Goal: Task Accomplishment & Management: Use online tool/utility

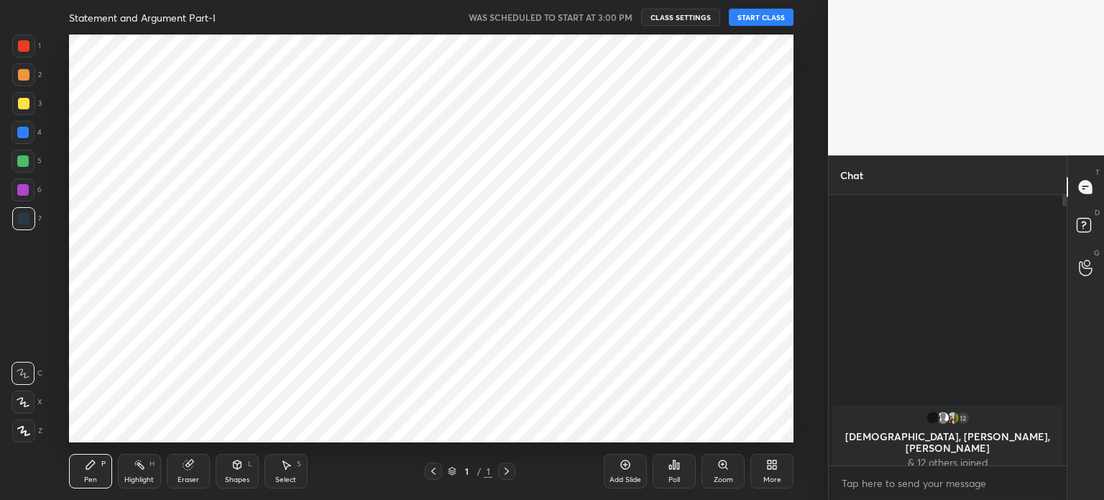
scroll to position [71487, 71125]
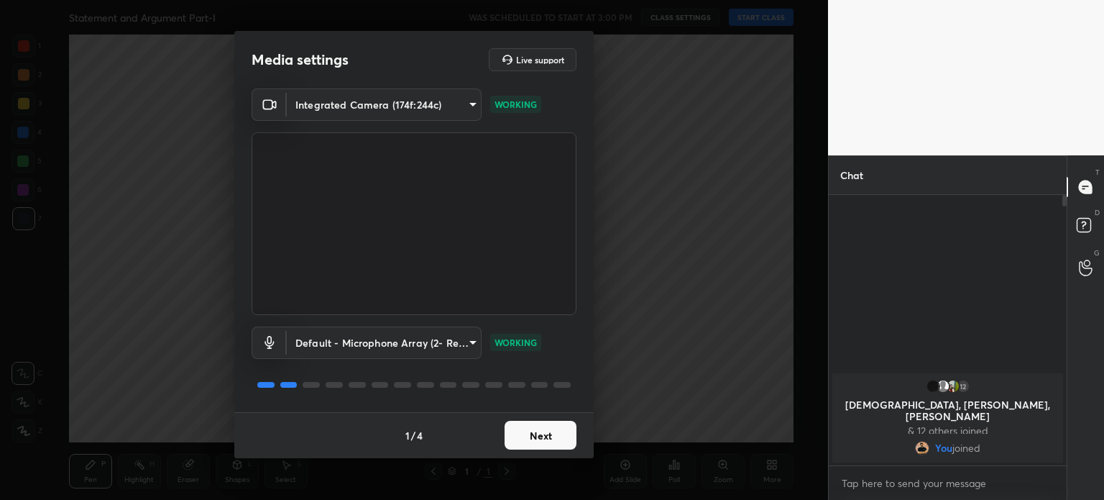
click at [543, 428] on button "Next" at bounding box center [541, 435] width 72 height 29
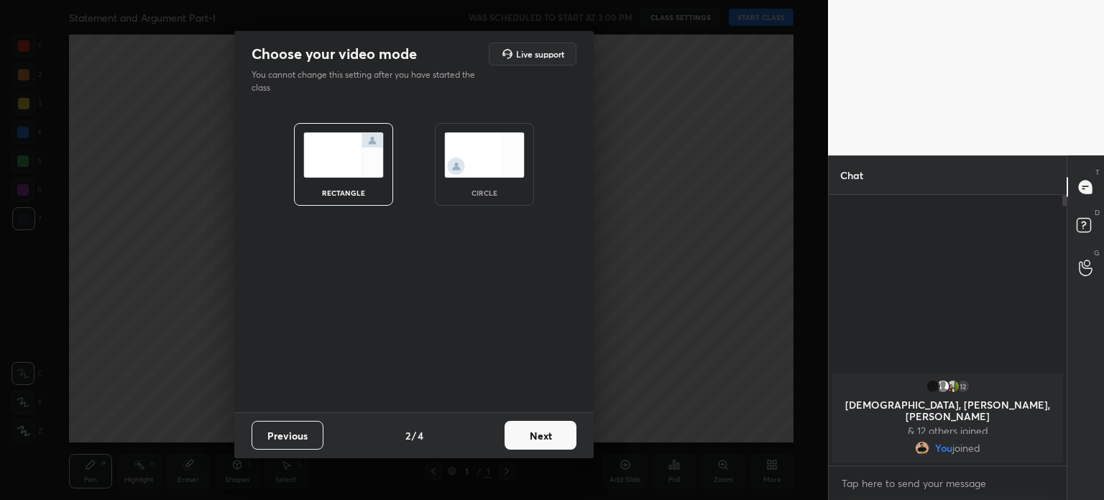
click at [490, 158] on img at bounding box center [484, 154] width 81 height 45
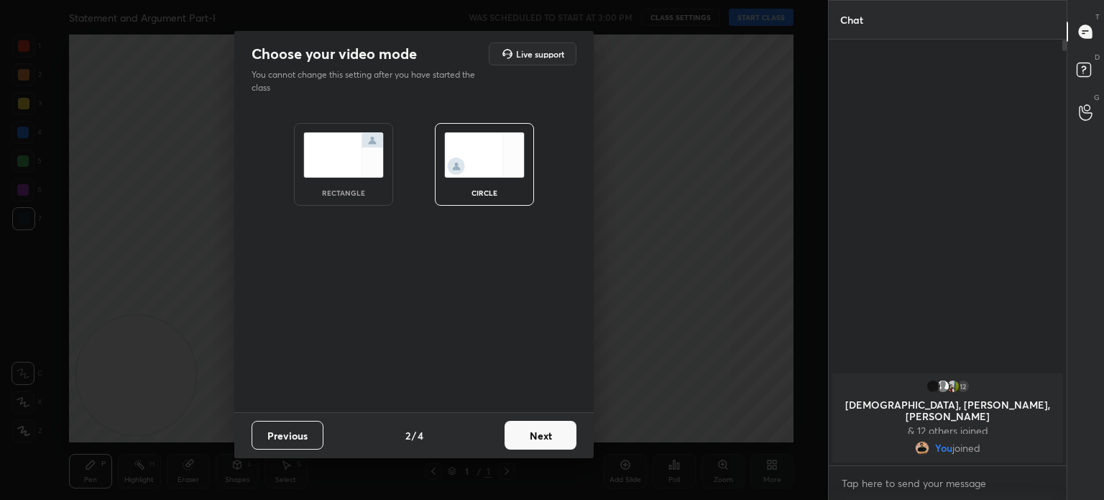
click at [526, 429] on button "Next" at bounding box center [541, 435] width 72 height 29
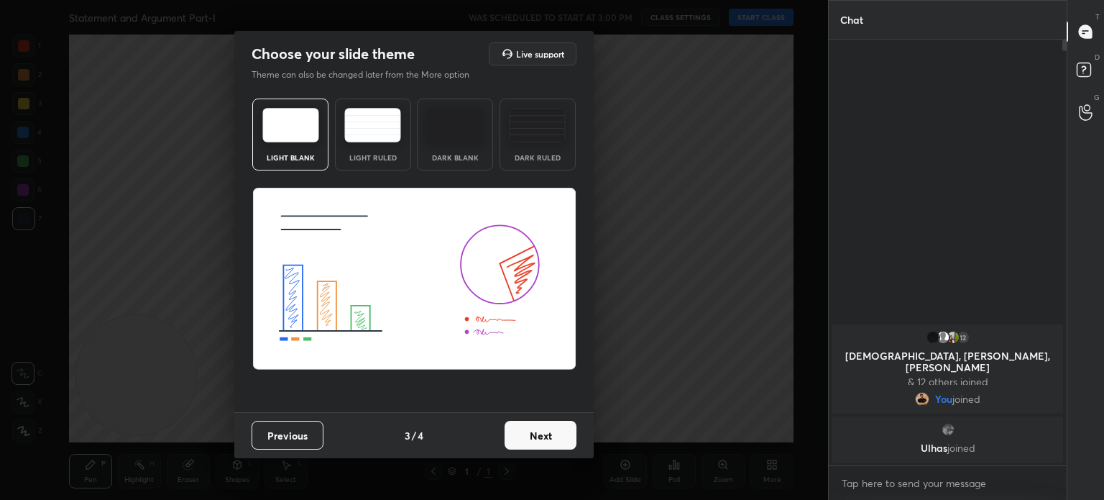
click at [538, 429] on button "Next" at bounding box center [541, 435] width 72 height 29
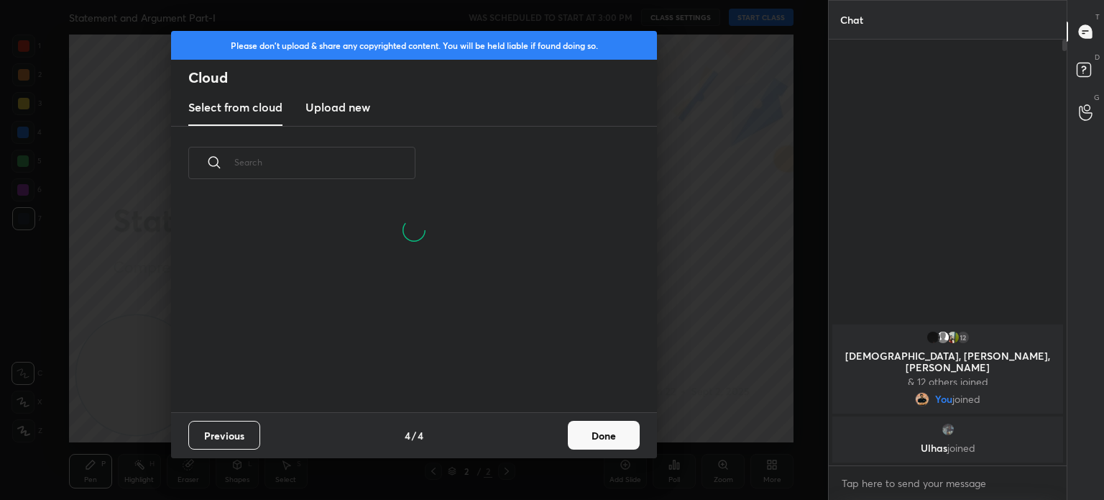
click at [587, 437] on button "Done" at bounding box center [604, 435] width 72 height 29
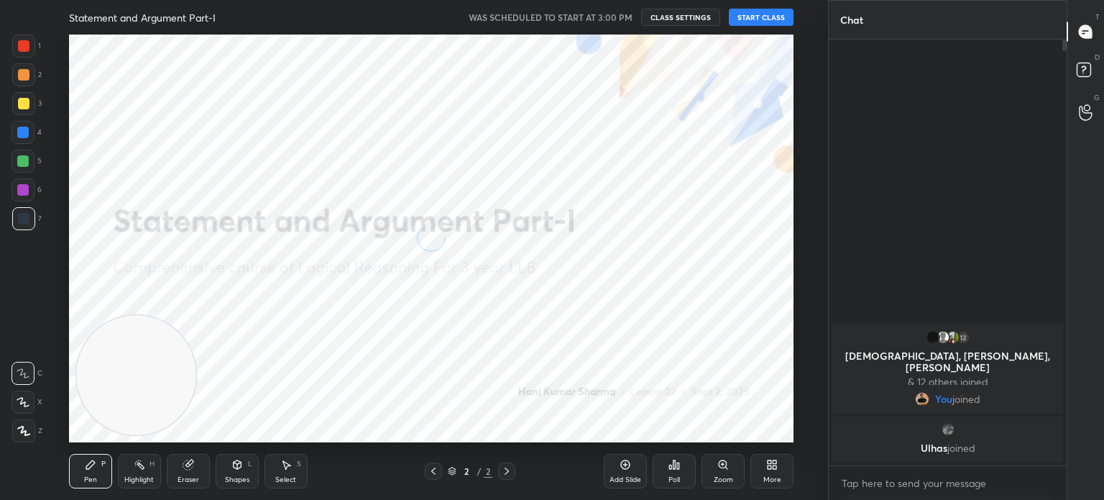
scroll to position [213, 462]
click at [752, 12] on button "START CLASS" at bounding box center [761, 17] width 65 height 17
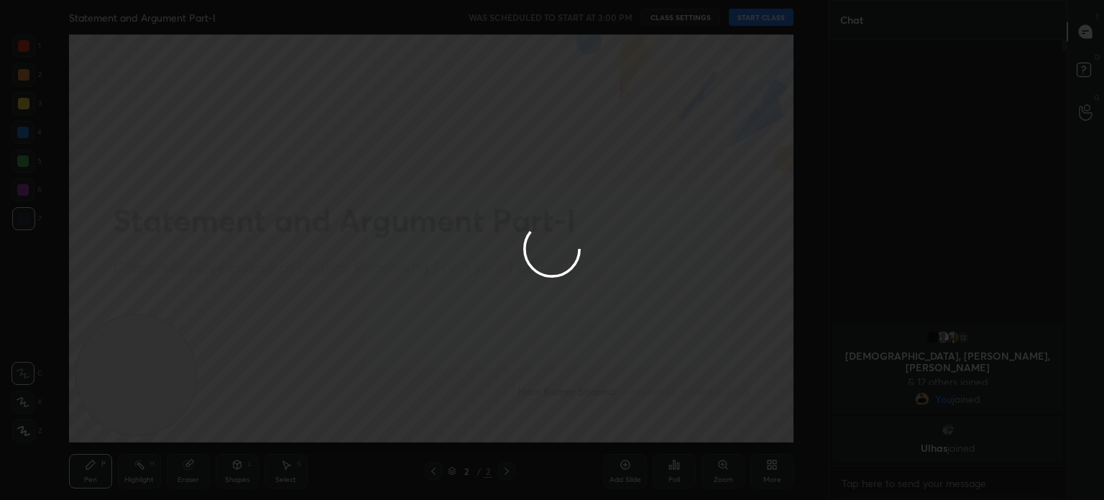
type textarea "x"
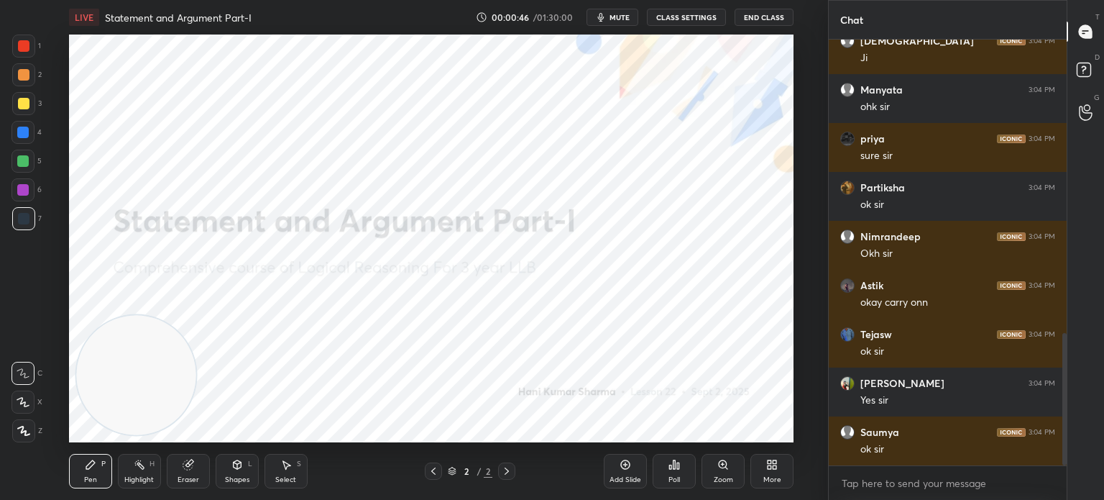
scroll to position [943, 0]
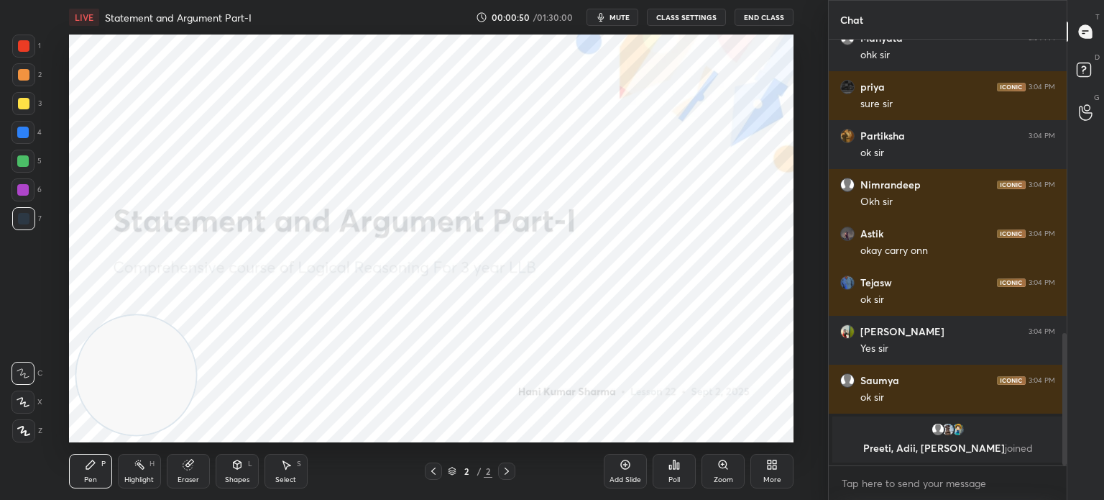
click at [766, 469] on icon at bounding box center [772, 465] width 12 height 12
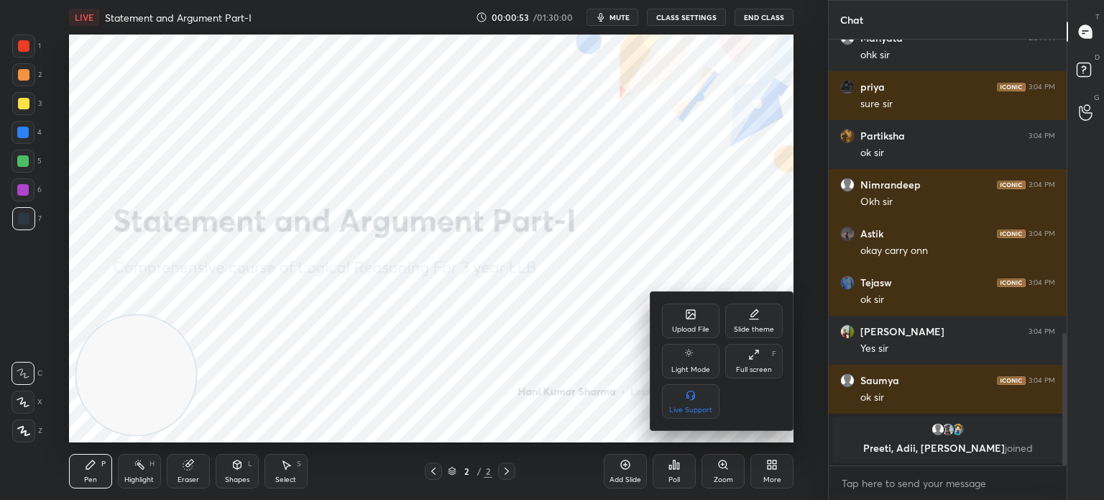
click at [676, 470] on div at bounding box center [552, 250] width 1104 height 500
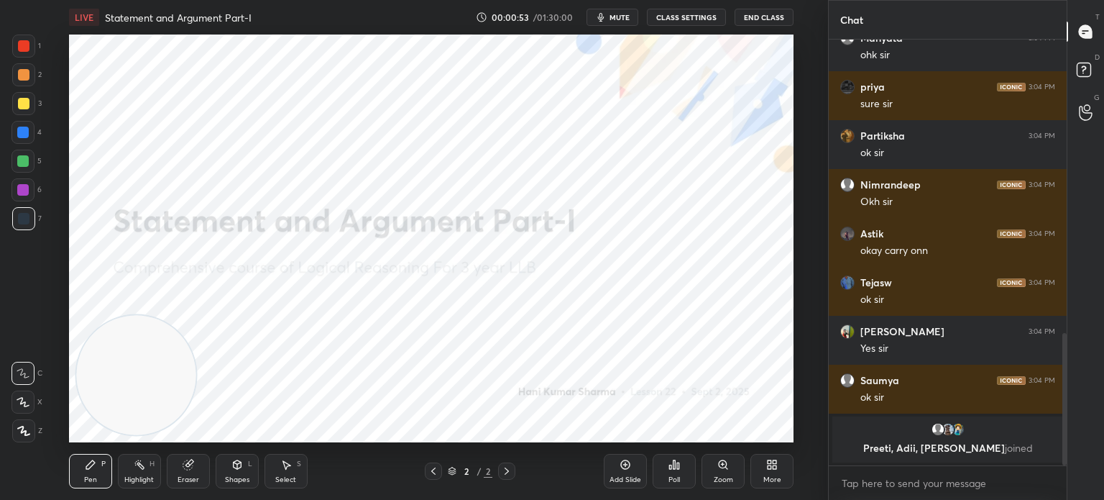
click at [676, 470] on div "Poll" at bounding box center [674, 471] width 43 height 35
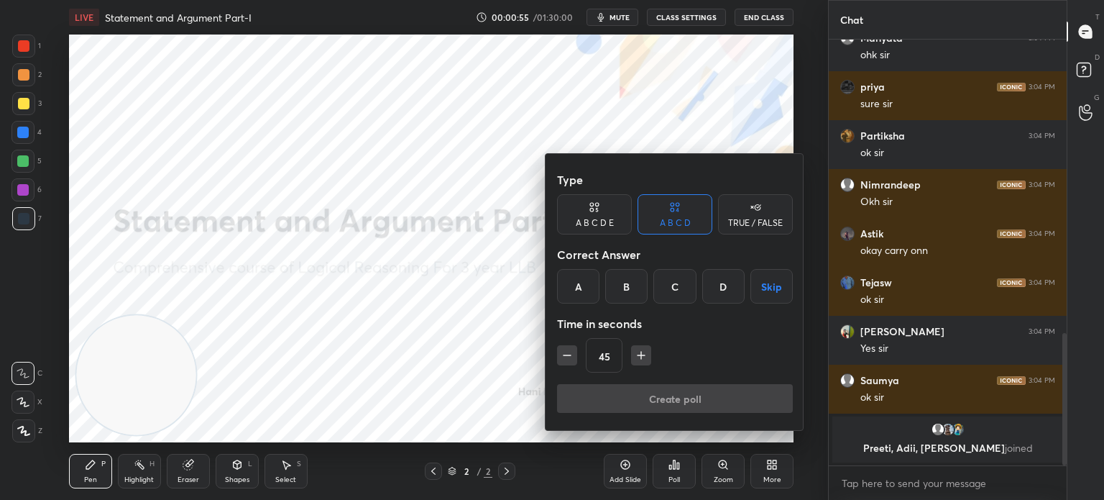
click at [637, 350] on icon "button" at bounding box center [641, 355] width 14 height 14
click at [637, 350] on button "button" at bounding box center [641, 355] width 20 height 20
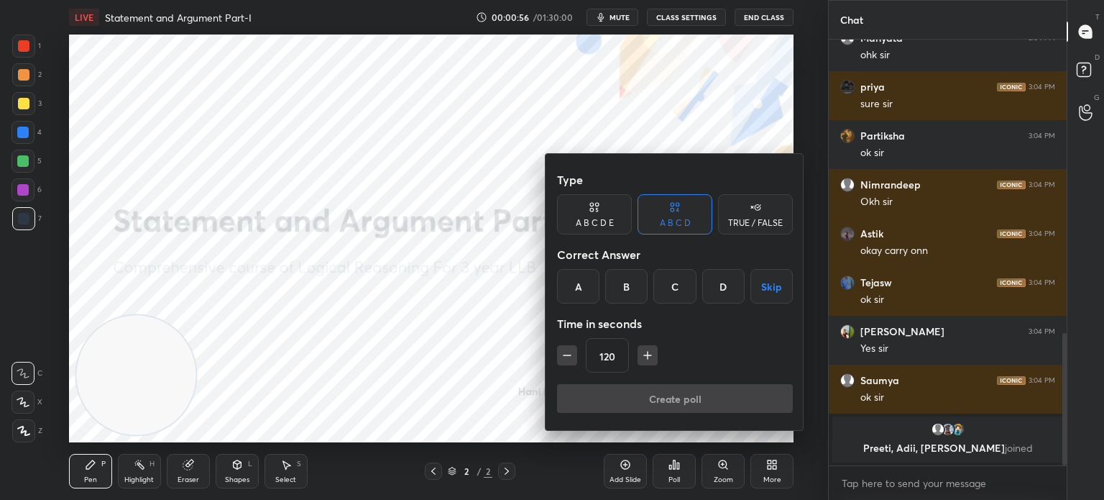
click at [638, 350] on button "button" at bounding box center [648, 355] width 20 height 20
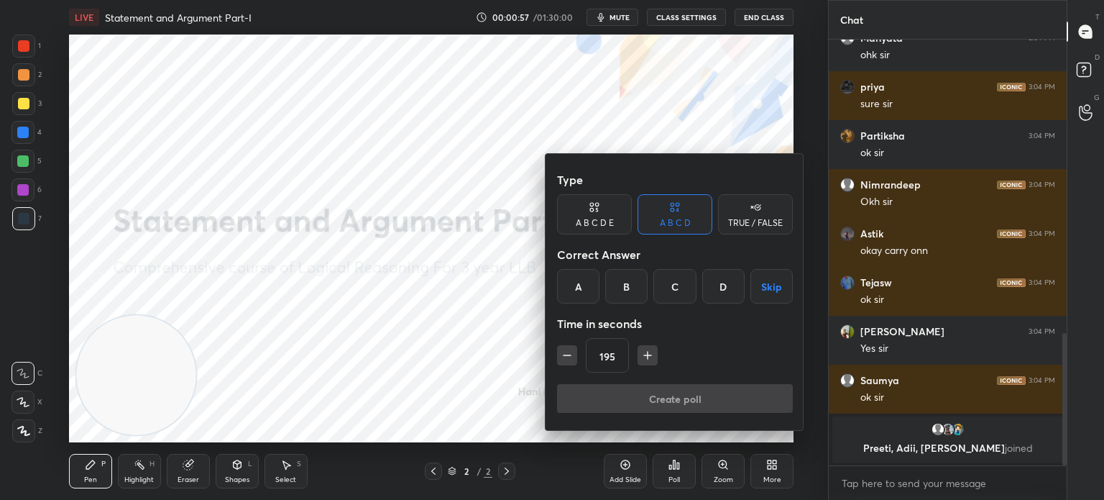
click at [638, 350] on button "button" at bounding box center [648, 355] width 20 height 20
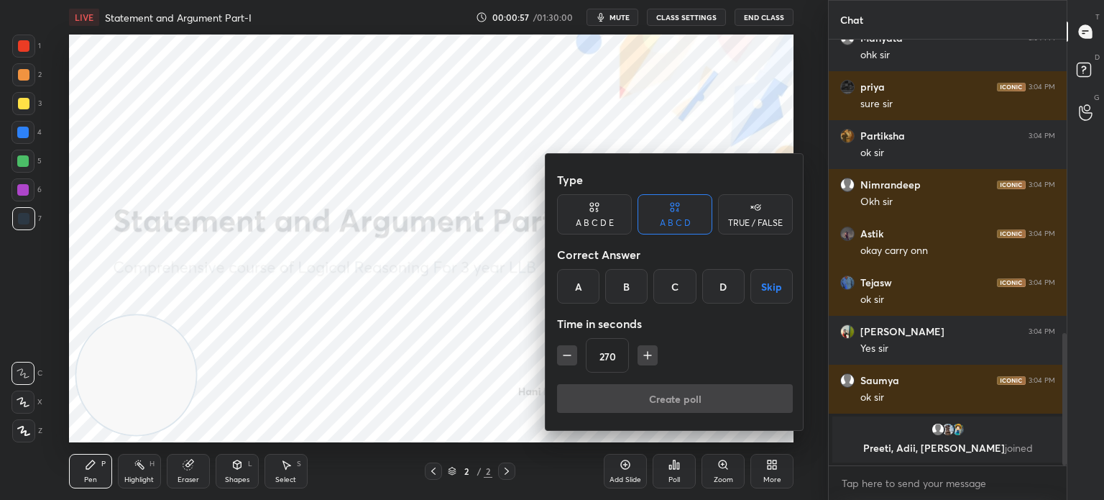
click at [638, 350] on button "button" at bounding box center [648, 355] width 20 height 20
click at [572, 350] on icon "button" at bounding box center [567, 355] width 14 height 14
type input "300"
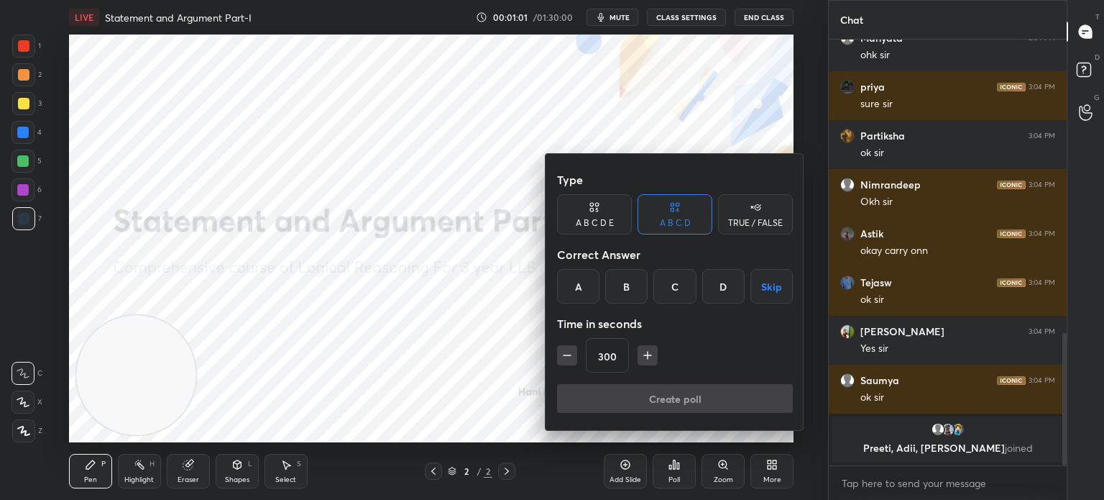
click at [758, 284] on button "Skip" at bounding box center [772, 286] width 42 height 35
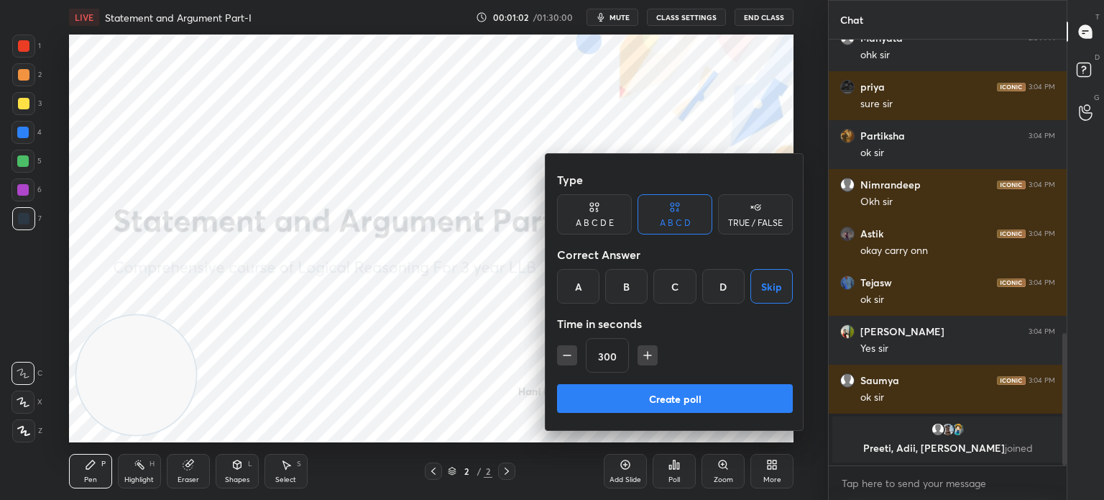
click at [688, 392] on button "Create poll" at bounding box center [675, 398] width 236 height 29
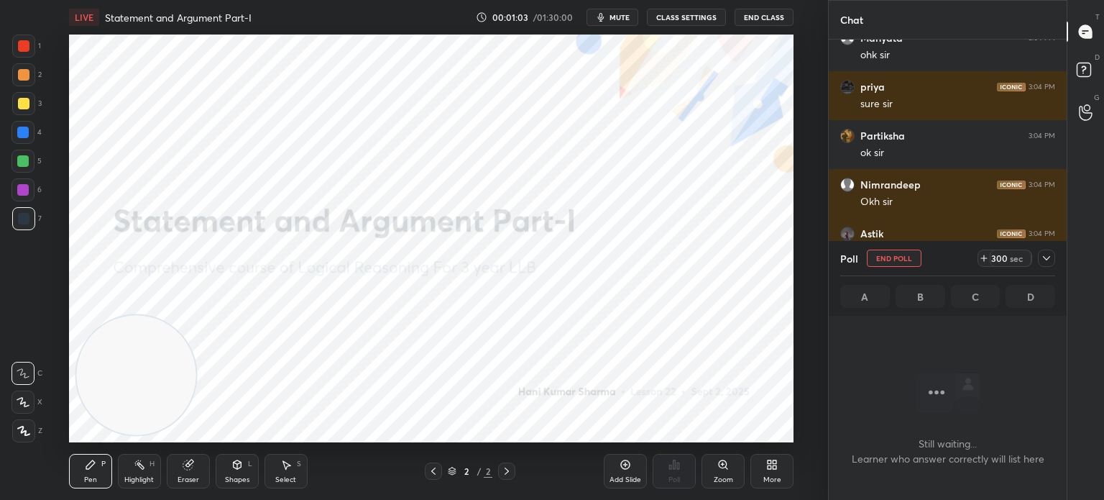
scroll to position [381, 234]
click at [616, 14] on span "mute" at bounding box center [620, 17] width 20 height 10
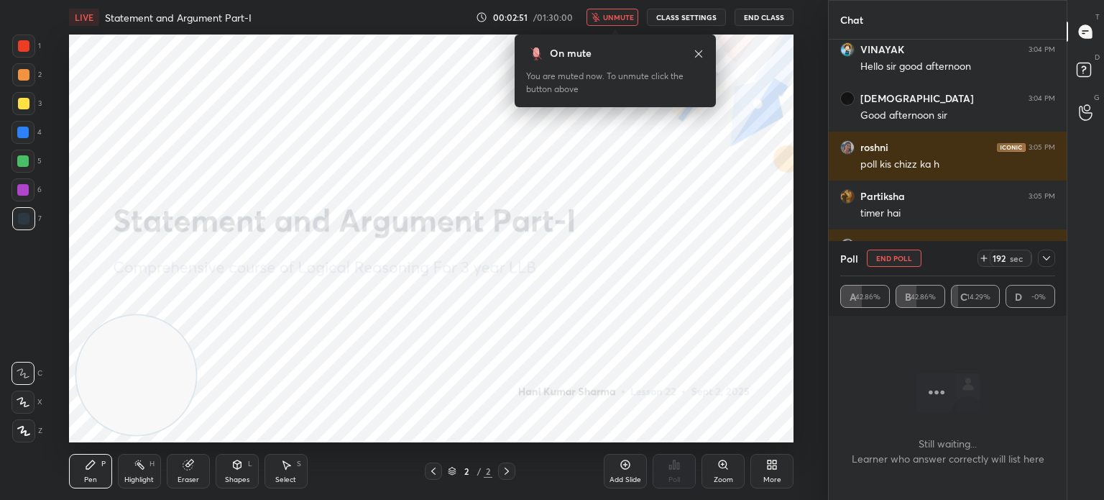
scroll to position [1300, 0]
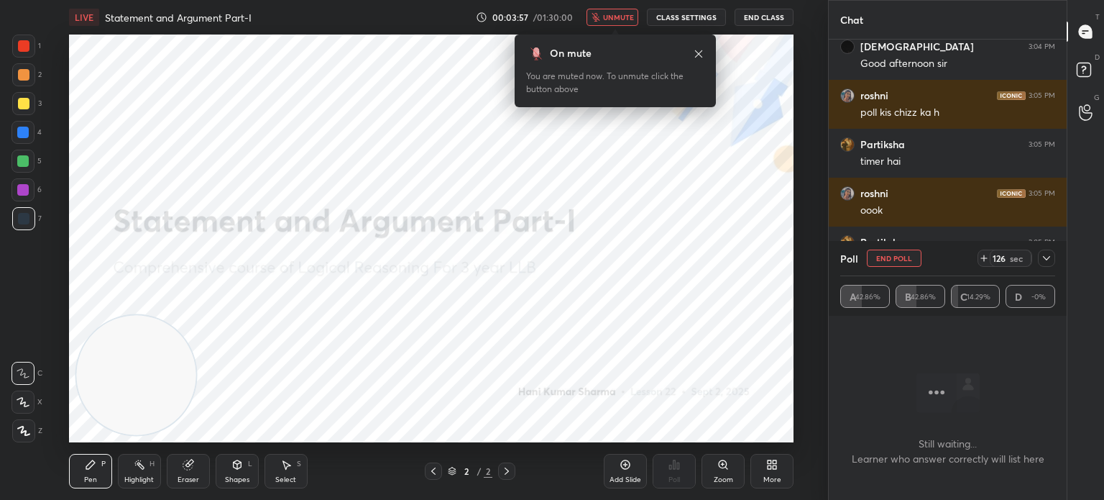
click at [616, 14] on span "unmute" at bounding box center [618, 17] width 31 height 10
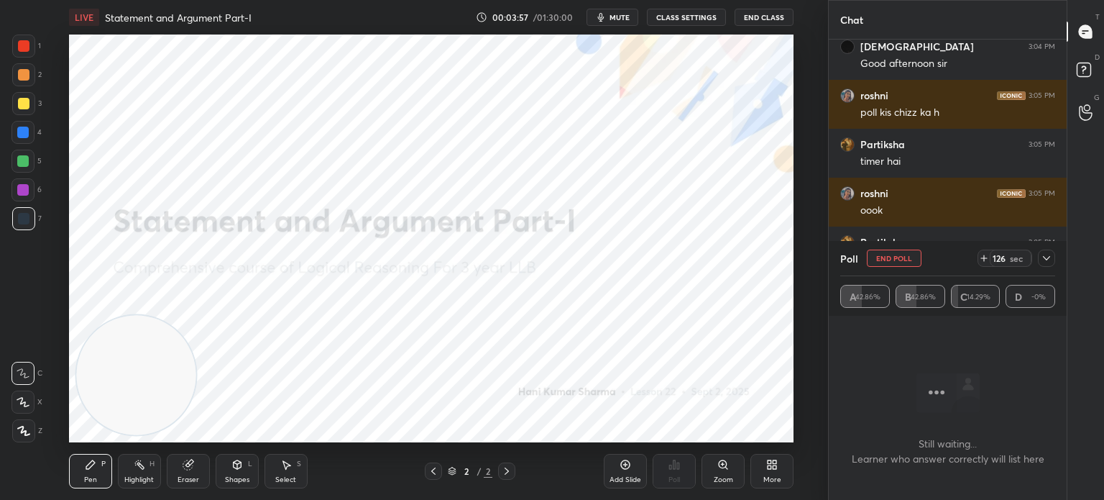
click at [616, 14] on span "mute" at bounding box center [620, 17] width 20 height 10
click at [616, 14] on span "unmute" at bounding box center [618, 17] width 31 height 10
click at [879, 258] on button "End Poll" at bounding box center [894, 257] width 55 height 17
type textarea "x"
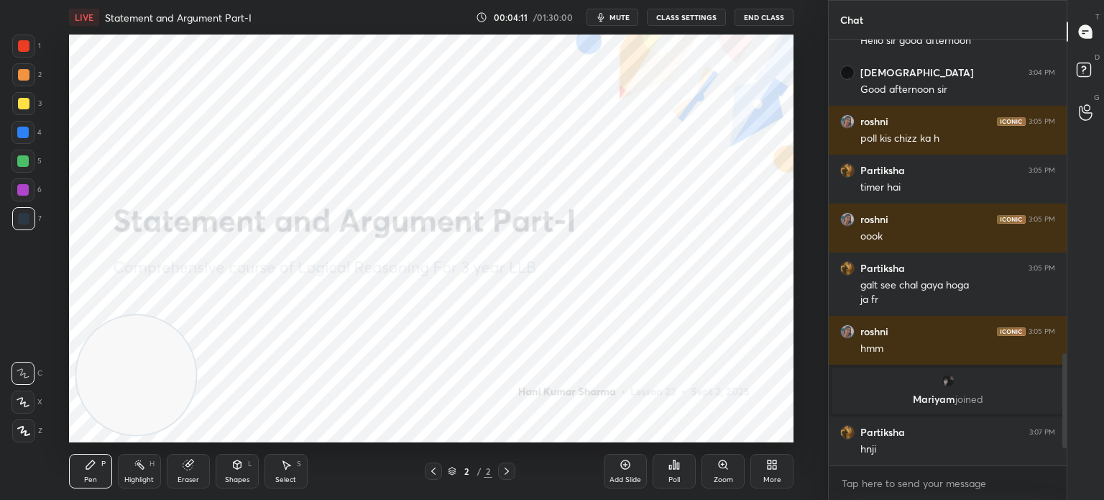
scroll to position [1235, 0]
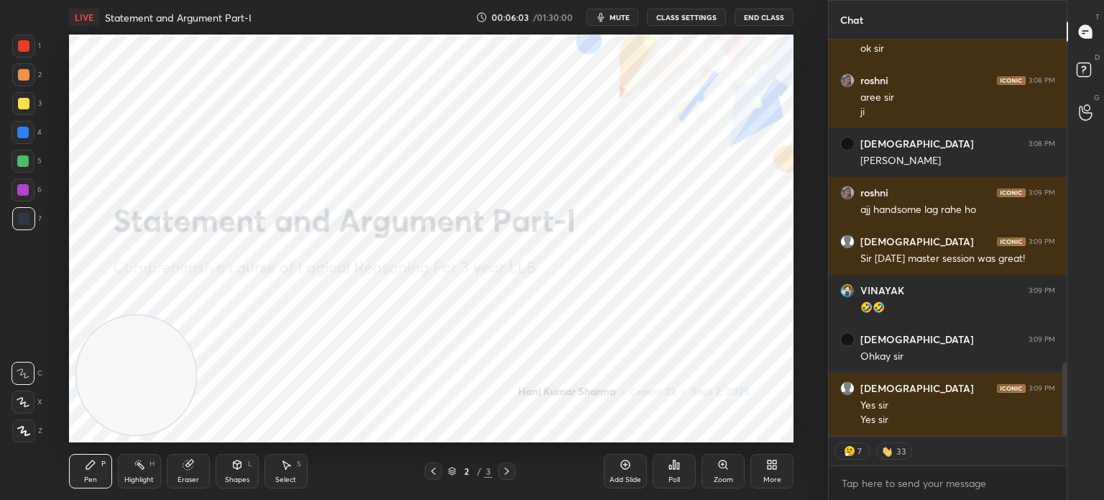
scroll to position [1748, 0]
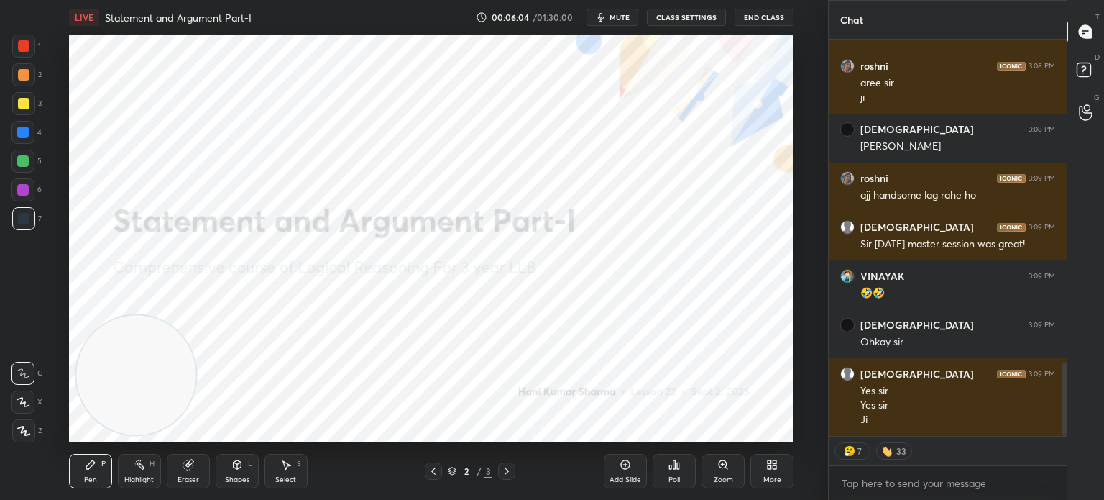
click at [678, 17] on button "CLASS SETTINGS" at bounding box center [686, 17] width 79 height 17
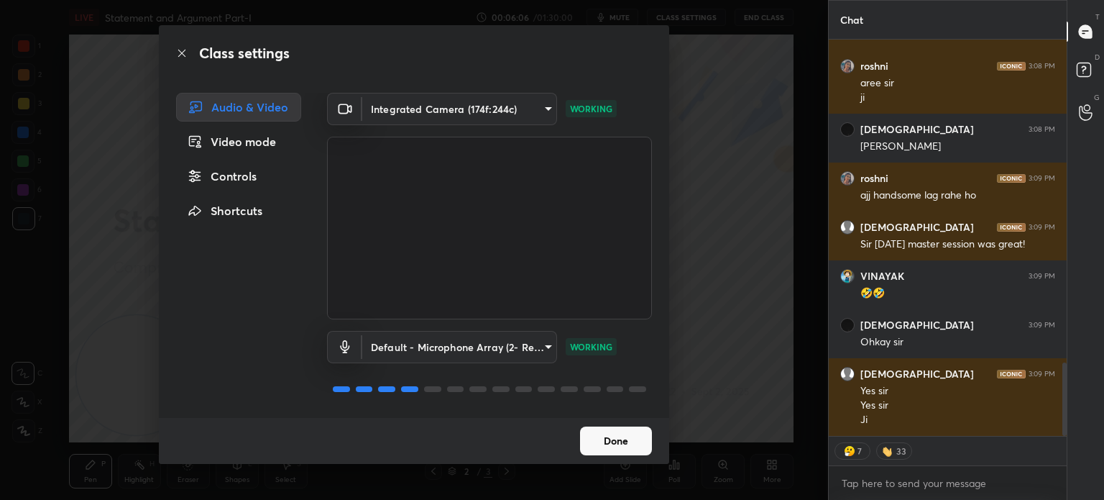
click at [236, 181] on div "Controls" at bounding box center [238, 176] width 125 height 29
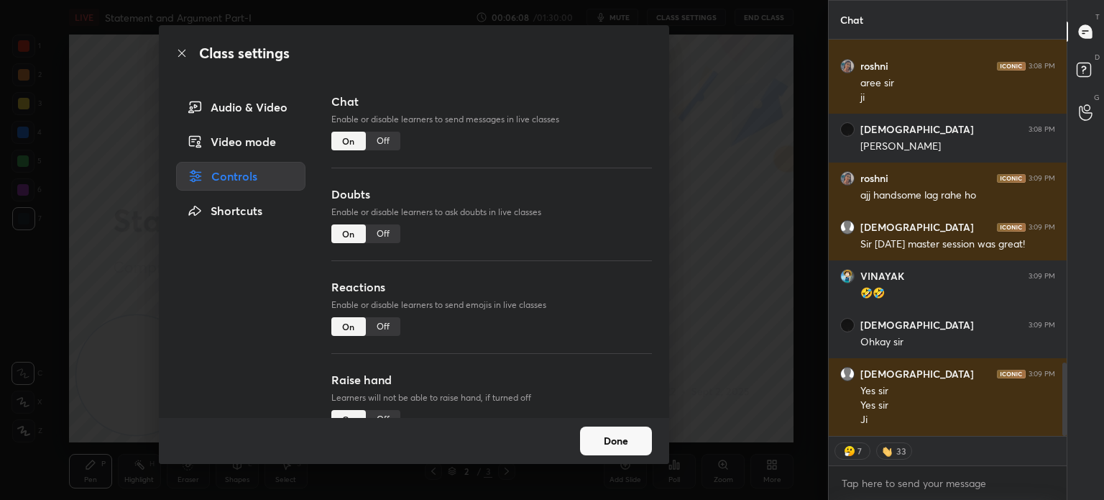
type textarea "x"
click at [380, 321] on div "Off" at bounding box center [383, 326] width 35 height 19
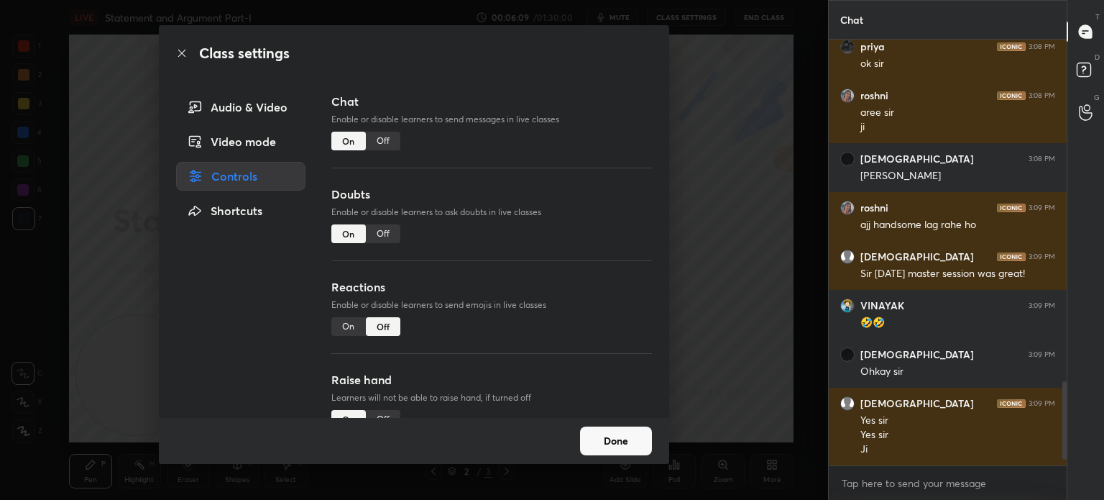
click at [599, 440] on button "Done" at bounding box center [616, 440] width 72 height 29
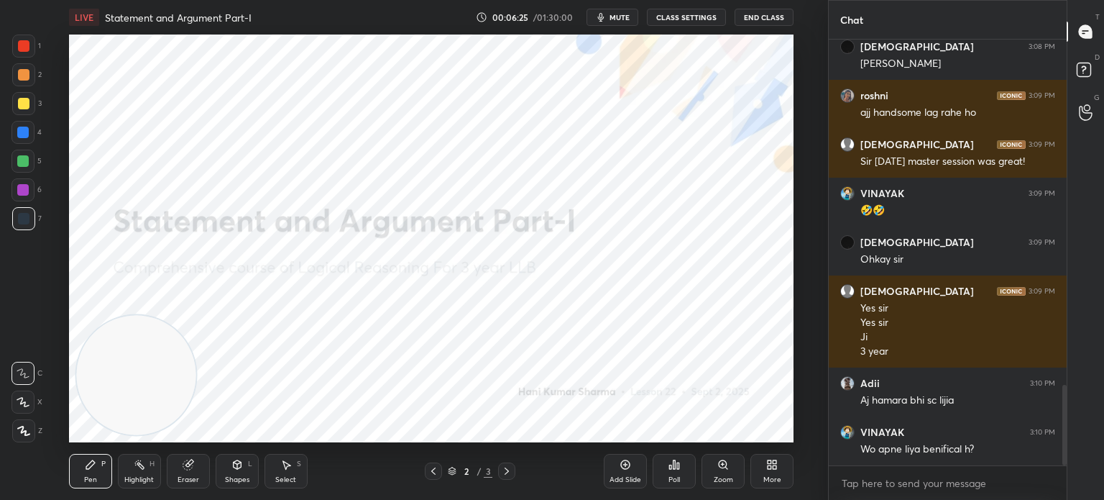
scroll to position [1879, 0]
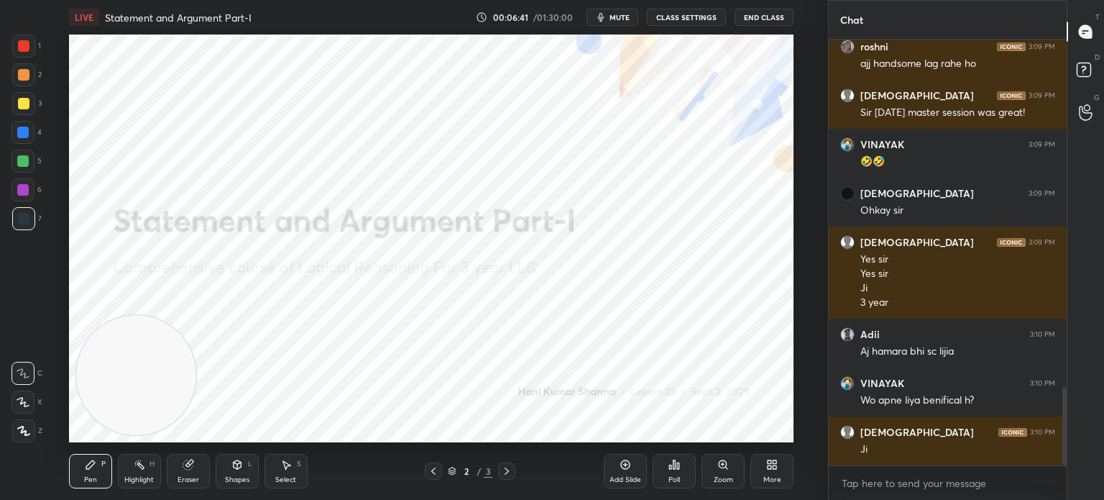
click at [21, 439] on div at bounding box center [23, 430] width 23 height 23
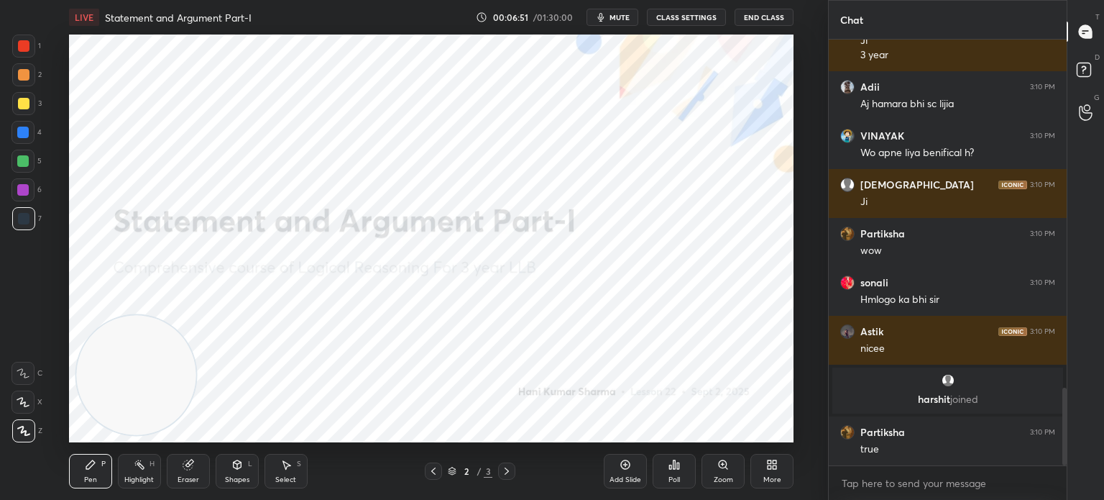
scroll to position [1948, 0]
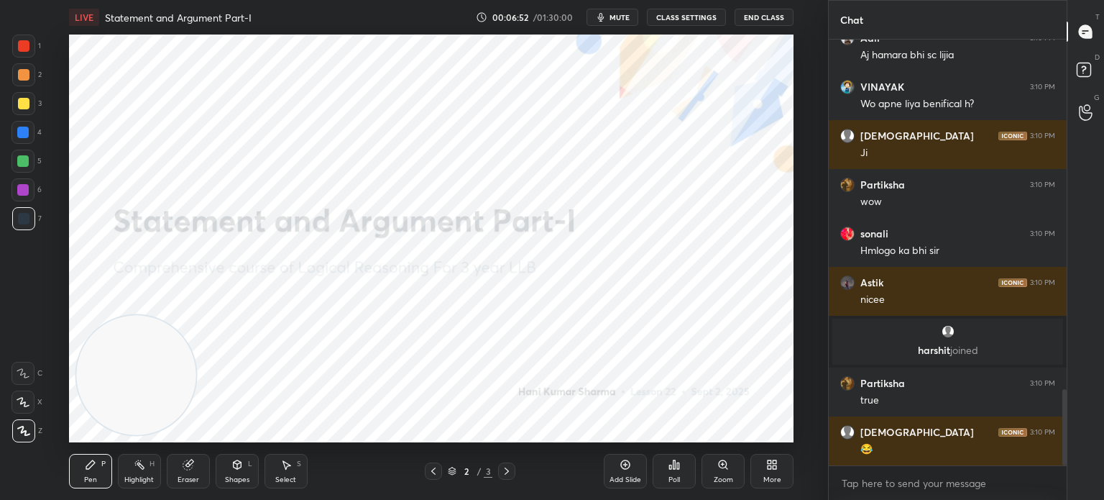
click at [190, 473] on div "Eraser" at bounding box center [188, 471] width 43 height 35
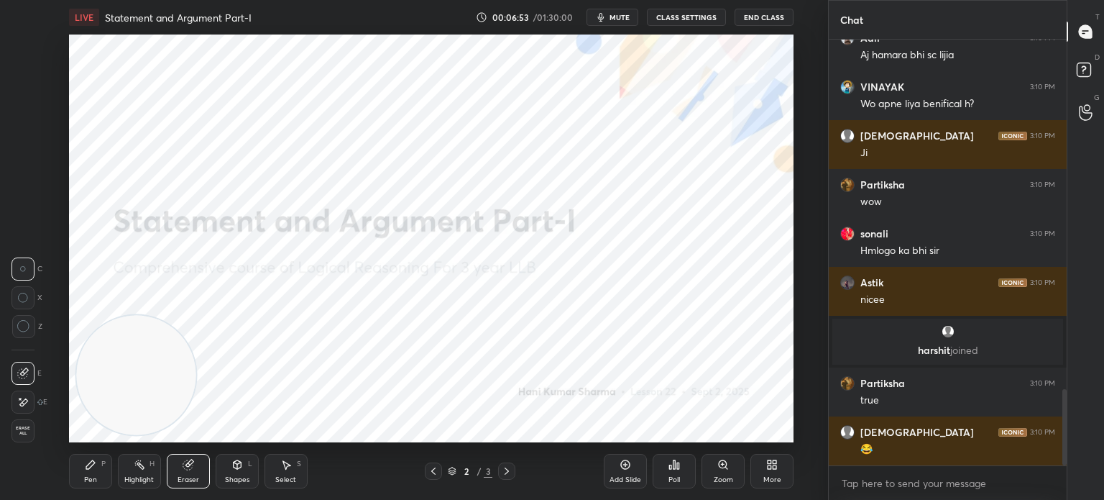
click at [21, 434] on span "Erase all" at bounding box center [23, 431] width 22 height 10
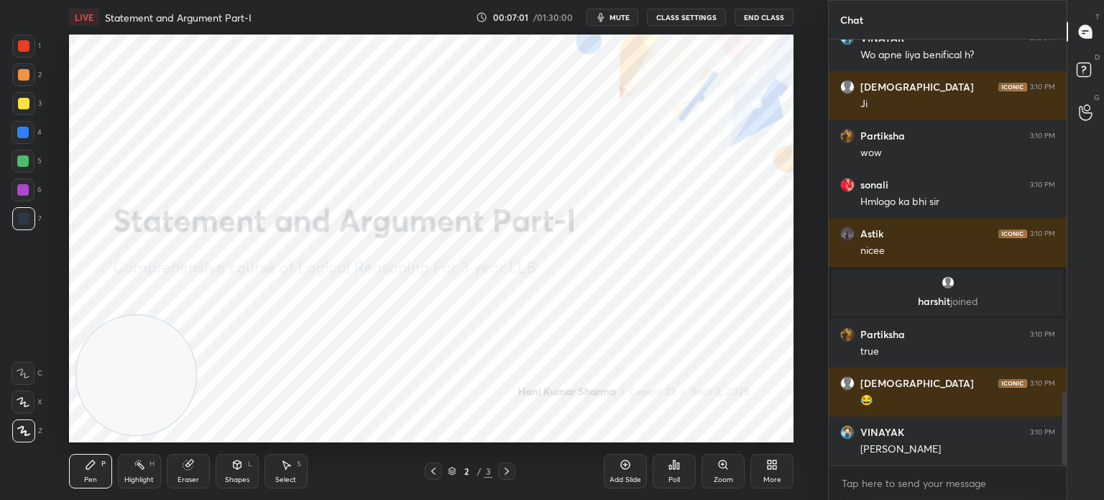
scroll to position [2046, 0]
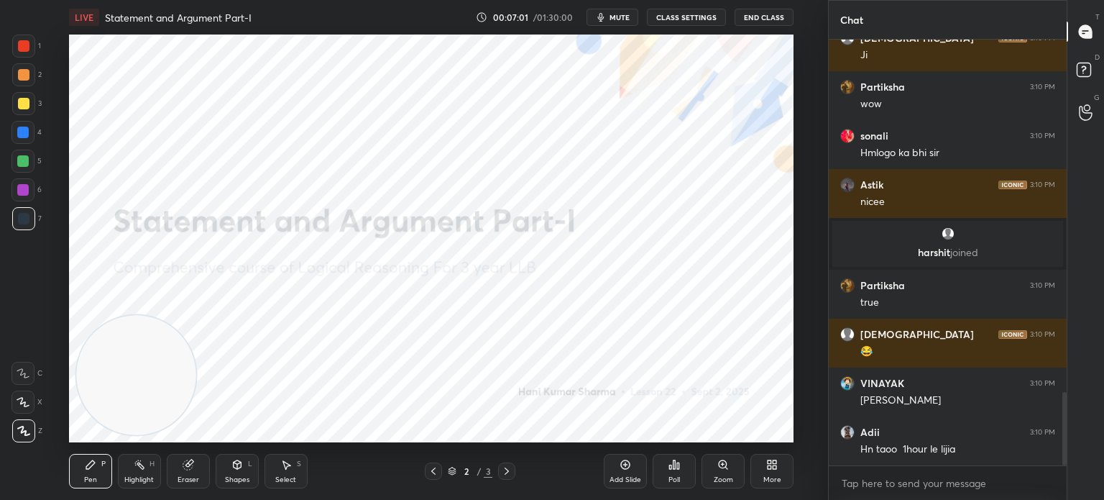
click at [20, 48] on div at bounding box center [24, 46] width 12 height 12
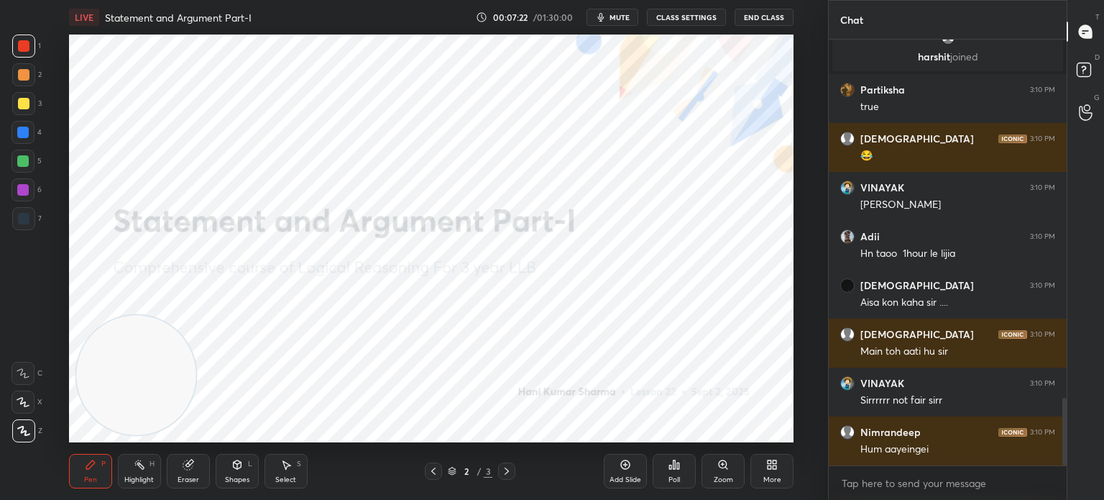
scroll to position [2291, 0]
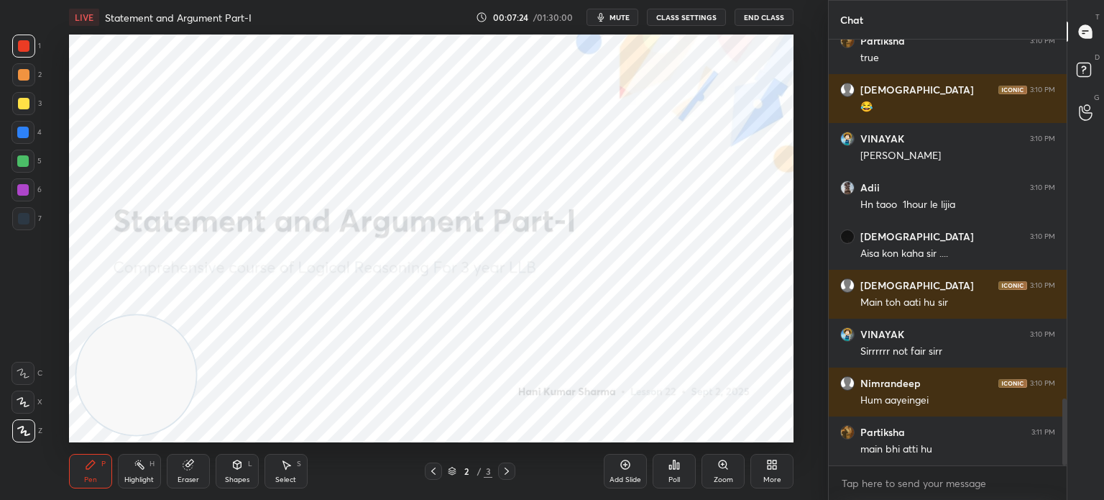
click at [185, 469] on icon at bounding box center [187, 464] width 9 height 9
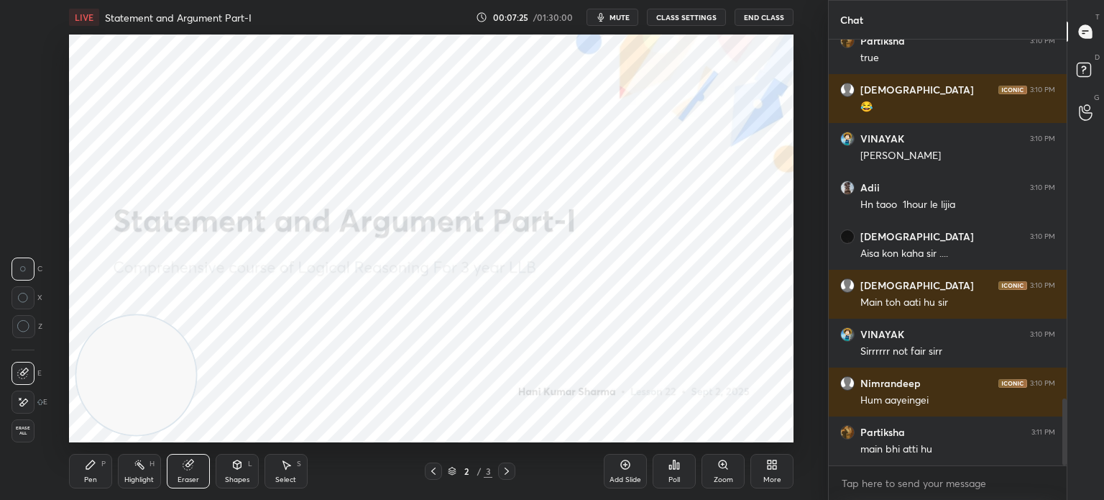
click at [26, 400] on icon at bounding box center [23, 402] width 12 height 12
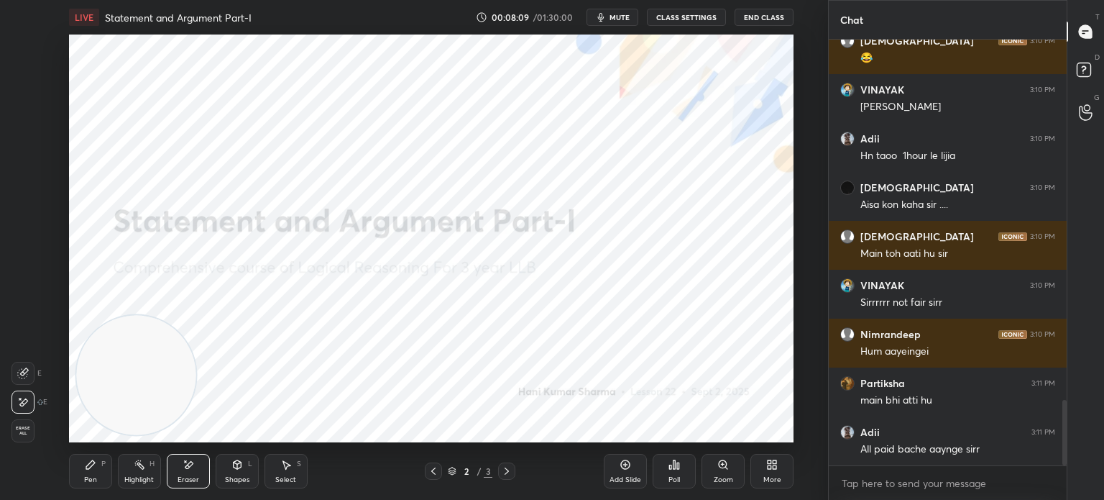
click at [618, 471] on div "Add Slide" at bounding box center [625, 471] width 43 height 35
click at [92, 474] on div "Pen P" at bounding box center [90, 471] width 43 height 35
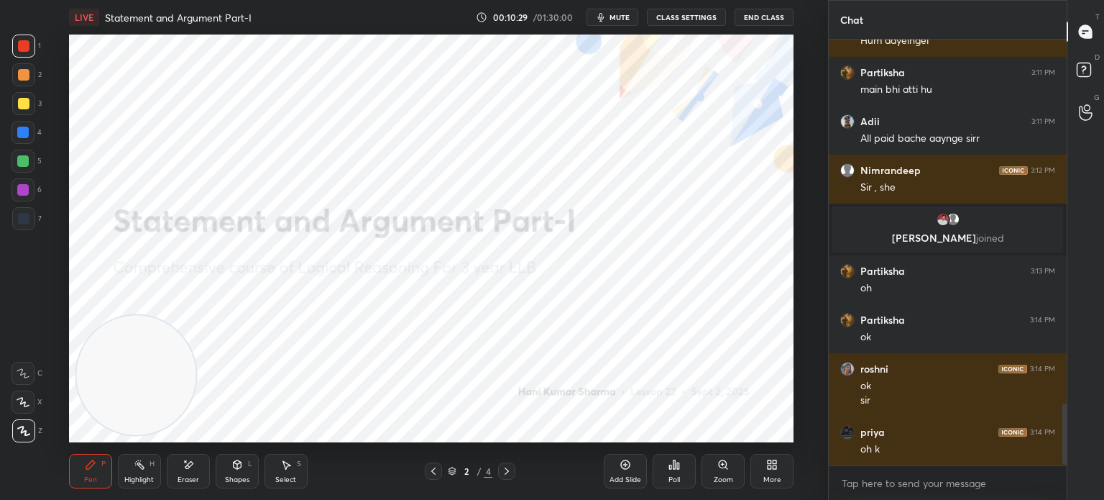
scroll to position [2549, 0]
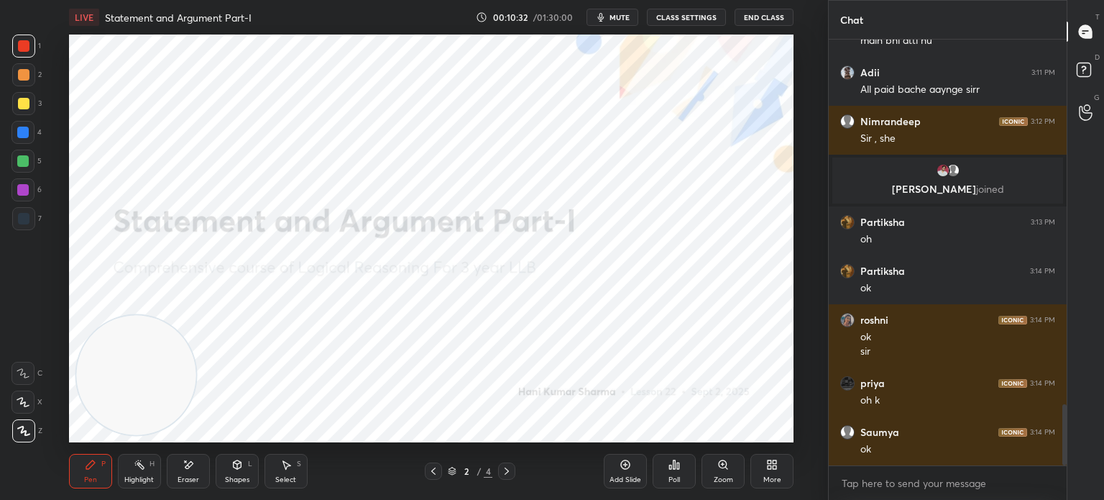
click at [621, 469] on icon at bounding box center [626, 465] width 12 height 12
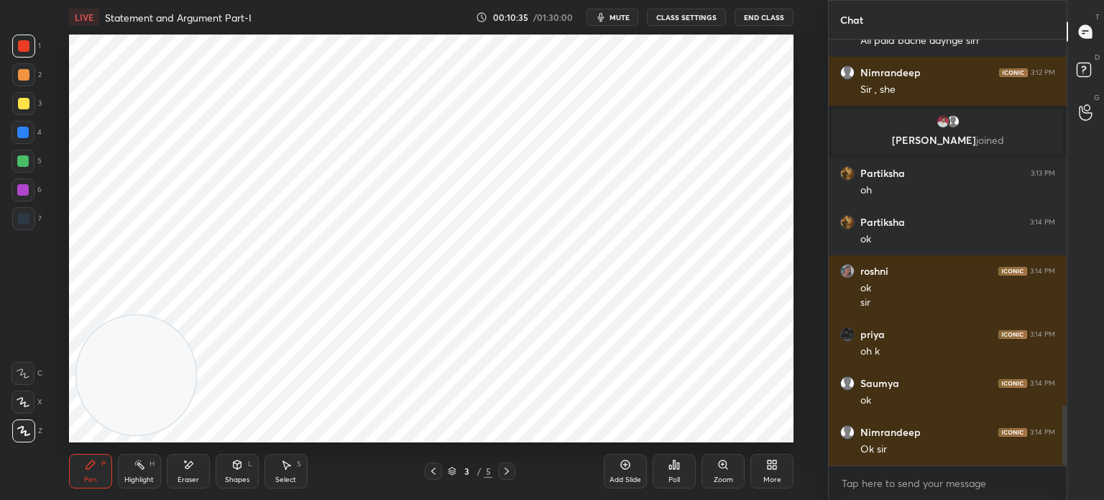
scroll to position [2647, 0]
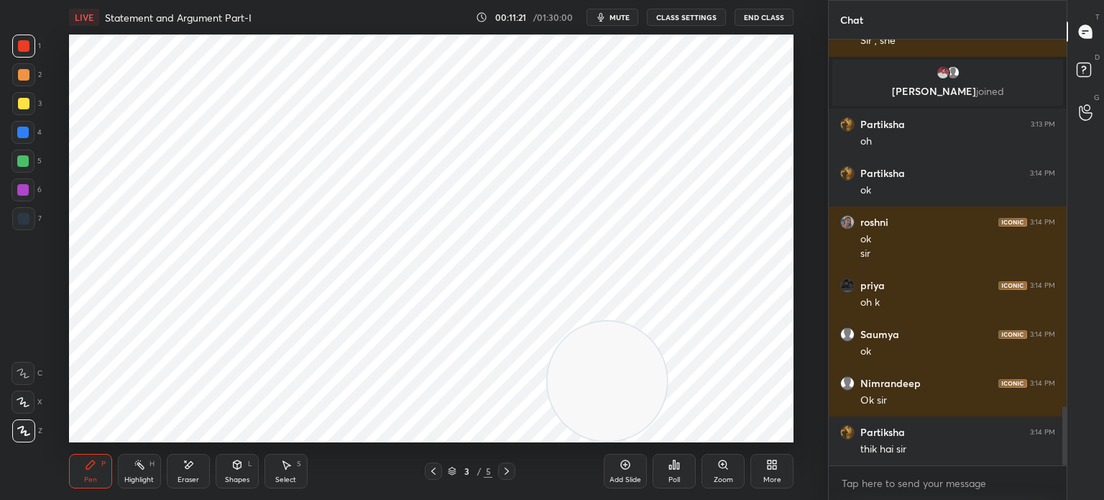
click at [616, 22] on span "mute" at bounding box center [620, 17] width 20 height 10
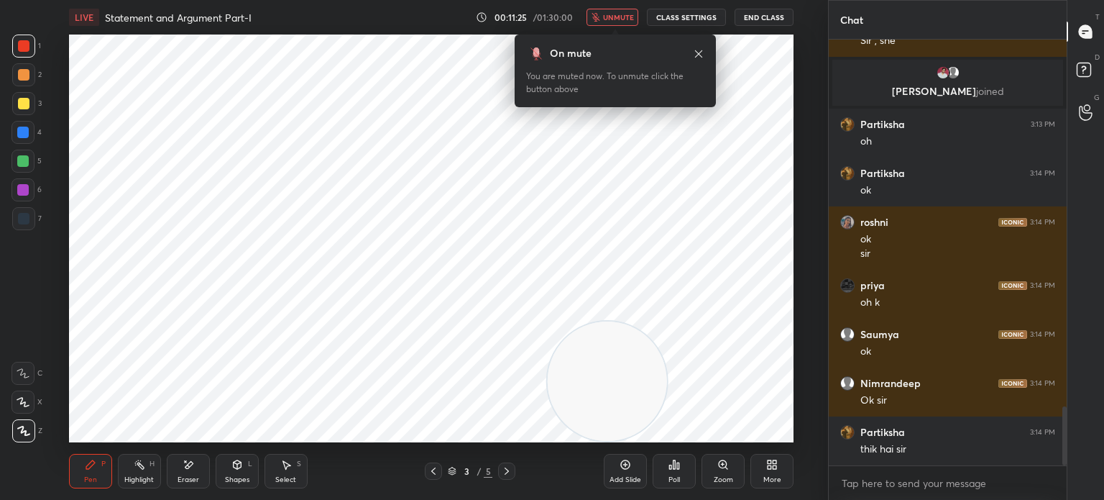
click at [608, 22] on button "unmute" at bounding box center [613, 17] width 52 height 17
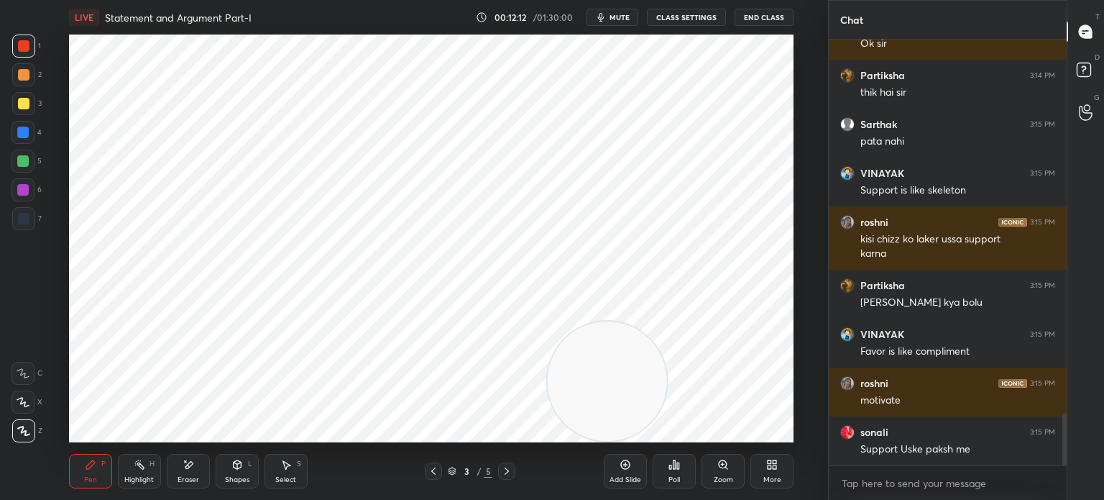
scroll to position [3066, 0]
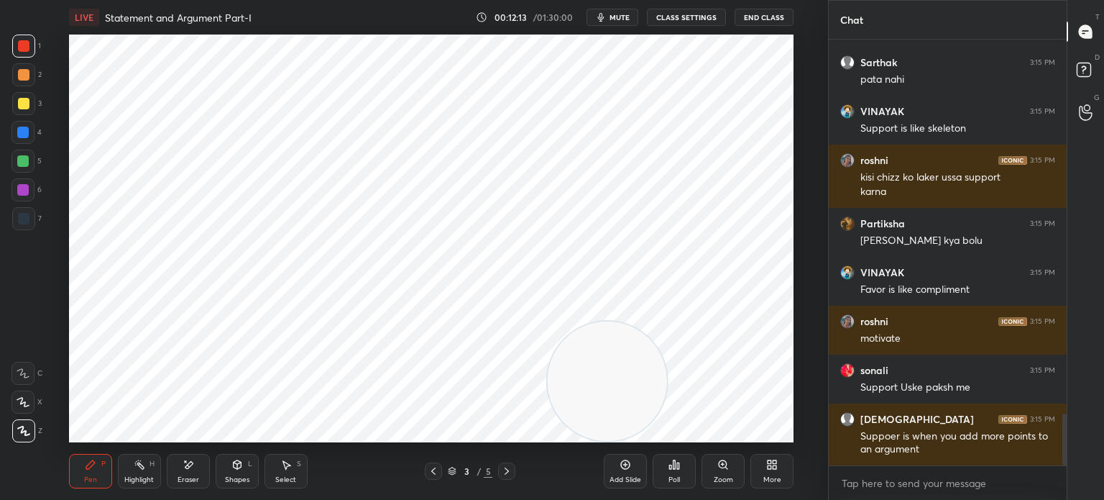
click at [192, 471] on icon at bounding box center [189, 465] width 12 height 12
click at [91, 478] on div "Pen" at bounding box center [90, 479] width 13 height 7
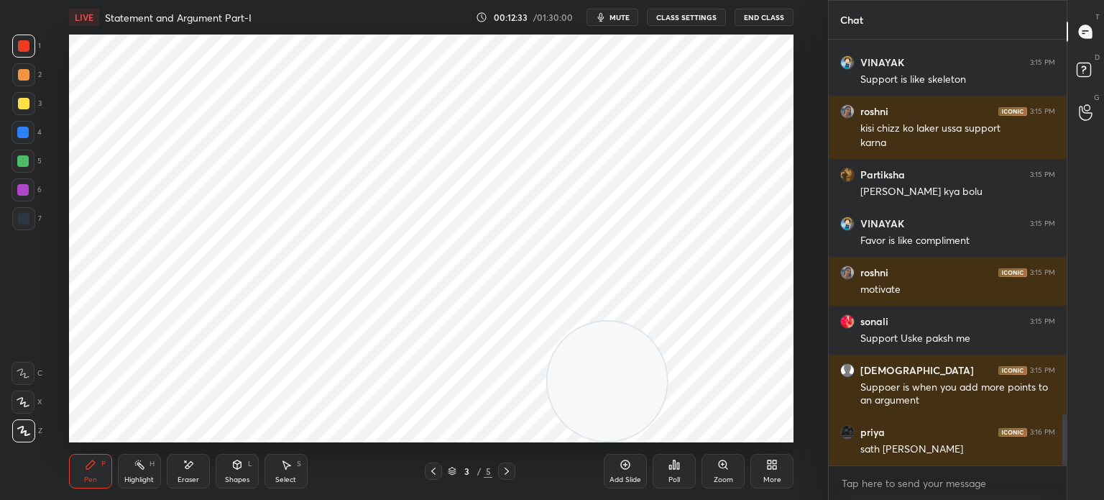
click at [191, 476] on div "Eraser" at bounding box center [189, 479] width 22 height 7
click at [98, 475] on div "Pen P" at bounding box center [90, 471] width 43 height 35
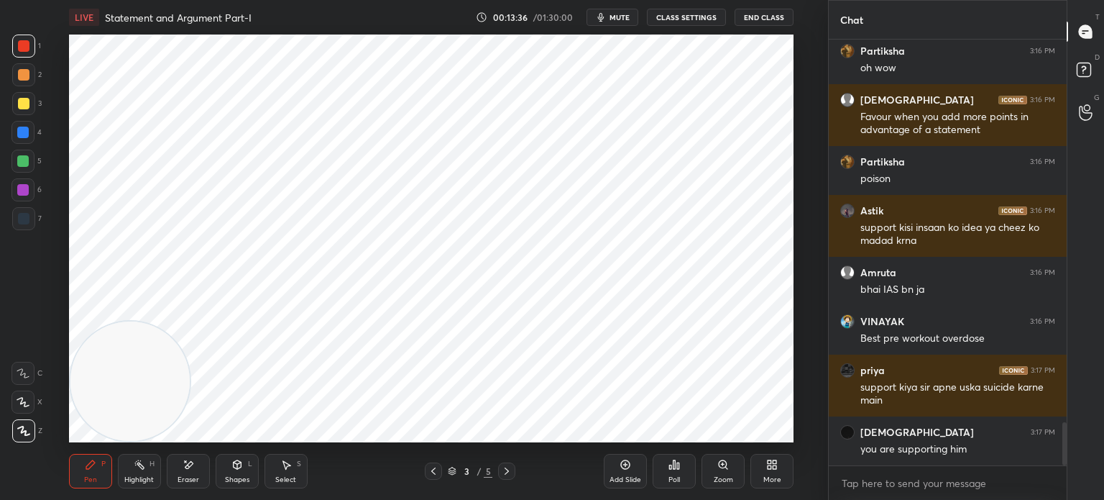
scroll to position [3740, 0]
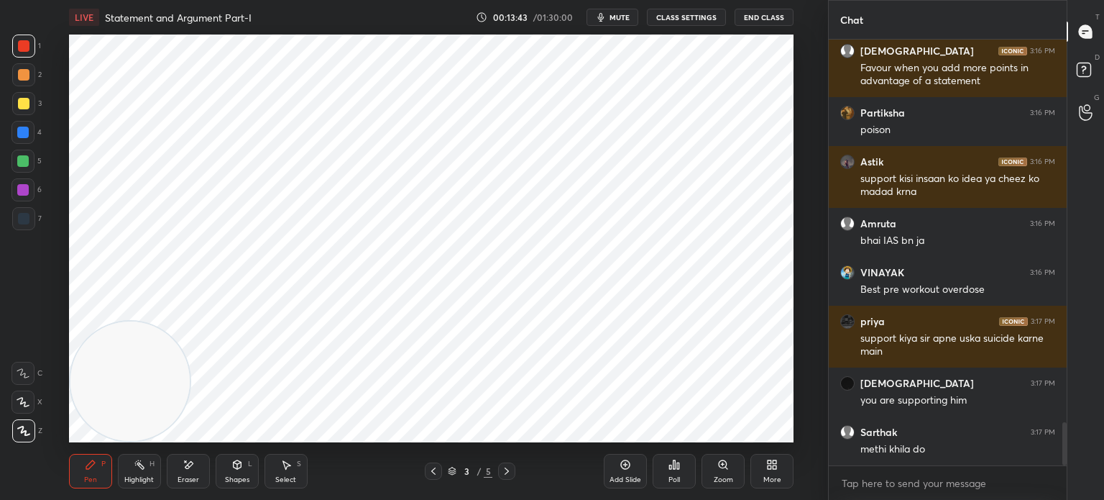
click at [194, 462] on div "Eraser" at bounding box center [188, 471] width 43 height 35
click at [93, 465] on icon at bounding box center [90, 464] width 9 height 9
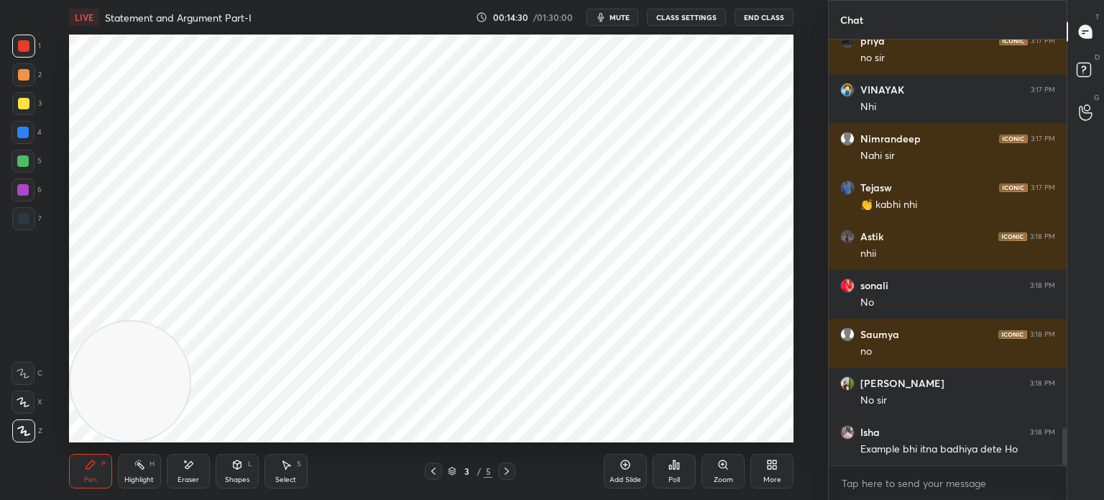
scroll to position [4376, 0]
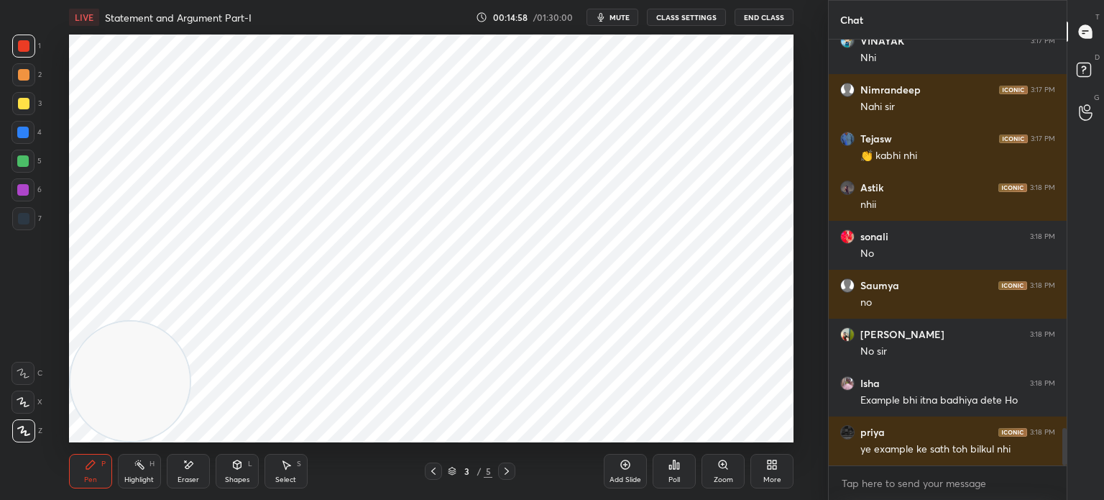
click at [178, 471] on div "Eraser" at bounding box center [188, 471] width 43 height 35
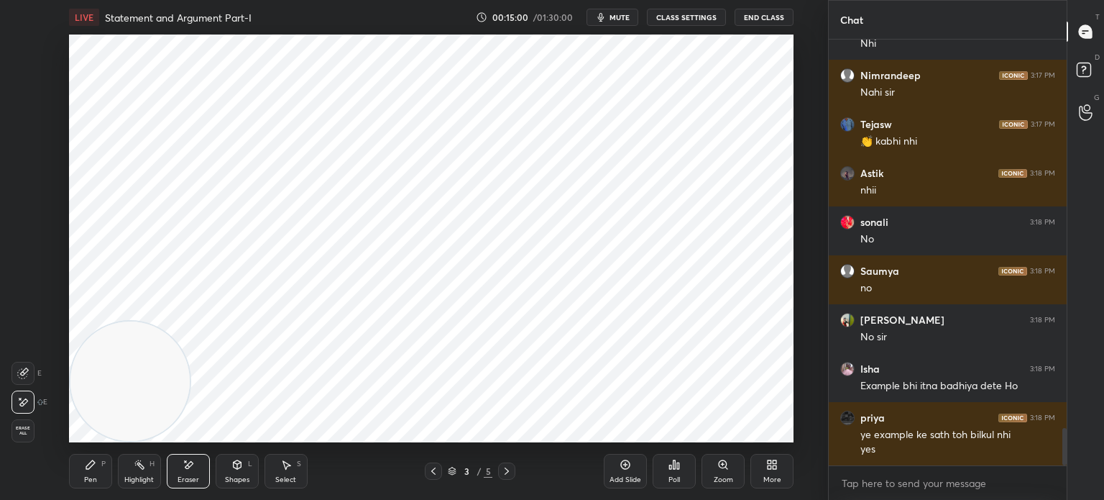
scroll to position [4439, 0]
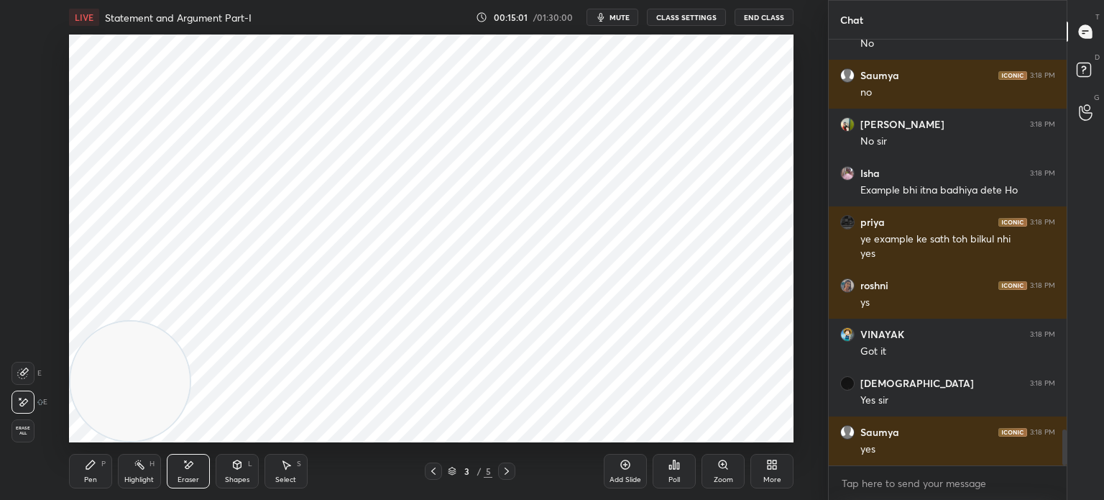
click at [86, 472] on div "Pen P" at bounding box center [90, 471] width 43 height 35
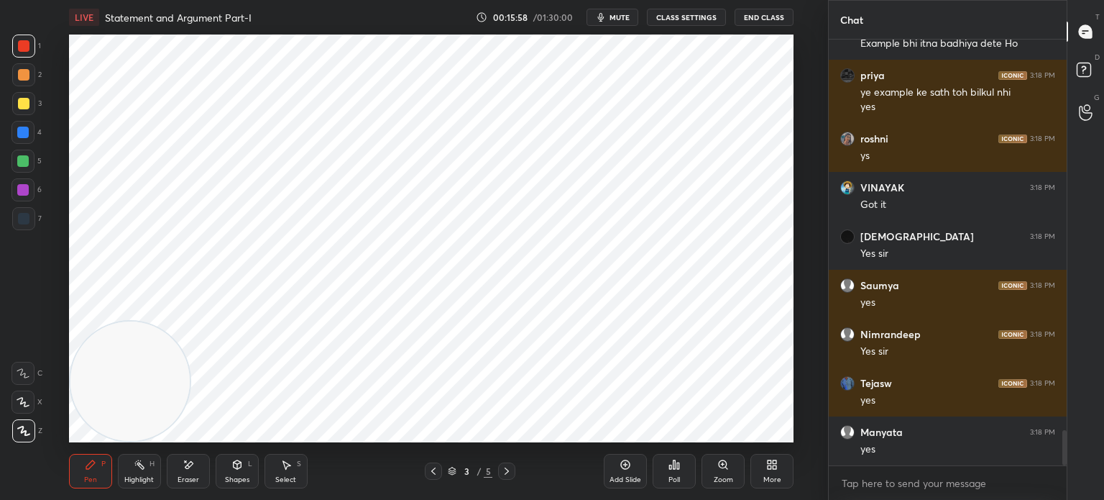
scroll to position [4781, 0]
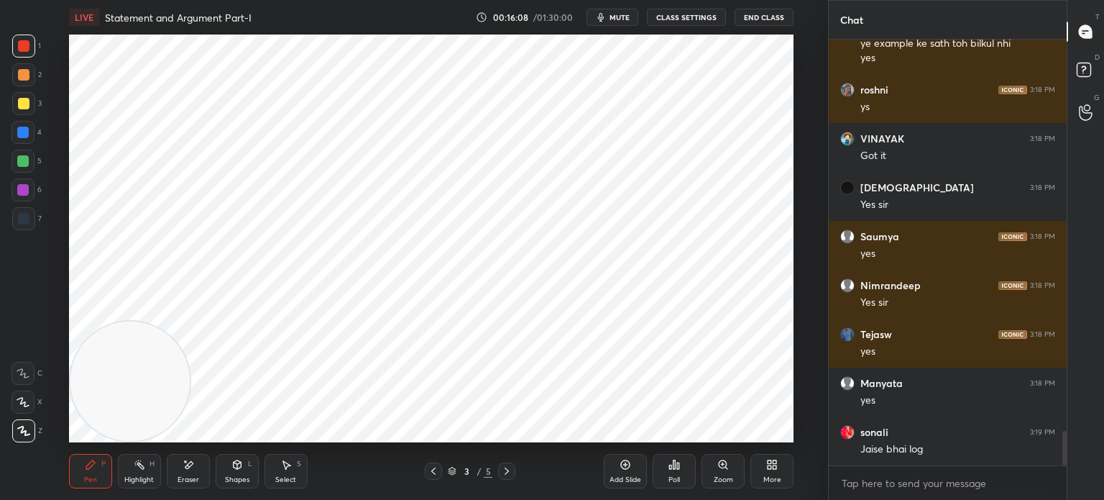
click at [618, 476] on div "Add Slide" at bounding box center [626, 479] width 32 height 7
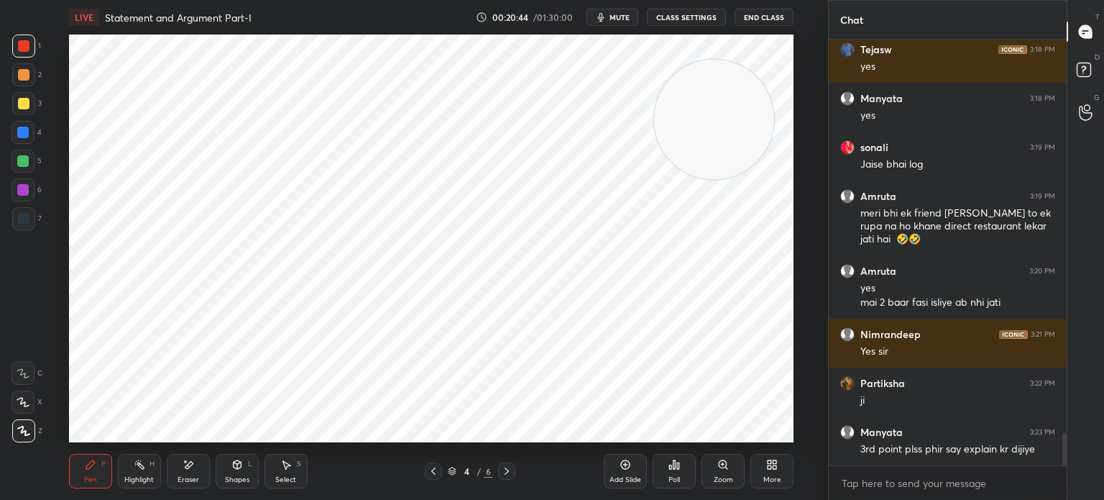
scroll to position [5115, 0]
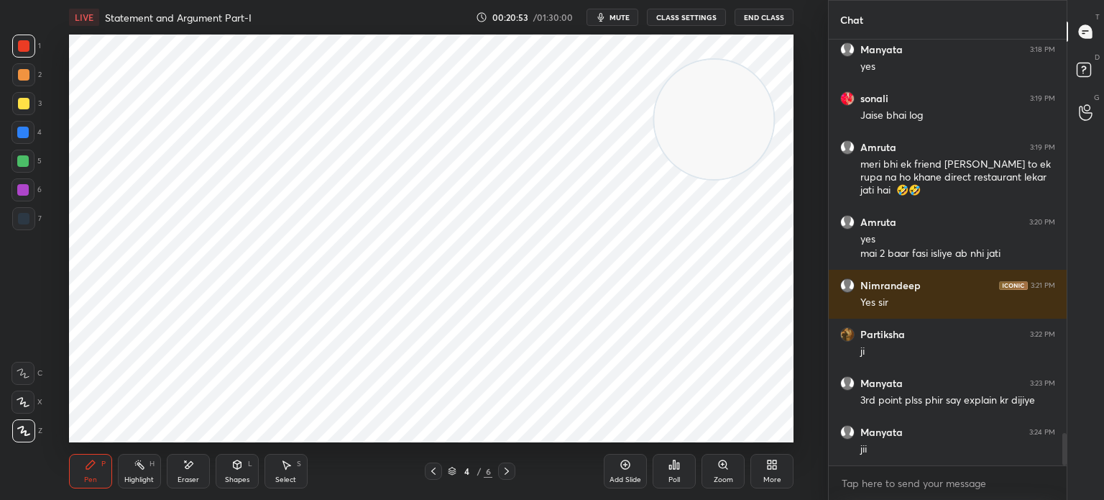
click at [613, 469] on div "Add Slide" at bounding box center [625, 471] width 43 height 35
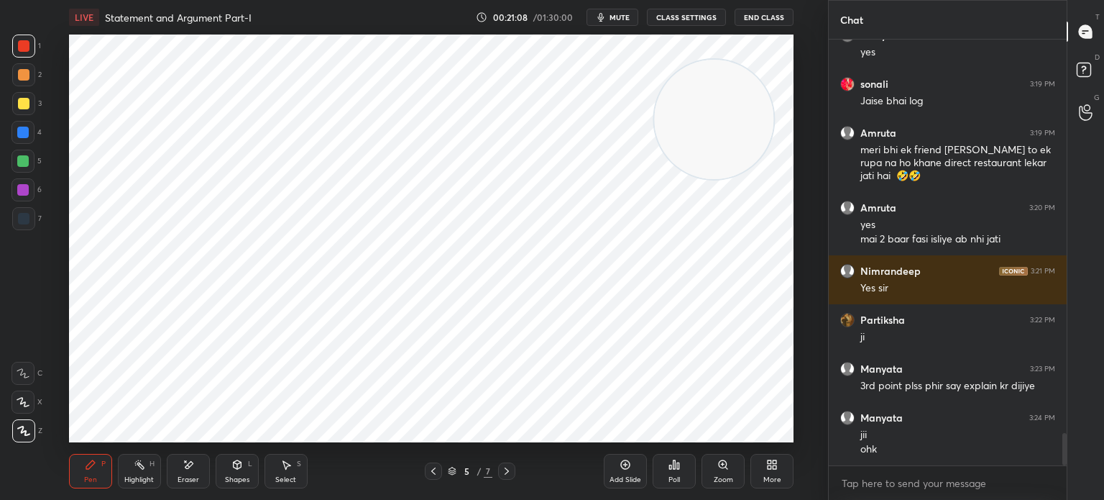
scroll to position [5178, 0]
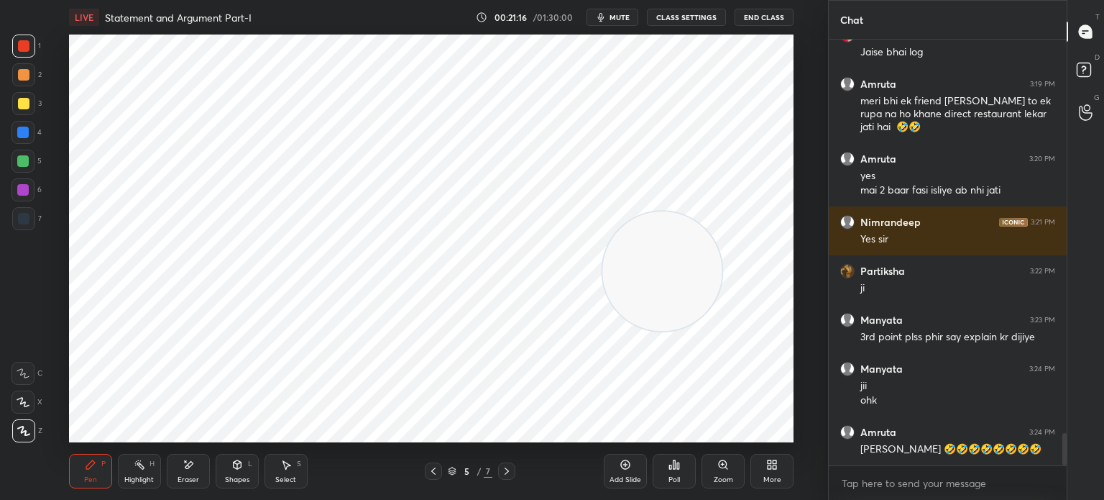
click at [187, 474] on div "Eraser" at bounding box center [188, 471] width 43 height 35
click at [86, 472] on div "Pen P" at bounding box center [90, 471] width 43 height 35
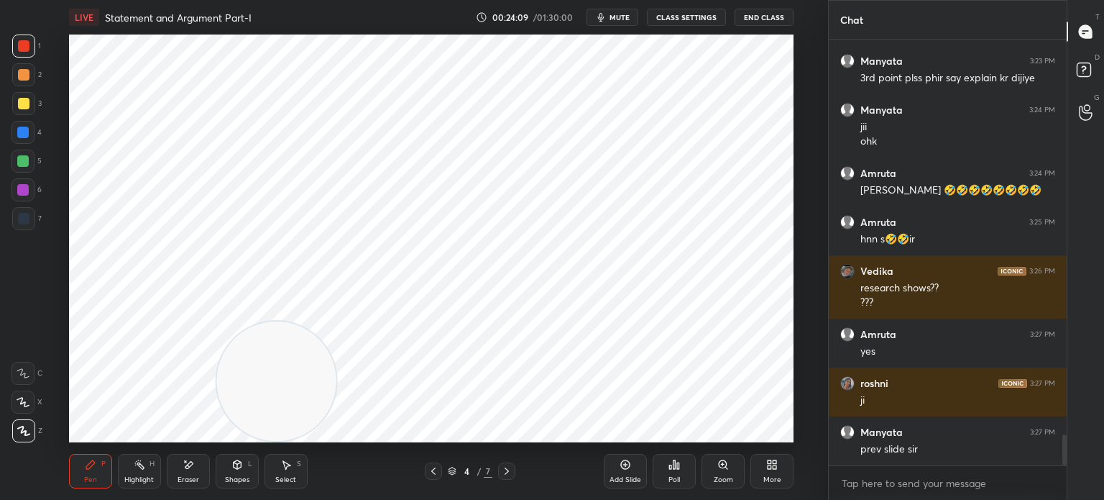
scroll to position [5486, 0]
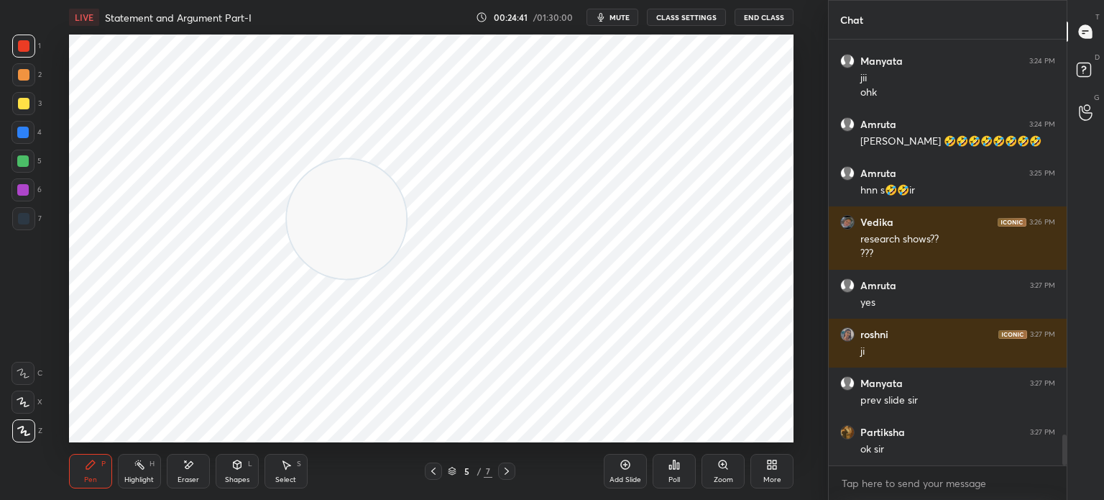
click at [623, 472] on div "Add Slide" at bounding box center [625, 471] width 43 height 35
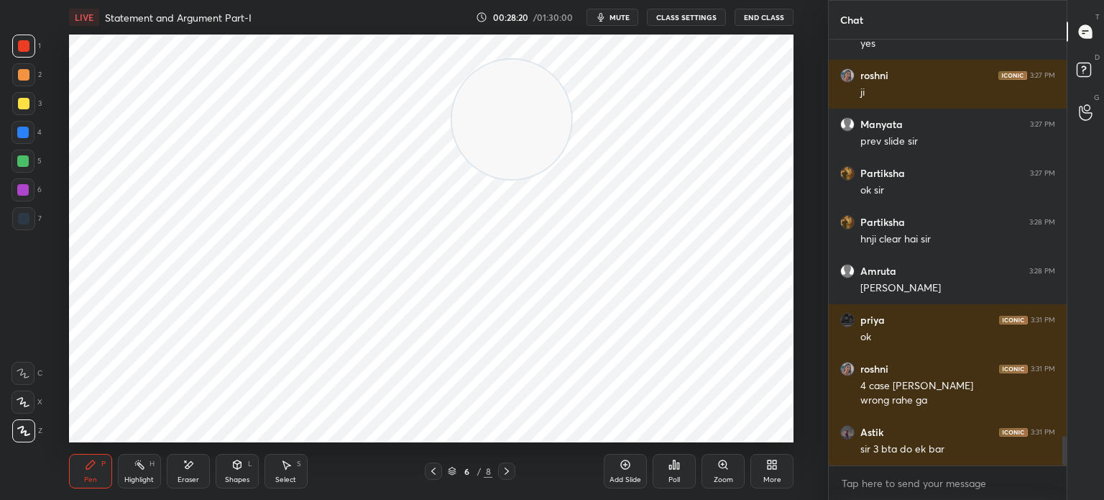
scroll to position [5759, 0]
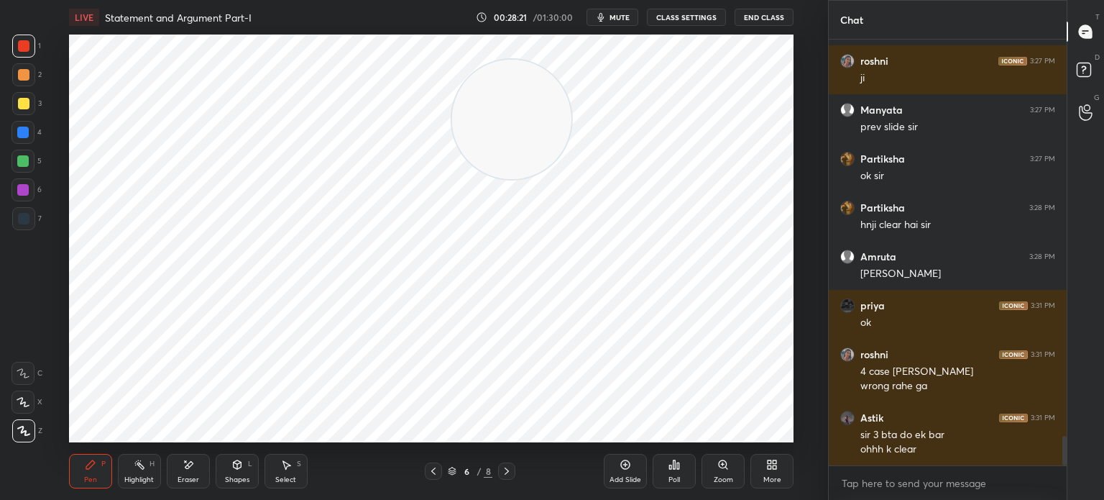
click at [184, 470] on icon at bounding box center [189, 465] width 12 height 12
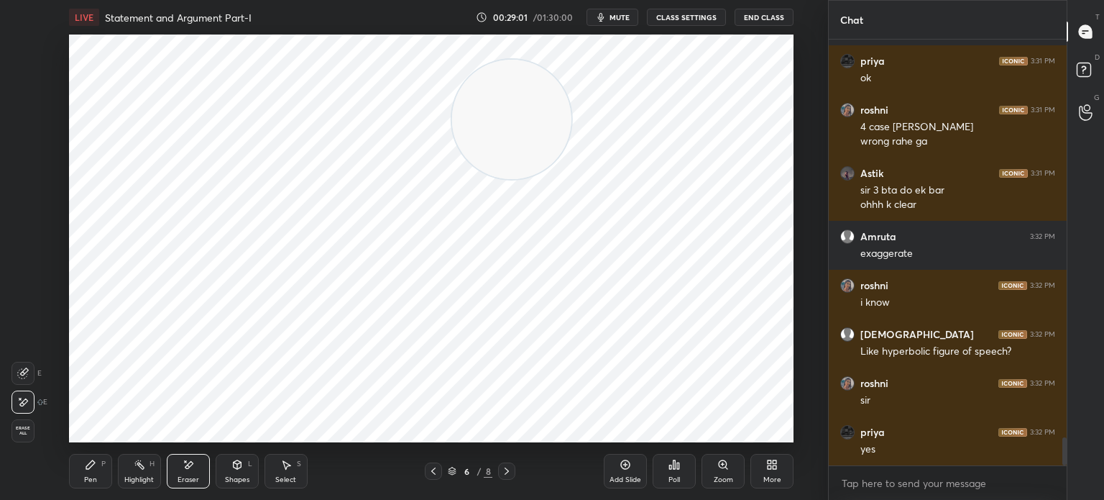
scroll to position [6052, 0]
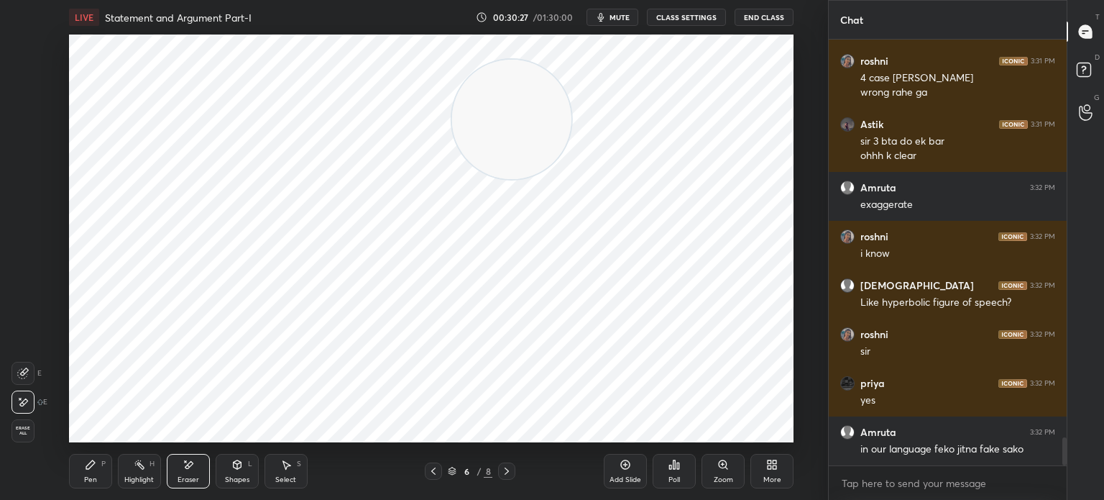
click at [759, 470] on div "More" at bounding box center [772, 471] width 43 height 35
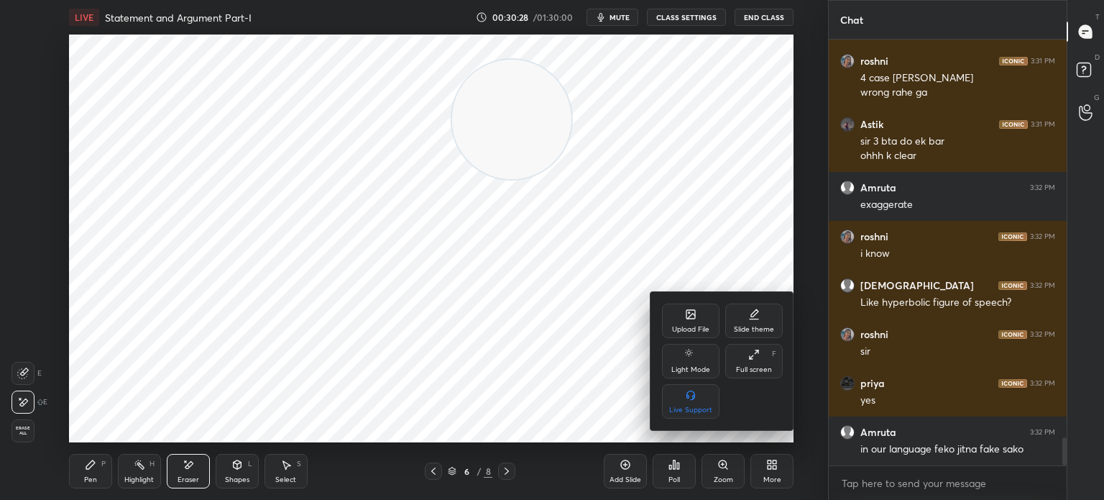
click at [681, 323] on div "Upload File" at bounding box center [691, 320] width 58 height 35
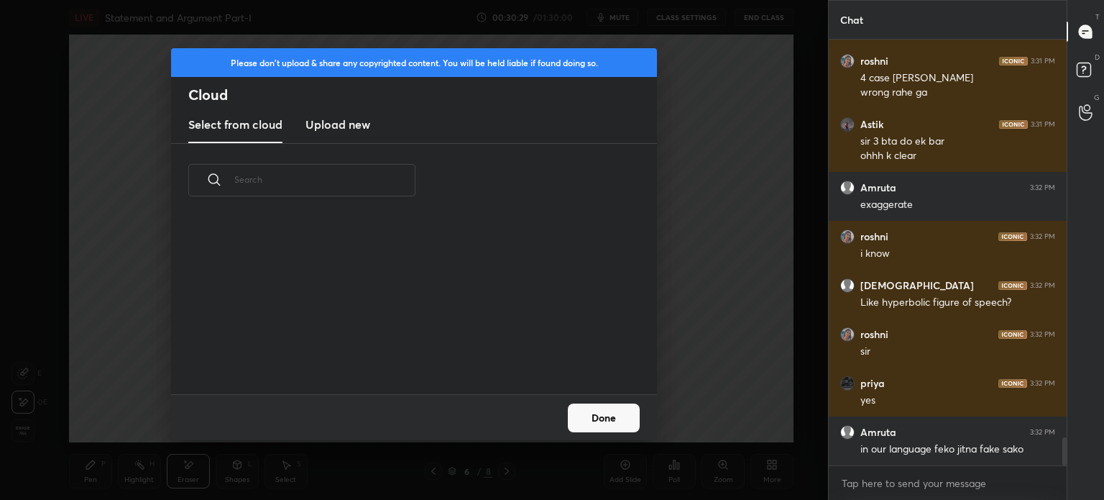
scroll to position [177, 462]
click at [344, 117] on h3 "Upload new" at bounding box center [338, 124] width 65 height 17
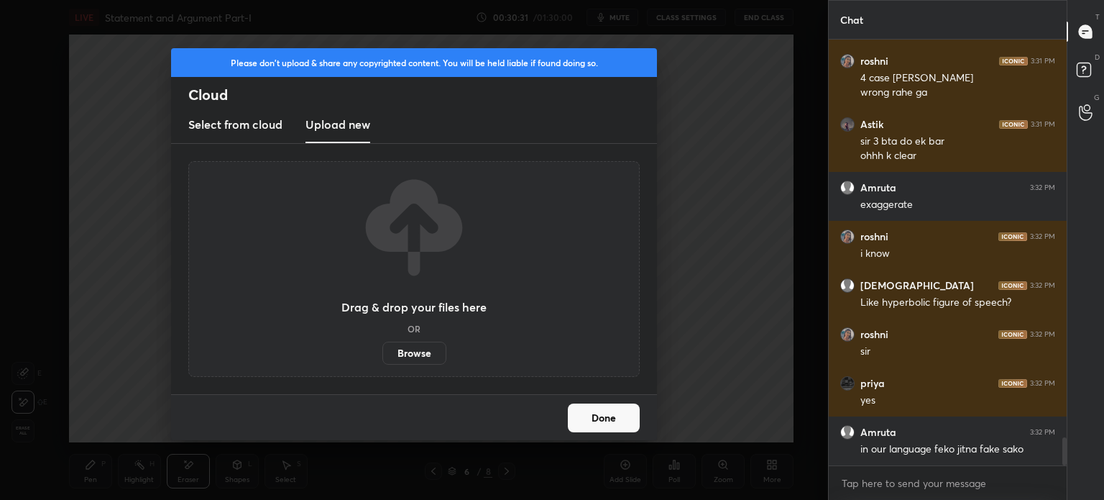
click at [406, 351] on label "Browse" at bounding box center [414, 353] width 64 height 23
click at [382, 351] on input "Browse" at bounding box center [382, 353] width 0 height 23
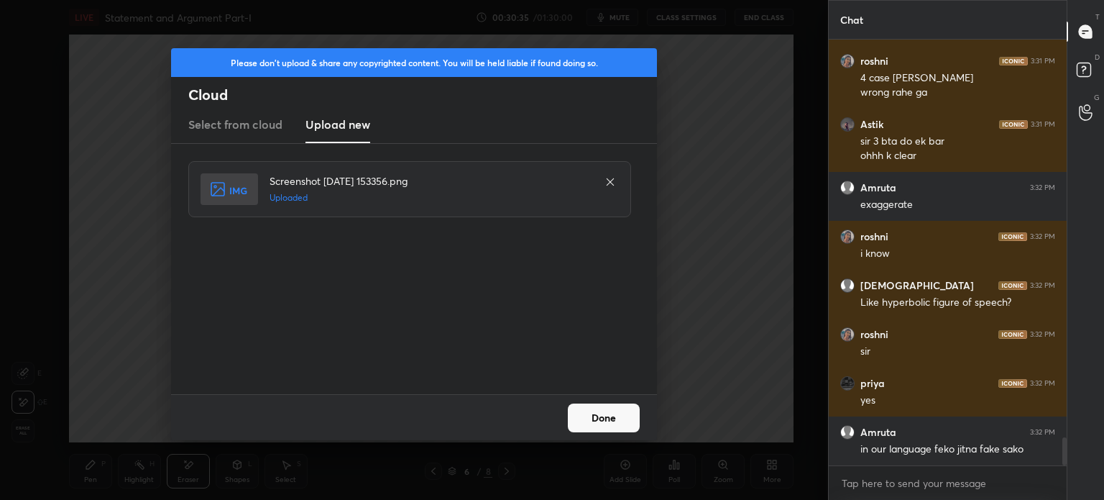
click at [606, 425] on button "Done" at bounding box center [604, 417] width 72 height 29
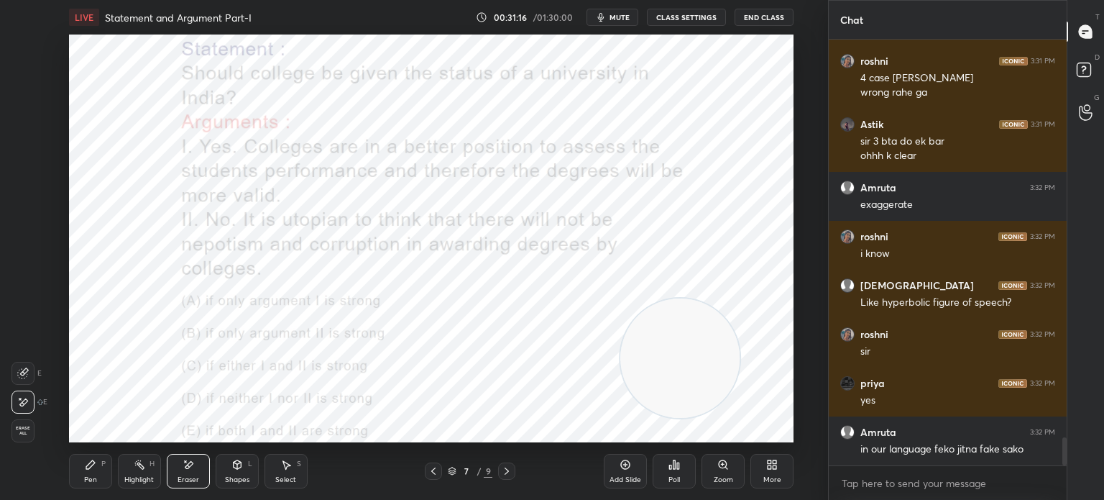
click at [618, 19] on span "mute" at bounding box center [620, 17] width 20 height 10
click at [617, 14] on span "unmute" at bounding box center [618, 17] width 31 height 10
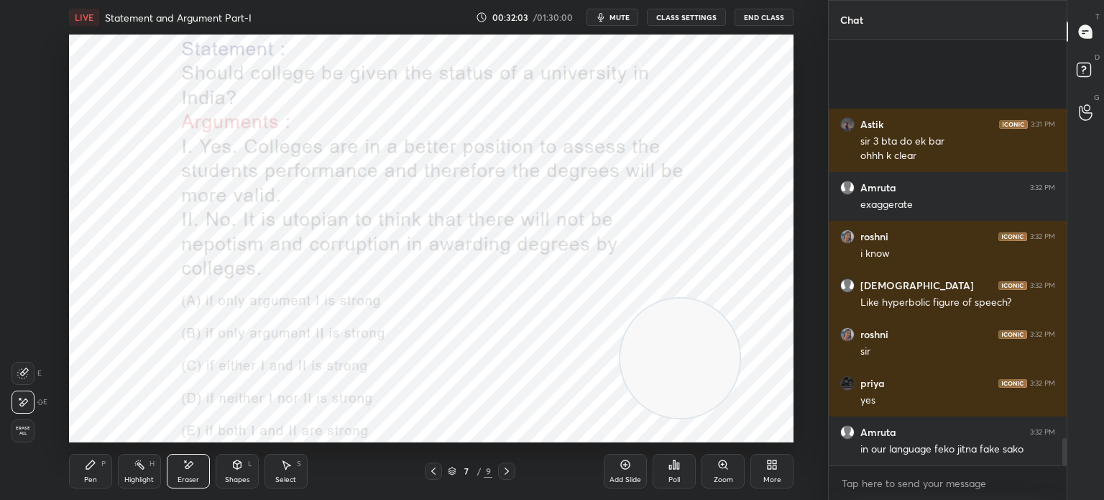
scroll to position [6199, 0]
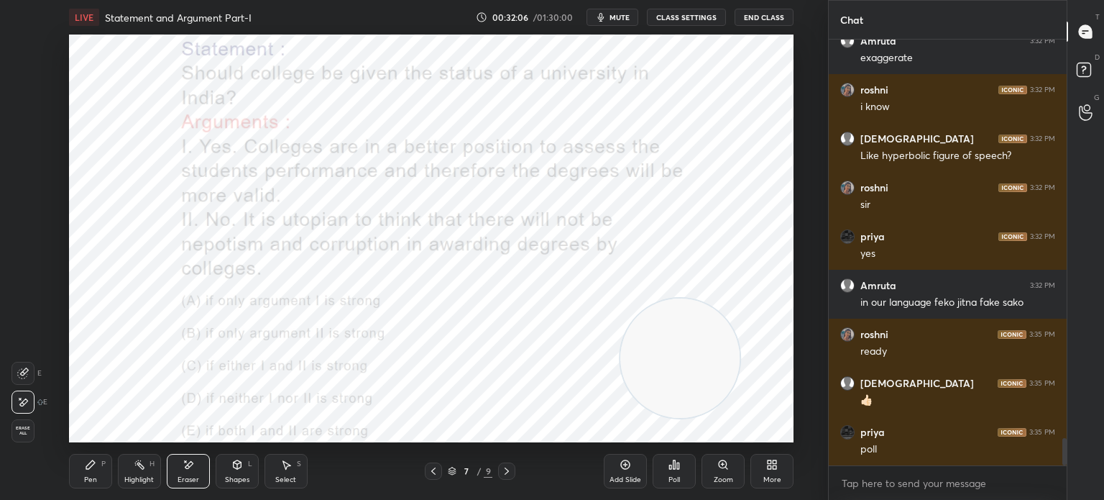
click at [672, 477] on div "Poll" at bounding box center [675, 479] width 12 height 7
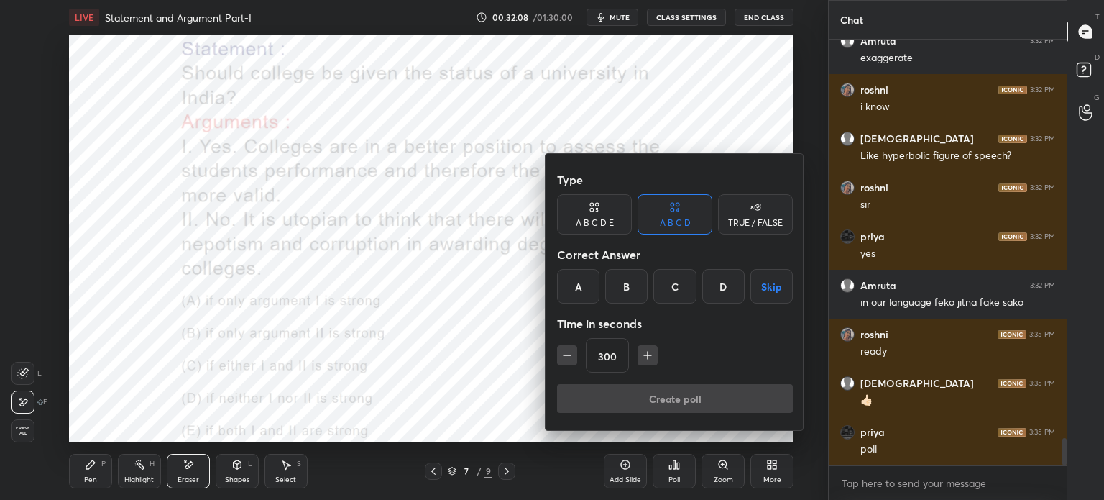
click at [598, 212] on icon at bounding box center [595, 207] width 12 height 14
click at [695, 287] on div "D" at bounding box center [695, 286] width 35 height 35
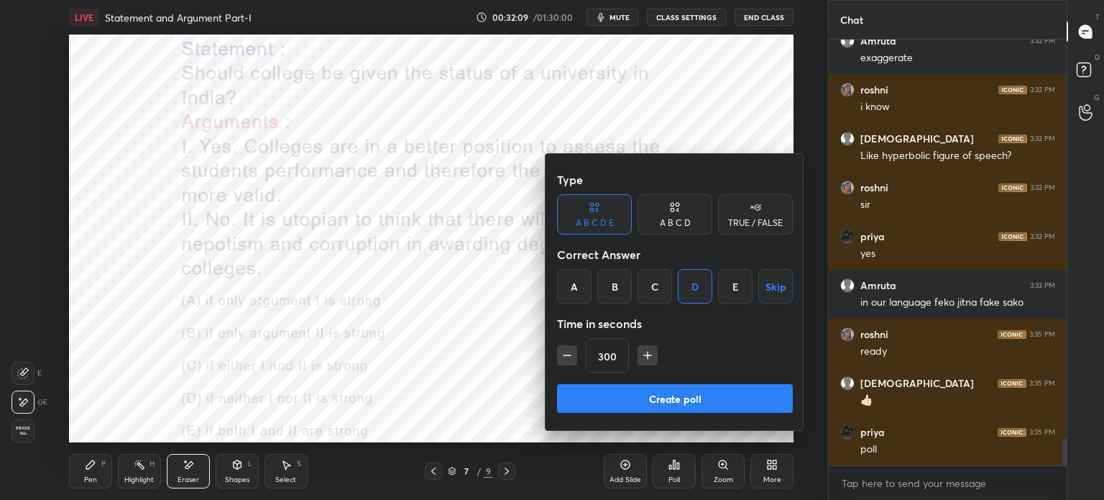
click at [568, 356] on icon "button" at bounding box center [567, 355] width 14 height 14
click at [567, 357] on icon "button" at bounding box center [567, 355] width 14 height 14
click at [567, 356] on icon "button" at bounding box center [567, 355] width 14 height 14
click at [565, 356] on icon "button" at bounding box center [567, 355] width 14 height 14
click at [565, 357] on icon "button" at bounding box center [567, 355] width 14 height 14
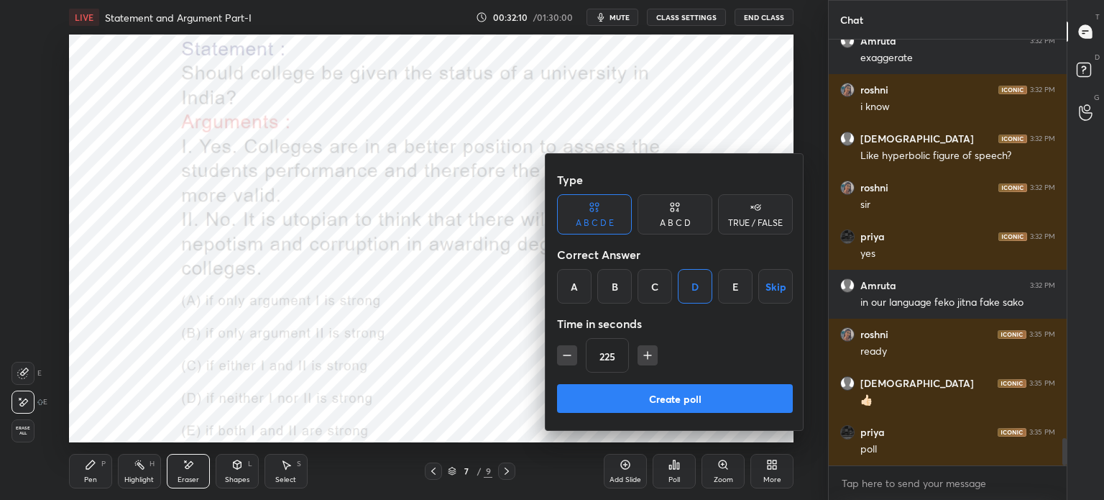
click at [564, 356] on icon "button" at bounding box center [567, 355] width 14 height 14
click at [564, 355] on icon "button" at bounding box center [567, 355] width 7 height 0
click at [564, 356] on icon "button" at bounding box center [567, 355] width 14 height 14
click at [564, 355] on icon "button" at bounding box center [567, 355] width 7 height 0
click at [563, 356] on icon "button" at bounding box center [567, 355] width 14 height 14
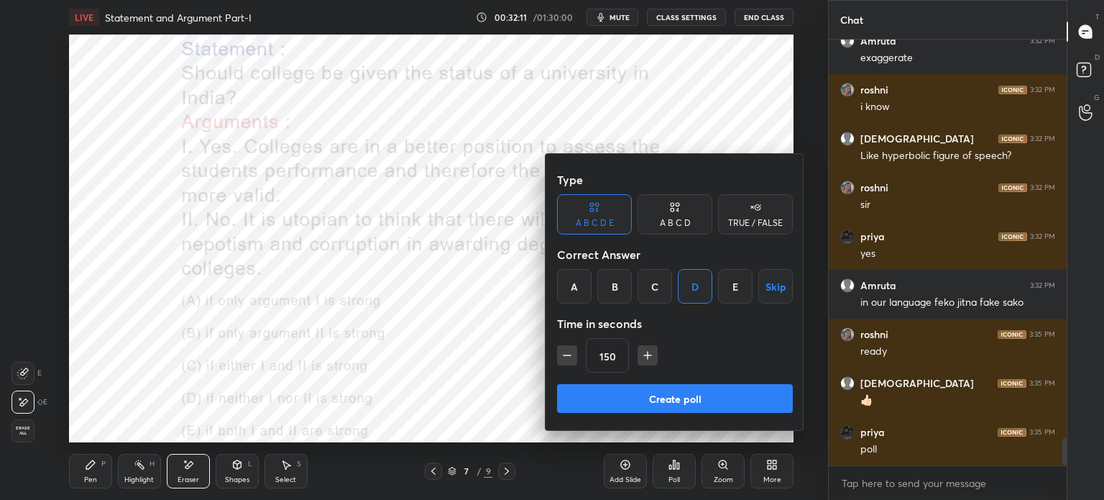
click at [564, 355] on icon "button" at bounding box center [567, 355] width 7 height 0
click at [564, 356] on icon "button" at bounding box center [567, 355] width 14 height 14
click at [564, 355] on icon "button" at bounding box center [567, 355] width 7 height 0
click at [563, 356] on icon "button" at bounding box center [567, 355] width 14 height 14
click at [562, 356] on icon "button" at bounding box center [567, 355] width 14 height 14
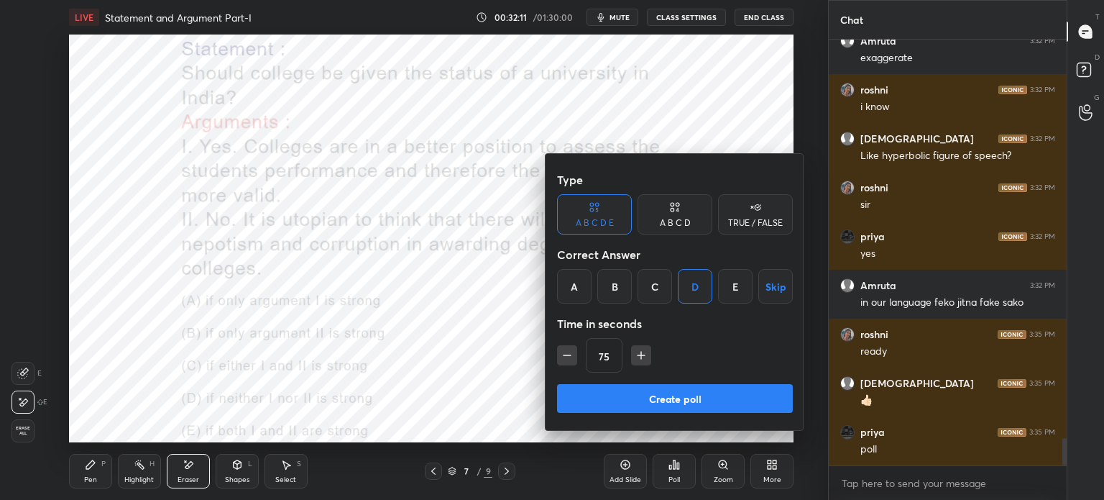
click at [562, 356] on icon "button" at bounding box center [567, 355] width 14 height 14
click at [562, 355] on icon "button" at bounding box center [567, 355] width 14 height 14
click at [562, 356] on icon "button" at bounding box center [567, 355] width 14 height 14
click at [638, 355] on icon "button" at bounding box center [641, 355] width 7 height 0
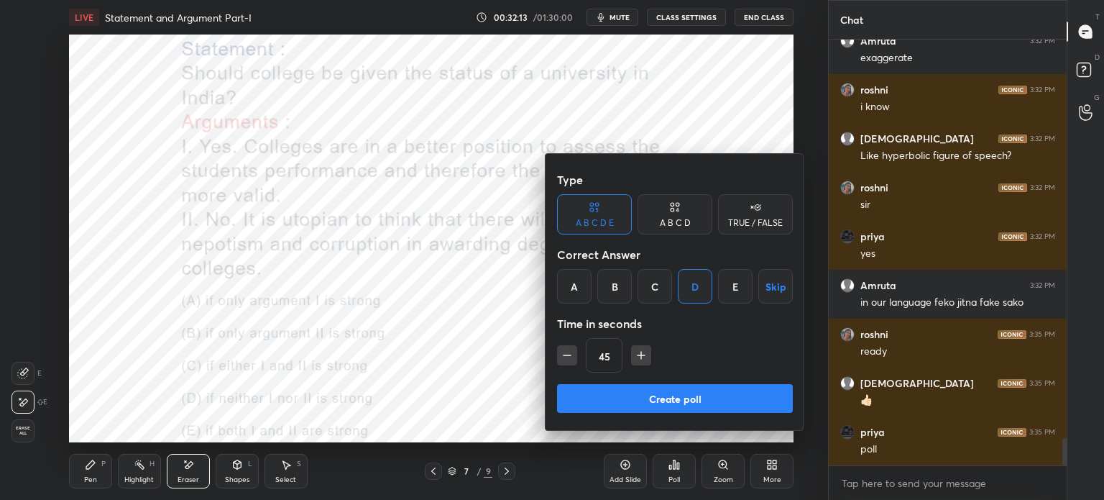
type input "60"
click at [624, 388] on button "Create poll" at bounding box center [675, 398] width 236 height 29
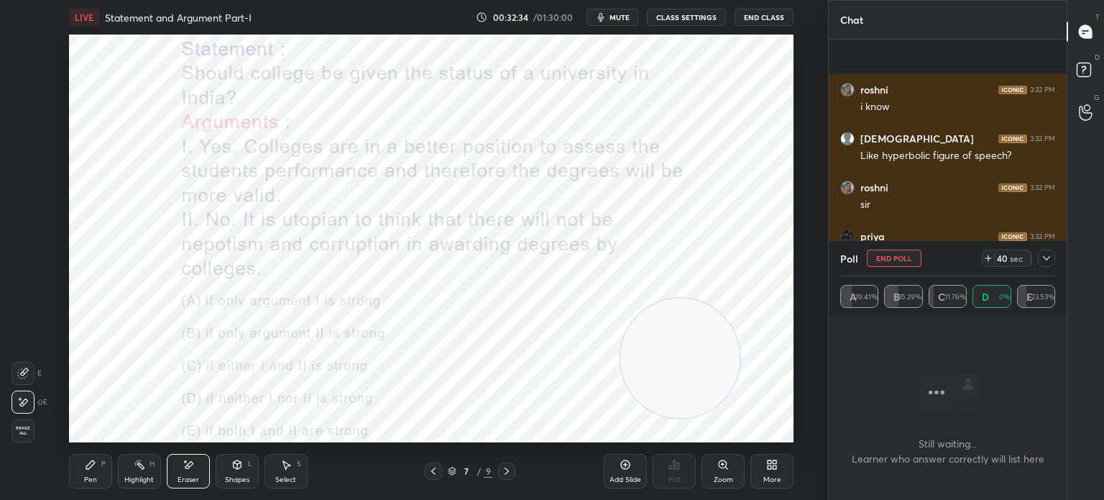
scroll to position [6323, 0]
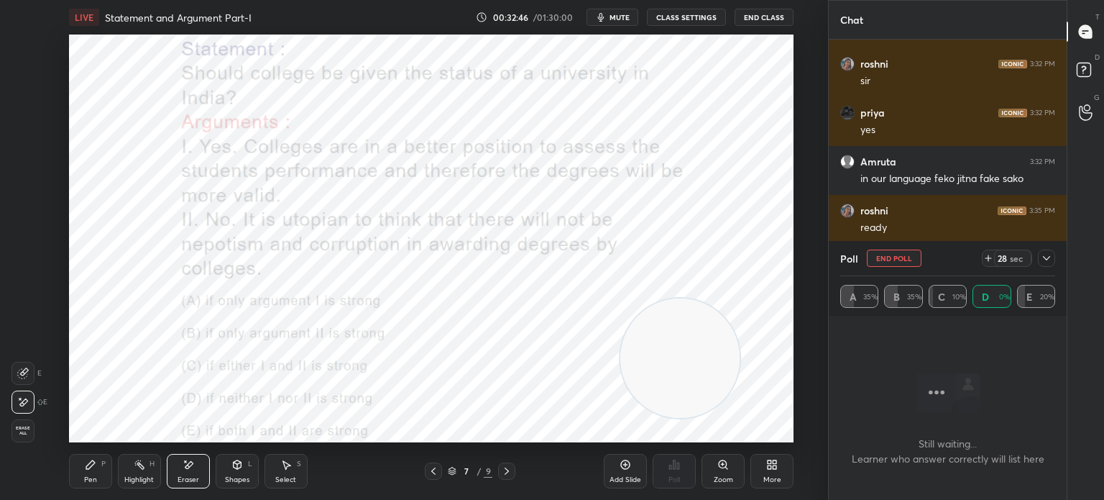
click at [1042, 261] on icon at bounding box center [1047, 258] width 12 height 12
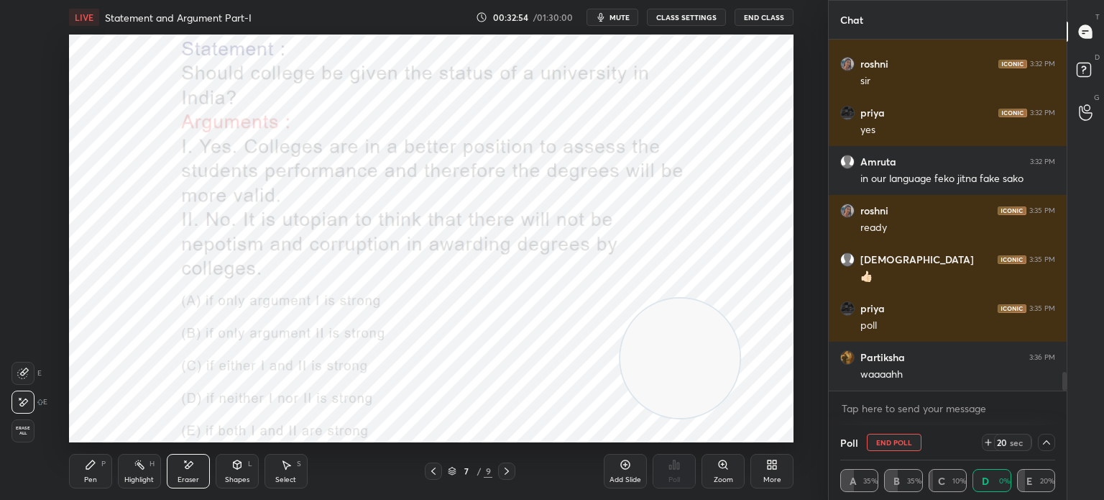
scroll to position [6337, 0]
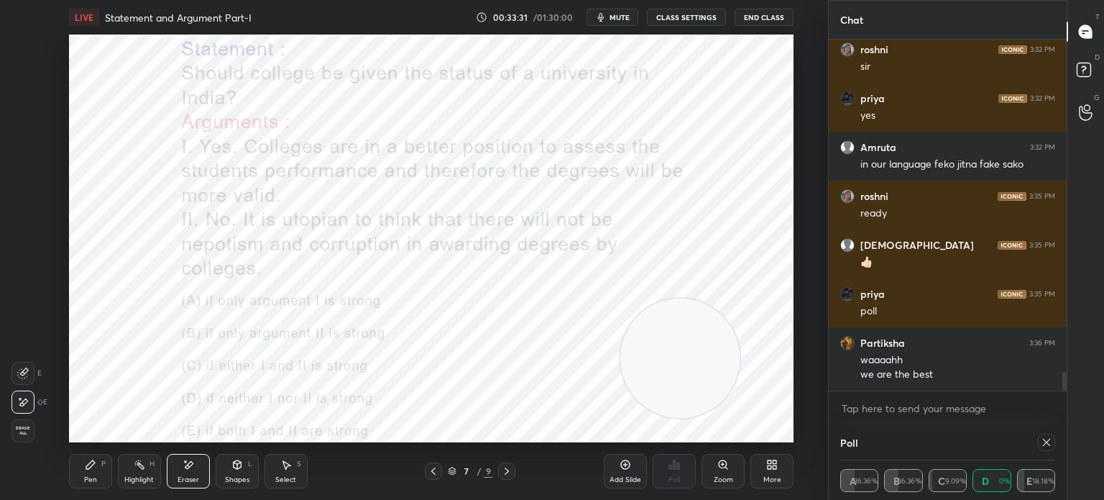
click at [86, 468] on icon at bounding box center [90, 464] width 9 height 9
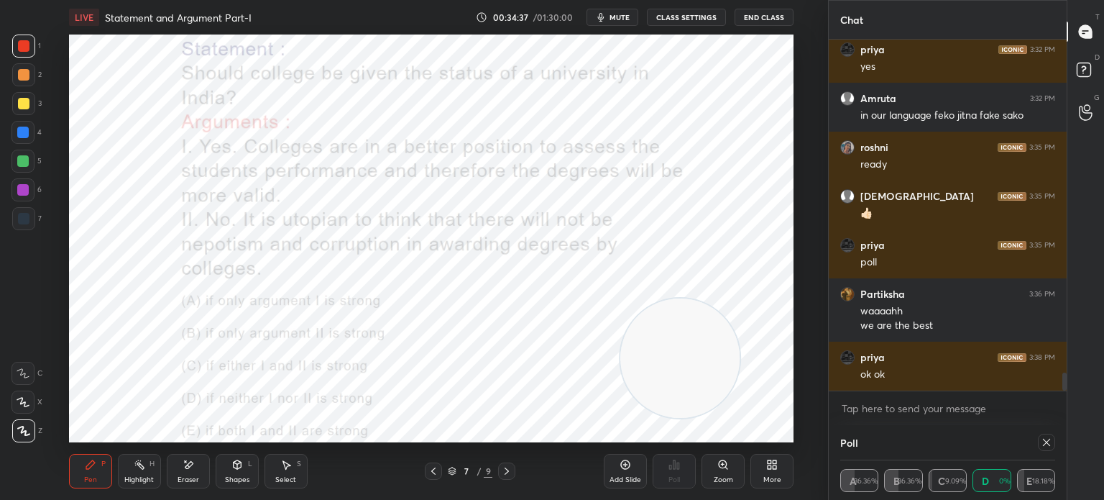
scroll to position [6435, 0]
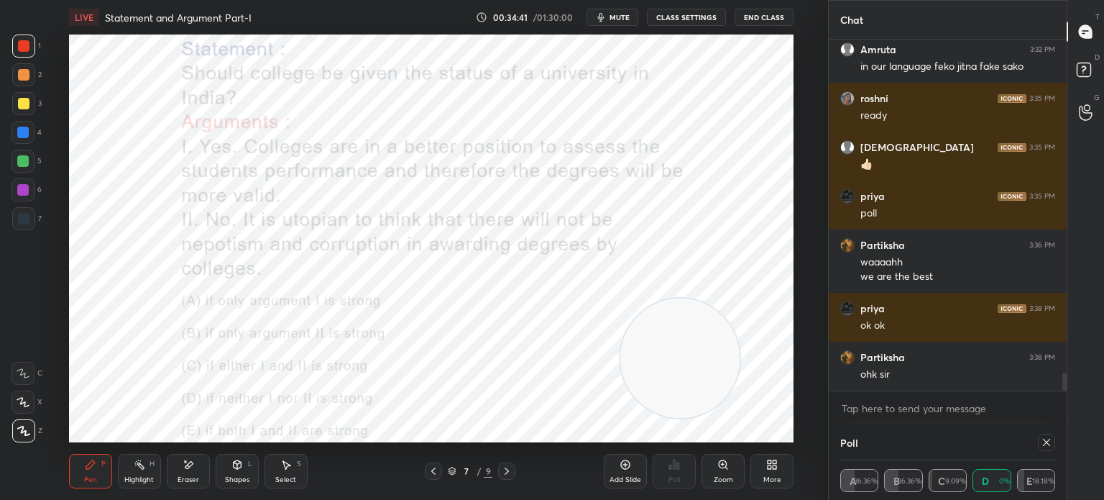
click at [1047, 443] on icon at bounding box center [1046, 442] width 7 height 7
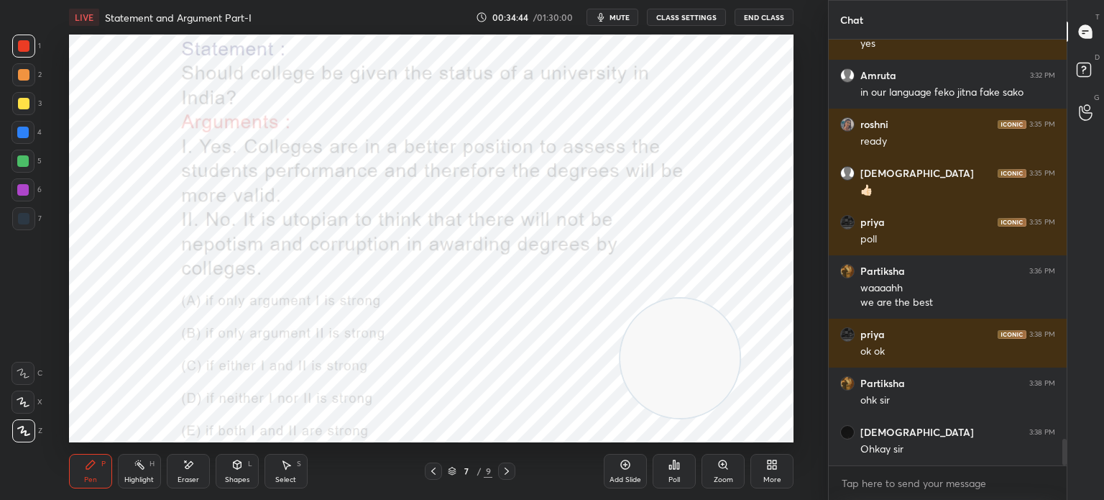
scroll to position [6458, 0]
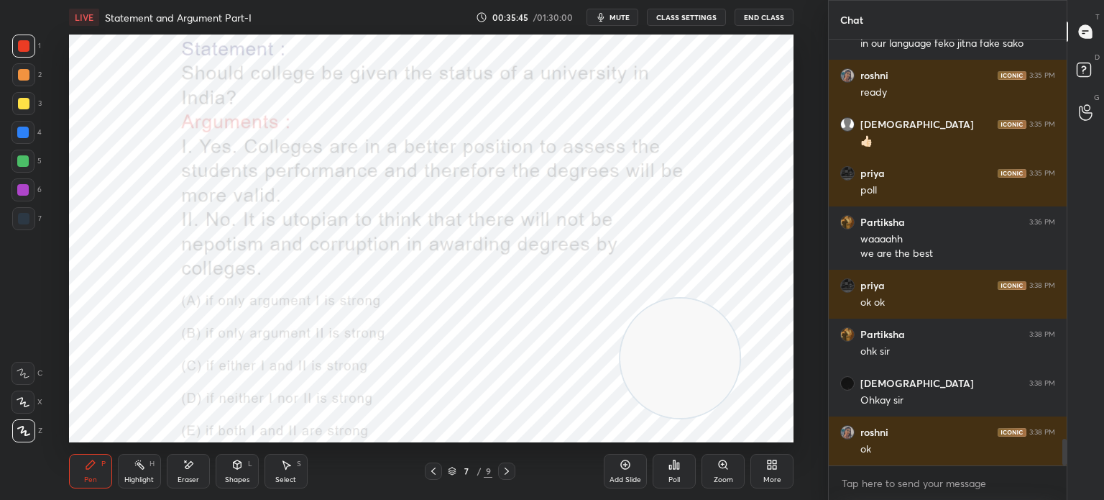
click at [769, 467] on icon at bounding box center [770, 467] width 4 height 4
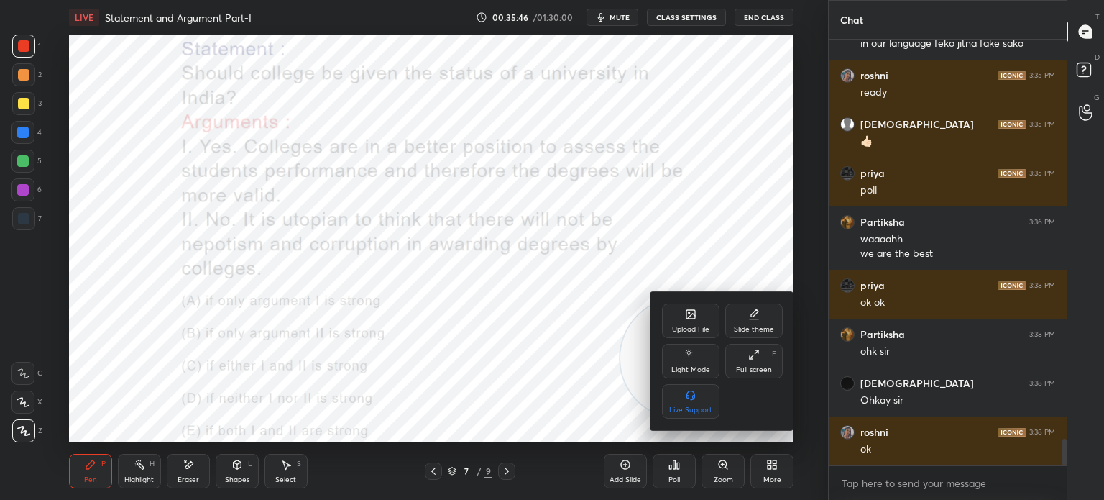
click at [689, 324] on div "Upload File" at bounding box center [691, 320] width 58 height 35
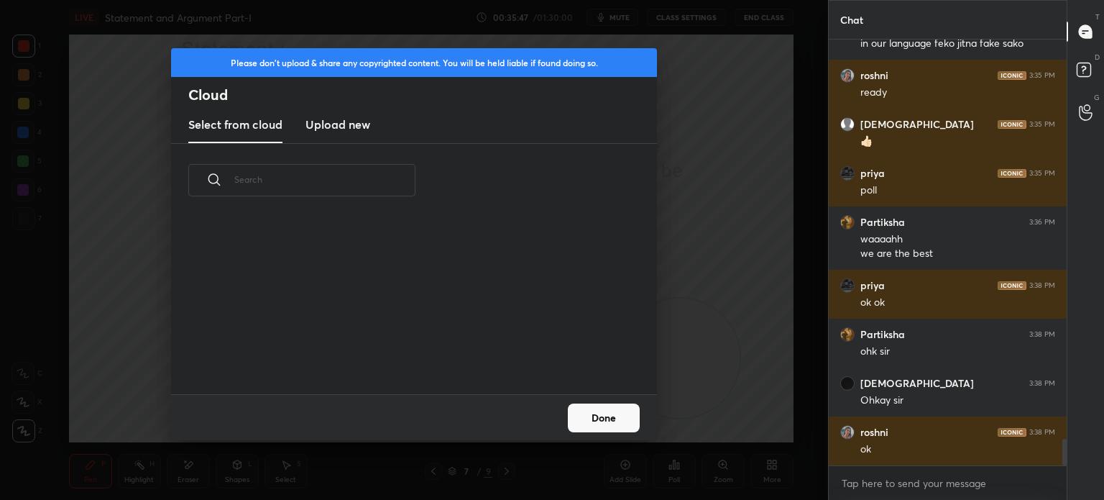
scroll to position [177, 462]
click at [348, 135] on new "Upload new" at bounding box center [338, 125] width 65 height 36
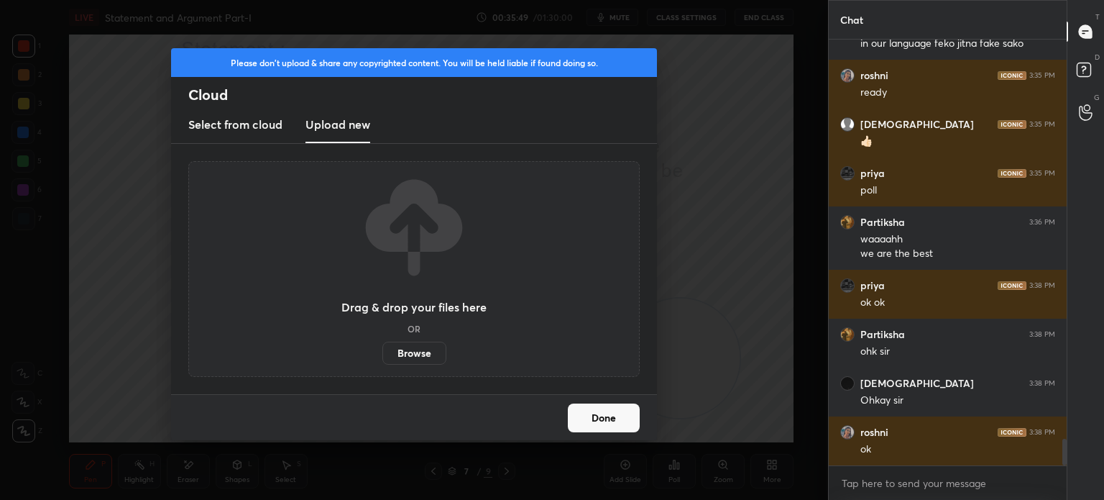
click at [404, 345] on label "Browse" at bounding box center [414, 353] width 64 height 23
click at [382, 345] on input "Browse" at bounding box center [382, 353] width 0 height 23
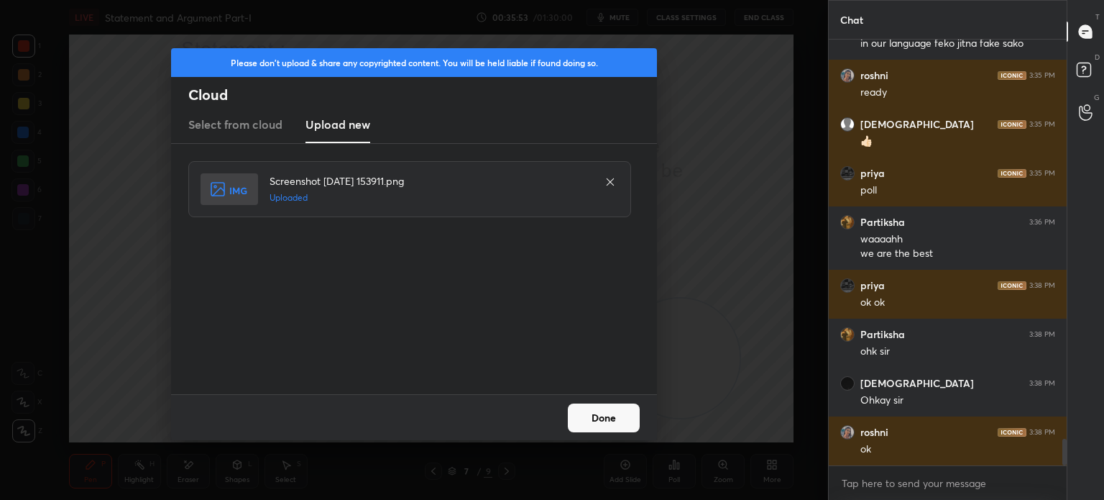
click at [627, 428] on button "Done" at bounding box center [604, 417] width 72 height 29
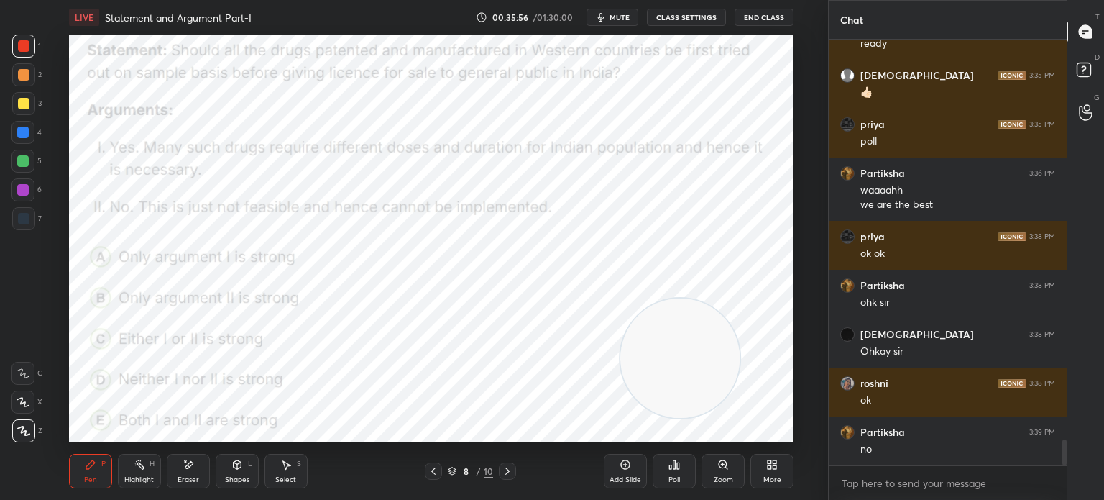
scroll to position [6555, 0]
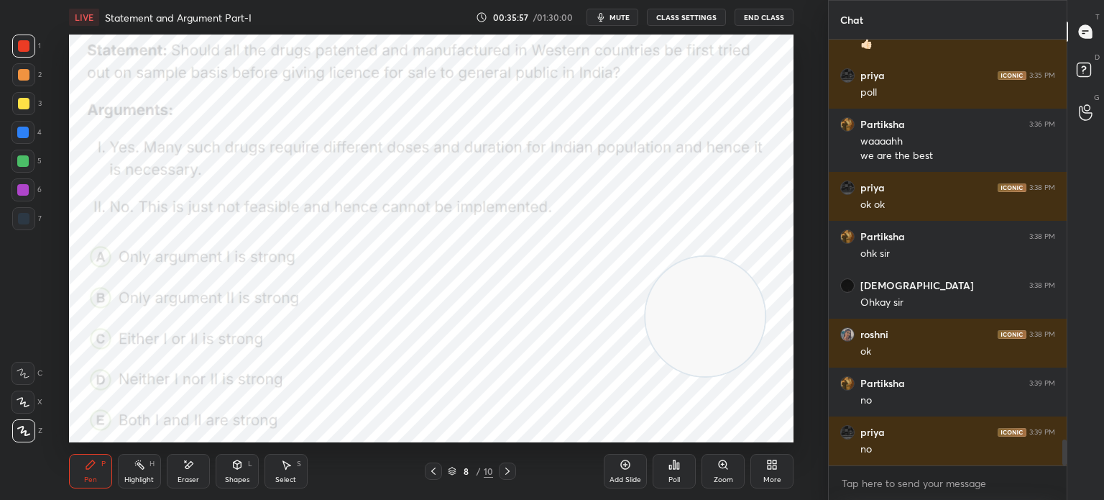
drag, startPoint x: 721, startPoint y: 383, endPoint x: 746, endPoint y: 342, distance: 48.7
click at [746, 342] on video at bounding box center [705, 316] width 119 height 119
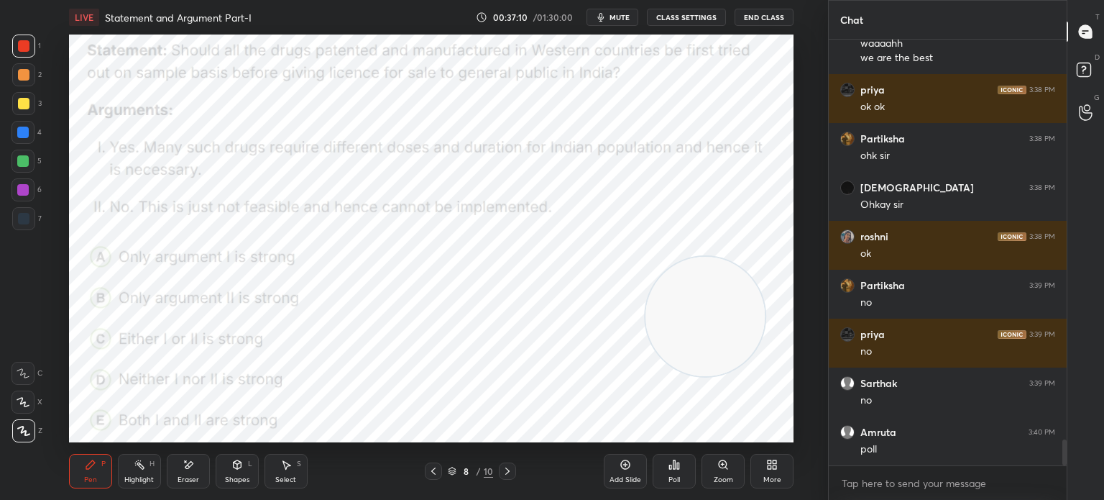
scroll to position [6702, 0]
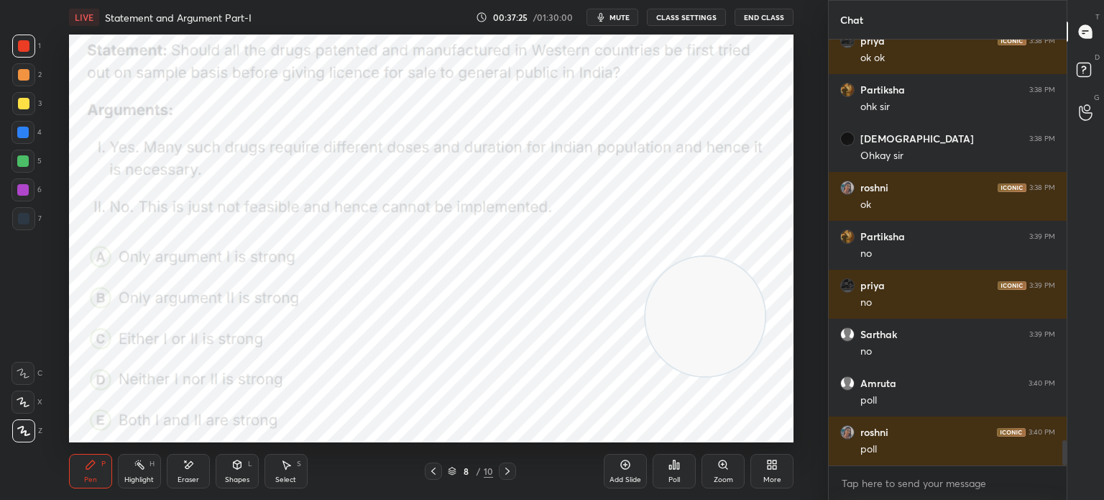
click at [650, 480] on div "Add Slide Poll Zoom More" at bounding box center [699, 471] width 190 height 81
click at [673, 476] on div "Poll" at bounding box center [675, 479] width 12 height 7
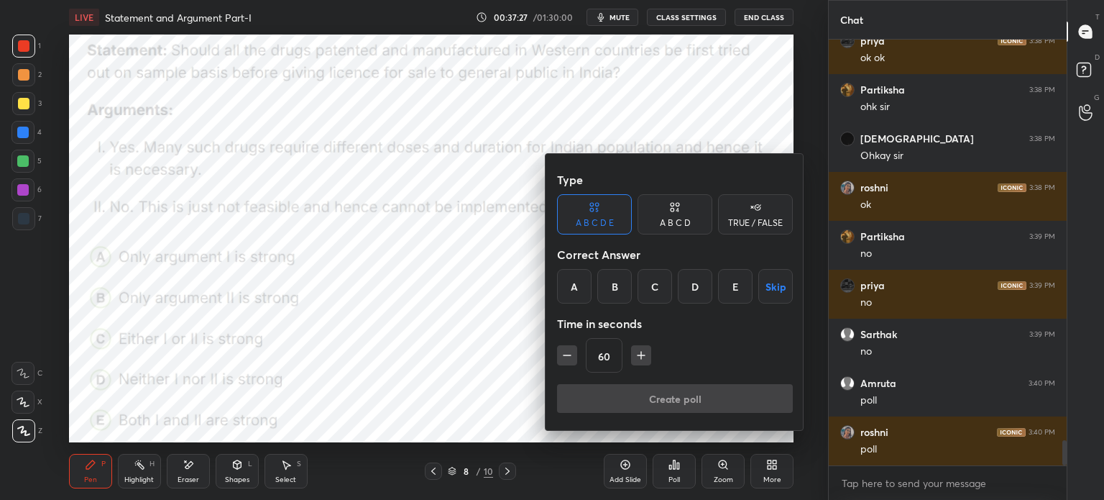
click at [574, 280] on div "A" at bounding box center [574, 286] width 35 height 35
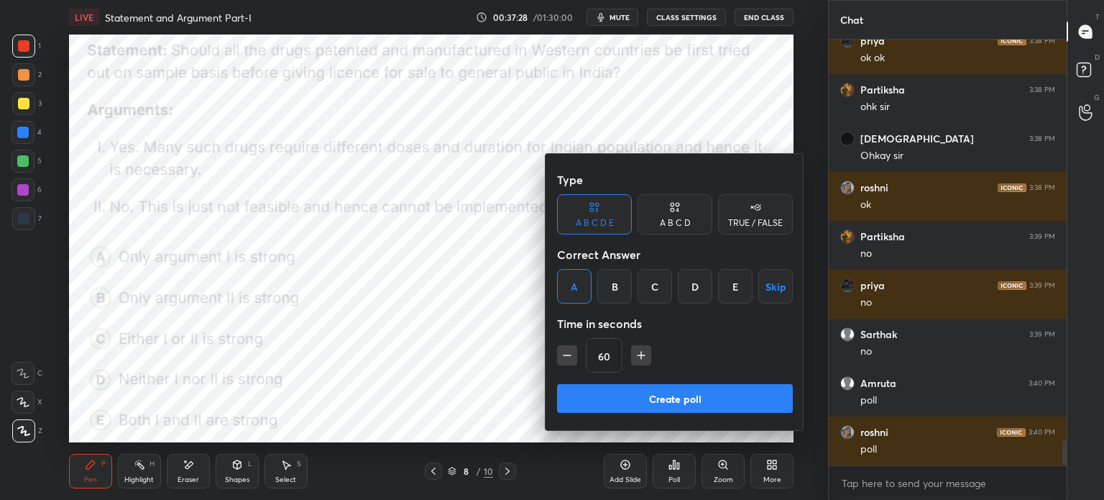
click at [587, 395] on button "Create poll" at bounding box center [675, 398] width 236 height 29
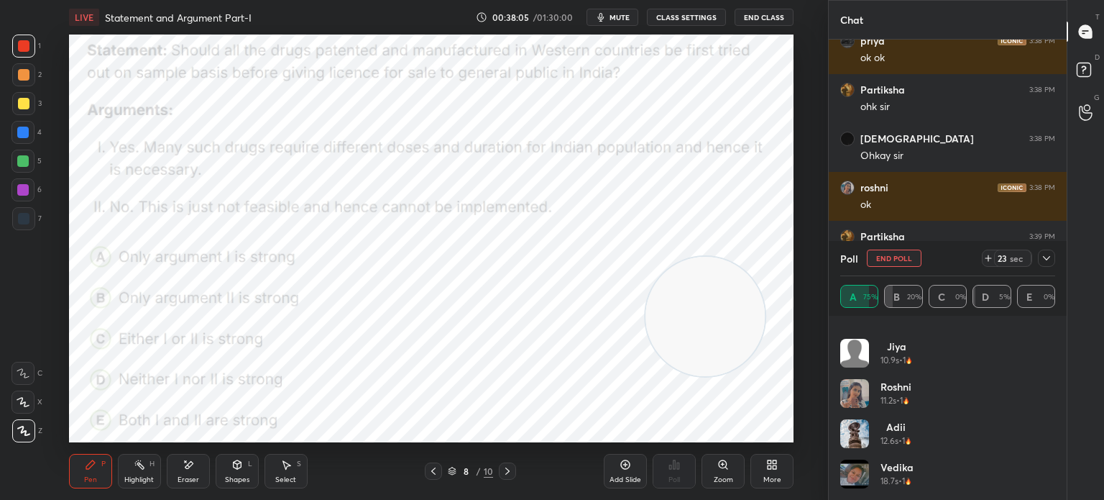
scroll to position [431, 0]
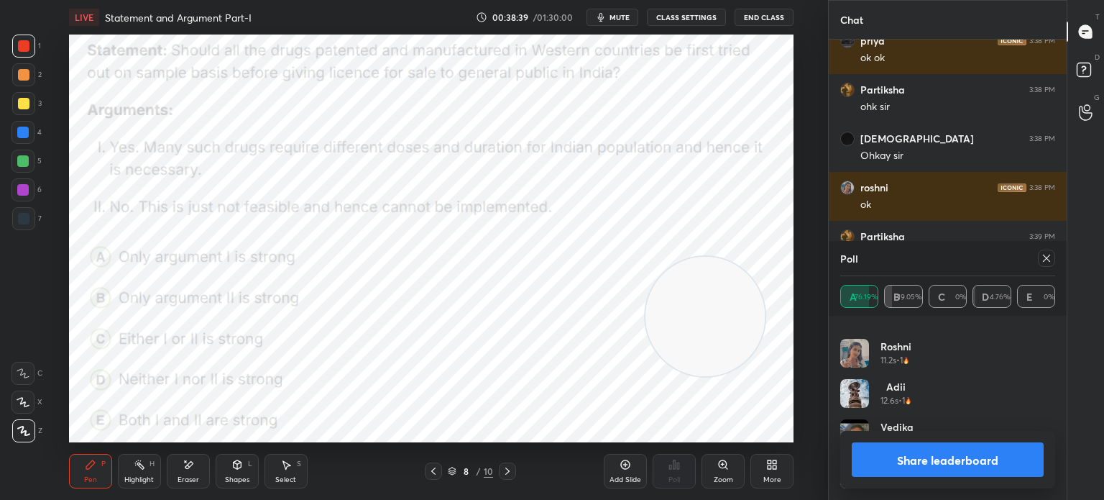
click at [1044, 261] on icon at bounding box center [1046, 258] width 7 height 7
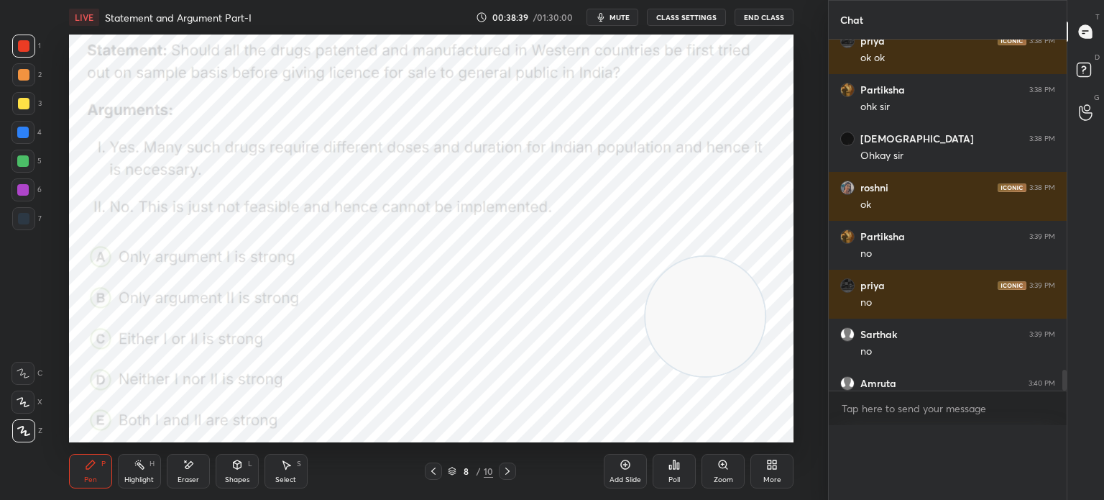
scroll to position [398, 234]
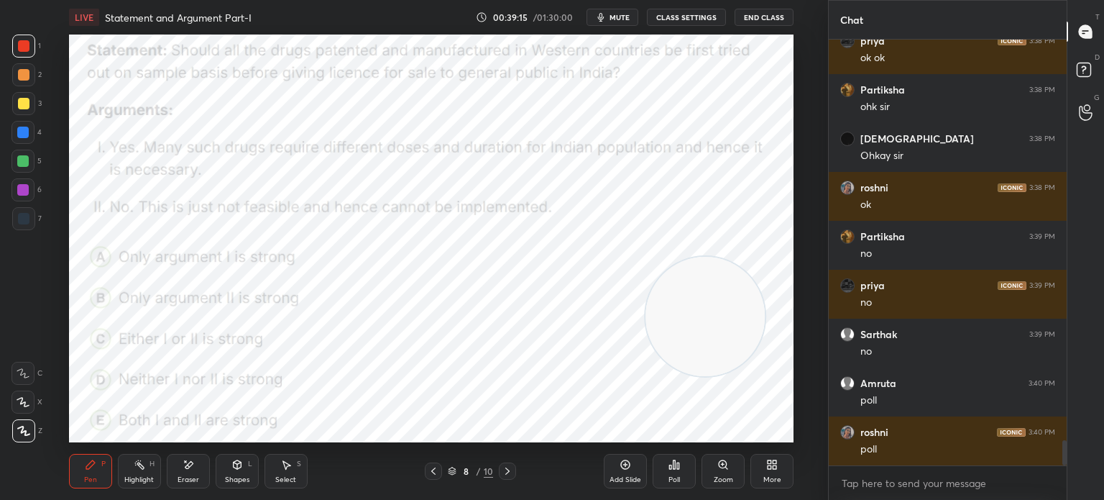
click at [774, 464] on icon at bounding box center [776, 462] width 4 height 4
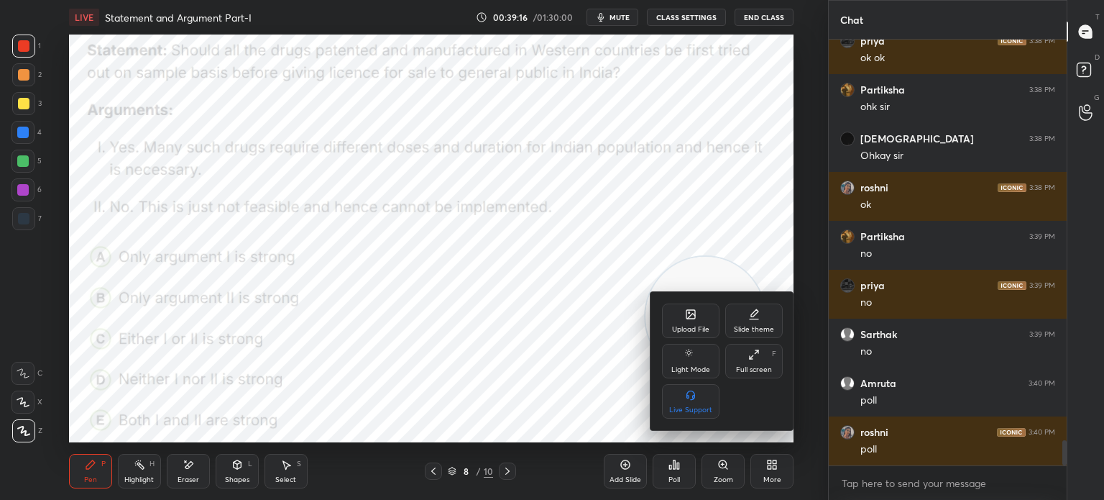
click at [679, 330] on div "Upload File" at bounding box center [690, 329] width 37 height 7
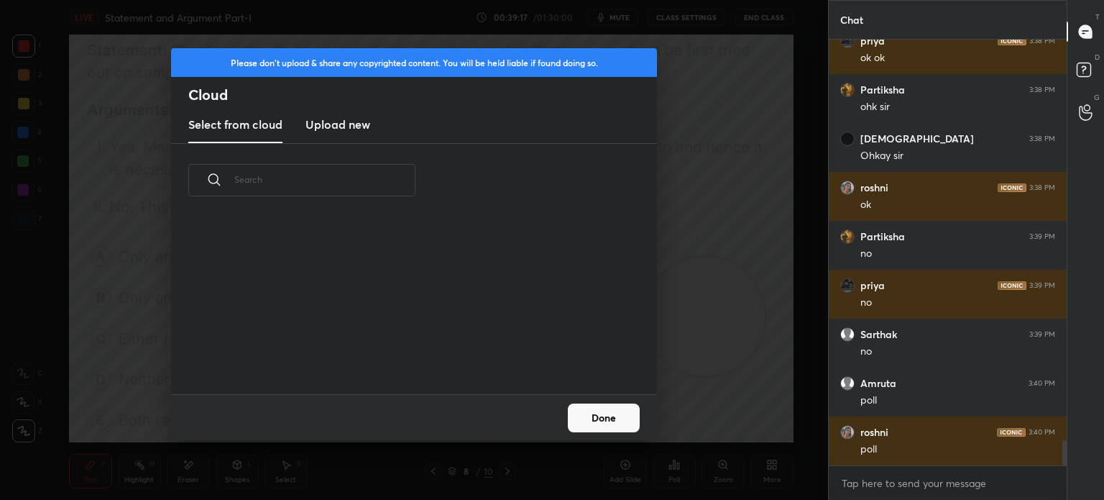
scroll to position [177, 462]
click at [348, 132] on h3 "Upload new" at bounding box center [338, 124] width 65 height 17
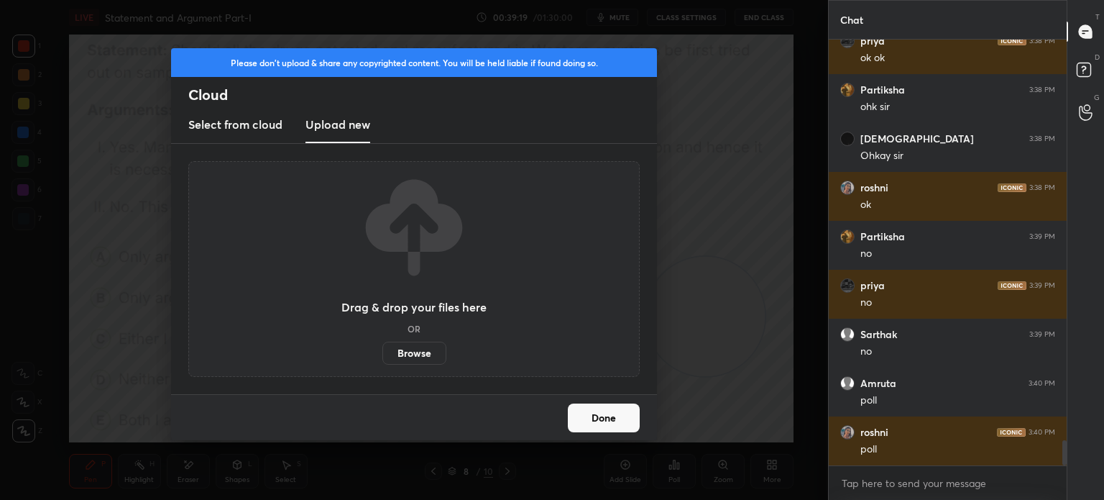
click at [416, 348] on label "Browse" at bounding box center [414, 353] width 64 height 23
click at [382, 348] on input "Browse" at bounding box center [382, 353] width 0 height 23
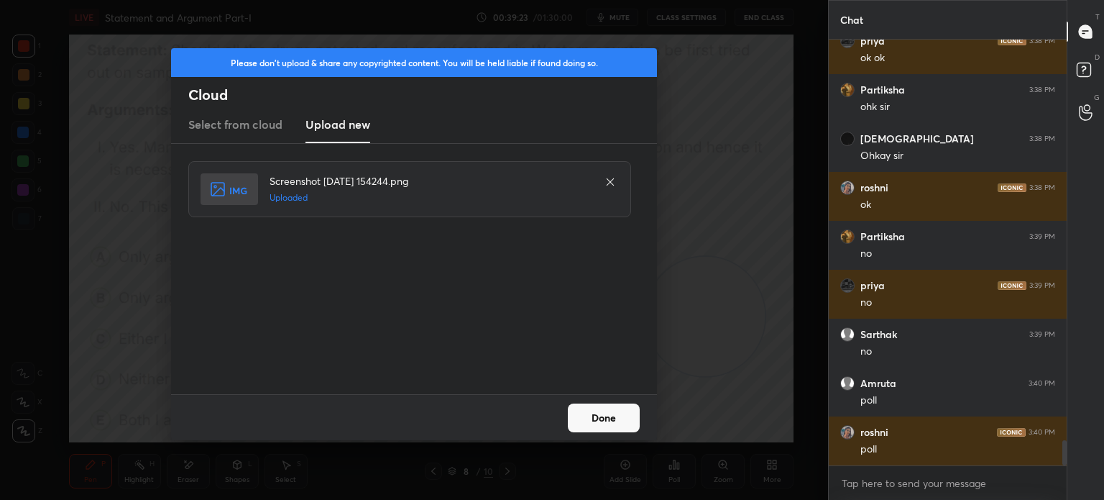
click at [608, 416] on button "Done" at bounding box center [604, 417] width 72 height 29
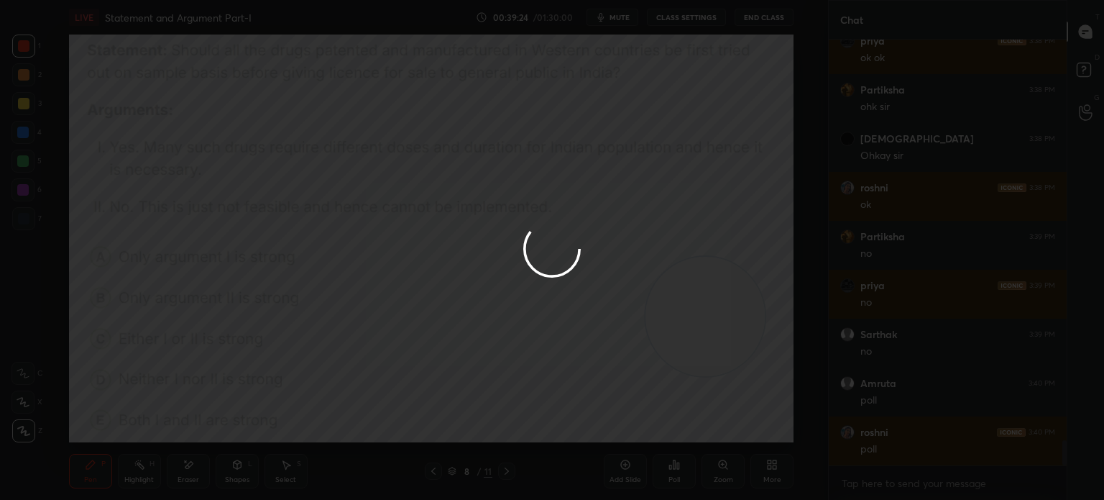
scroll to position [6751, 0]
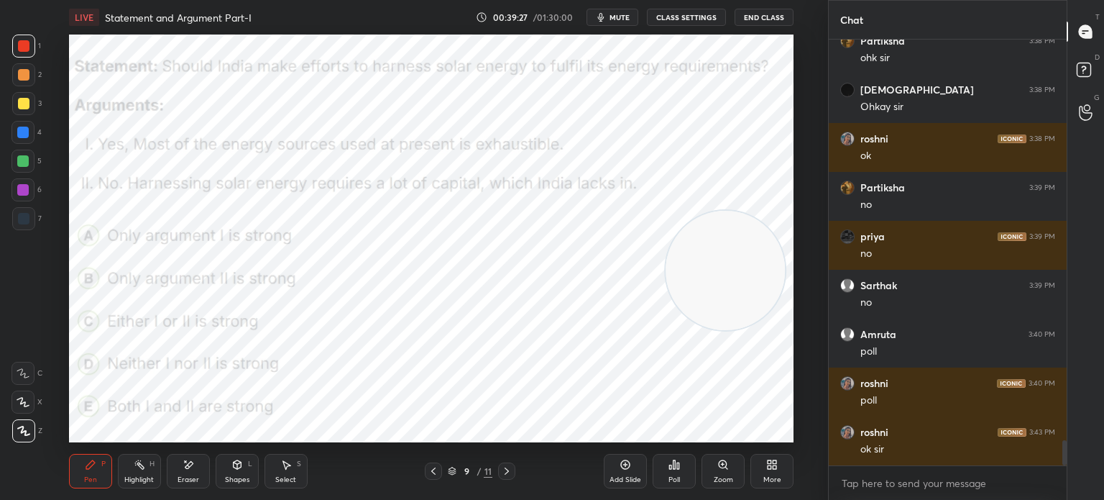
drag, startPoint x: 730, startPoint y: 326, endPoint x: 750, endPoint y: 280, distance: 50.2
click at [750, 280] on video at bounding box center [725, 270] width 119 height 119
click at [616, 17] on span "mute" at bounding box center [620, 17] width 20 height 10
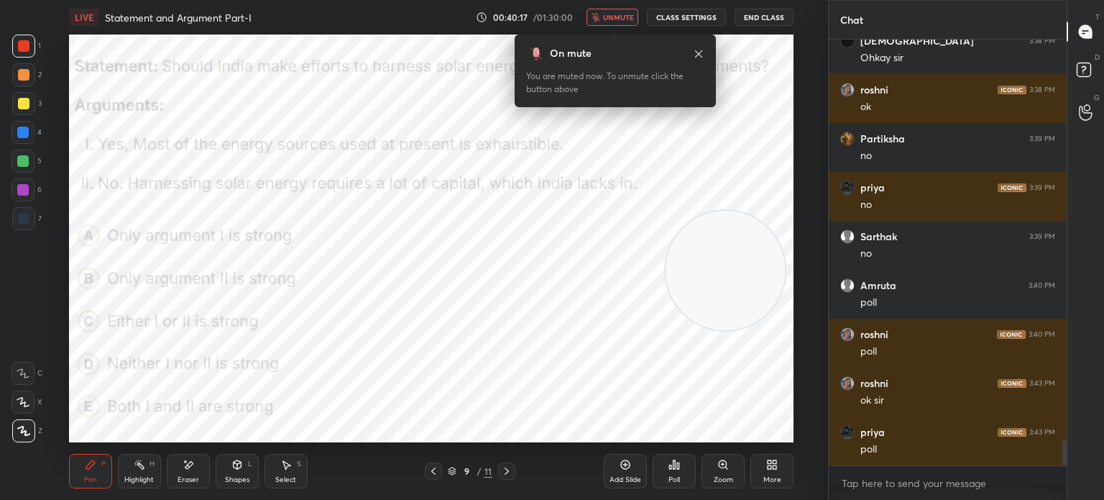
scroll to position [6849, 0]
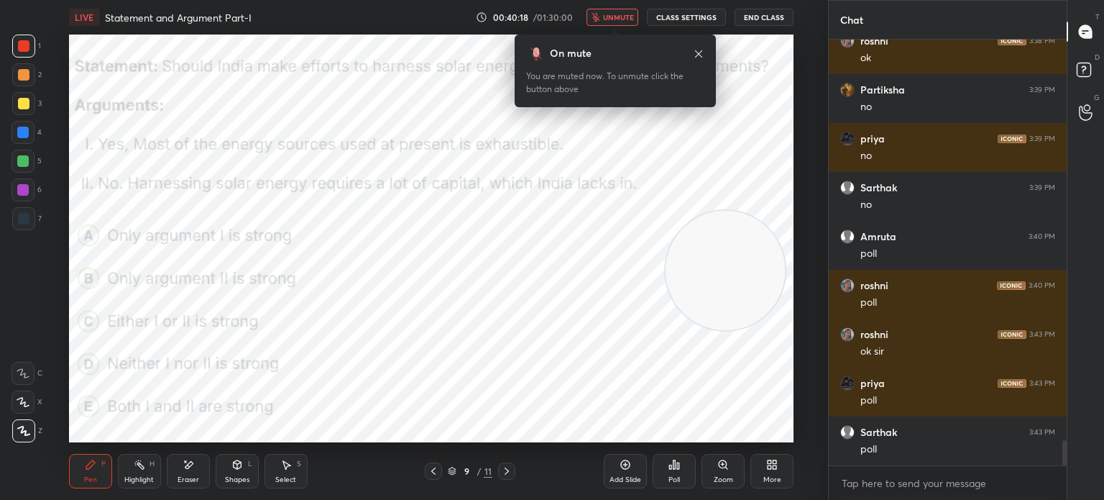
click at [674, 477] on div "Poll" at bounding box center [675, 479] width 12 height 7
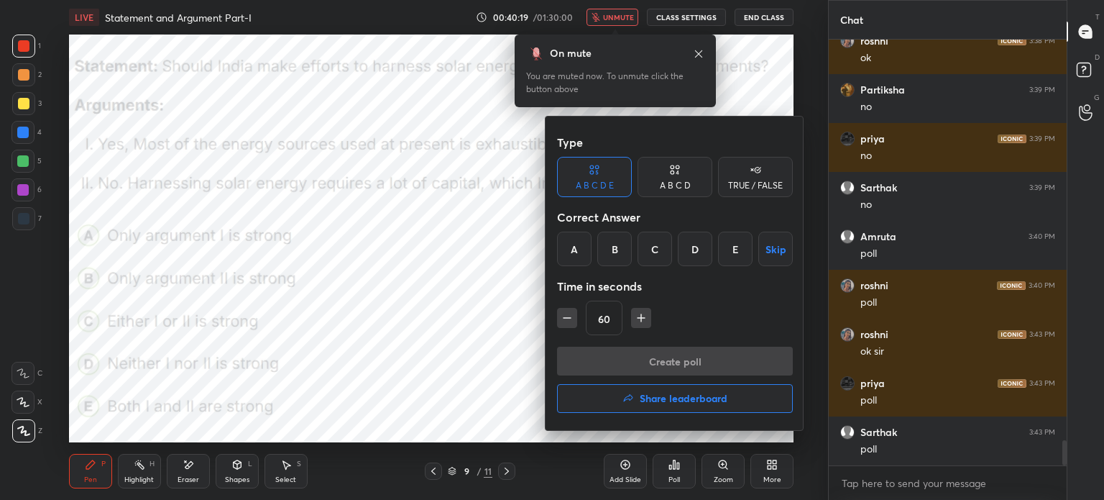
click at [571, 241] on div "A" at bounding box center [574, 249] width 35 height 35
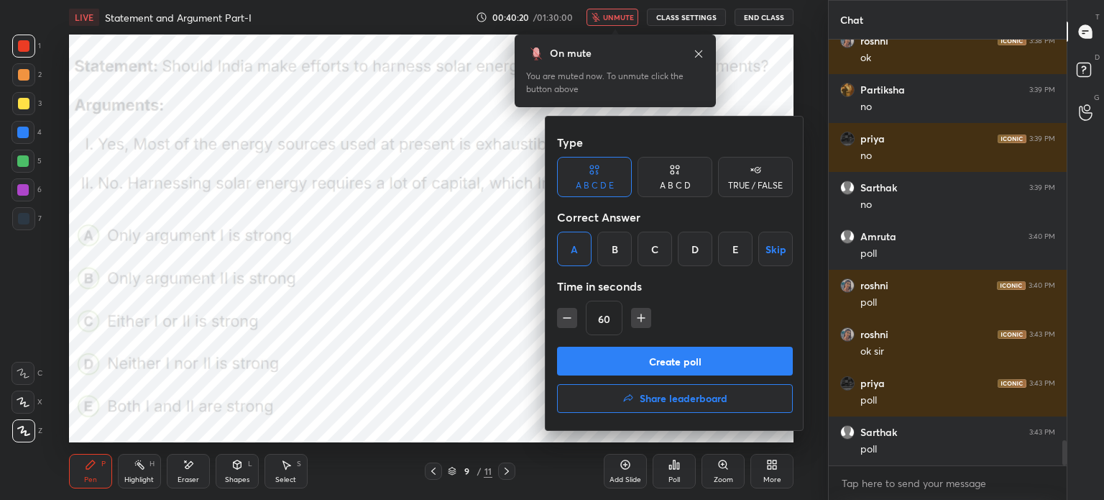
scroll to position [6898, 0]
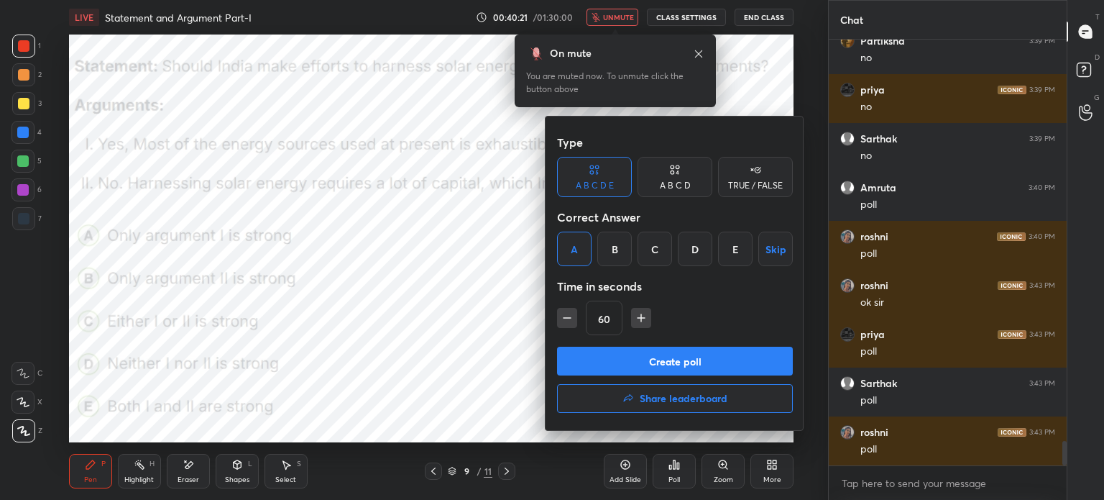
click at [597, 357] on button "Create poll" at bounding box center [675, 361] width 236 height 29
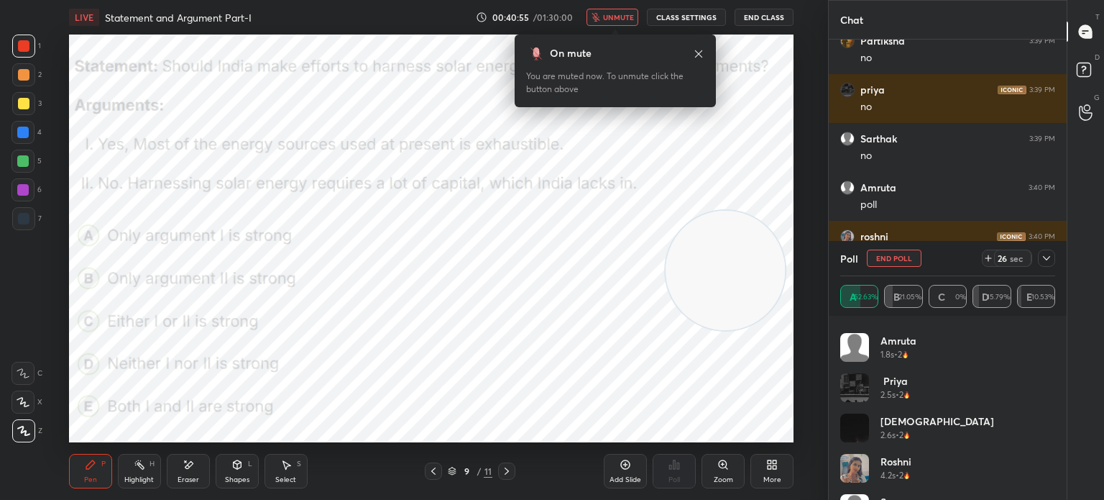
scroll to position [230, 0]
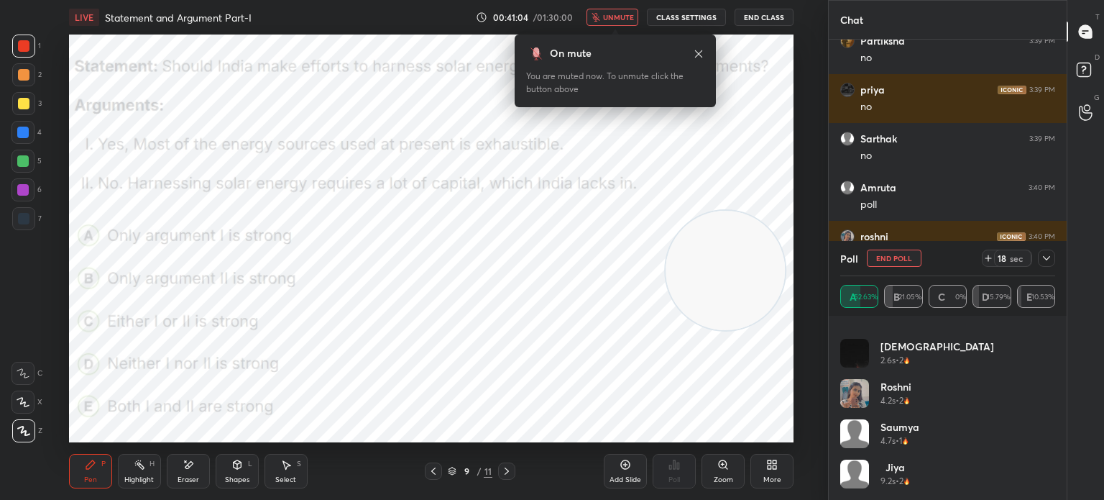
click at [618, 15] on span "unmute" at bounding box center [618, 17] width 31 height 10
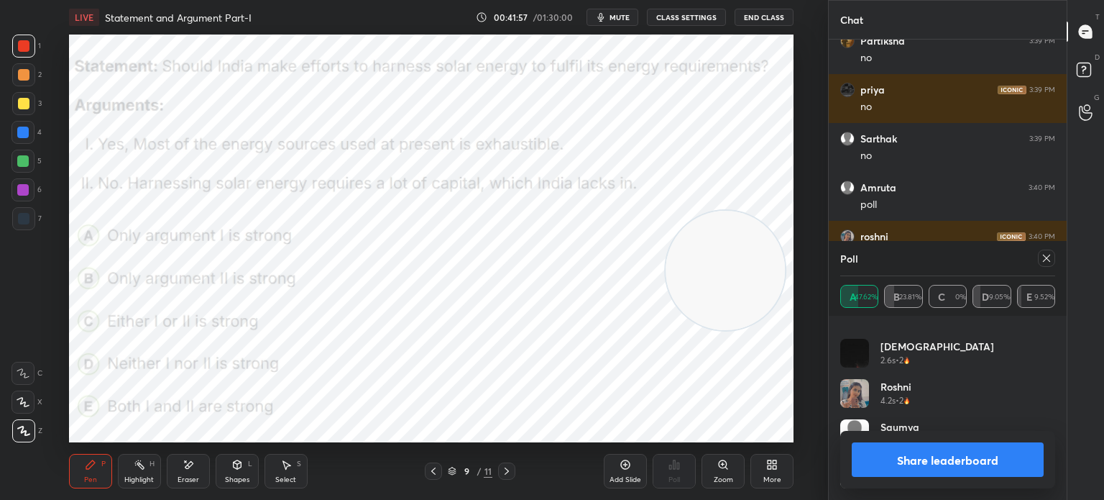
scroll to position [7070, 0]
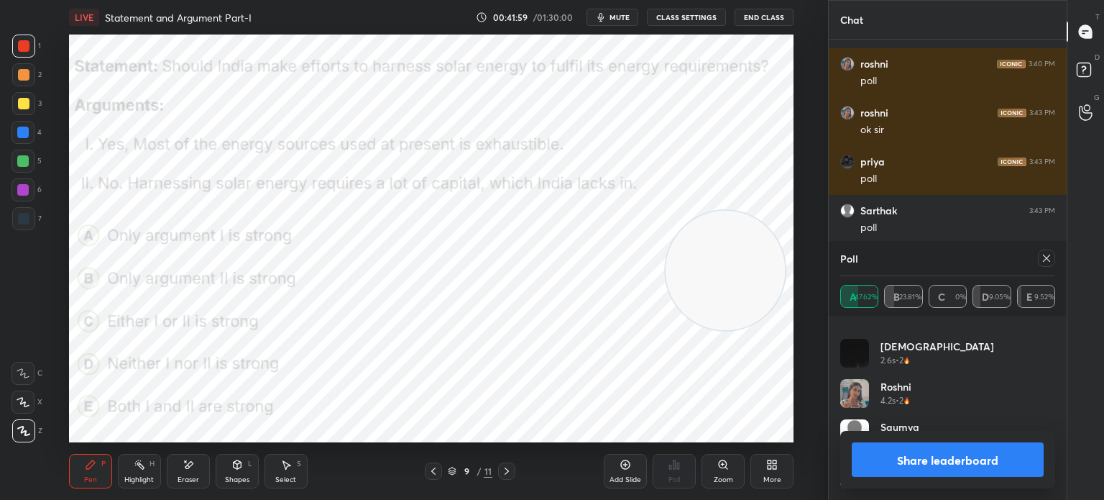
click at [770, 477] on div "More" at bounding box center [773, 479] width 18 height 7
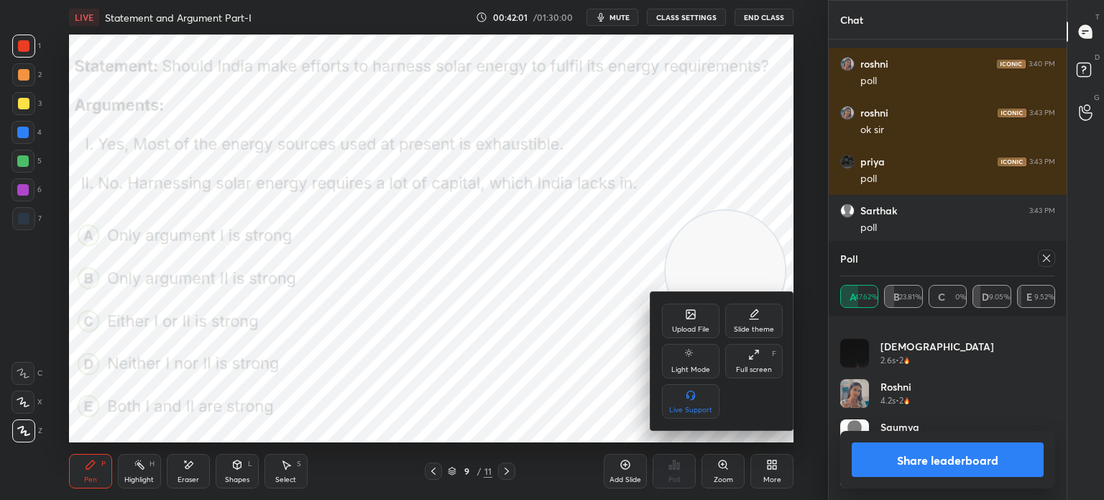
click at [688, 320] on div "Upload File" at bounding box center [691, 320] width 58 height 35
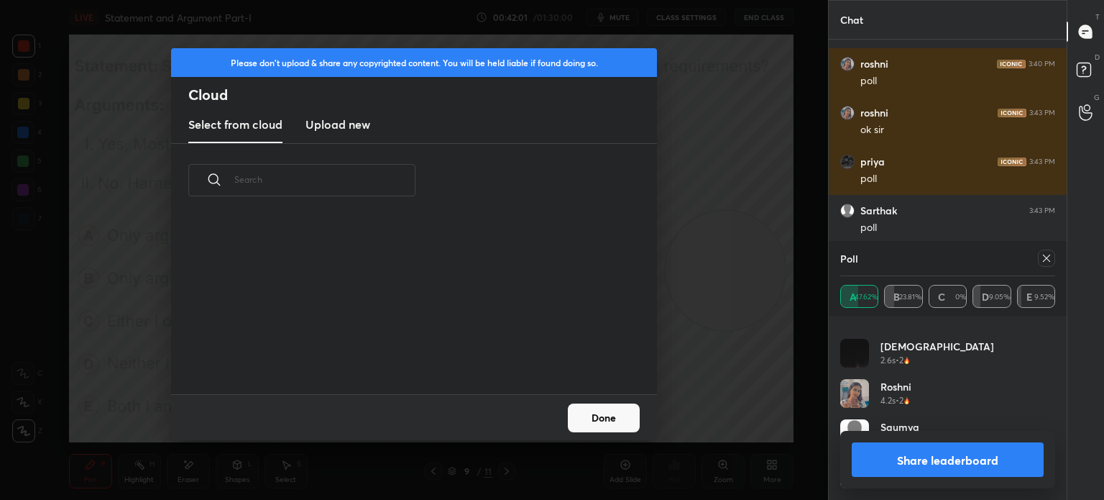
scroll to position [177, 462]
click at [354, 123] on h3 "Upload new" at bounding box center [338, 124] width 65 height 17
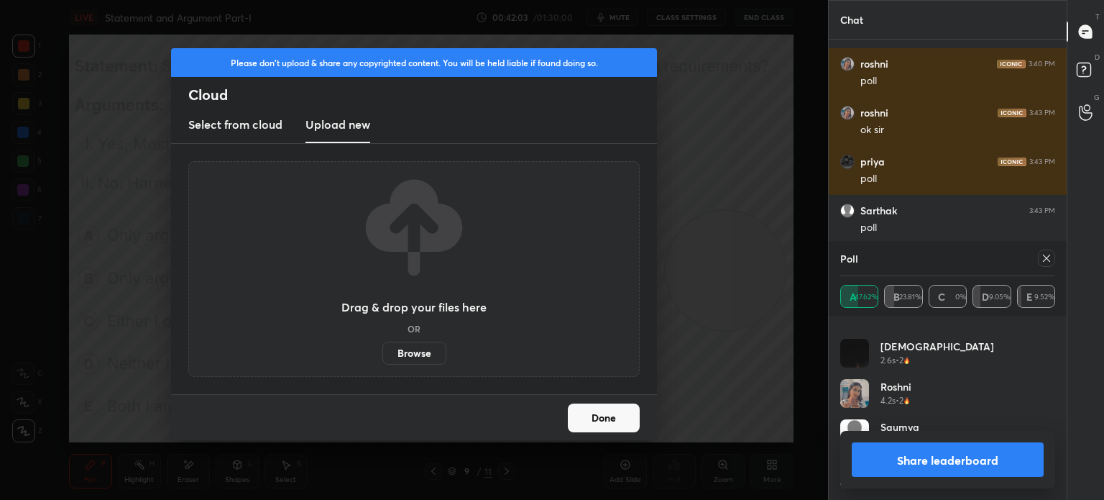
click at [413, 349] on label "Browse" at bounding box center [414, 353] width 64 height 23
click at [382, 349] on input "Browse" at bounding box center [382, 353] width 0 height 23
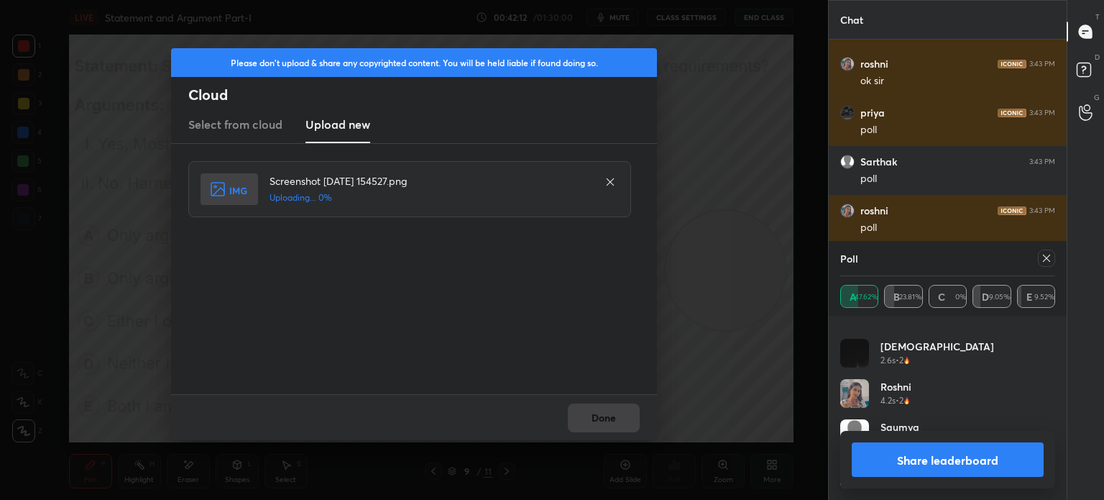
scroll to position [7168, 0]
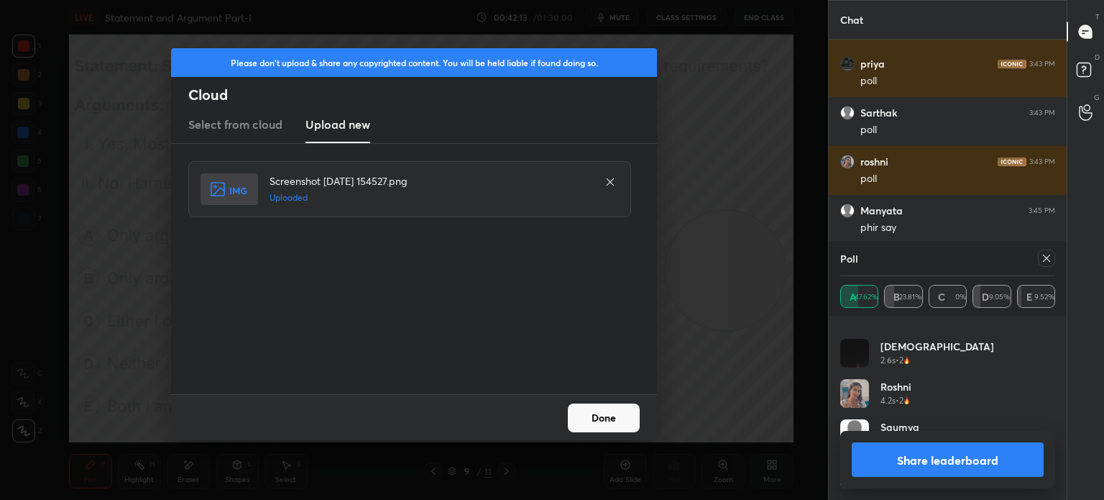
click at [597, 410] on button "Done" at bounding box center [604, 417] width 72 height 29
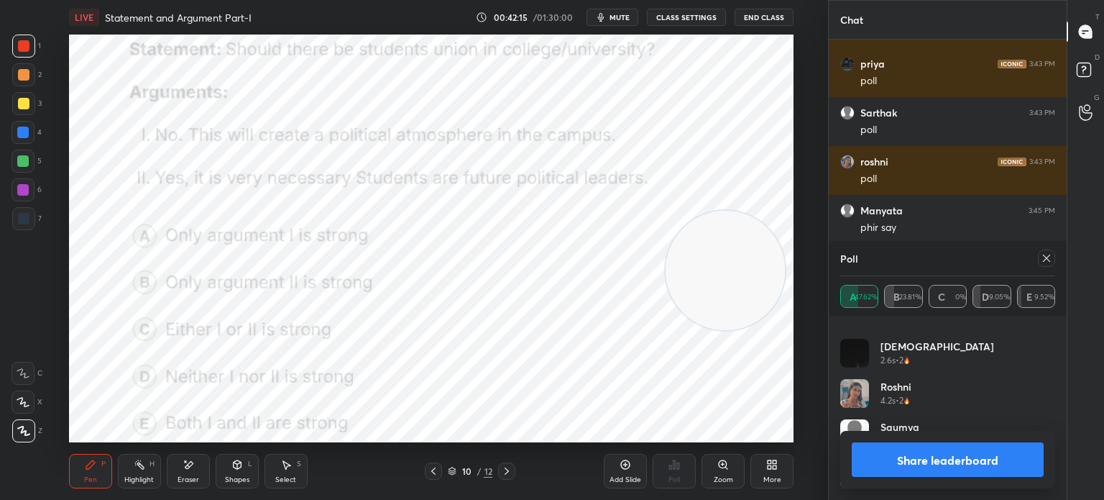
scroll to position [7217, 0]
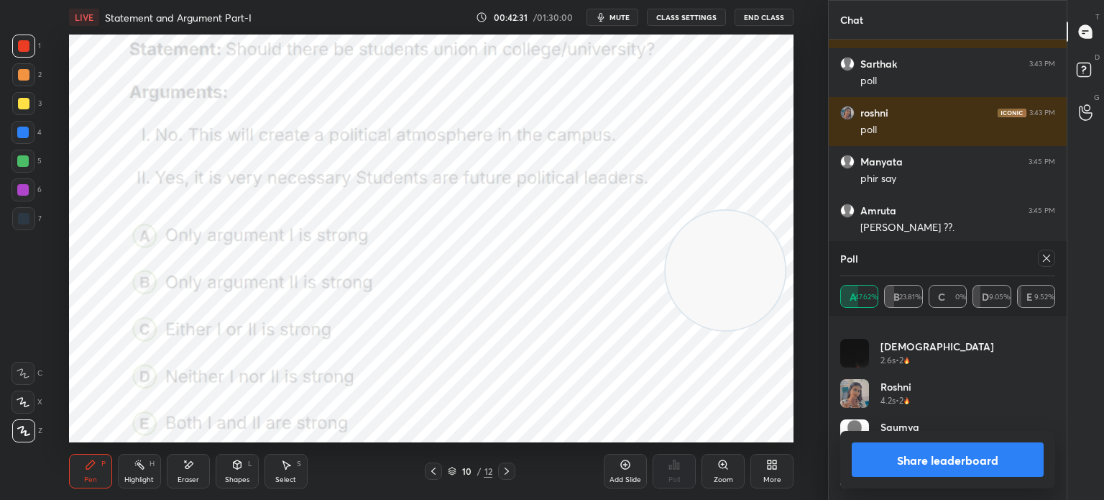
click at [883, 467] on button "Share leaderboard" at bounding box center [948, 459] width 192 height 35
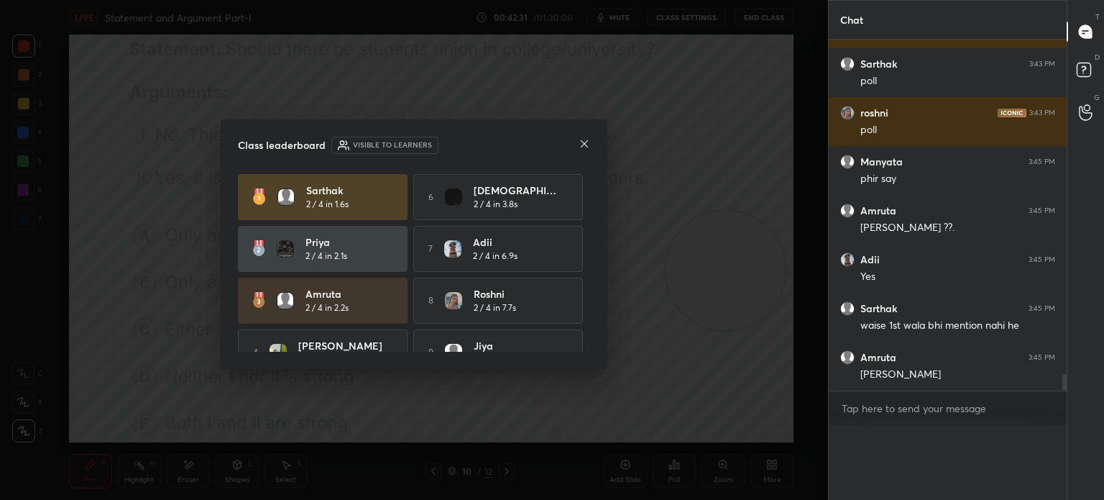
scroll to position [7200, 0]
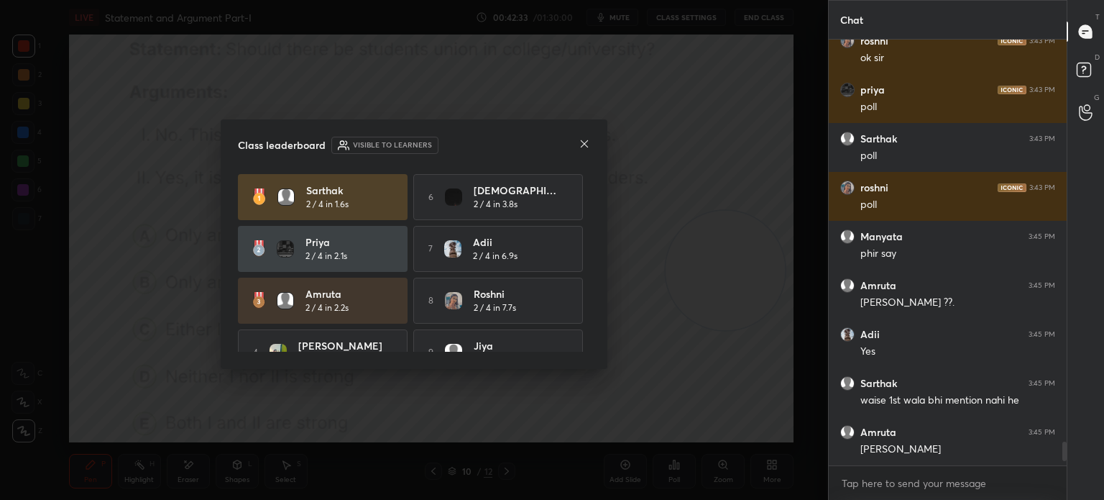
click at [583, 143] on icon at bounding box center [585, 144] width 12 height 12
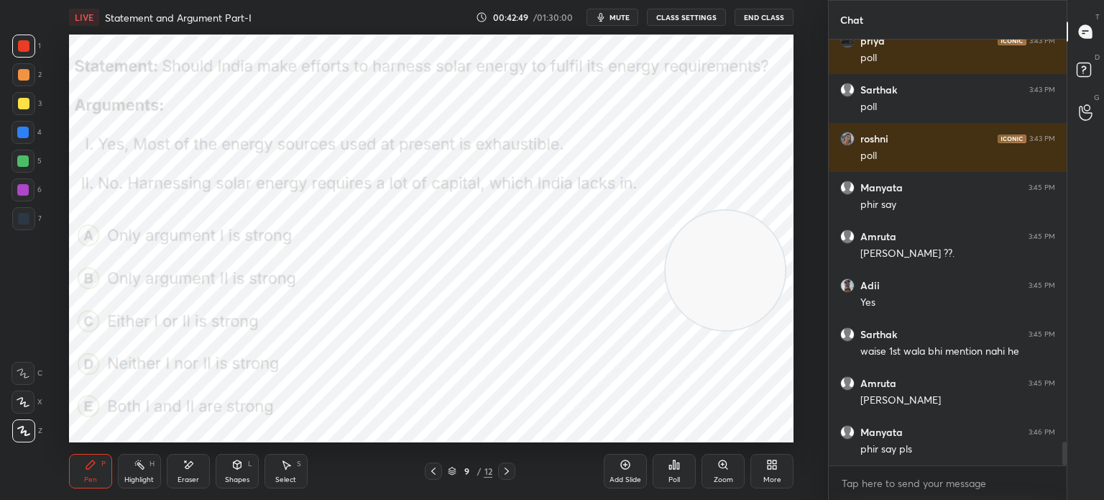
scroll to position [7240, 0]
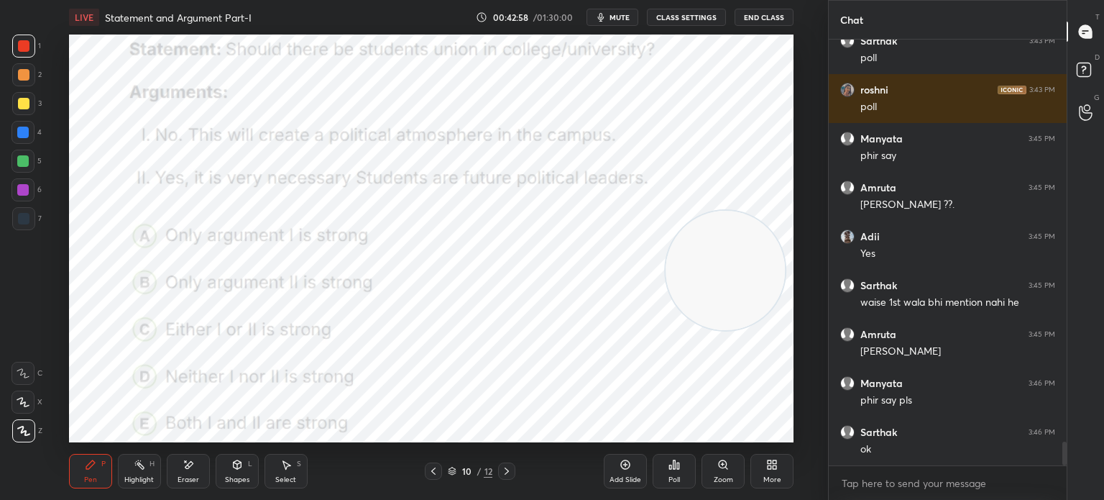
click at [620, 17] on span "mute" at bounding box center [620, 17] width 20 height 10
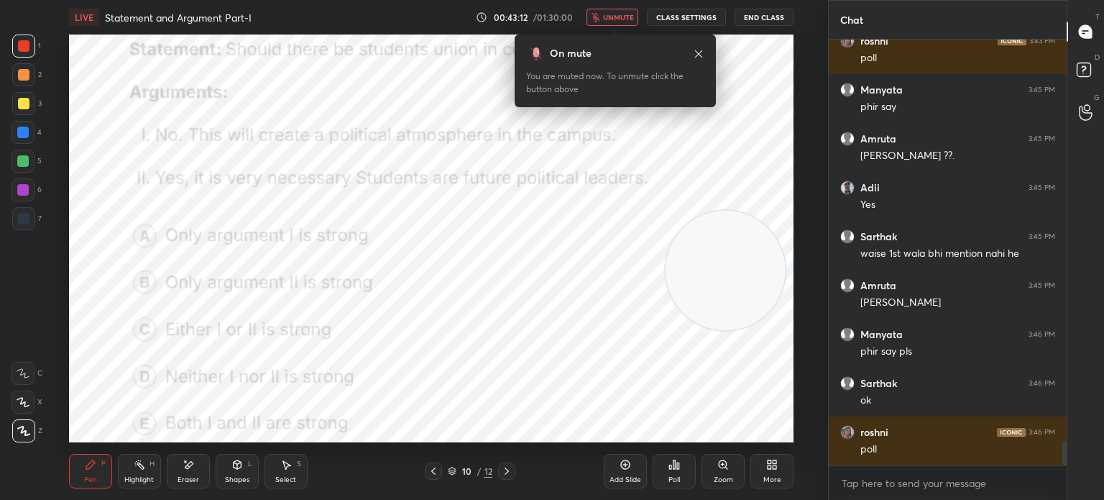
click at [669, 480] on div "Poll" at bounding box center [675, 479] width 12 height 7
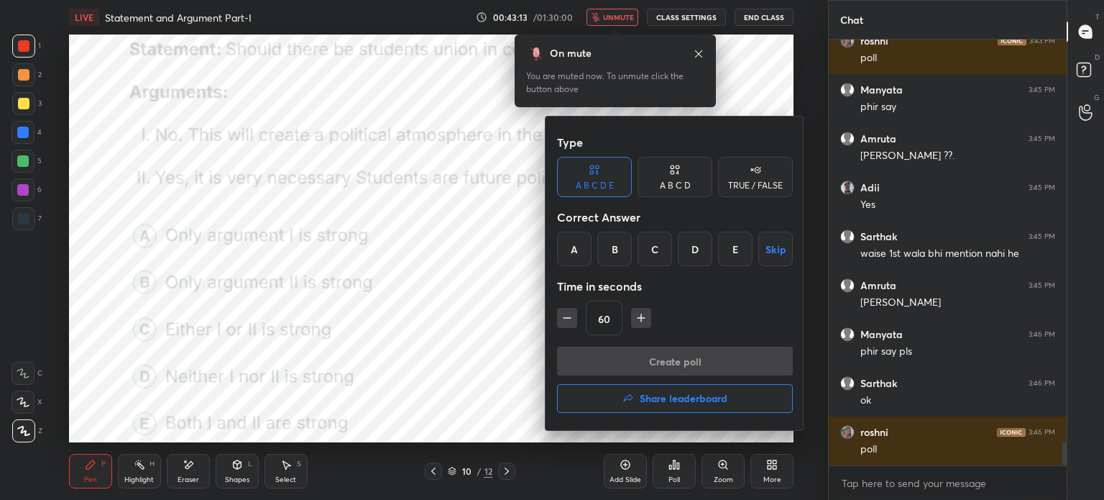
click at [735, 254] on div "E" at bounding box center [735, 249] width 35 height 35
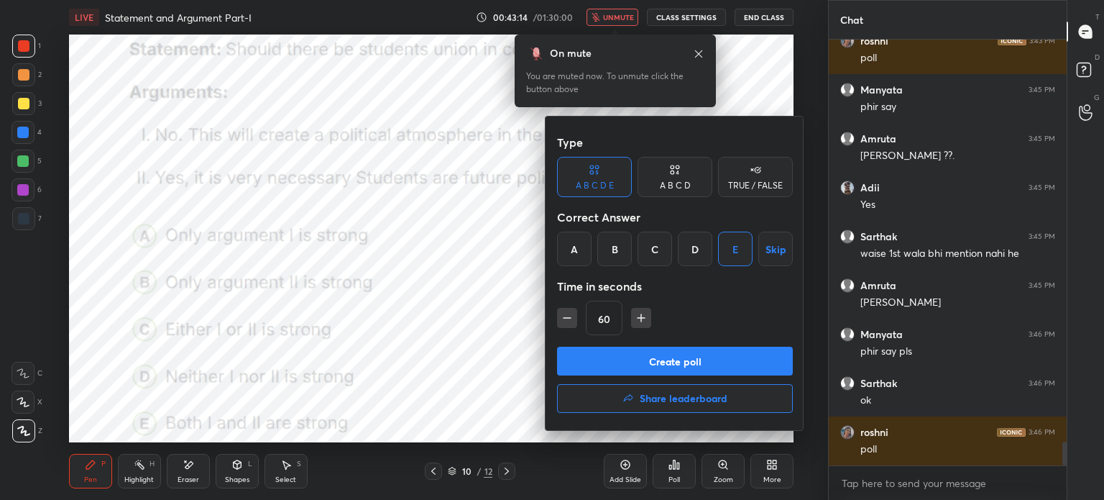
click at [638, 358] on button "Create poll" at bounding box center [675, 361] width 236 height 29
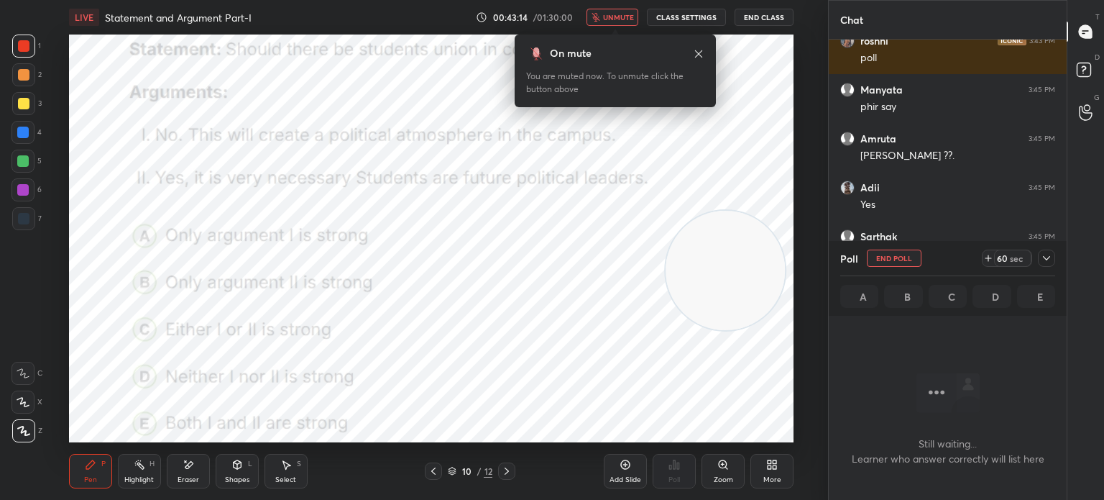
scroll to position [4, 4]
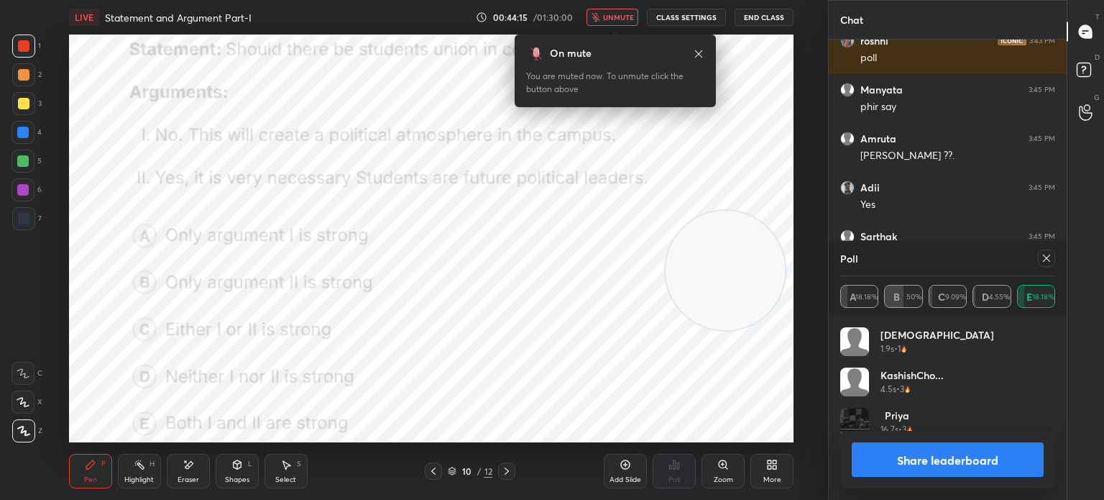
click at [608, 21] on span "unmute" at bounding box center [618, 17] width 31 height 10
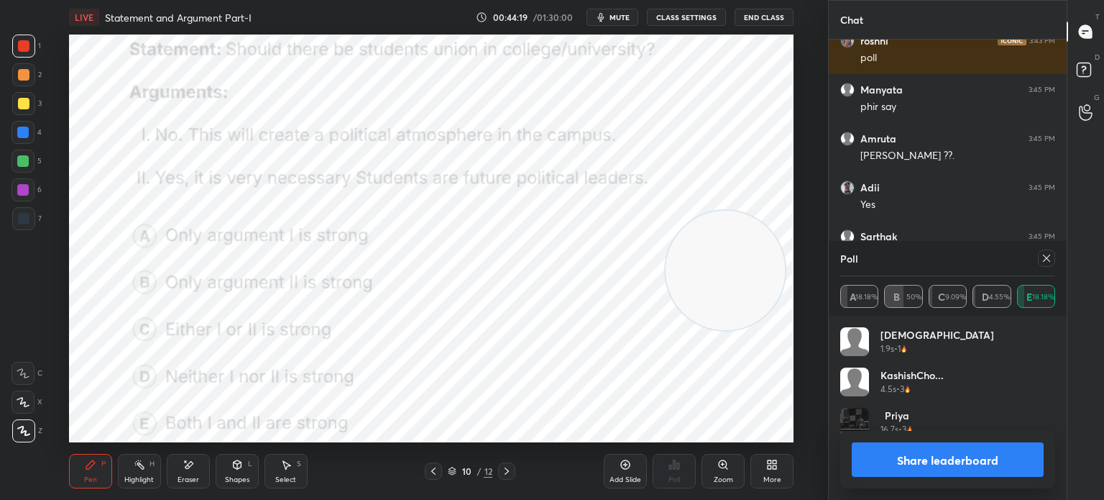
click at [870, 464] on button "Share leaderboard" at bounding box center [948, 459] width 192 height 35
type textarea "x"
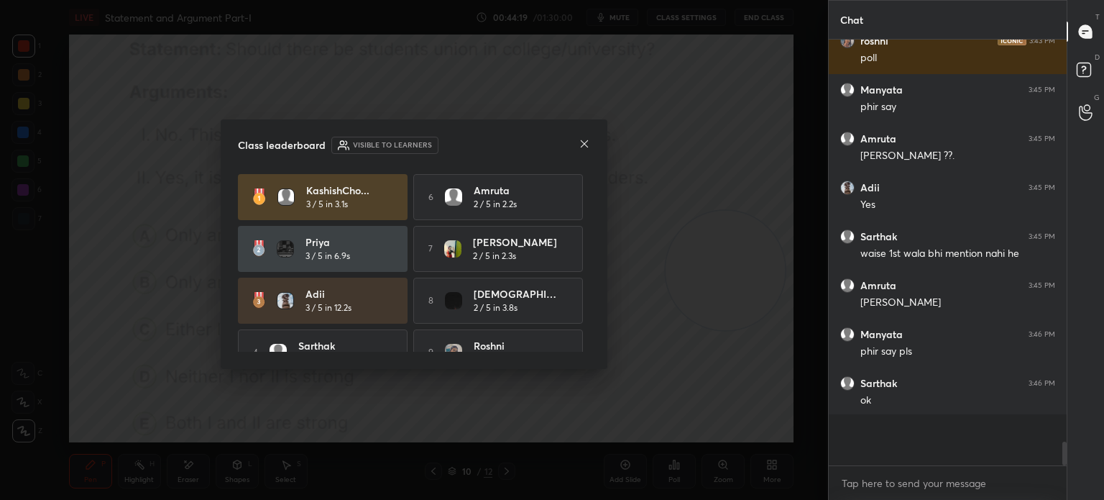
scroll to position [454, 234]
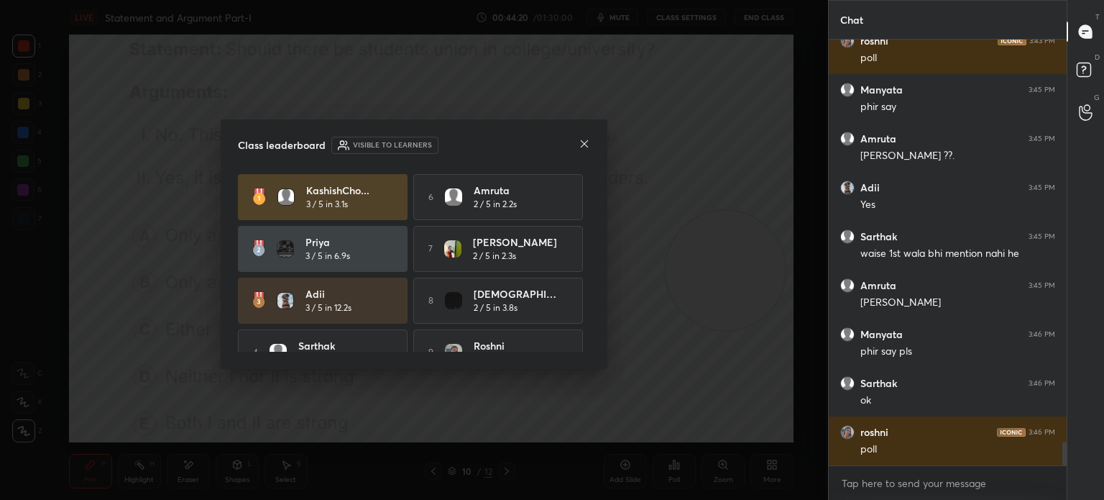
click at [583, 147] on icon at bounding box center [585, 144] width 12 height 12
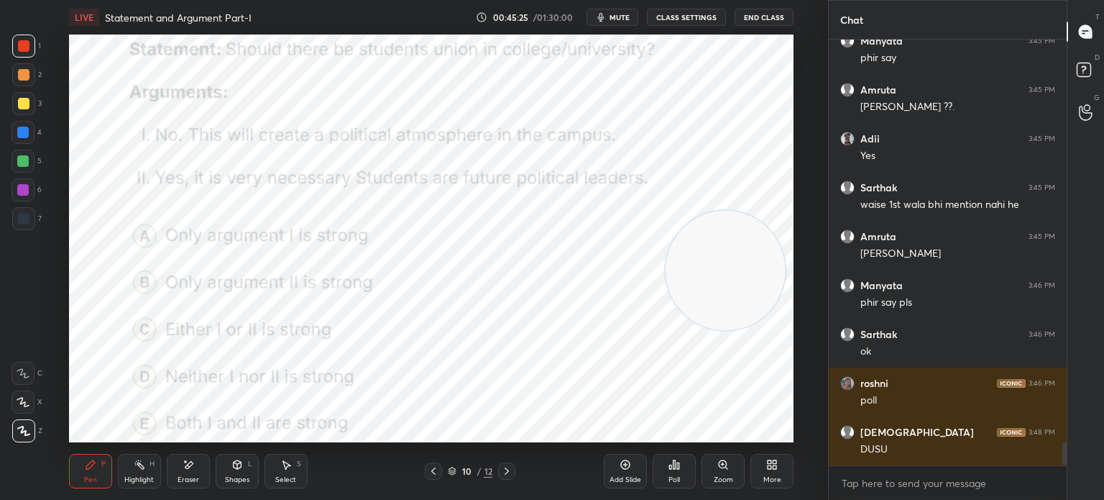
scroll to position [7387, 0]
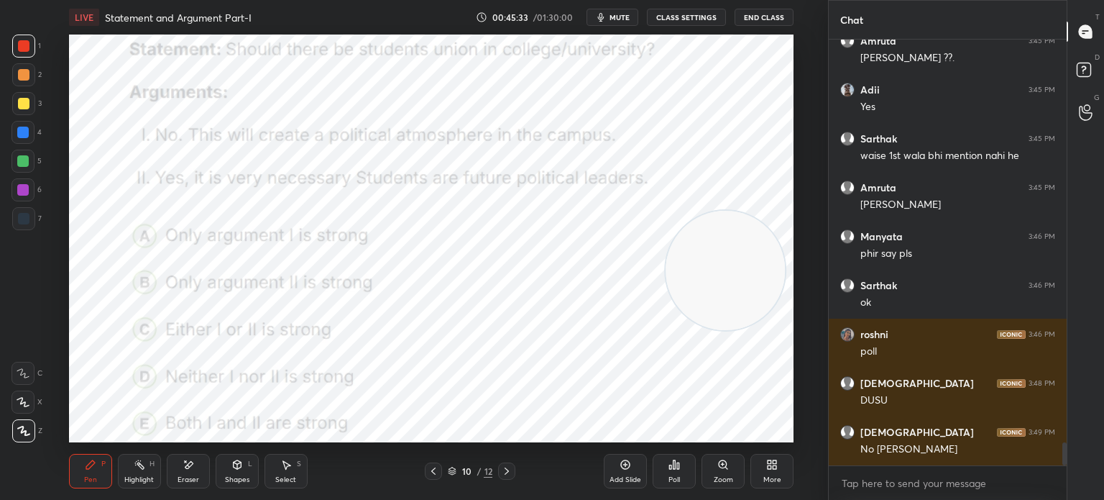
click at [775, 472] on div "More" at bounding box center [772, 471] width 43 height 35
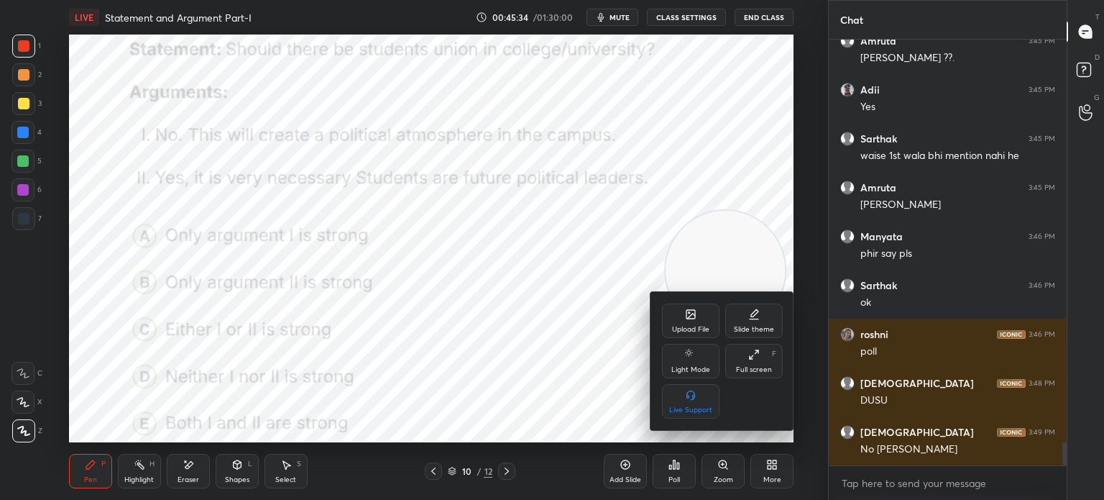
click at [683, 321] on div "Upload File" at bounding box center [691, 320] width 58 height 35
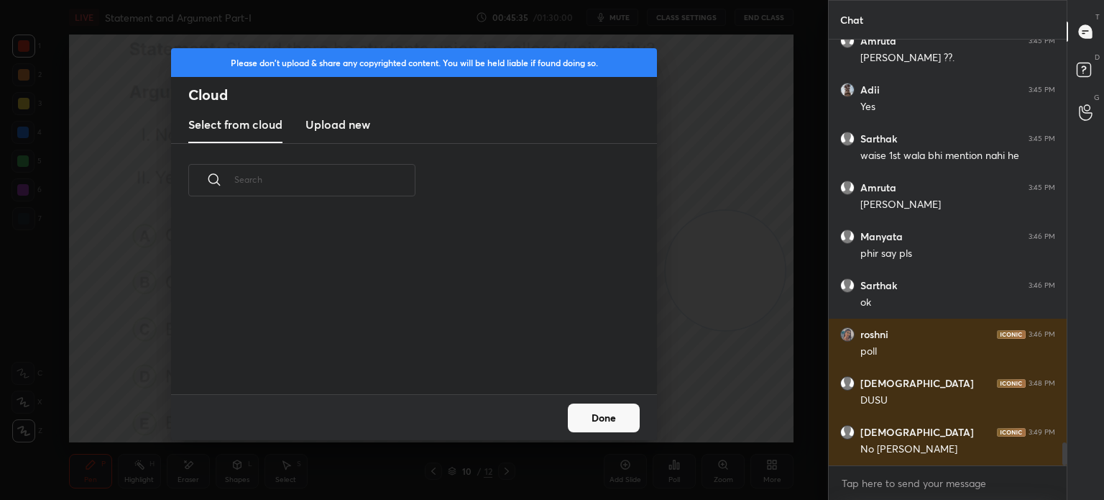
scroll to position [177, 462]
click at [328, 131] on h3 "Upload new" at bounding box center [338, 124] width 65 height 17
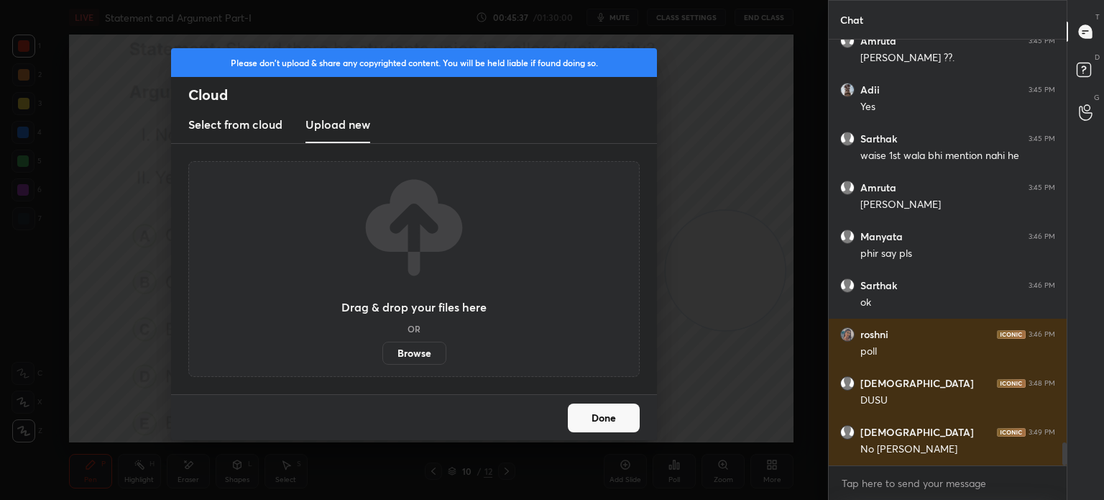
click at [411, 353] on label "Browse" at bounding box center [414, 353] width 64 height 23
click at [382, 353] on input "Browse" at bounding box center [382, 353] width 0 height 23
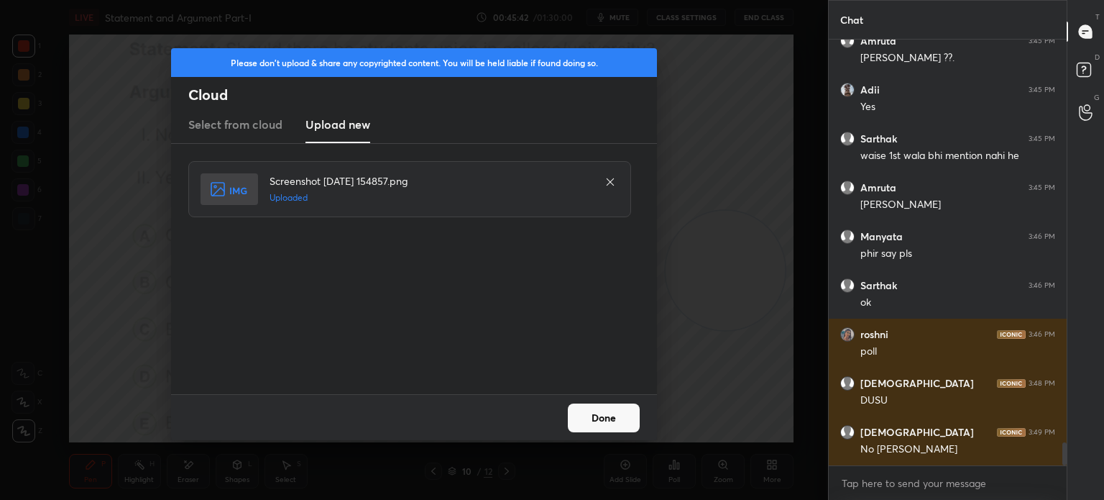
click at [592, 413] on button "Done" at bounding box center [604, 417] width 72 height 29
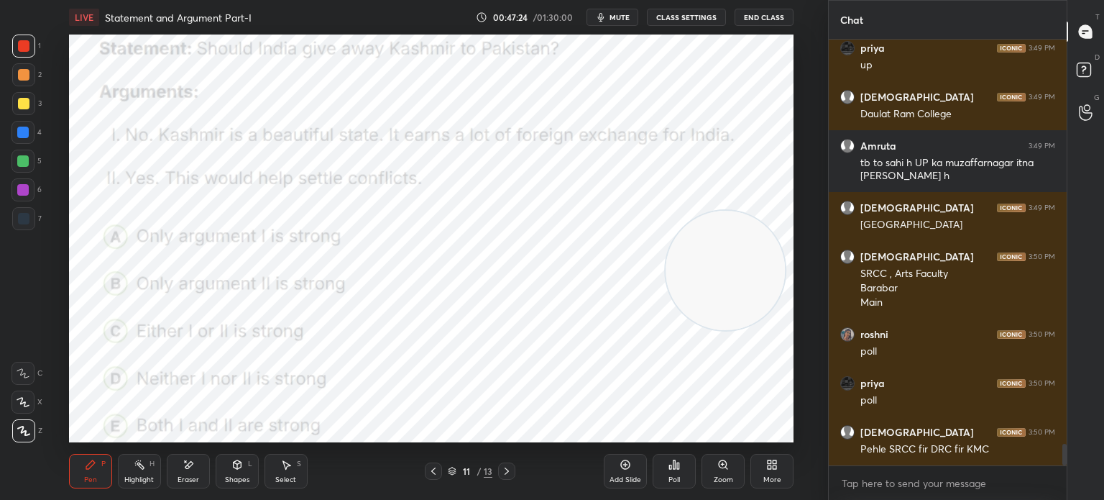
scroll to position [7910, 0]
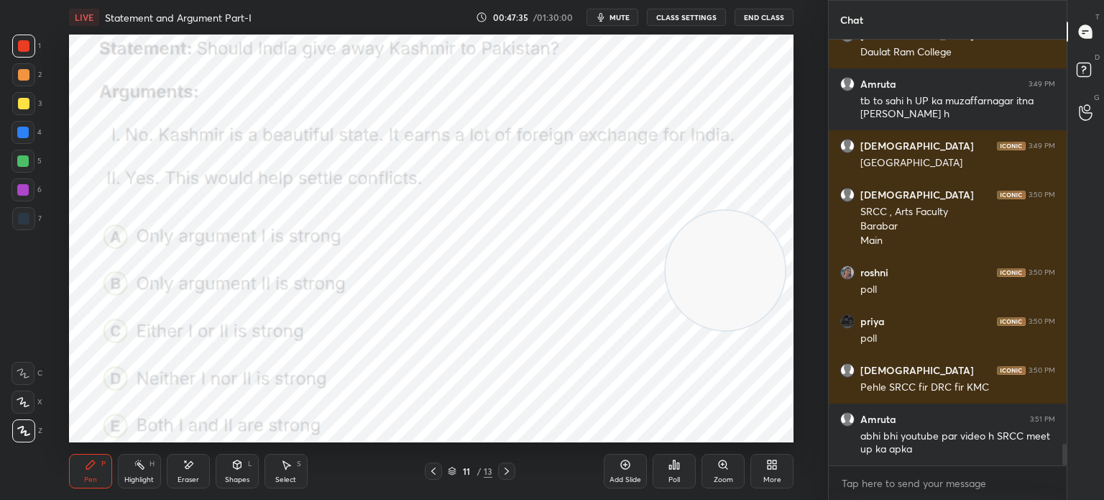
click at [667, 476] on div "Poll" at bounding box center [674, 471] width 43 height 35
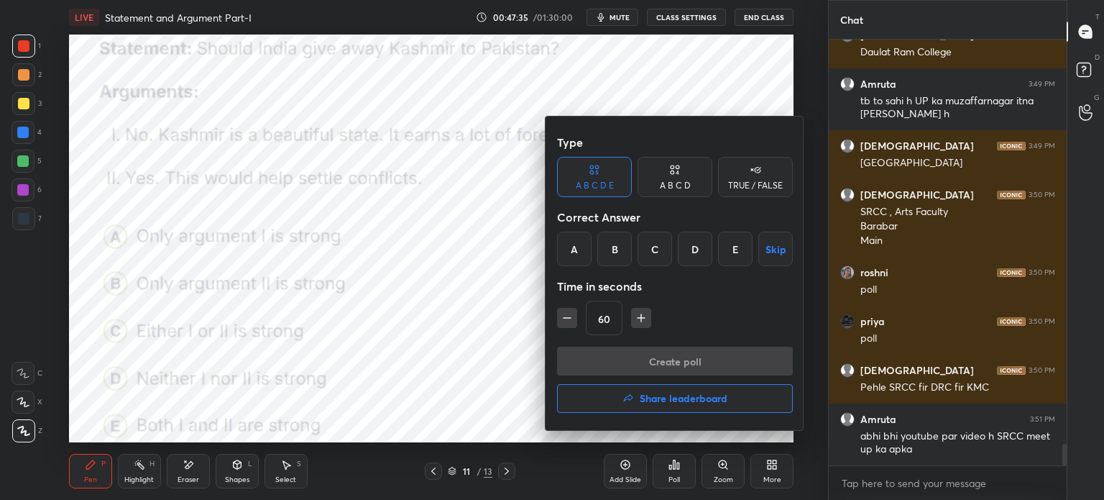
click at [574, 245] on div "A" at bounding box center [574, 249] width 35 height 35
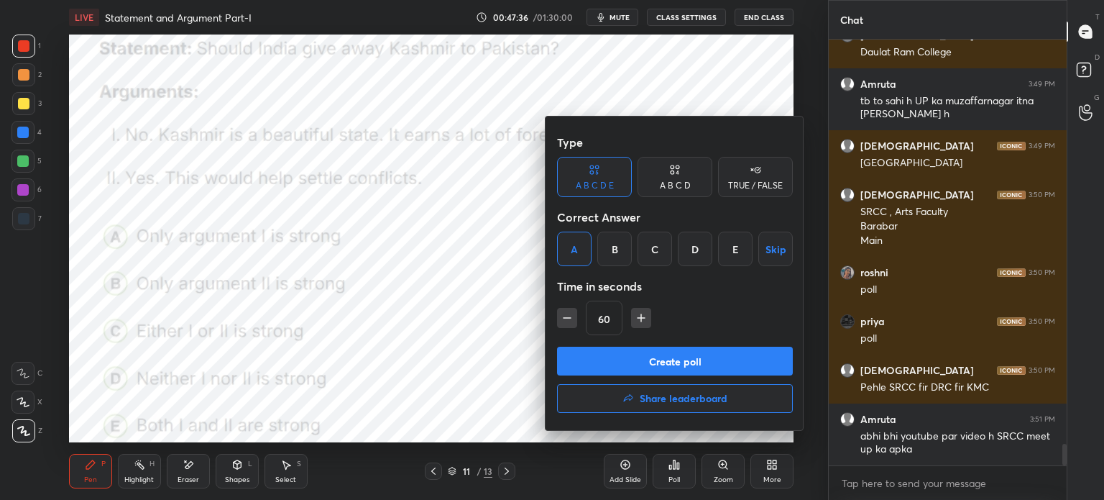
click at [572, 313] on icon "button" at bounding box center [567, 318] width 14 height 14
type input "45"
click at [589, 357] on button "Create poll" at bounding box center [675, 361] width 236 height 29
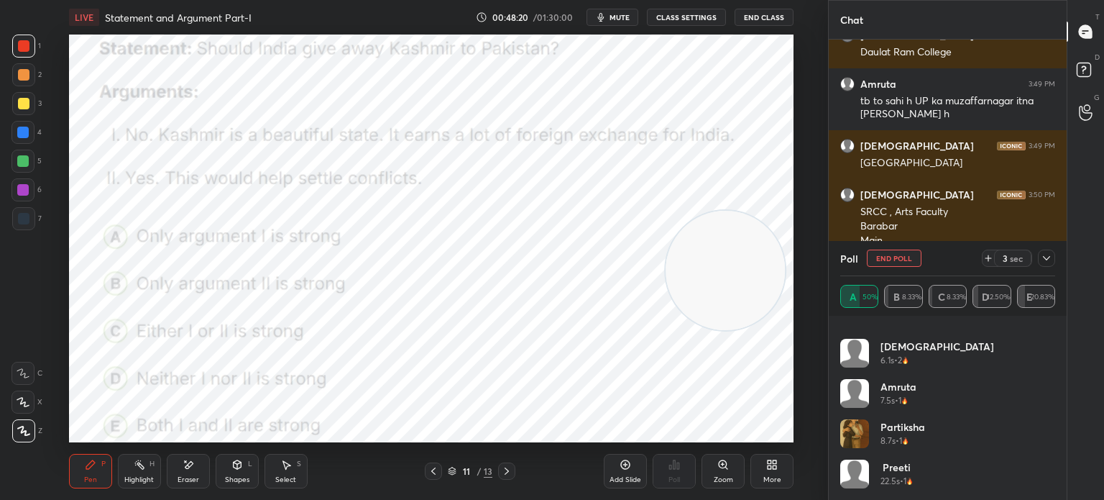
scroll to position [8012, 0]
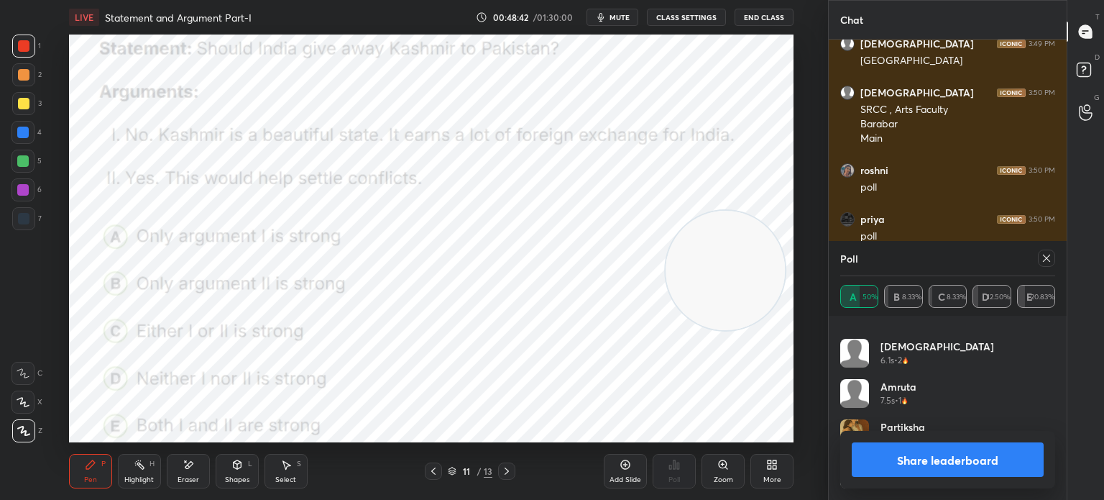
click at [895, 459] on button "Share leaderboard" at bounding box center [948, 459] width 192 height 35
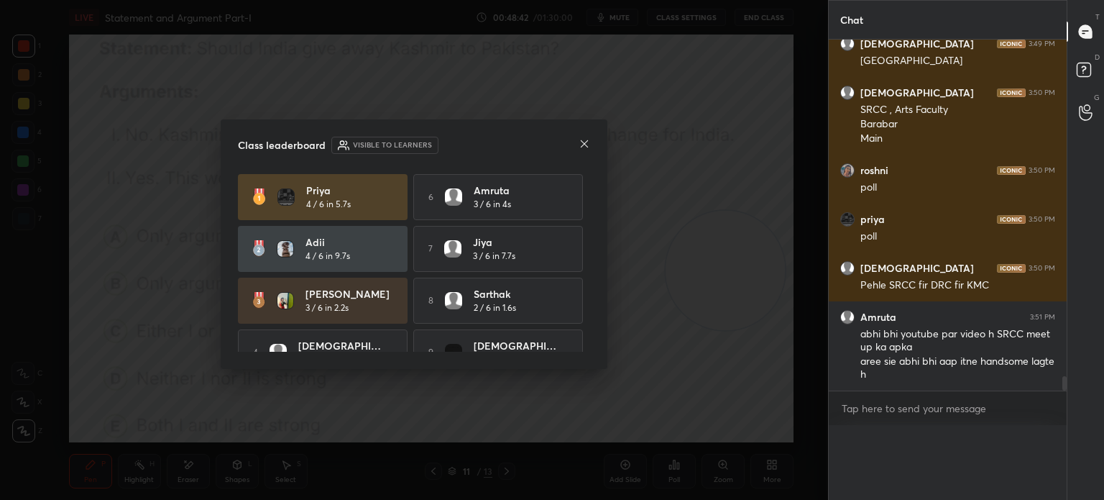
scroll to position [7991, 0]
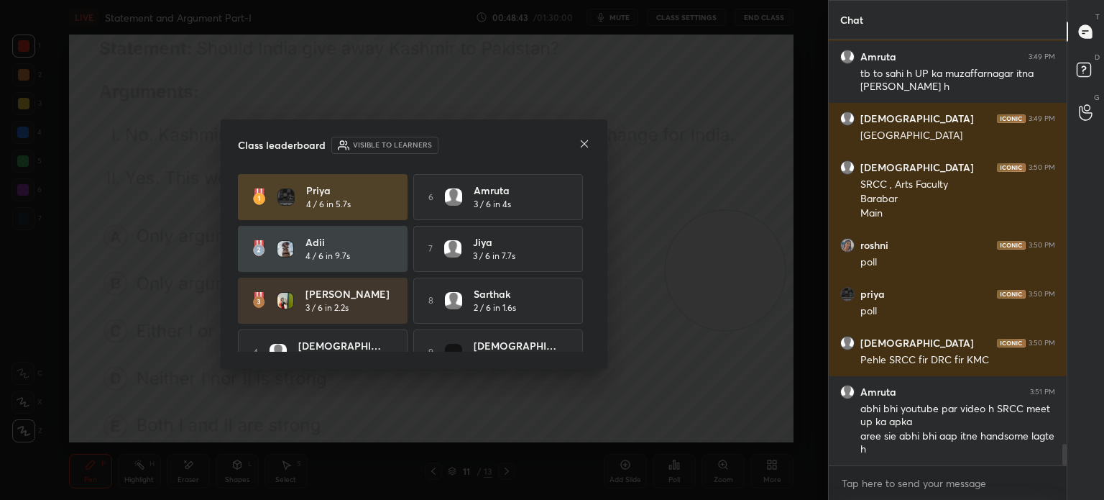
click at [583, 145] on icon at bounding box center [584, 143] width 7 height 7
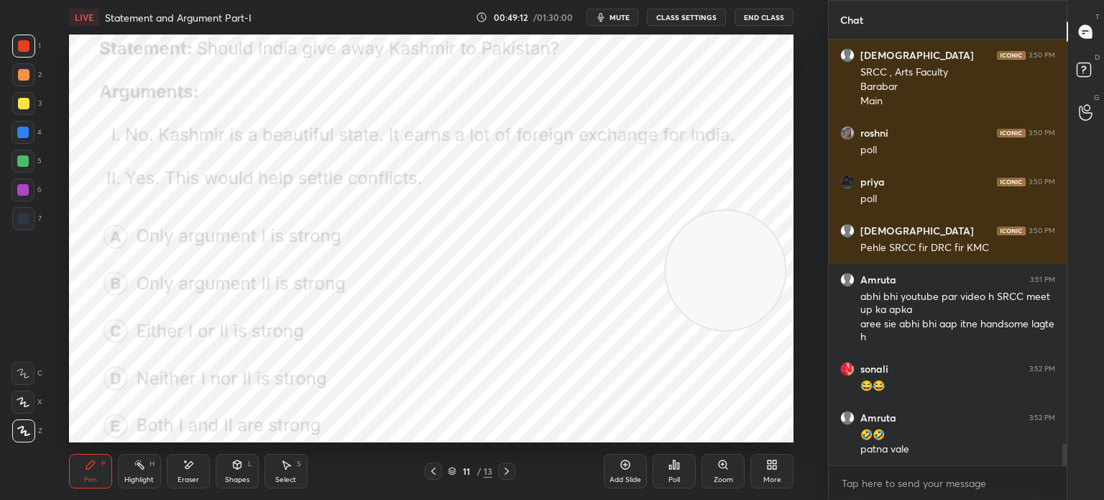
scroll to position [8098, 0]
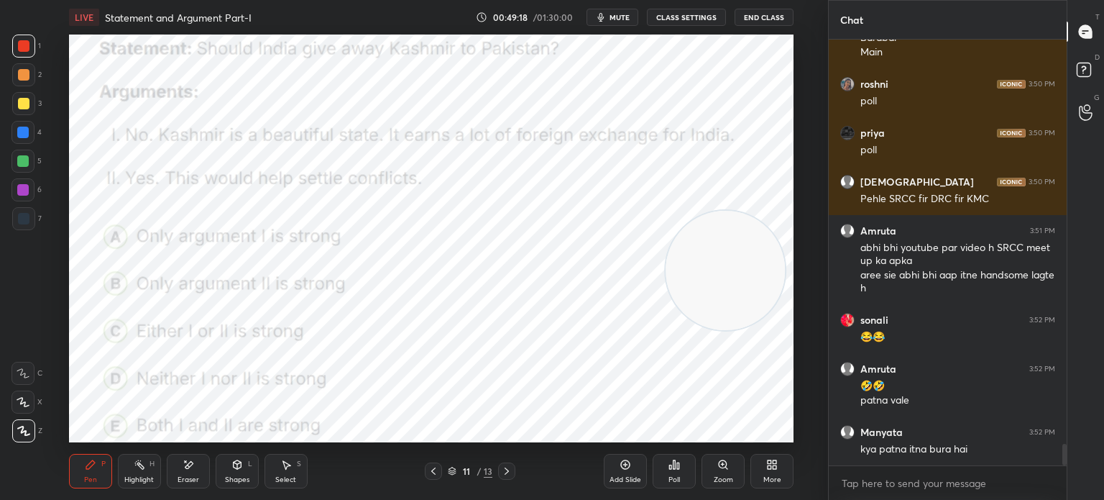
click at [774, 482] on div "More" at bounding box center [773, 479] width 18 height 7
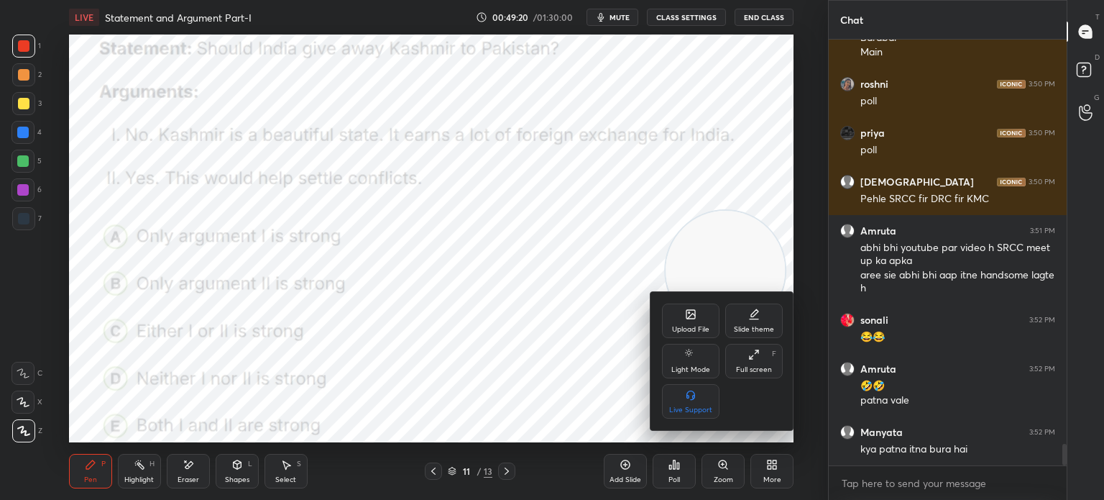
click at [684, 311] on div "Upload File" at bounding box center [691, 320] width 58 height 35
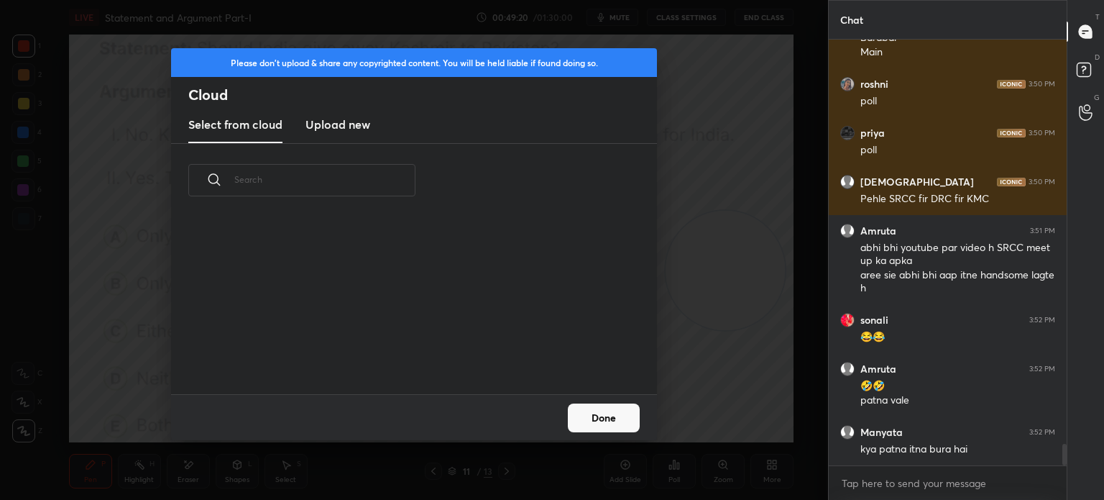
scroll to position [177, 462]
click at [355, 124] on h3 "Upload new" at bounding box center [338, 124] width 65 height 17
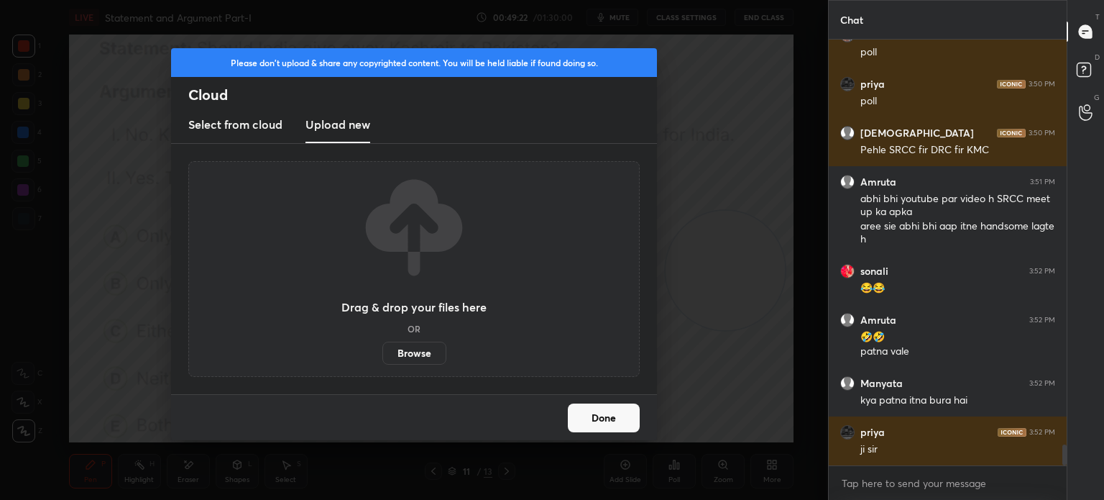
scroll to position [8196, 0]
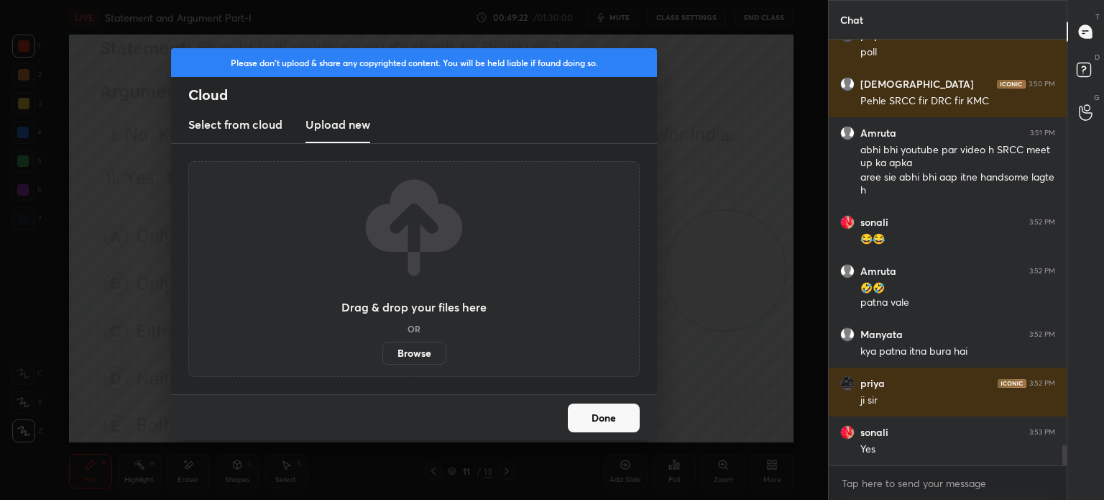
click at [405, 357] on label "Browse" at bounding box center [414, 353] width 64 height 23
click at [382, 357] on input "Browse" at bounding box center [382, 353] width 0 height 23
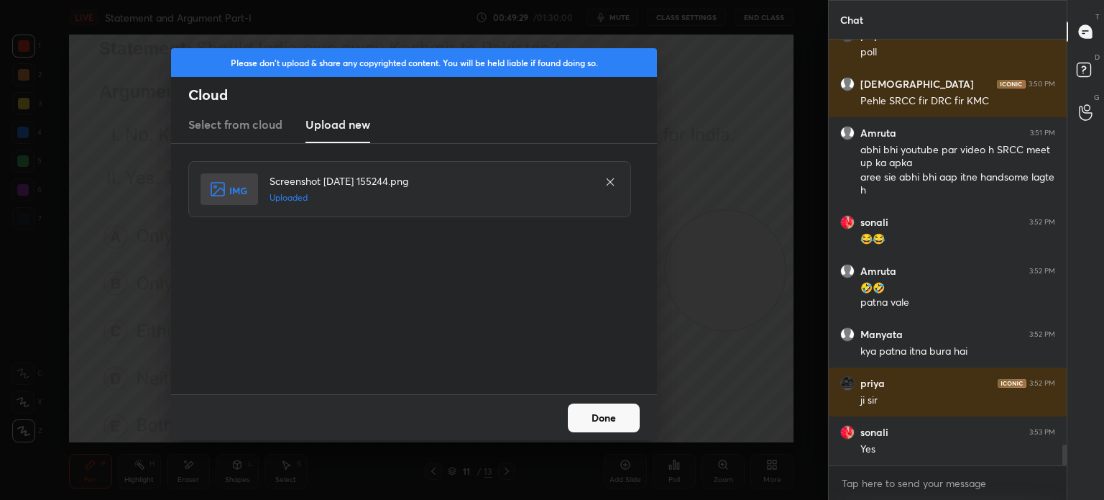
click at [604, 418] on button "Done" at bounding box center [604, 417] width 72 height 29
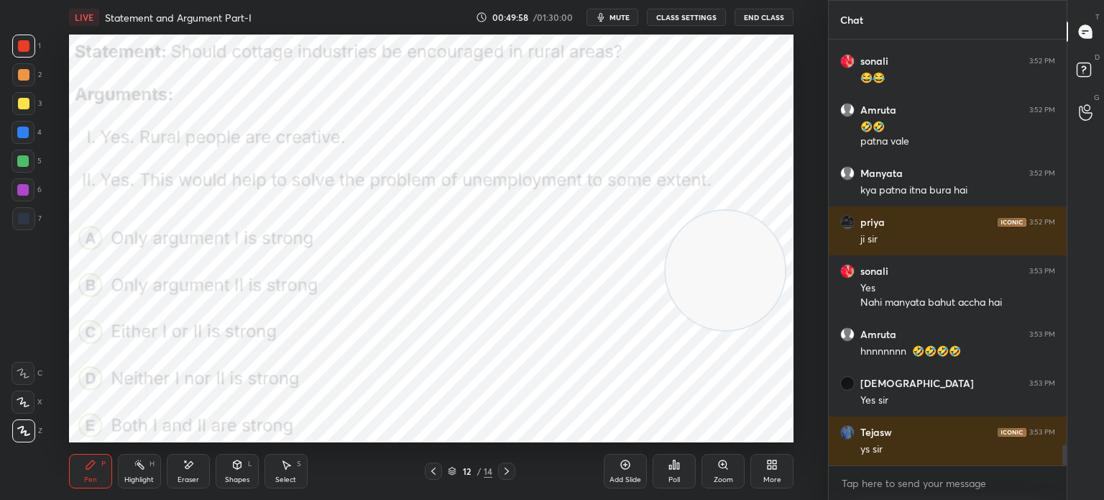
scroll to position [8406, 0]
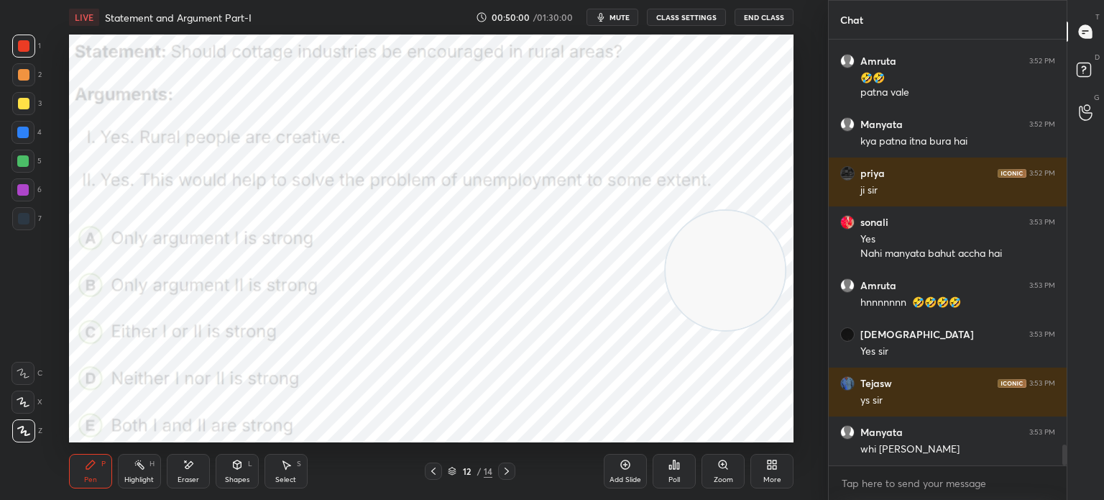
click at [182, 474] on div "Eraser" at bounding box center [188, 471] width 43 height 35
click at [96, 480] on div "Pen" at bounding box center [90, 479] width 13 height 7
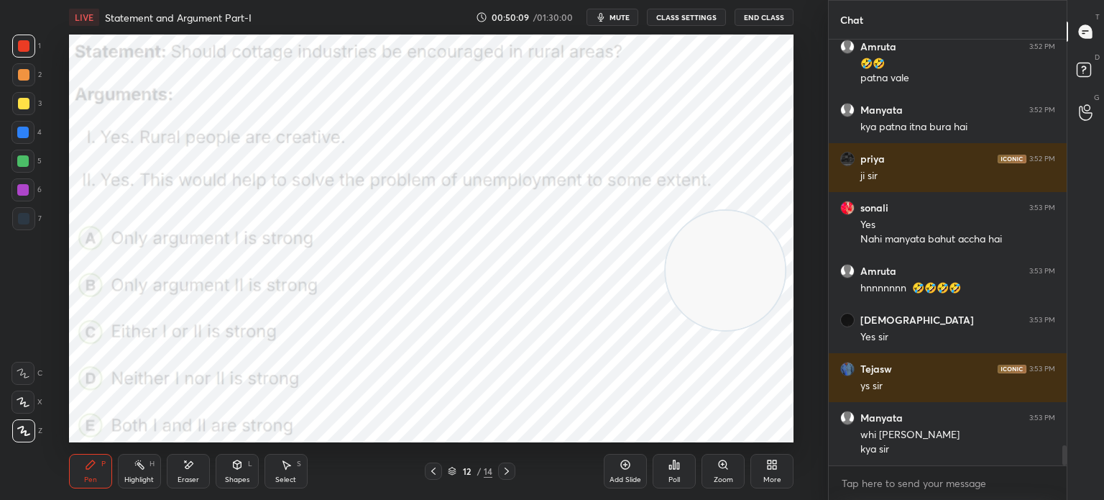
click at [184, 478] on div "Eraser" at bounding box center [189, 479] width 22 height 7
click at [91, 474] on div "Pen P" at bounding box center [90, 471] width 43 height 35
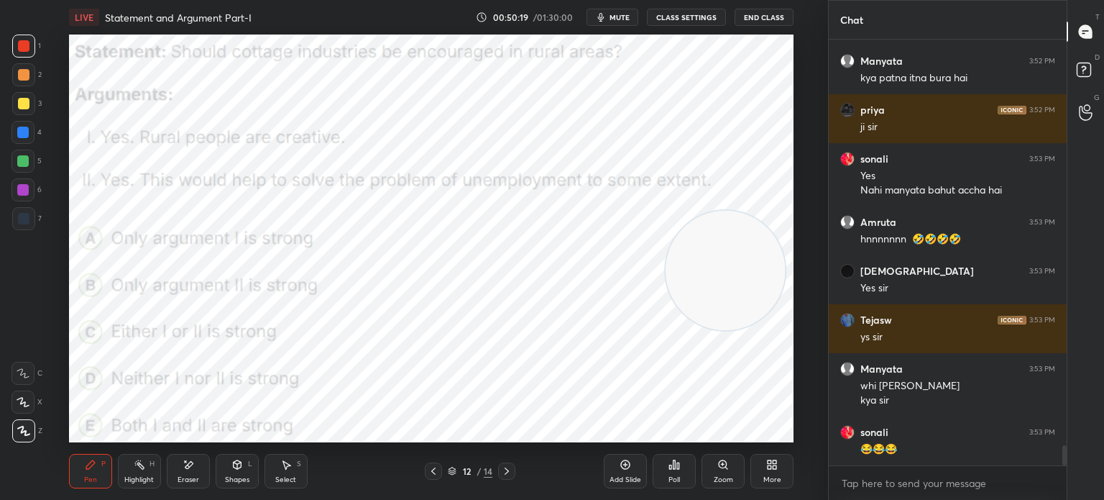
scroll to position [8518, 0]
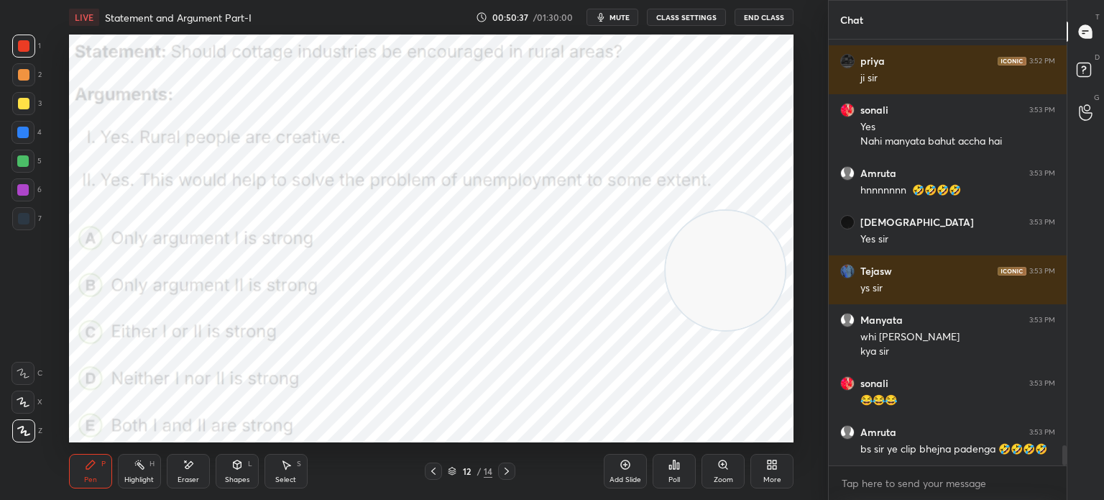
click at [676, 476] on div "Poll" at bounding box center [675, 479] width 12 height 7
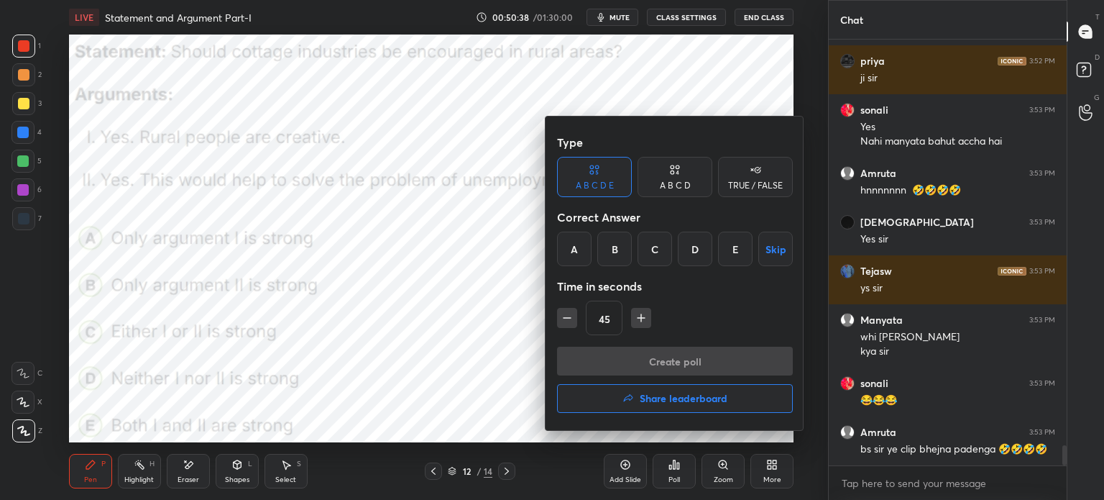
click at [615, 244] on div "B" at bounding box center [614, 249] width 35 height 35
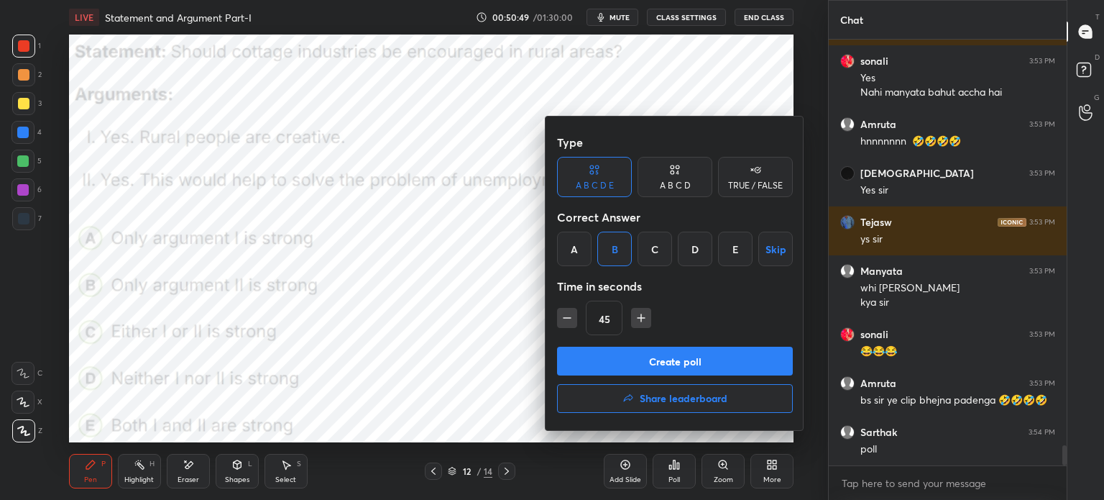
scroll to position [8616, 0]
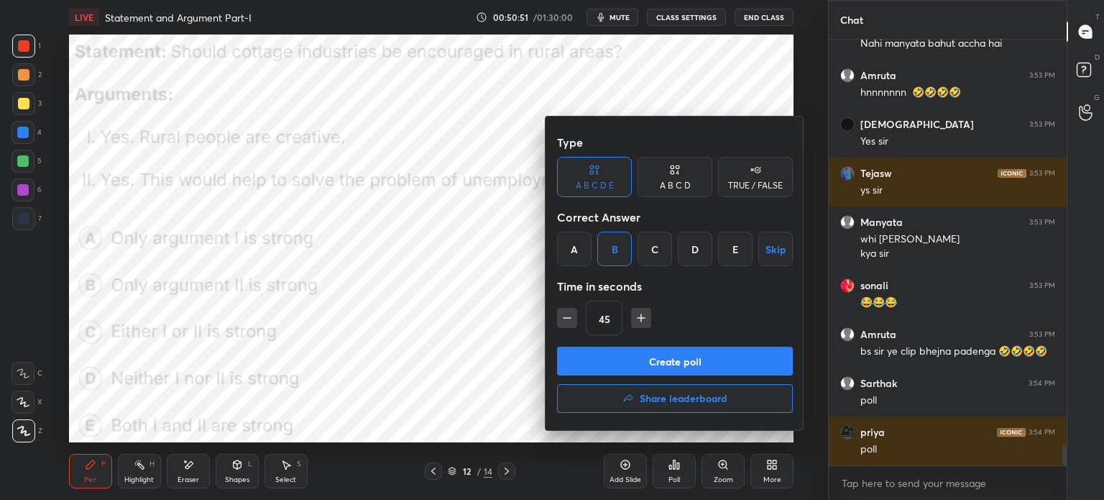
click at [589, 357] on button "Create poll" at bounding box center [675, 361] width 236 height 29
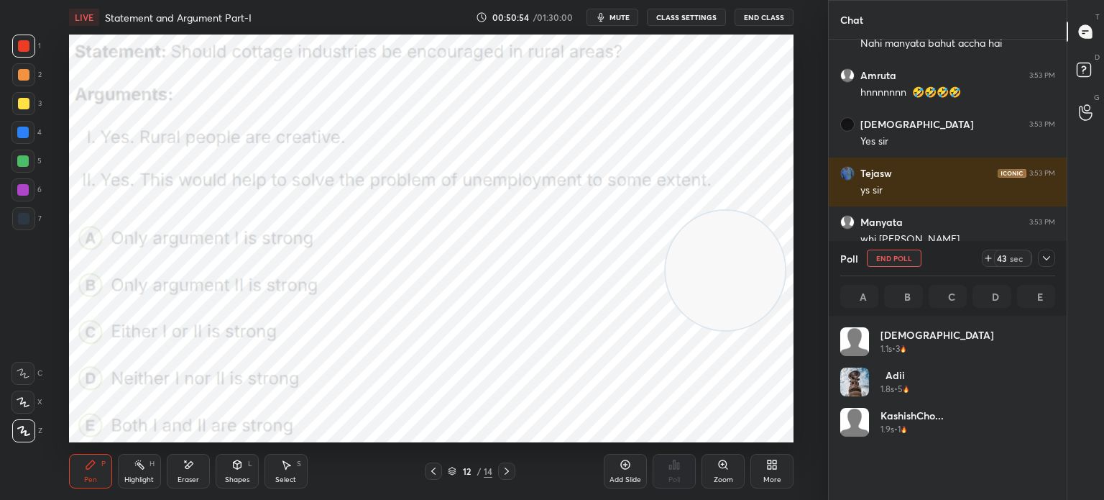
scroll to position [168, 211]
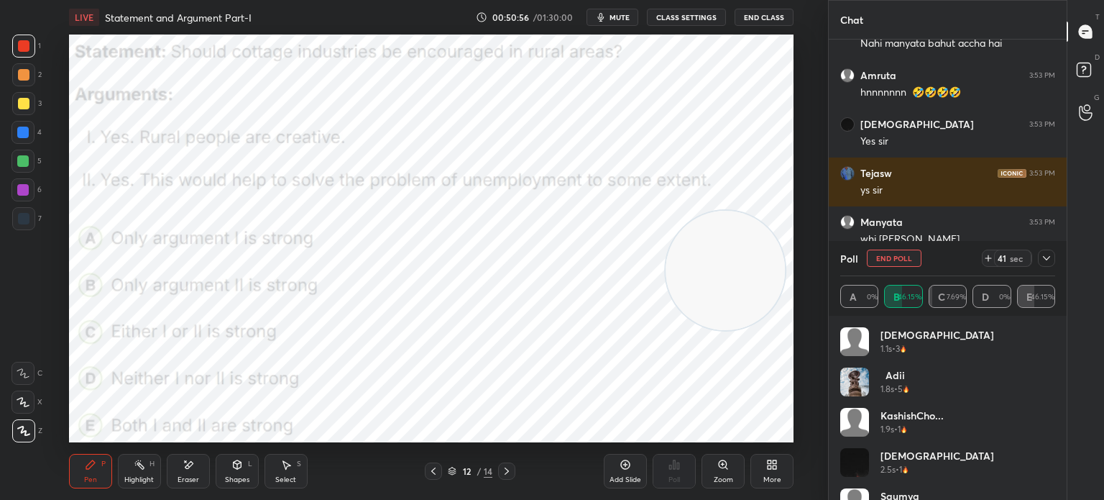
click at [623, 17] on span "mute" at bounding box center [620, 17] width 20 height 10
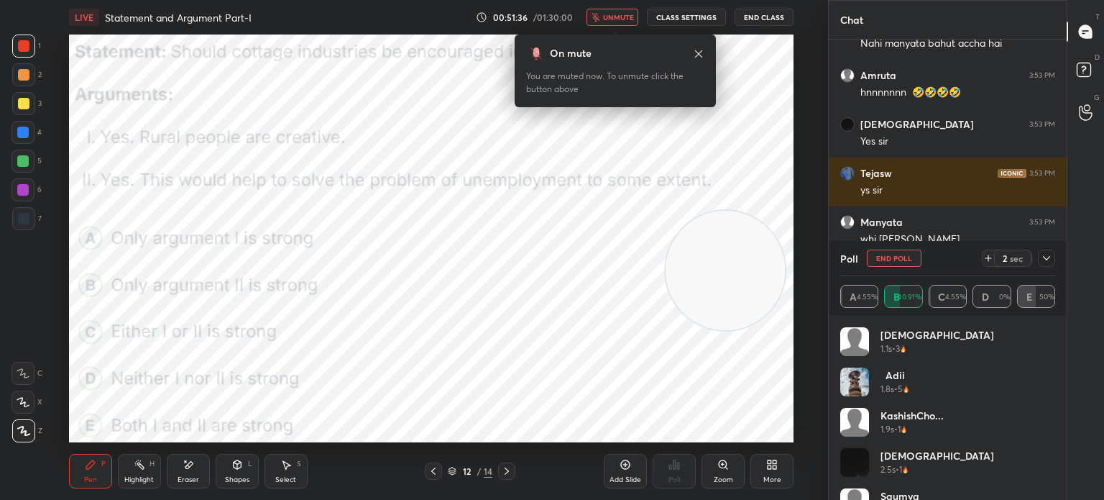
click at [880, 260] on button "End Poll" at bounding box center [894, 257] width 55 height 17
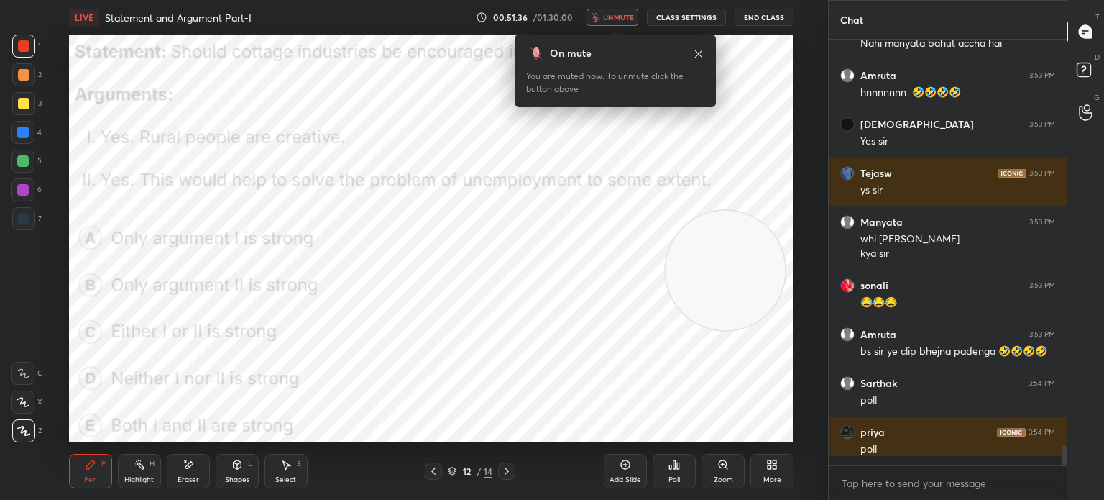
scroll to position [4, 4]
click at [609, 18] on span "unmute" at bounding box center [618, 17] width 31 height 10
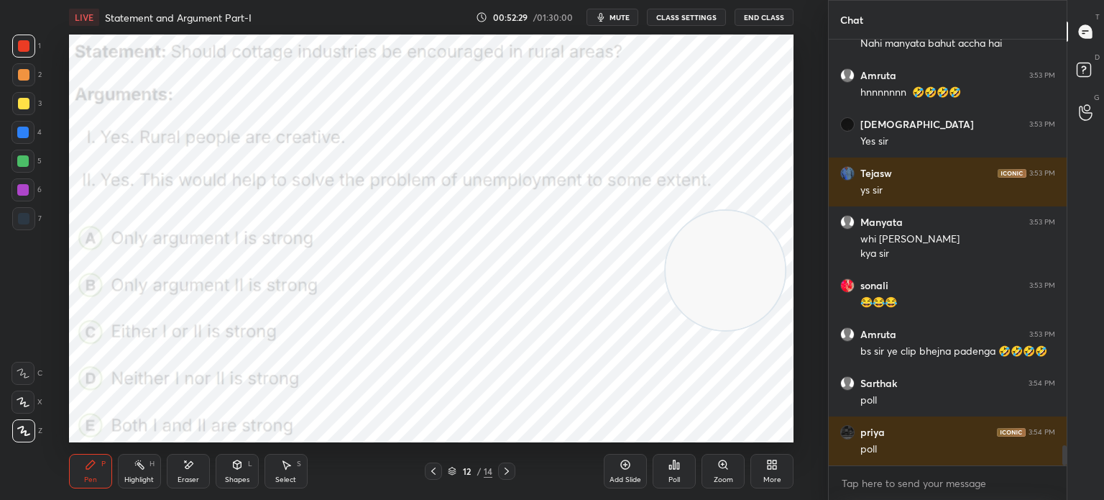
scroll to position [8665, 0]
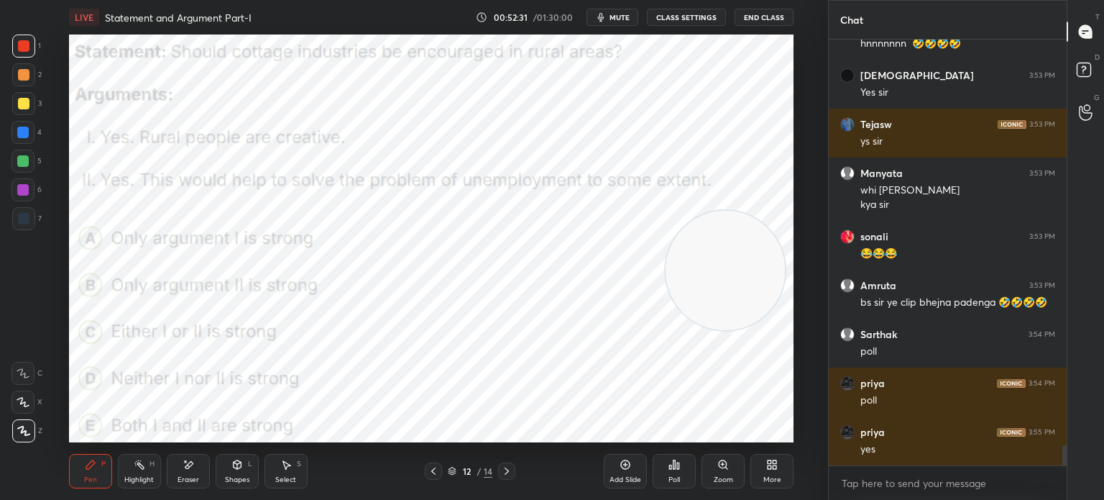
click at [776, 467] on icon at bounding box center [776, 467] width 4 height 4
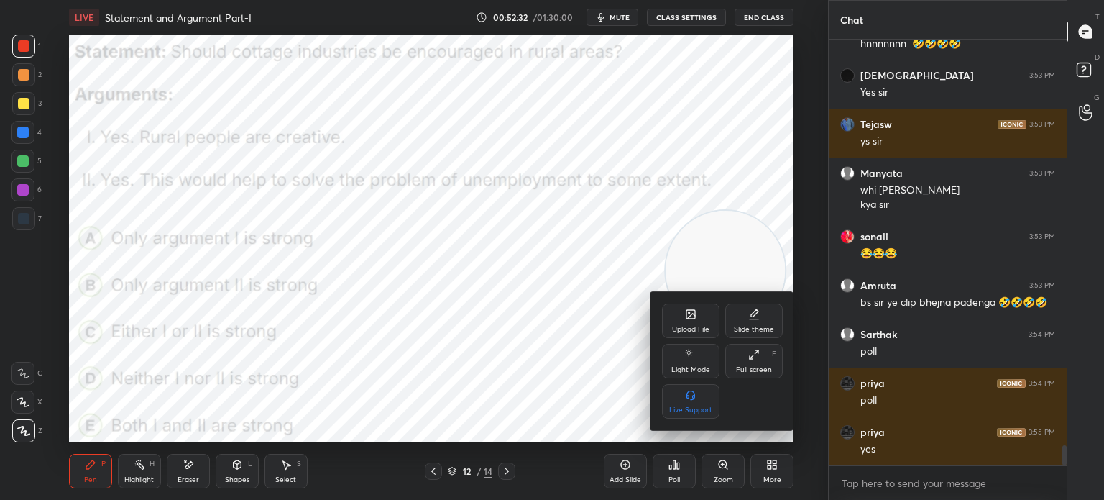
click at [679, 316] on div "Upload File" at bounding box center [691, 320] width 58 height 35
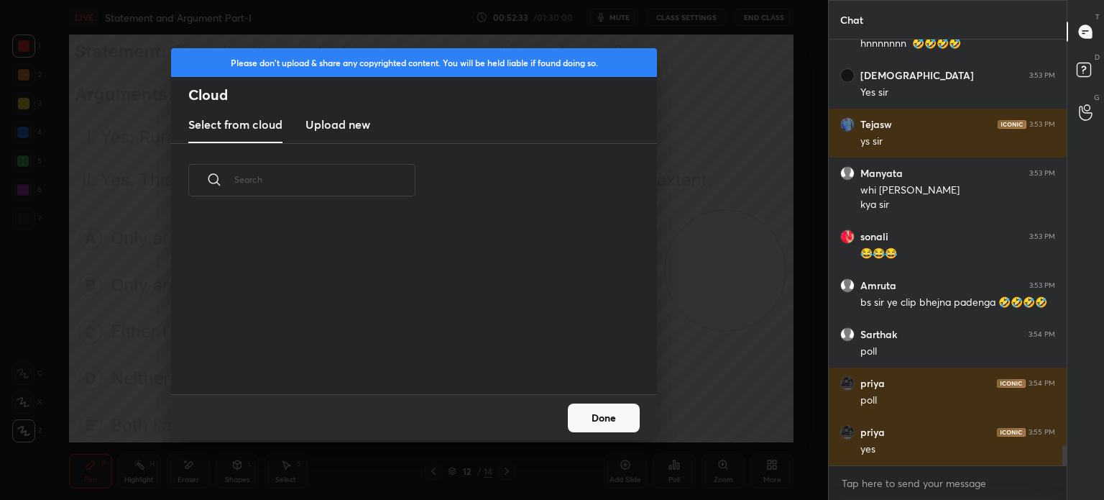
scroll to position [177, 462]
click at [353, 123] on h3 "Upload new" at bounding box center [338, 124] width 65 height 17
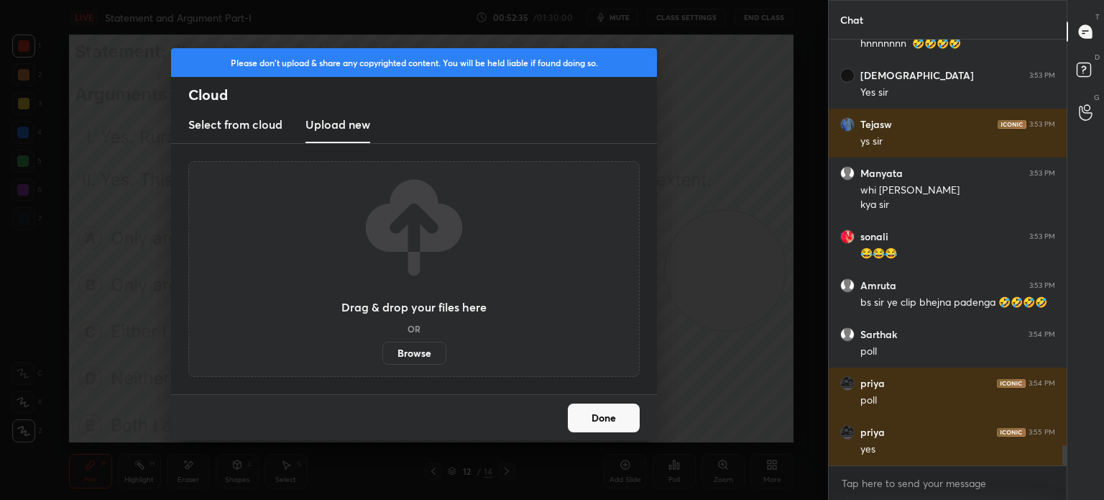
click at [400, 354] on label "Browse" at bounding box center [414, 353] width 64 height 23
click at [382, 354] on input "Browse" at bounding box center [382, 353] width 0 height 23
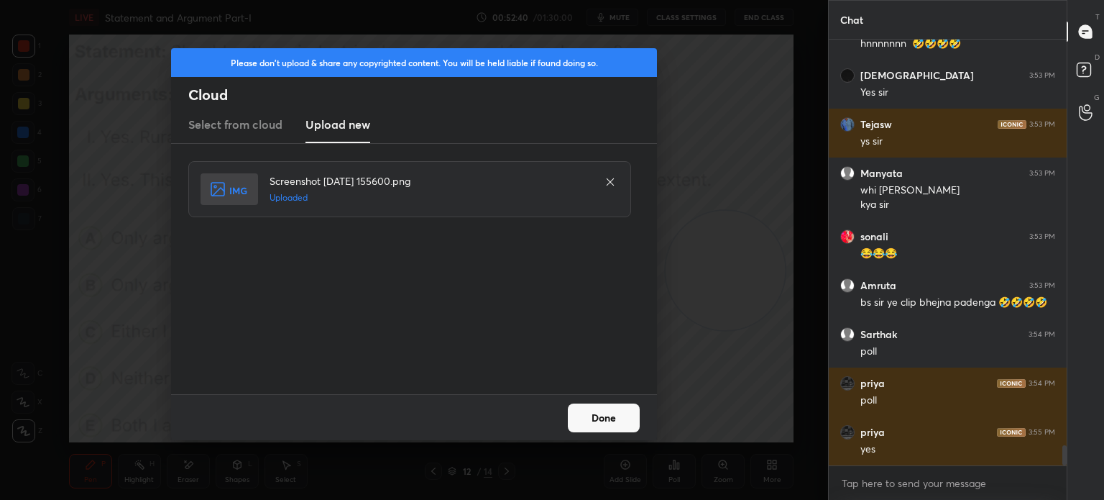
click at [617, 416] on button "Done" at bounding box center [604, 417] width 72 height 29
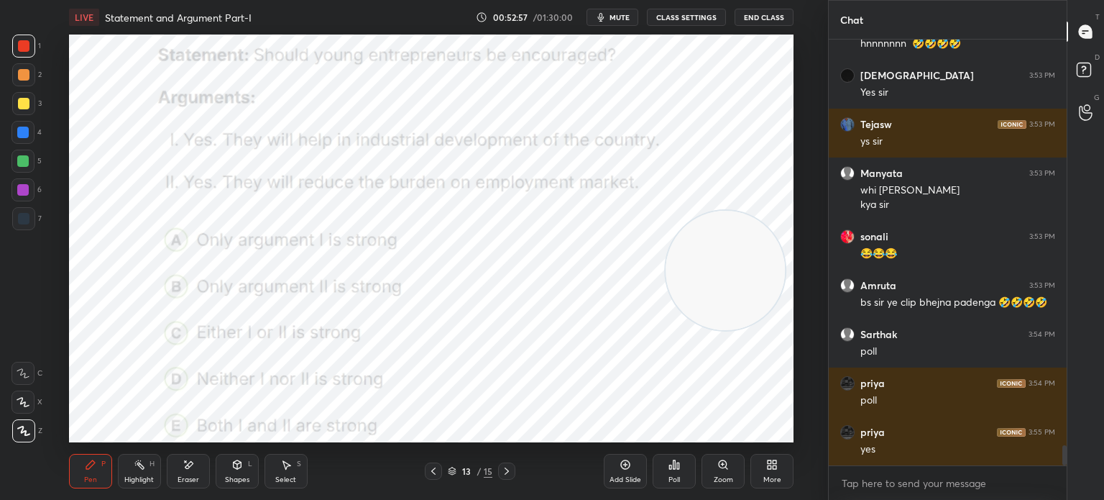
click at [620, 17] on span "mute" at bounding box center [620, 17] width 20 height 10
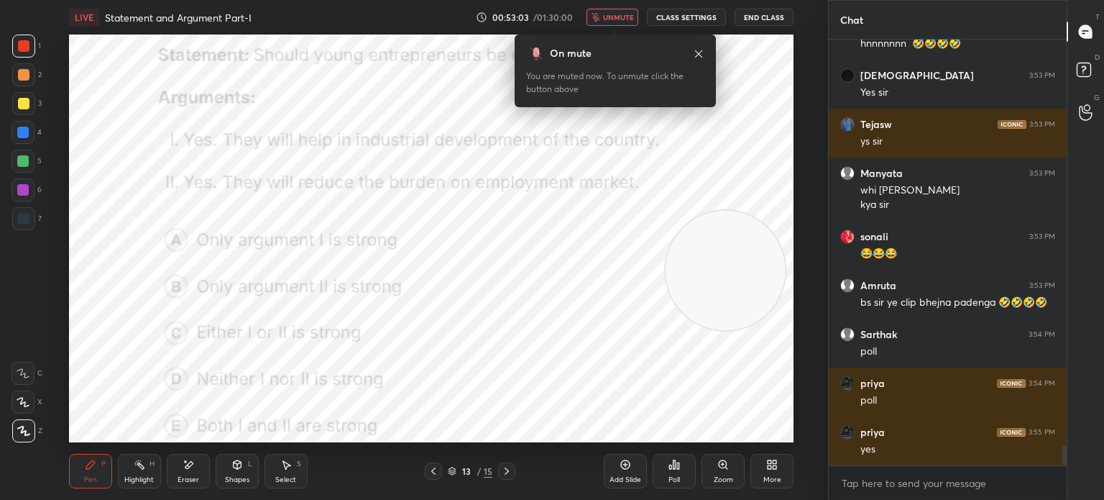
scroll to position [8714, 0]
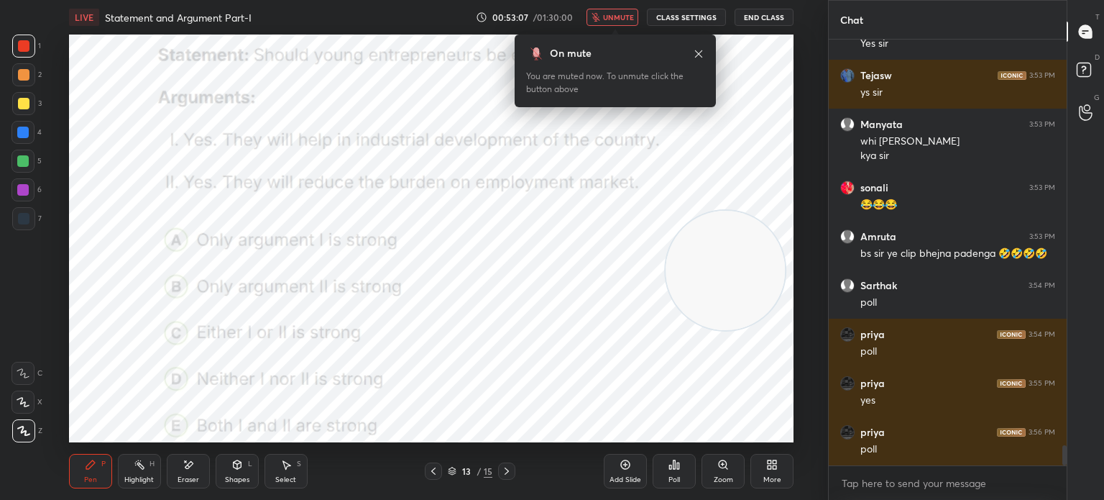
click at [670, 471] on div "Poll" at bounding box center [674, 471] width 43 height 35
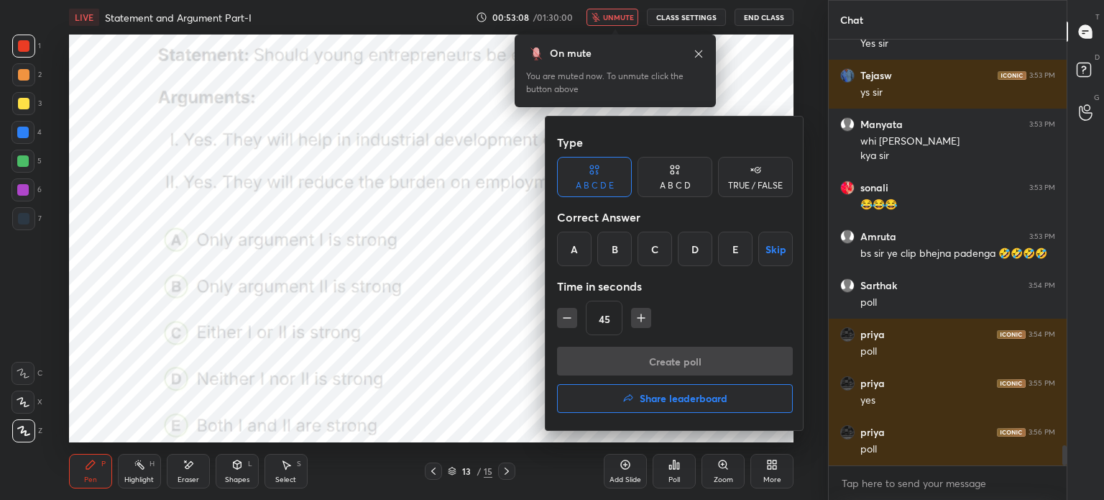
click at [728, 249] on div "E" at bounding box center [735, 249] width 35 height 35
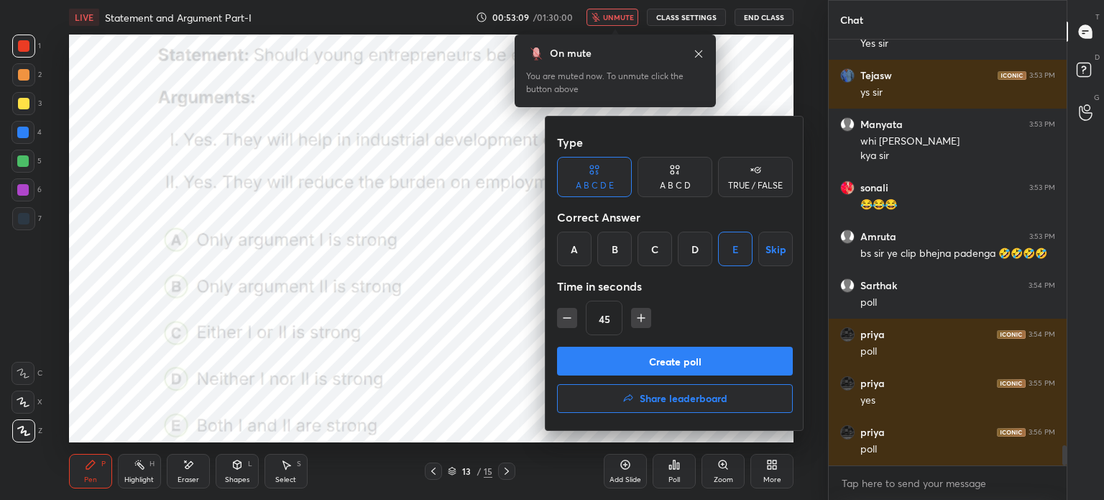
click at [651, 352] on button "Create poll" at bounding box center [675, 361] width 236 height 29
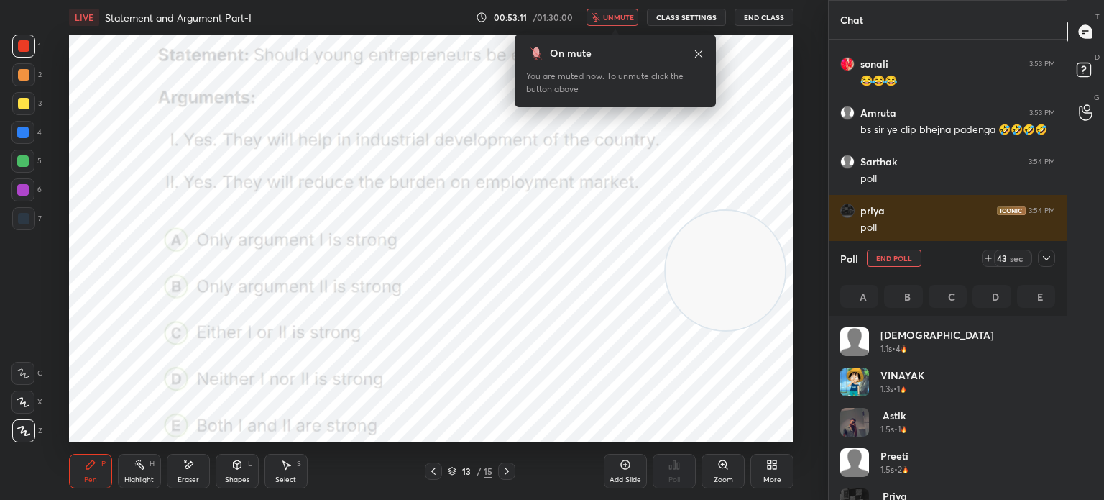
scroll to position [168, 211]
click at [619, 19] on span "unmute" at bounding box center [618, 17] width 31 height 10
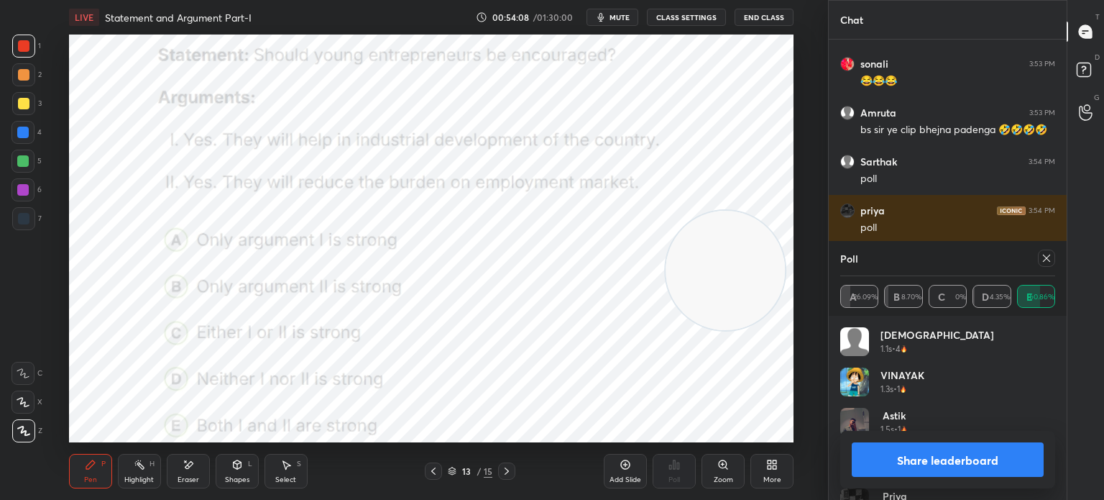
click at [878, 456] on button "Share leaderboard" at bounding box center [948, 459] width 192 height 35
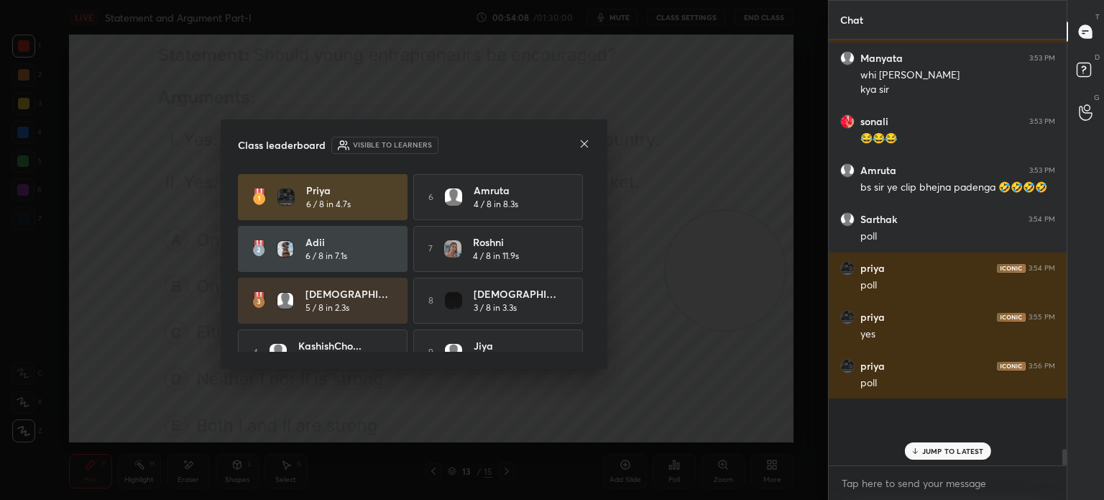
scroll to position [421, 234]
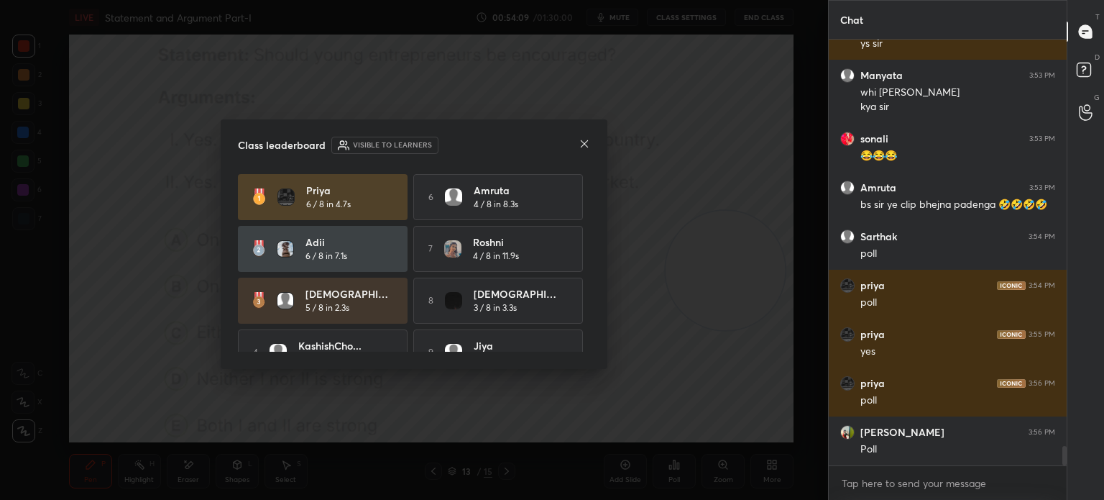
click at [584, 145] on icon at bounding box center [585, 144] width 12 height 12
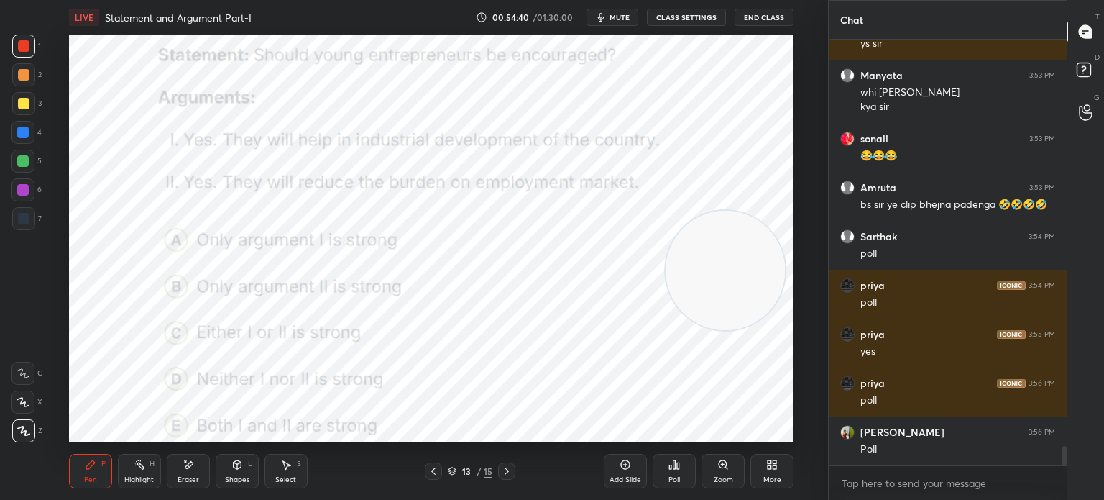
click at [766, 468] on icon at bounding box center [772, 465] width 12 height 12
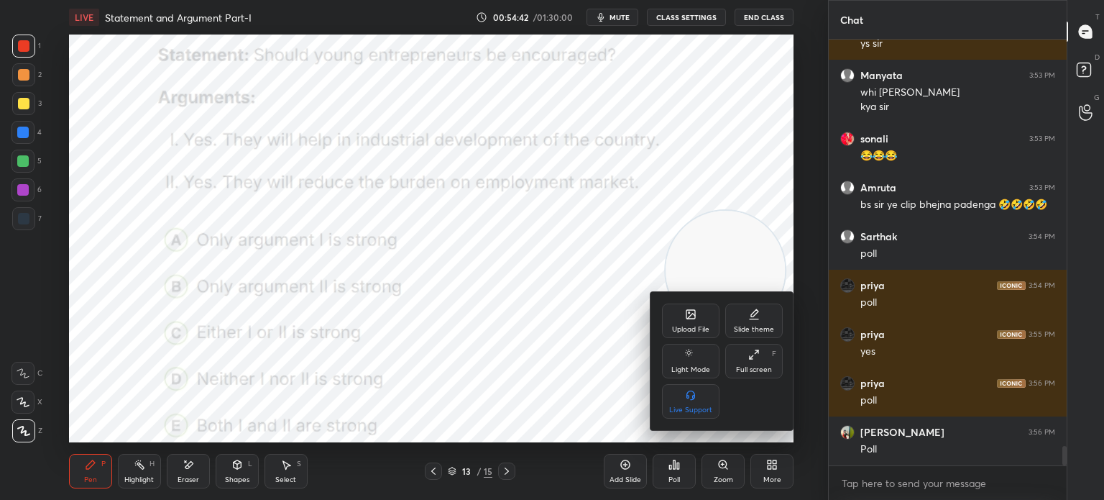
click at [687, 318] on icon at bounding box center [691, 315] width 8 height 5
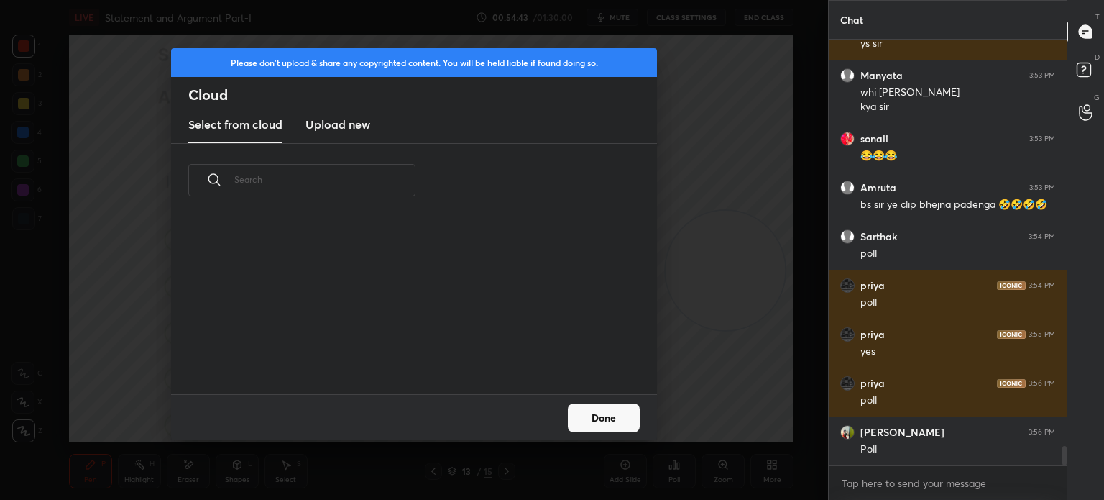
scroll to position [177, 462]
click at [326, 126] on h3 "Upload new" at bounding box center [338, 124] width 65 height 17
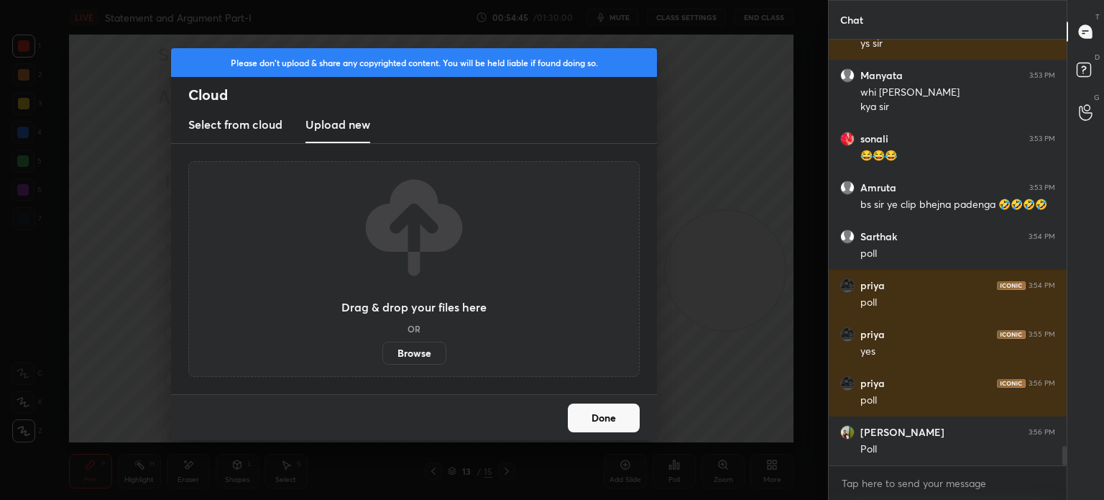
click at [406, 354] on label "Browse" at bounding box center [414, 353] width 64 height 23
click at [382, 354] on input "Browse" at bounding box center [382, 353] width 0 height 23
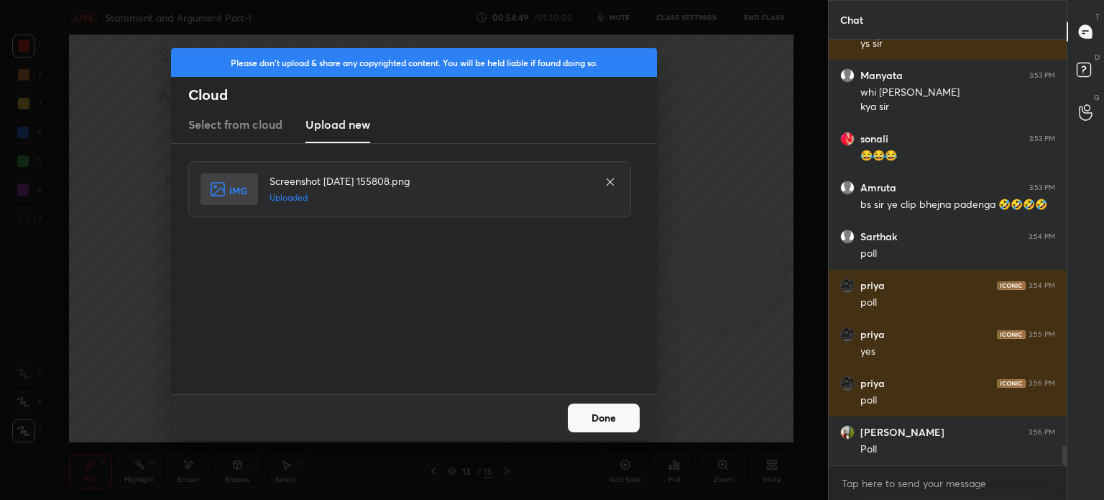
click at [594, 423] on button "Done" at bounding box center [604, 417] width 72 height 29
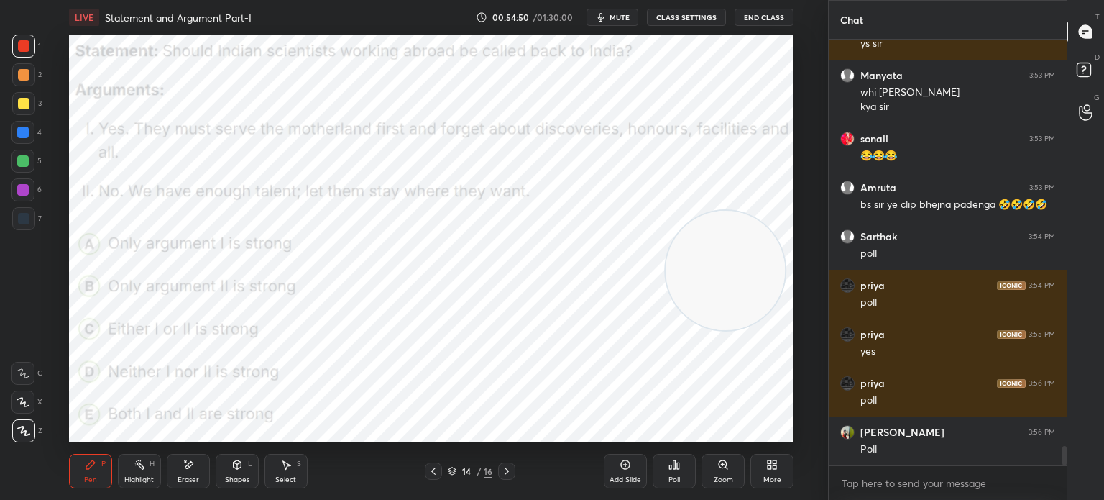
click at [623, 22] on span "mute" at bounding box center [620, 17] width 20 height 10
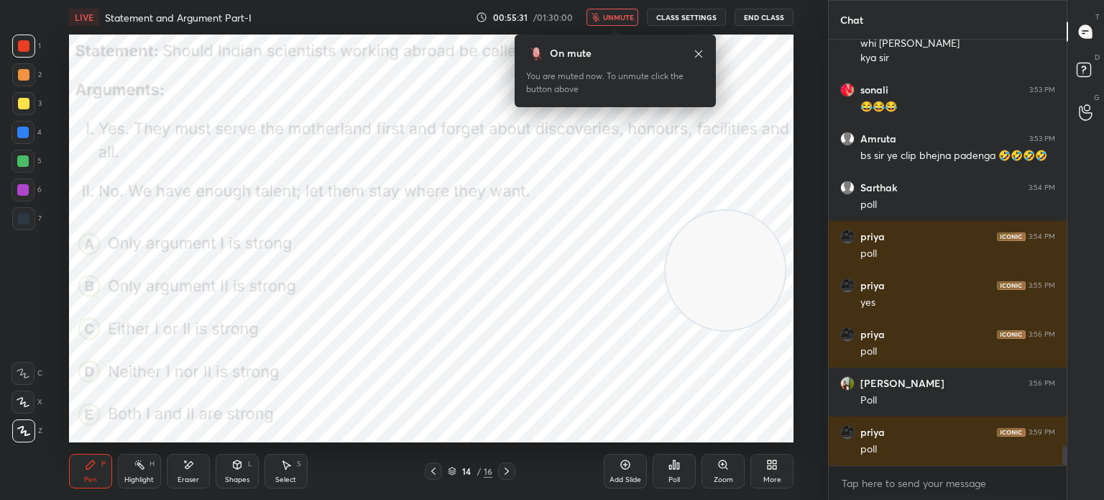
scroll to position [8860, 0]
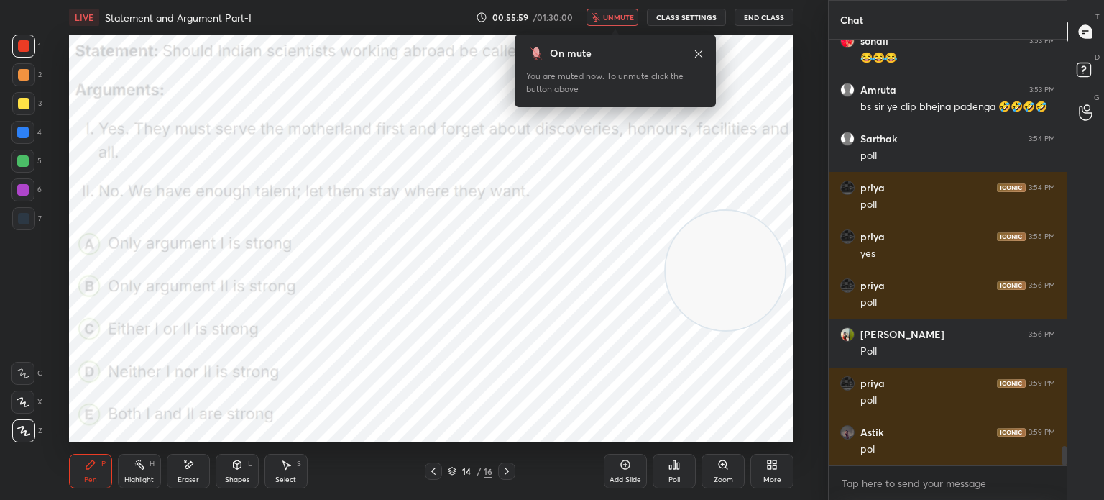
click at [673, 472] on div "Poll" at bounding box center [674, 471] width 43 height 35
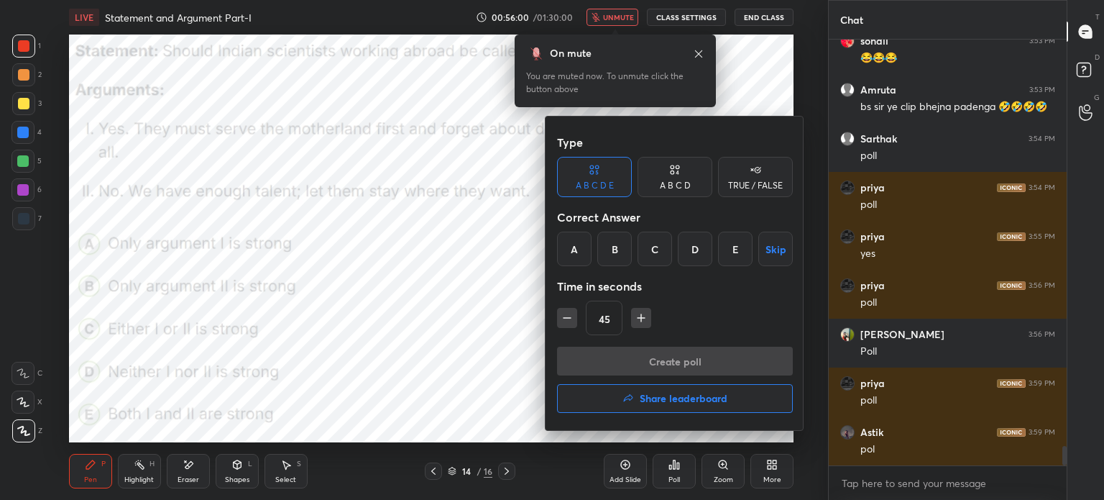
click at [689, 243] on div "D" at bounding box center [695, 249] width 35 height 35
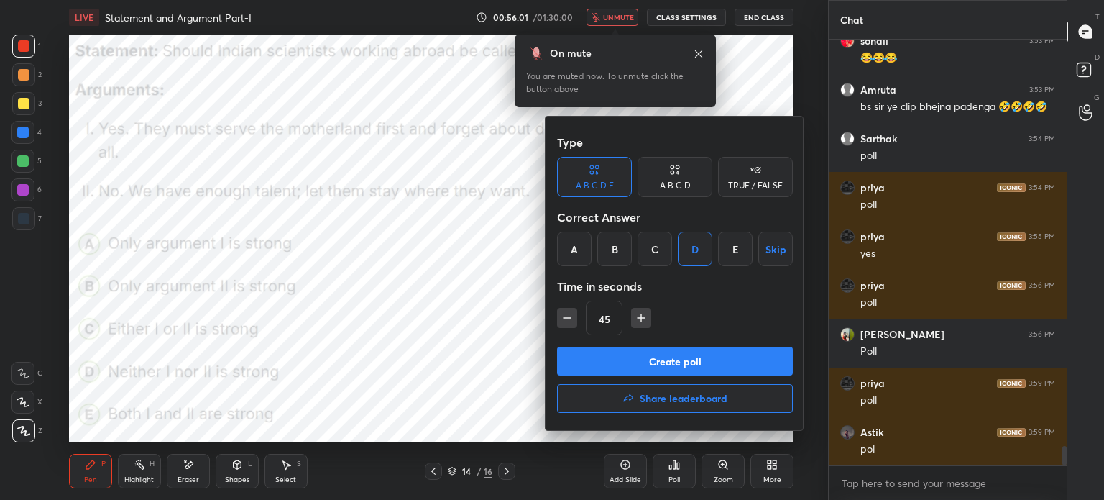
click at [616, 352] on button "Create poll" at bounding box center [675, 361] width 236 height 29
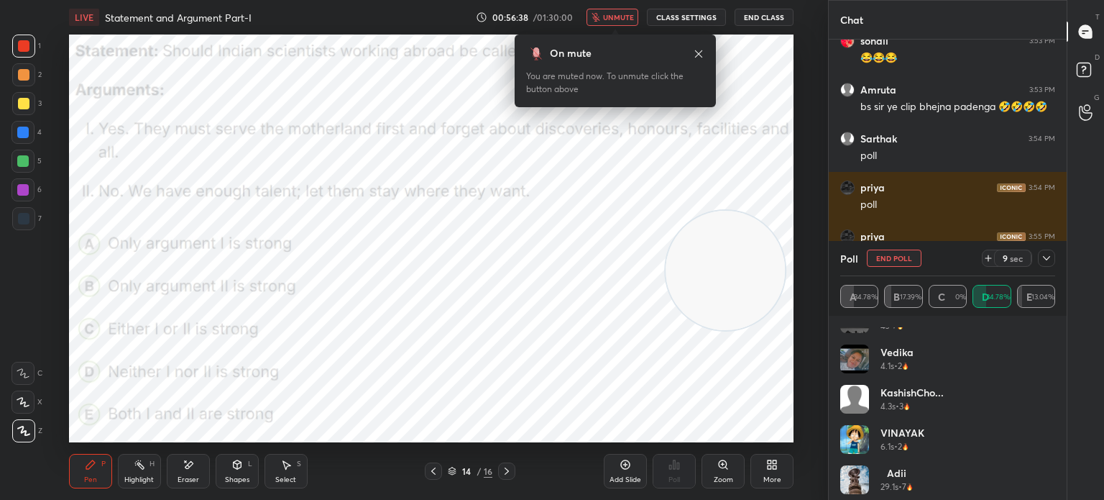
scroll to position [150, 0]
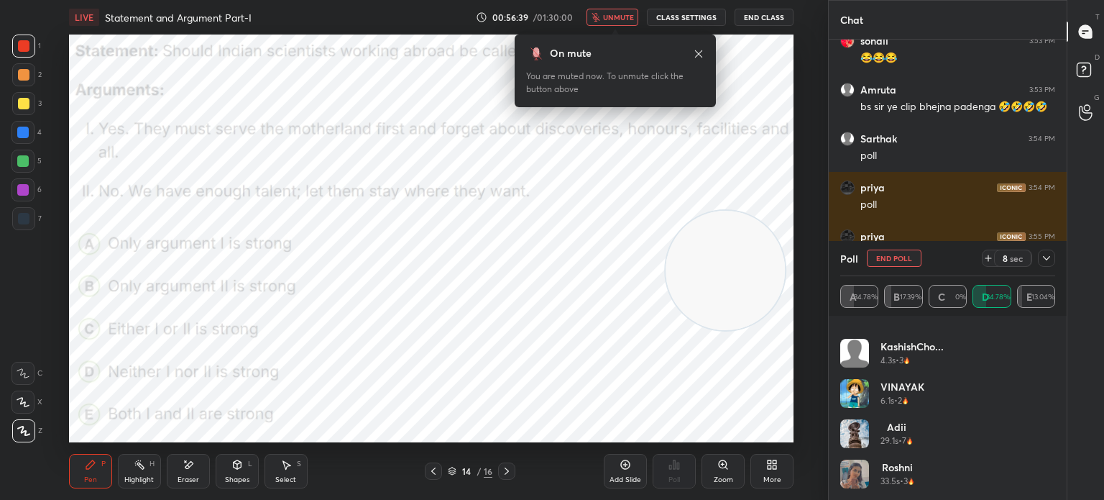
click at [609, 16] on span "unmute" at bounding box center [618, 17] width 31 height 10
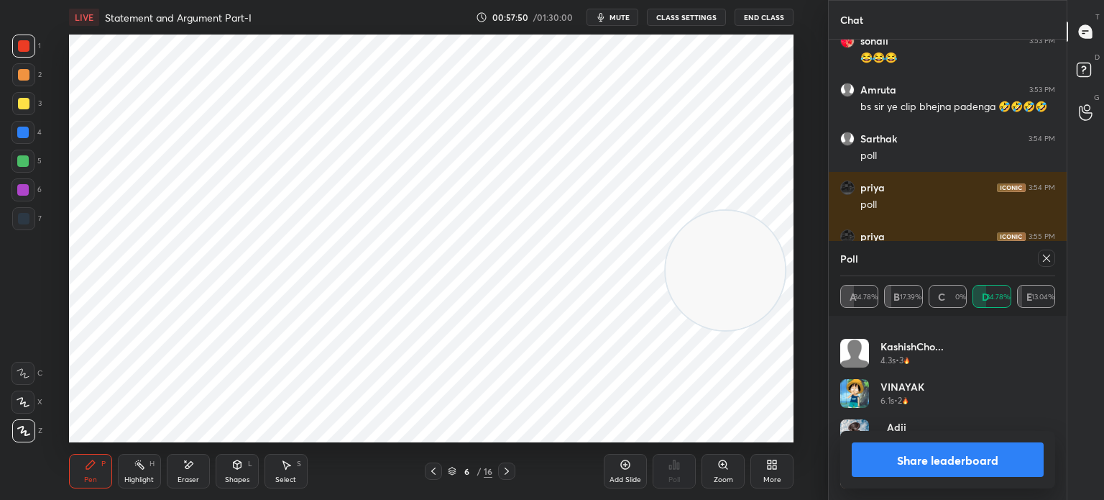
click at [902, 464] on button "Share leaderboard" at bounding box center [948, 459] width 192 height 35
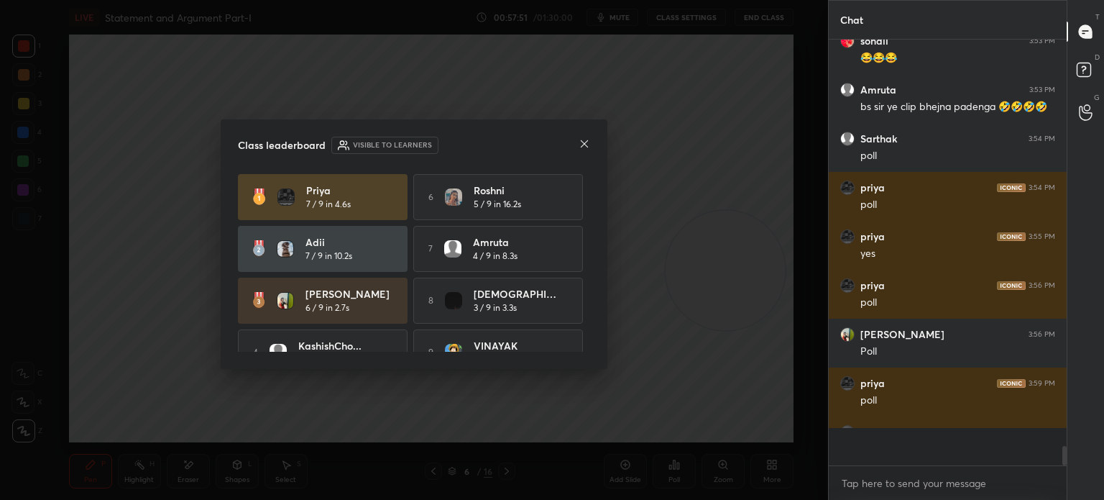
scroll to position [419, 234]
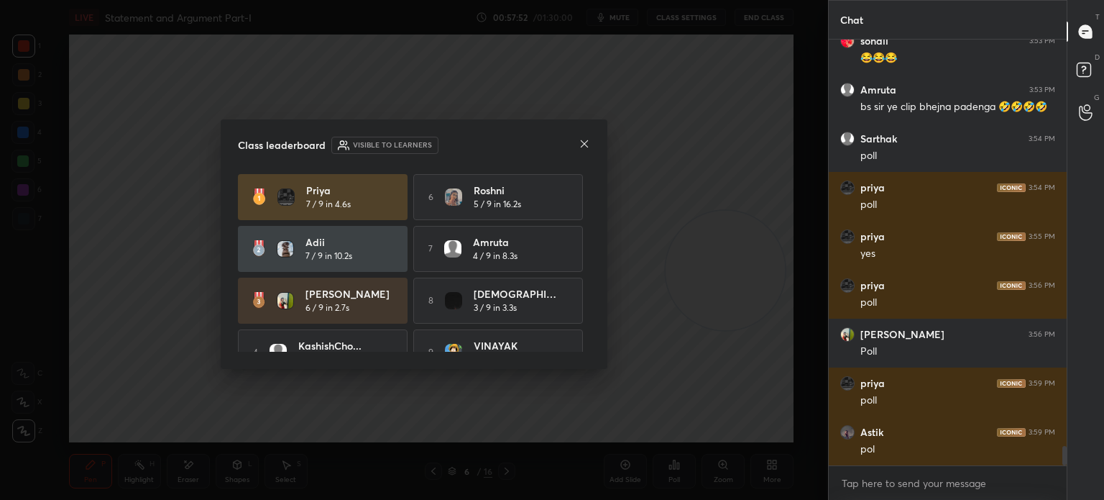
click at [581, 145] on icon at bounding box center [585, 144] width 12 height 12
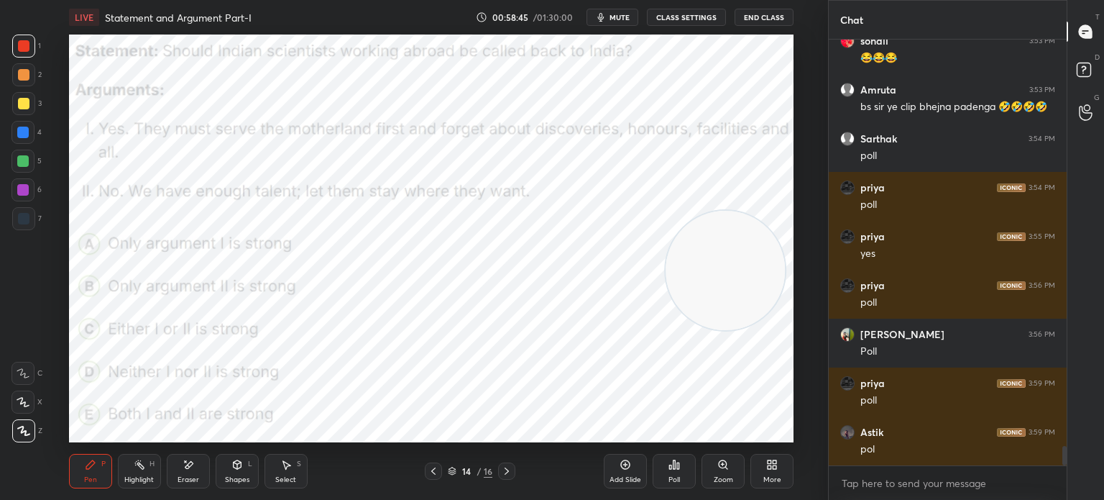
click at [769, 467] on icon at bounding box center [770, 467] width 4 height 4
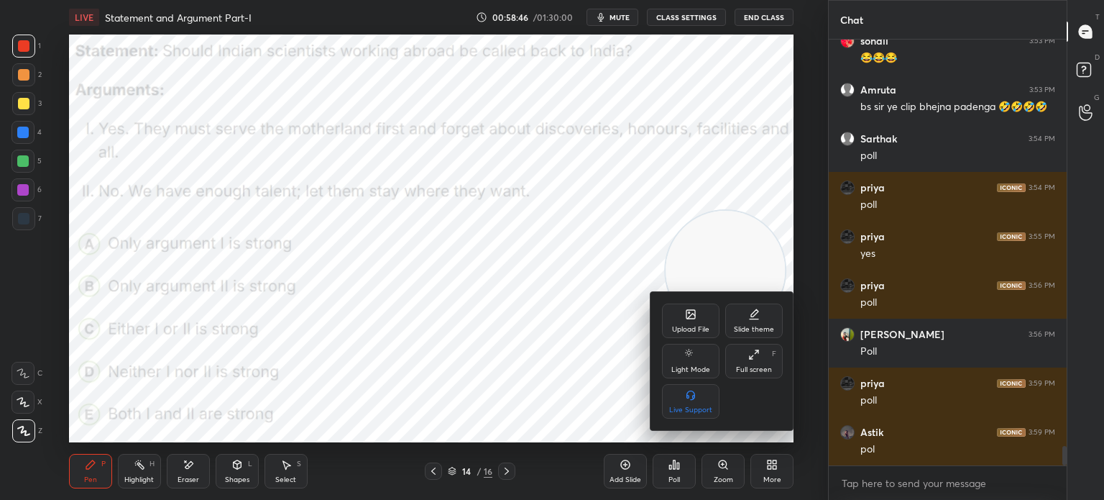
click at [685, 316] on icon at bounding box center [691, 314] width 12 height 12
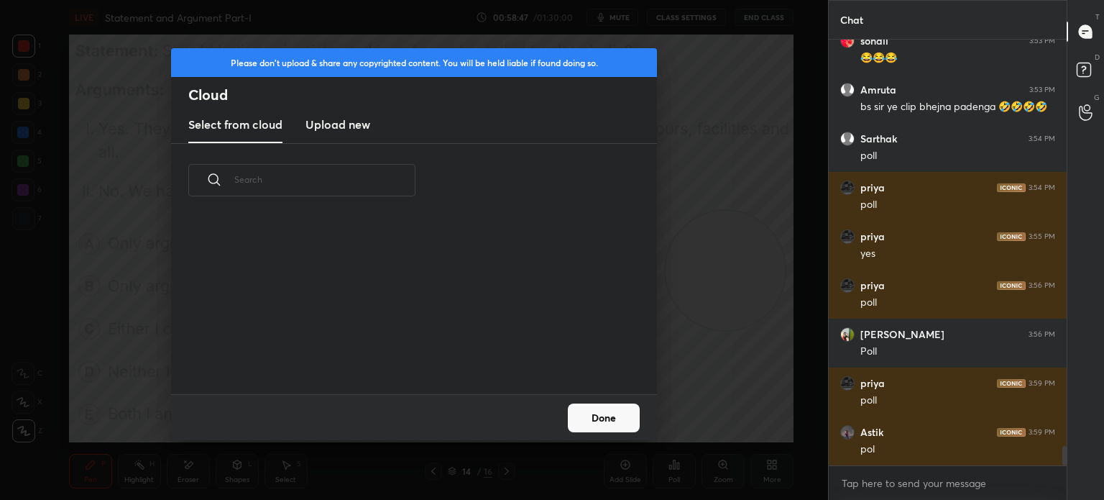
scroll to position [177, 462]
click at [346, 136] on new "Upload new" at bounding box center [338, 125] width 65 height 36
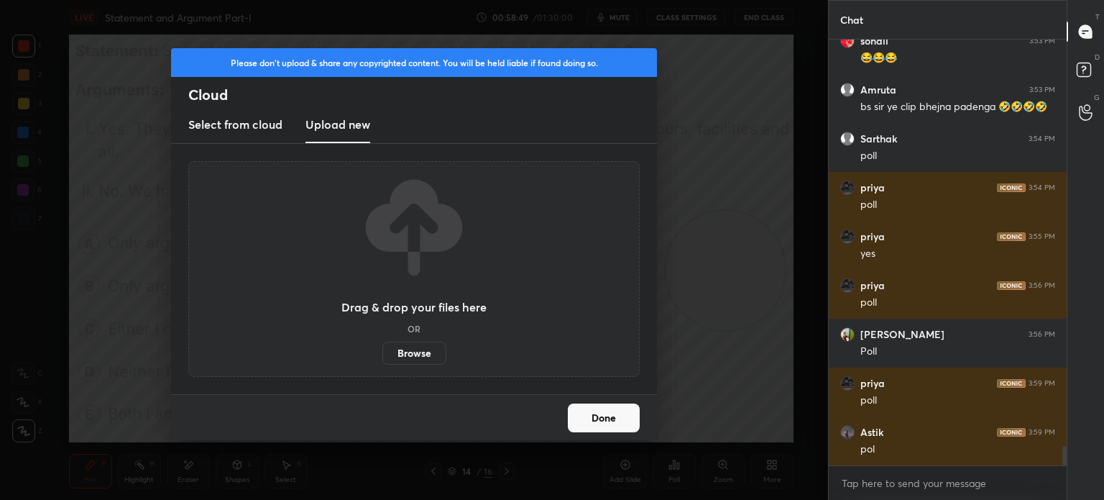
click at [411, 350] on label "Browse" at bounding box center [414, 353] width 64 height 23
click at [382, 350] on input "Browse" at bounding box center [382, 353] width 0 height 23
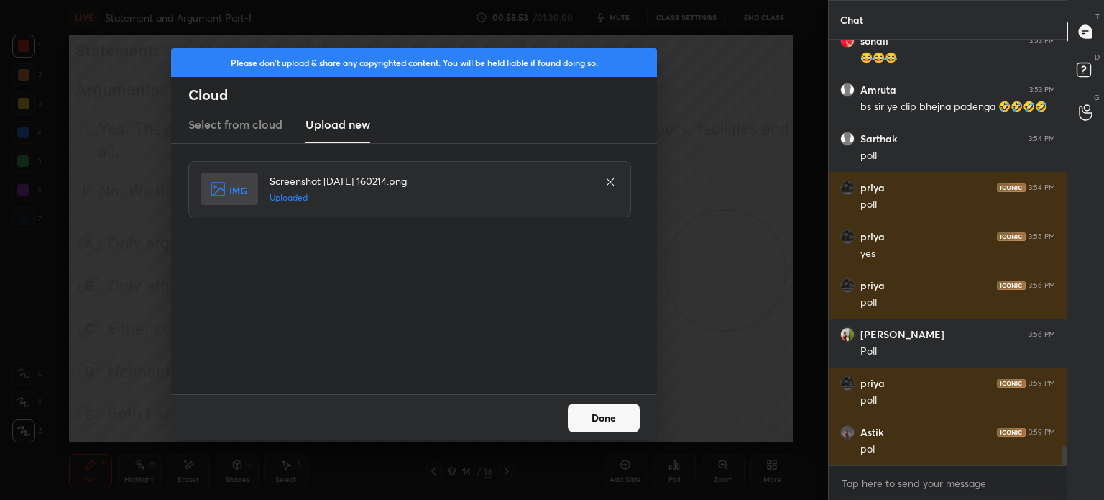
click at [610, 413] on button "Done" at bounding box center [604, 417] width 72 height 29
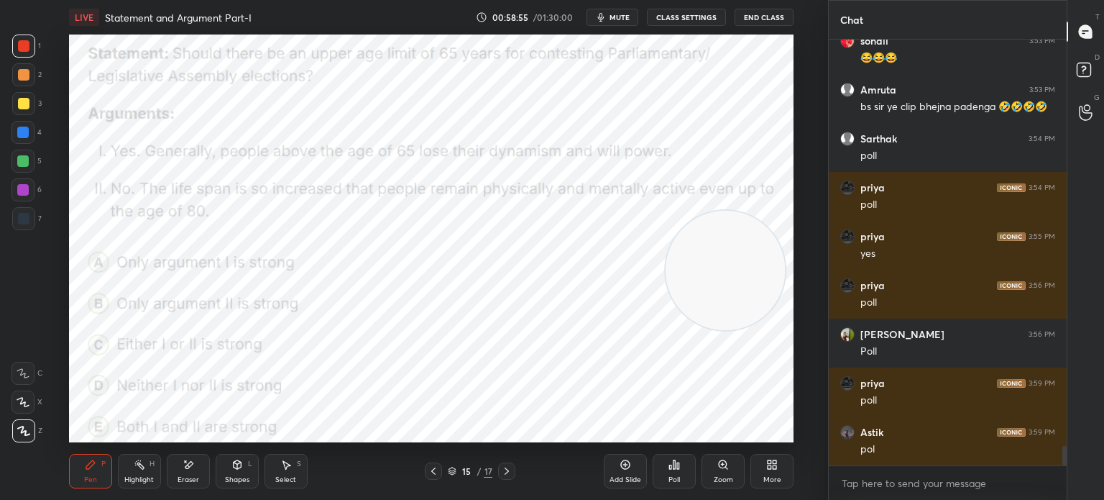
click at [617, 19] on span "mute" at bounding box center [620, 17] width 20 height 10
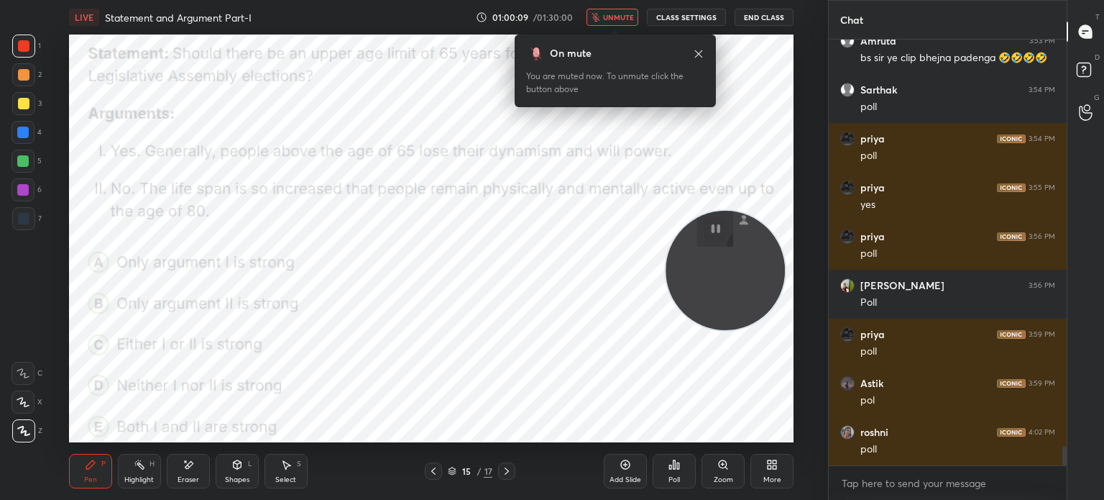
scroll to position [8958, 0]
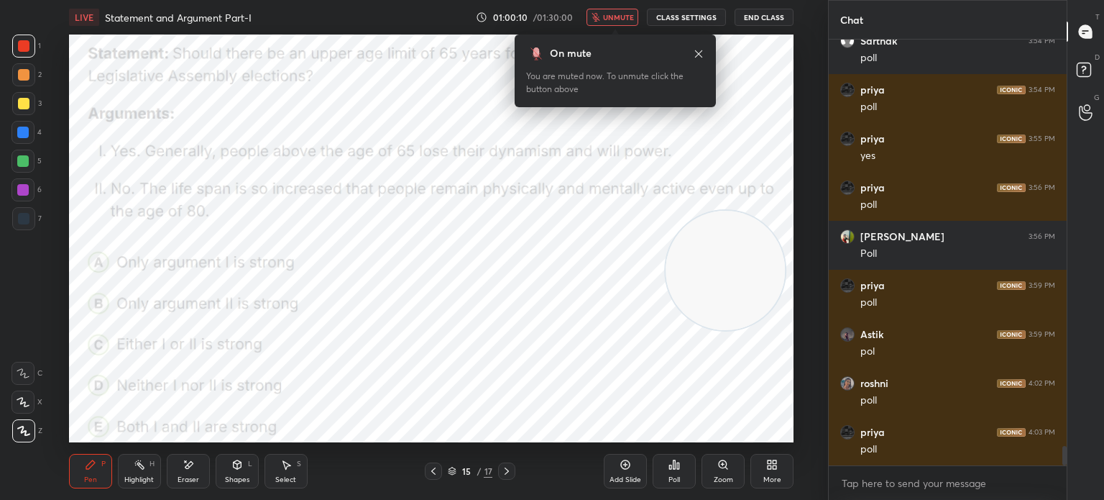
click at [667, 480] on div "Poll" at bounding box center [674, 471] width 43 height 35
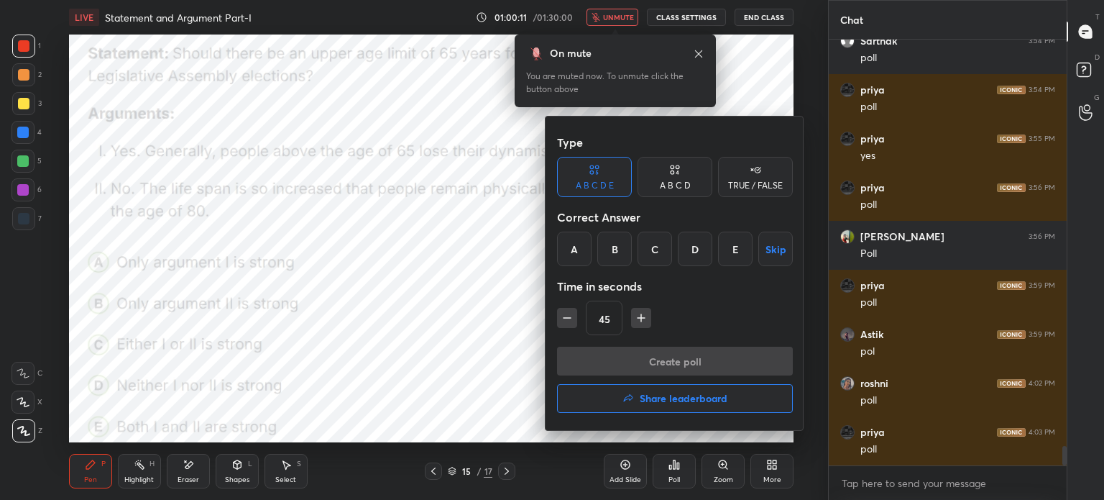
click at [693, 252] on div "D" at bounding box center [695, 249] width 35 height 35
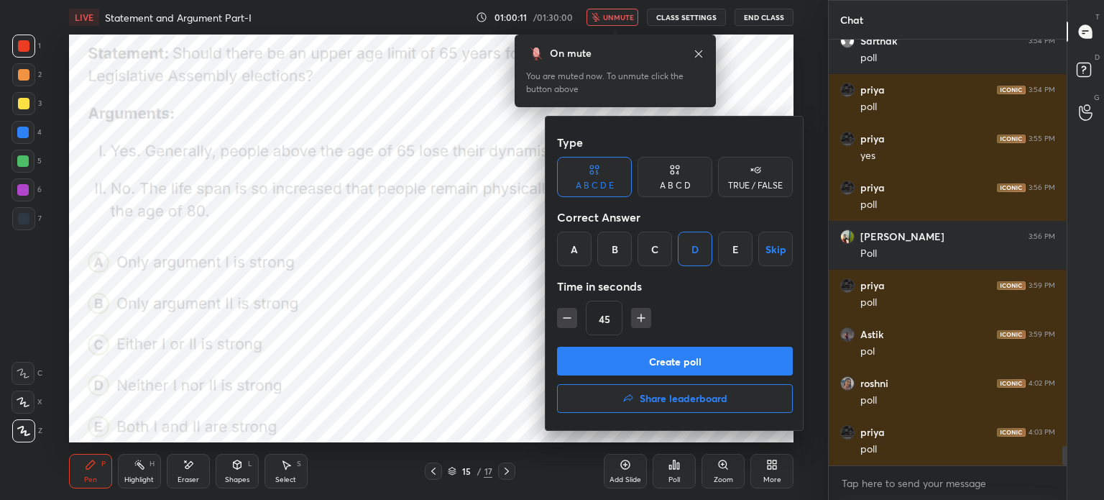
click at [637, 355] on button "Create poll" at bounding box center [675, 361] width 236 height 29
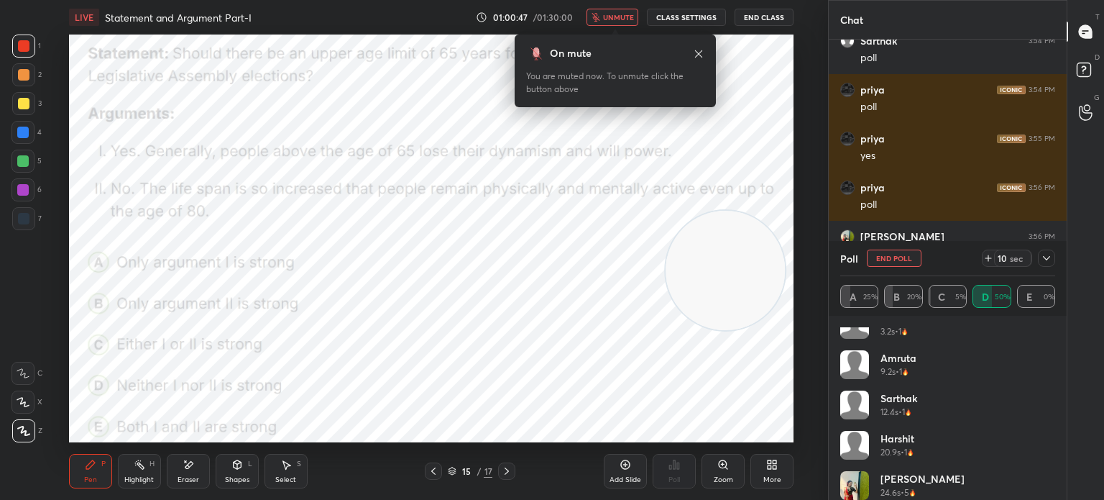
scroll to position [230, 0]
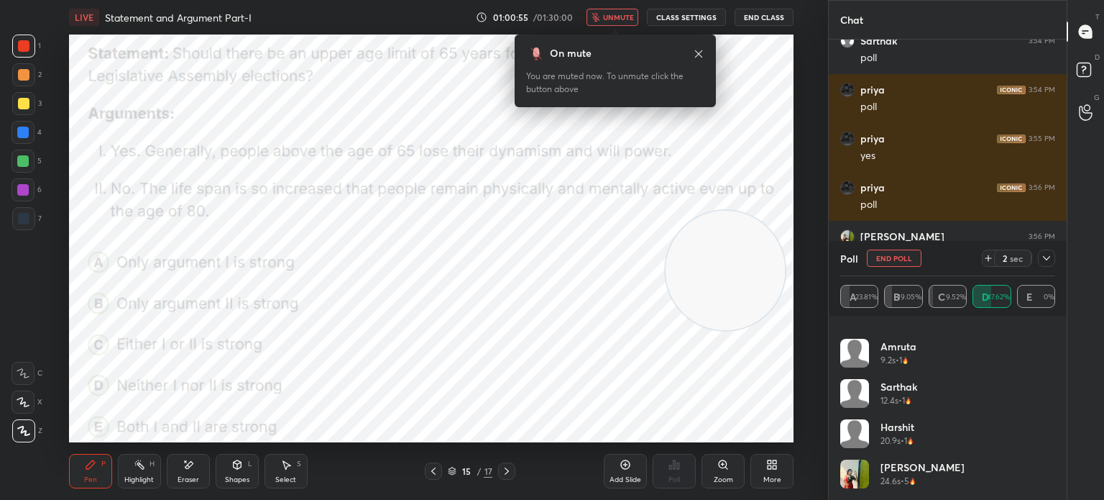
click at [613, 20] on span "unmute" at bounding box center [618, 17] width 31 height 10
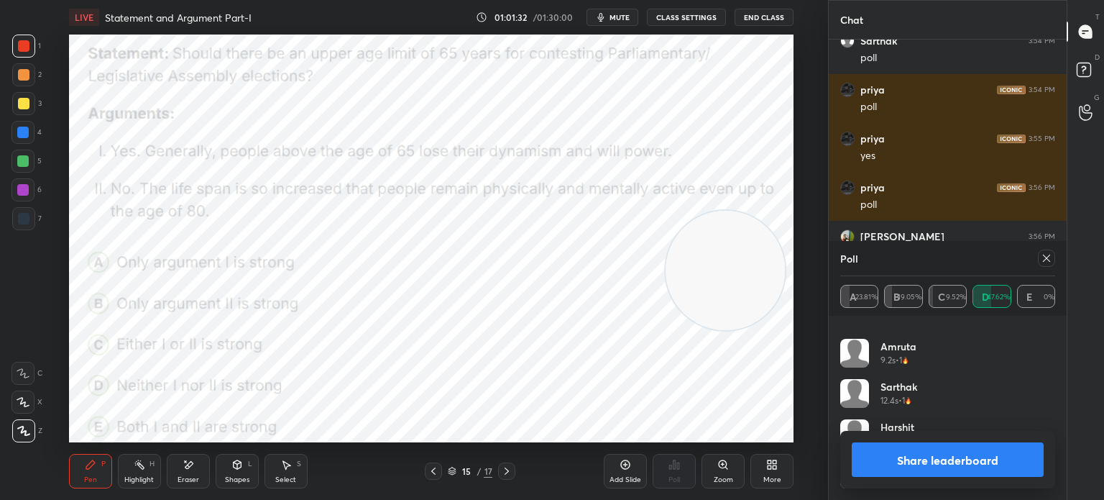
click at [891, 459] on button "Share leaderboard" at bounding box center [948, 459] width 192 height 35
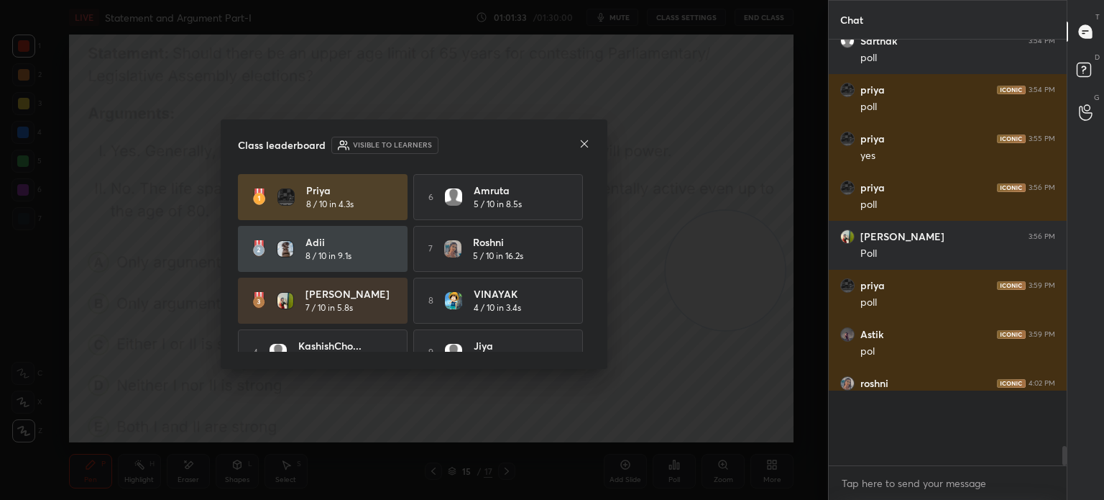
scroll to position [398, 234]
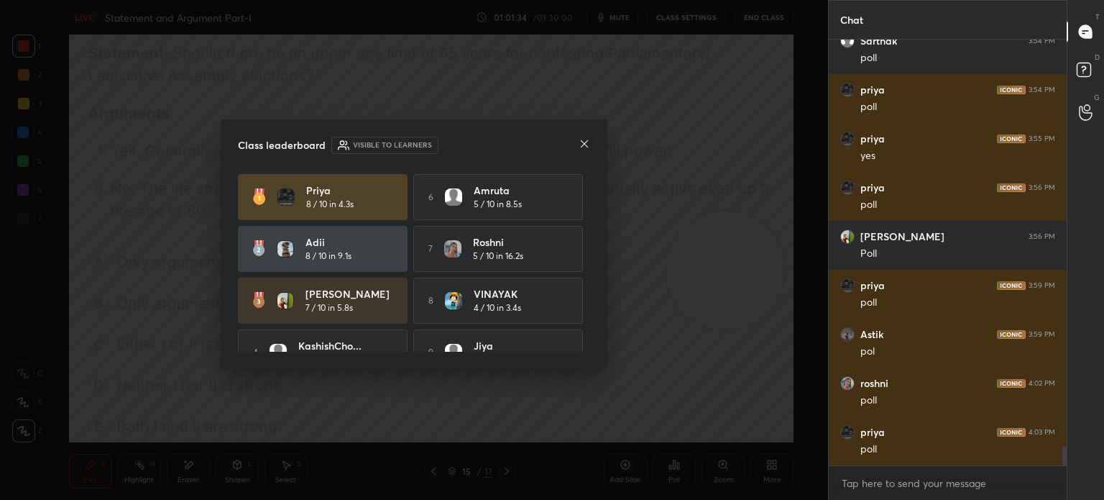
click at [581, 145] on icon at bounding box center [585, 144] width 12 height 12
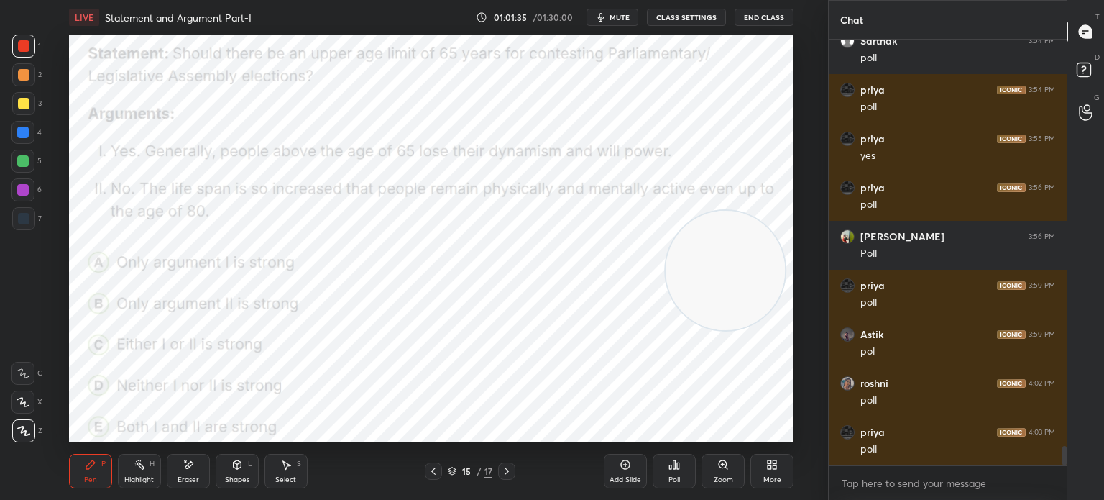
click at [768, 471] on div "More" at bounding box center [772, 471] width 43 height 35
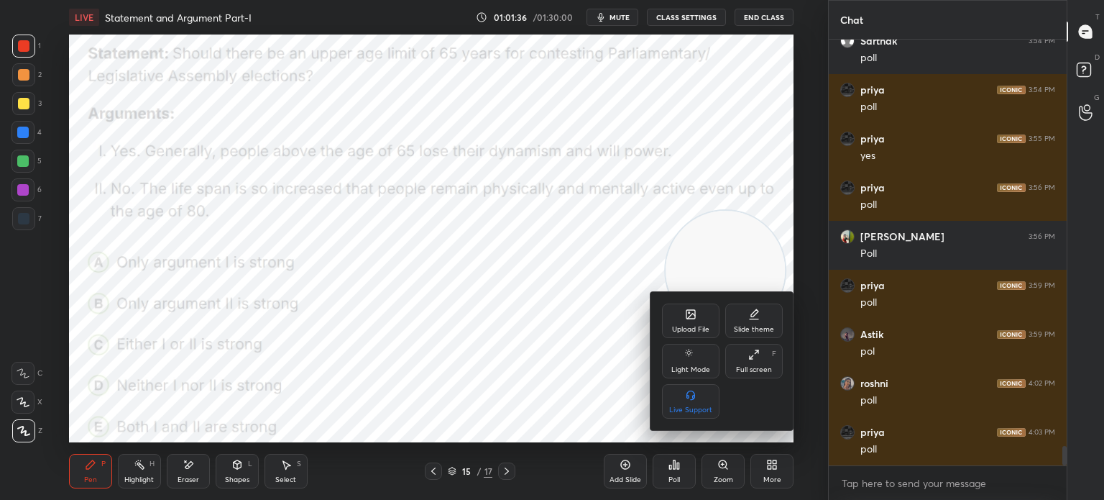
click at [681, 317] on div "Upload File" at bounding box center [691, 320] width 58 height 35
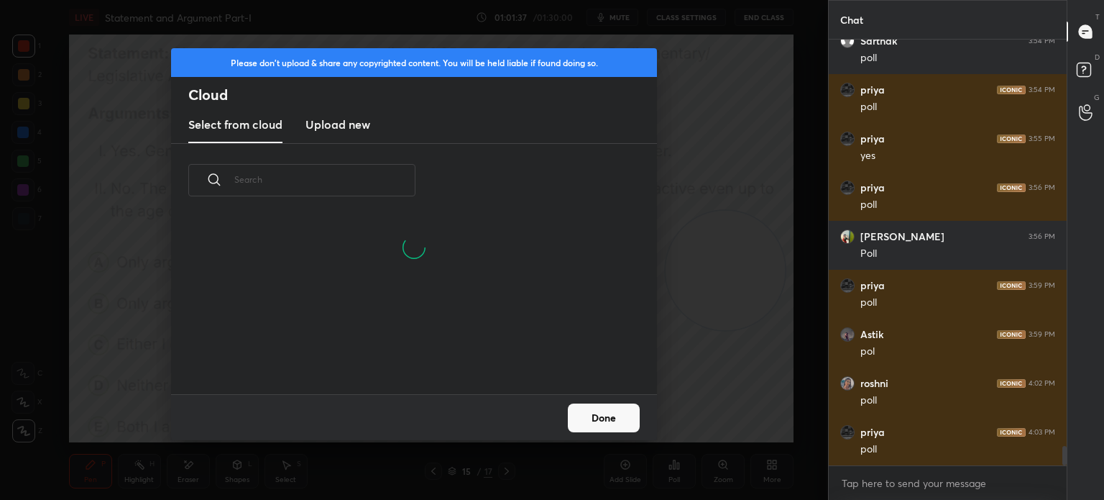
click at [352, 126] on h3 "Upload new" at bounding box center [338, 124] width 65 height 17
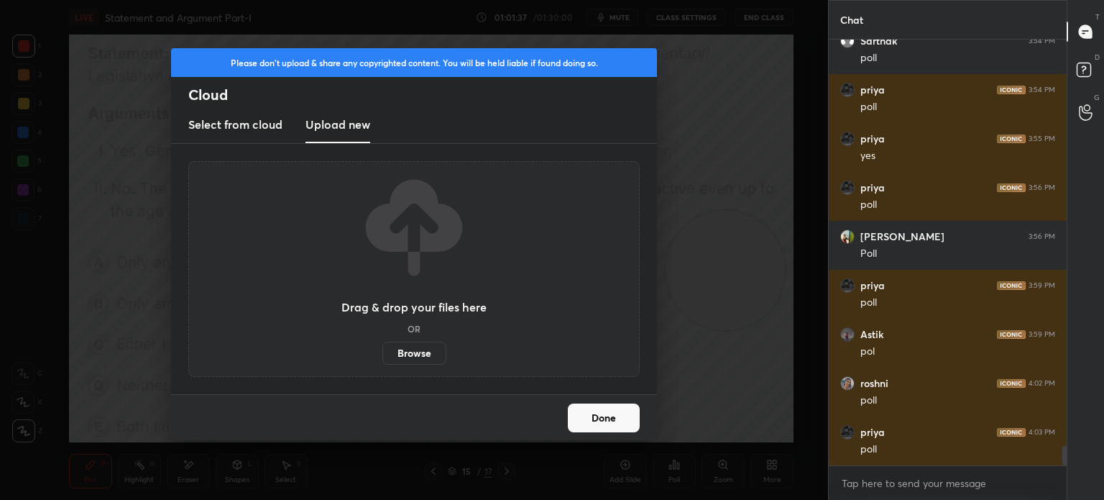
click at [405, 350] on label "Browse" at bounding box center [414, 353] width 64 height 23
click at [382, 350] on input "Browse" at bounding box center [382, 353] width 0 height 23
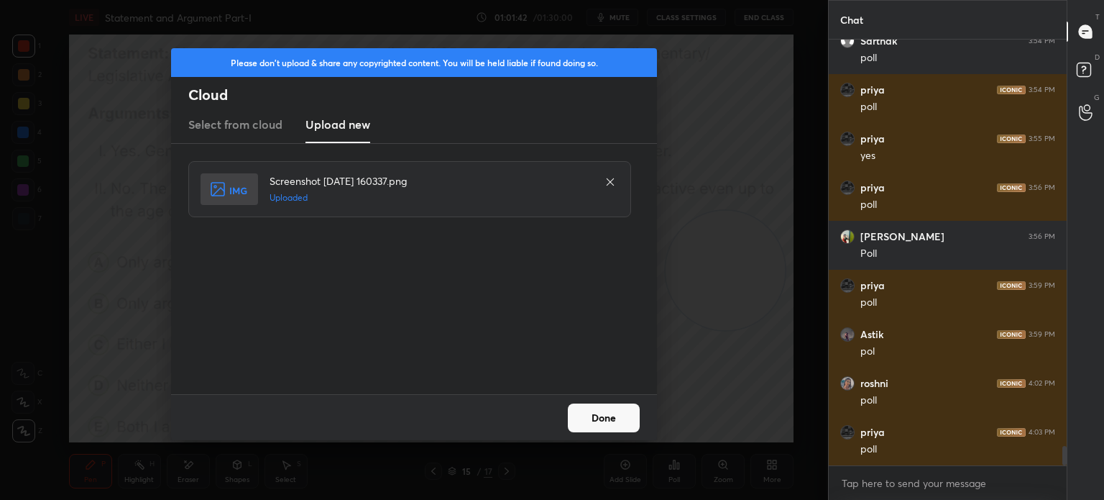
click at [600, 422] on button "Done" at bounding box center [604, 417] width 72 height 29
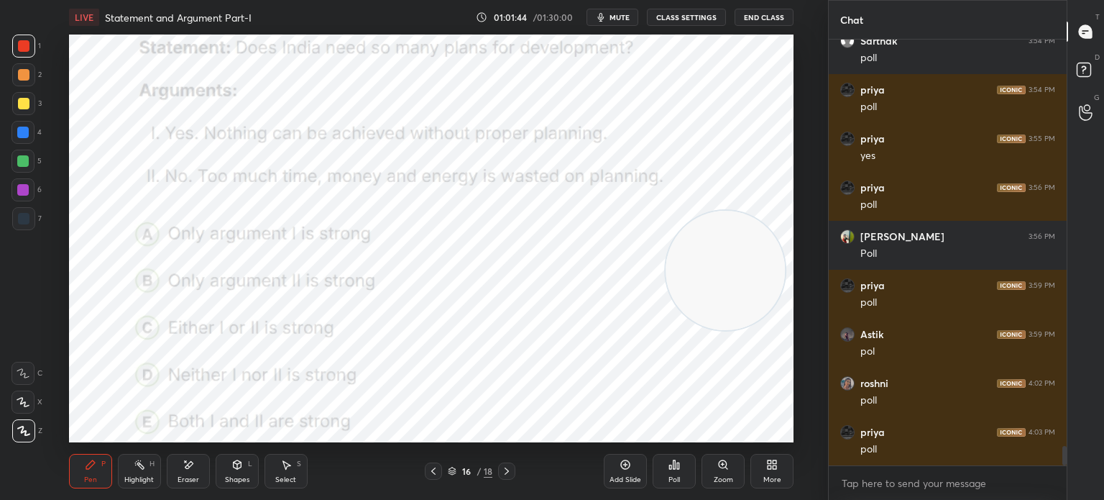
click at [618, 22] on button "mute" at bounding box center [613, 17] width 52 height 17
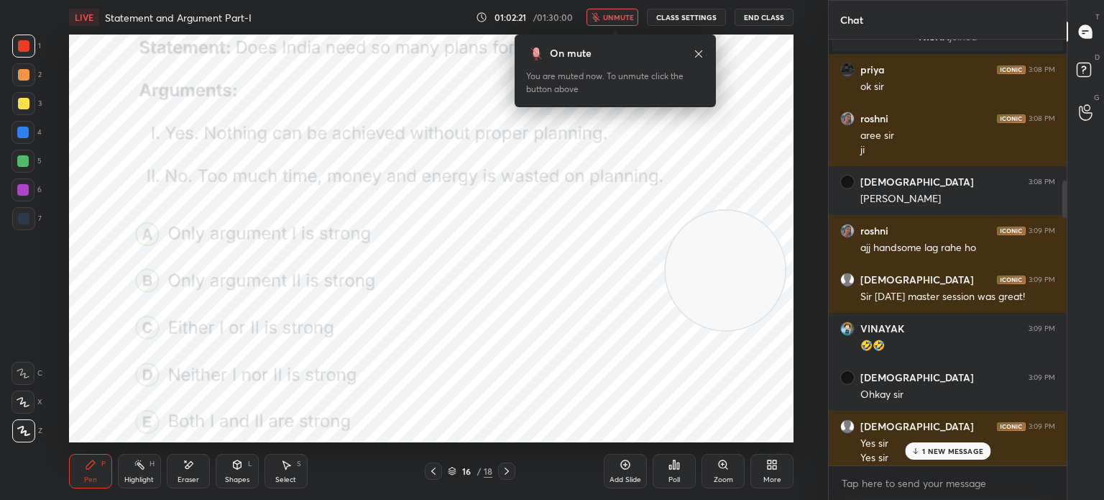
scroll to position [1975, 0]
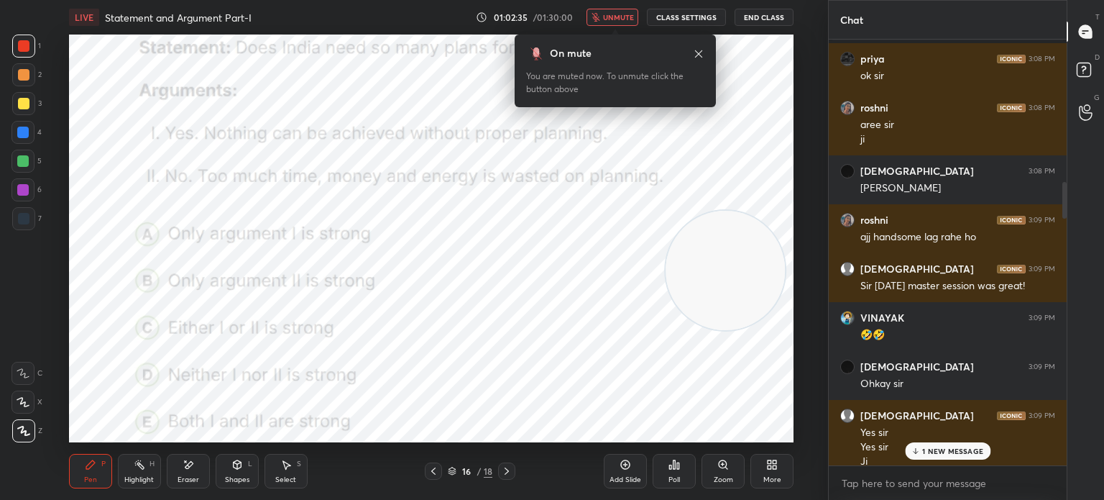
click at [613, 17] on span "unmute" at bounding box center [618, 17] width 31 height 10
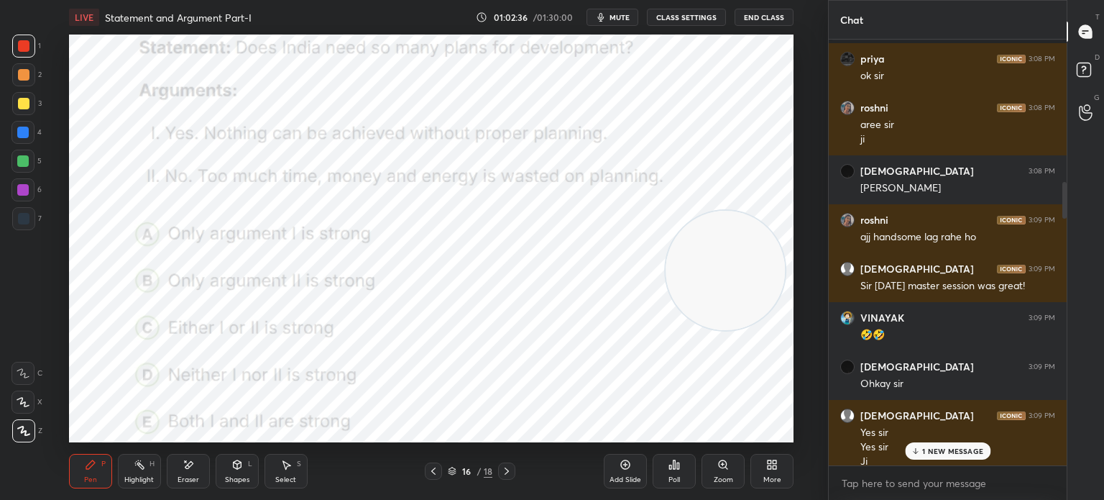
click at [939, 448] on p "1 NEW MESSAGE" at bounding box center [952, 450] width 61 height 9
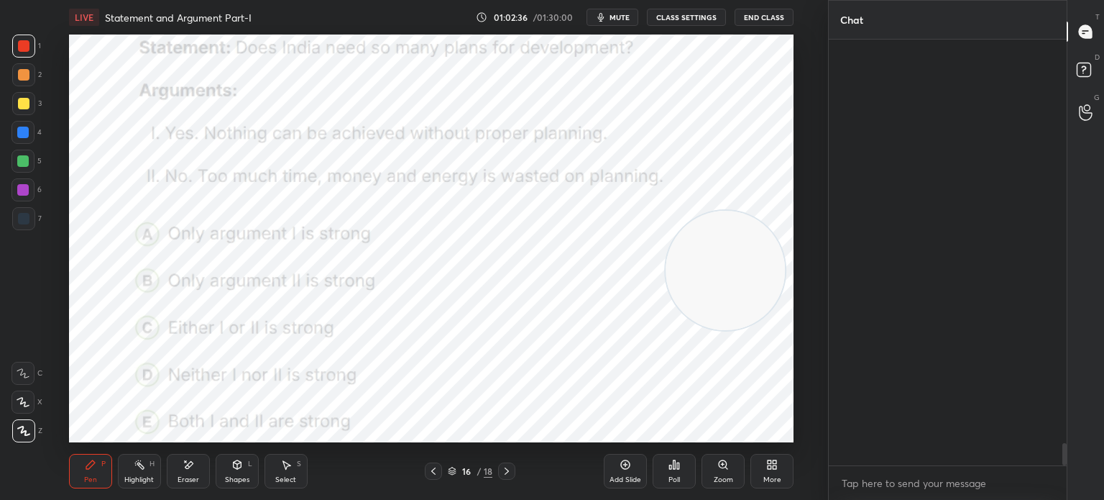
scroll to position [7686, 0]
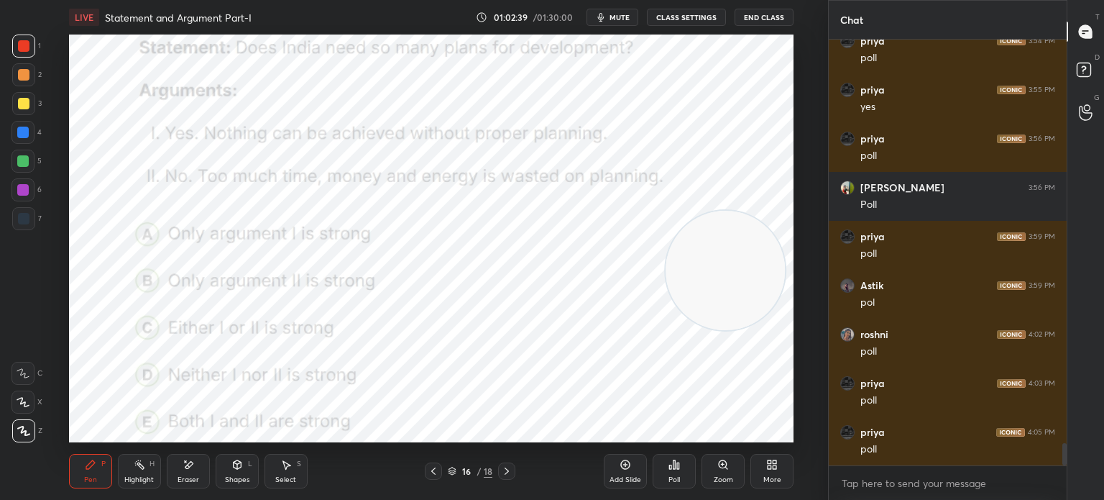
click at [671, 471] on div "Poll" at bounding box center [674, 471] width 43 height 35
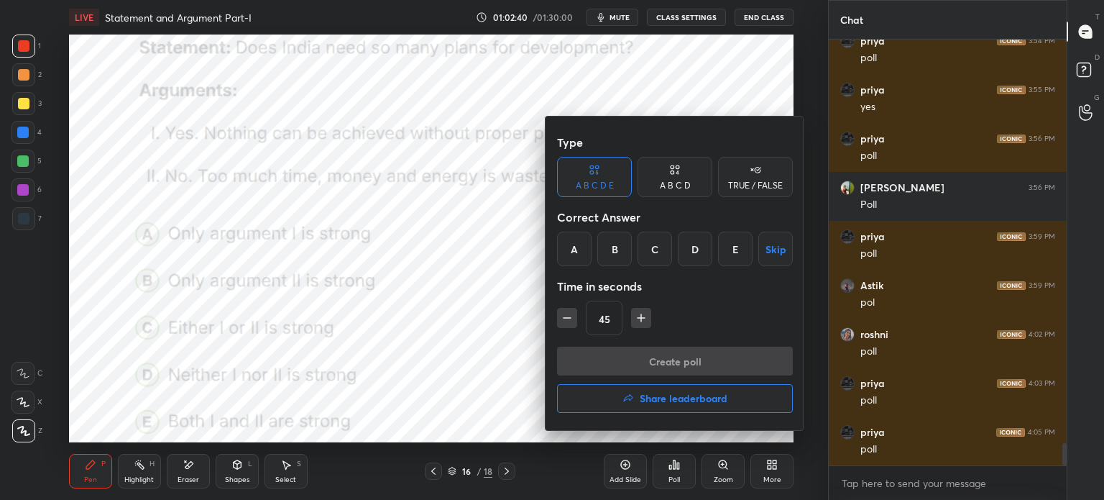
click at [572, 247] on div "A" at bounding box center [574, 249] width 35 height 35
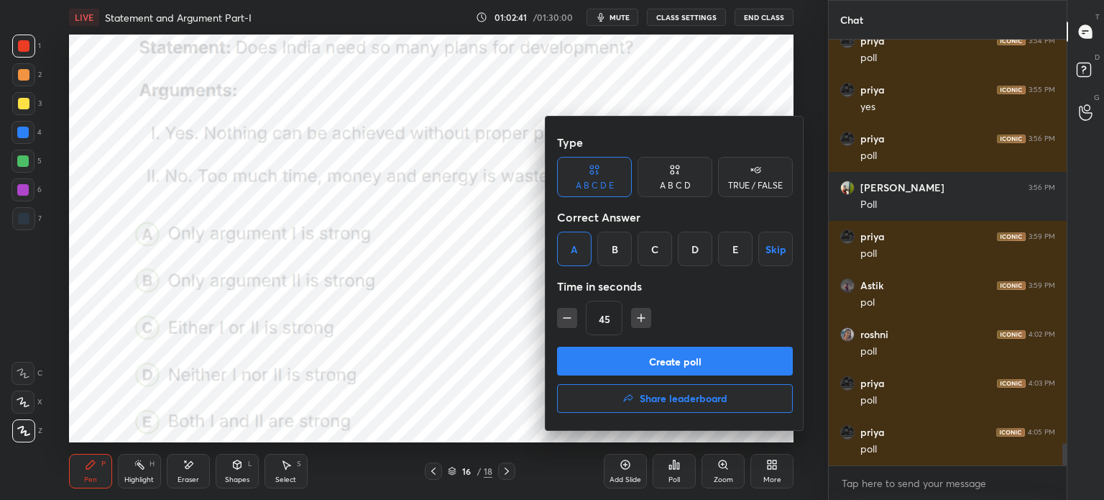
scroll to position [7735, 0]
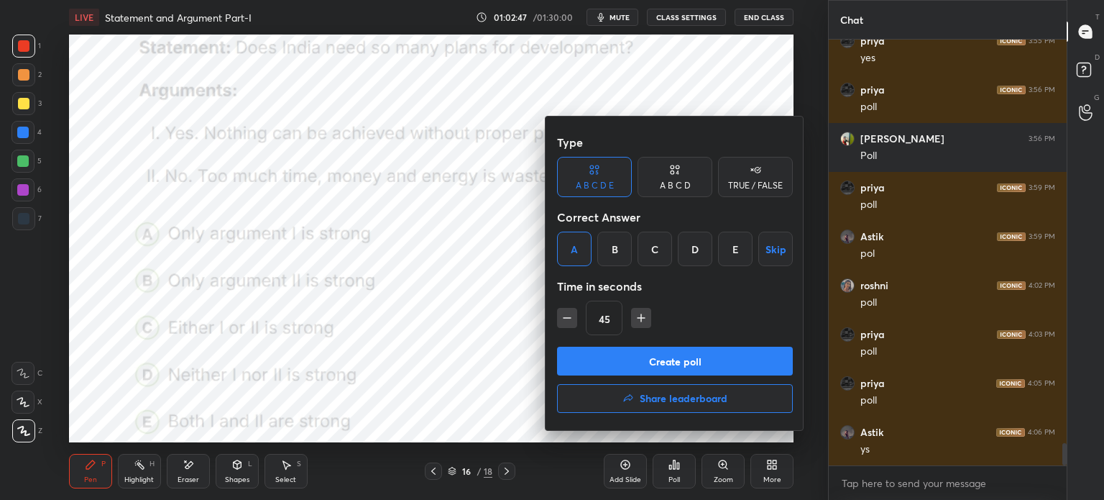
click at [601, 355] on button "Create poll" at bounding box center [675, 361] width 236 height 29
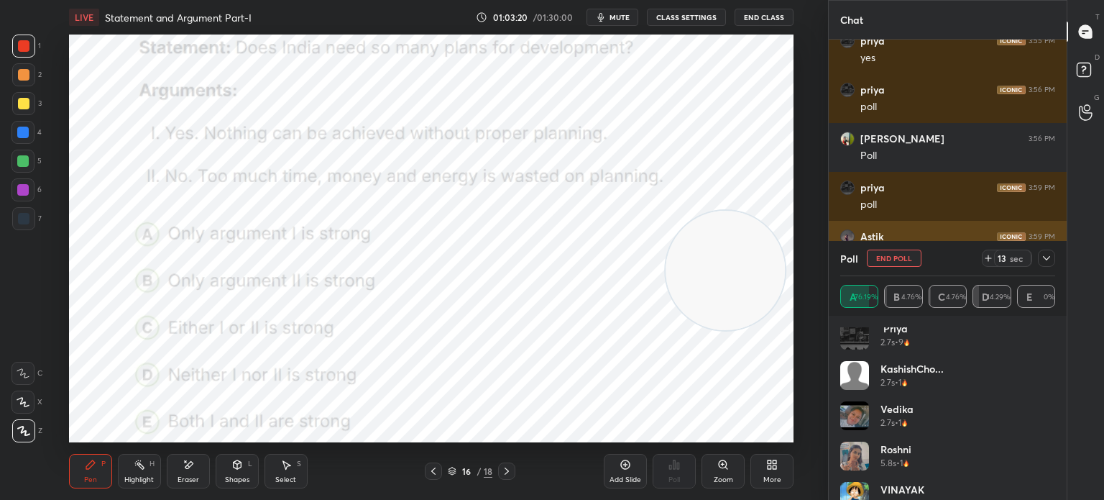
scroll to position [472, 0]
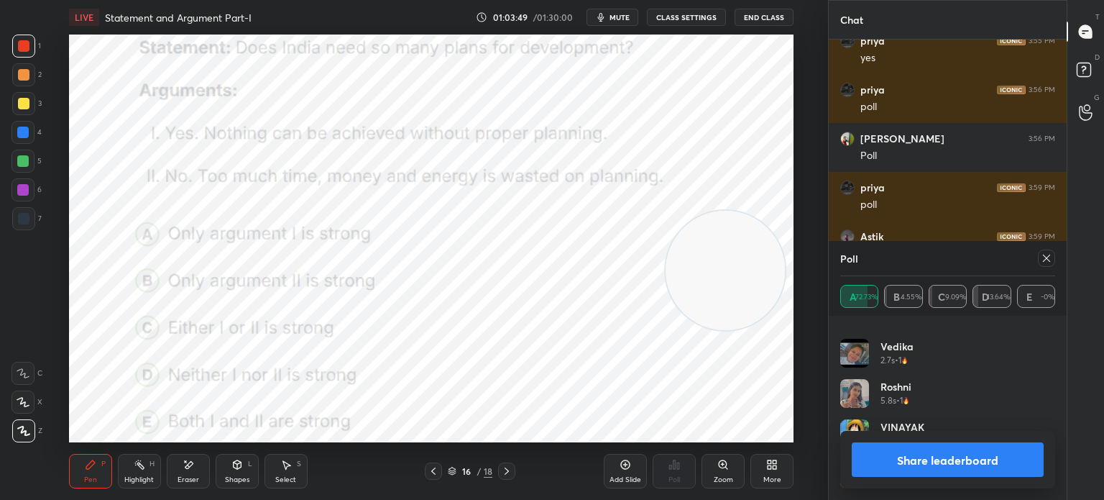
click at [909, 462] on button "Share leaderboard" at bounding box center [948, 459] width 192 height 35
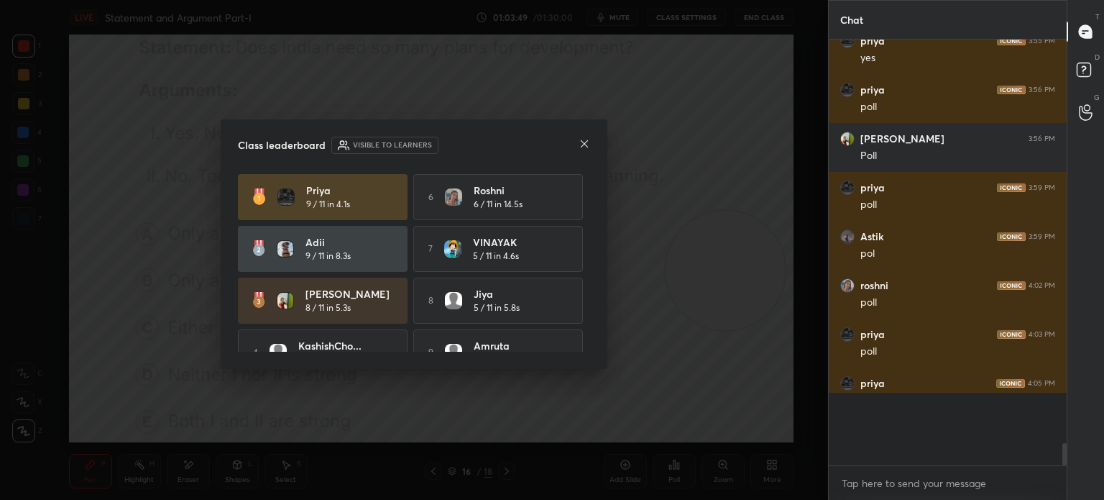
scroll to position [454, 234]
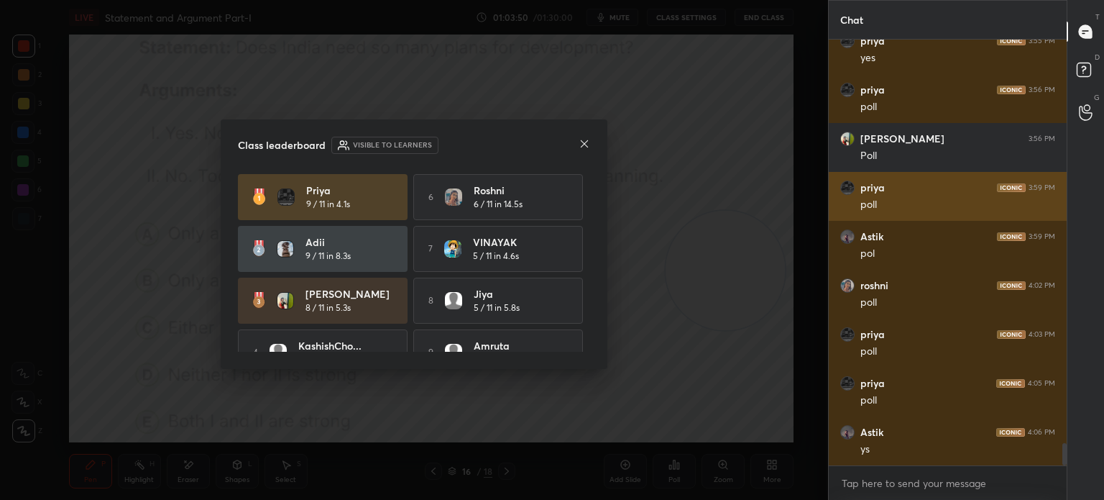
click at [584, 146] on icon at bounding box center [585, 144] width 12 height 12
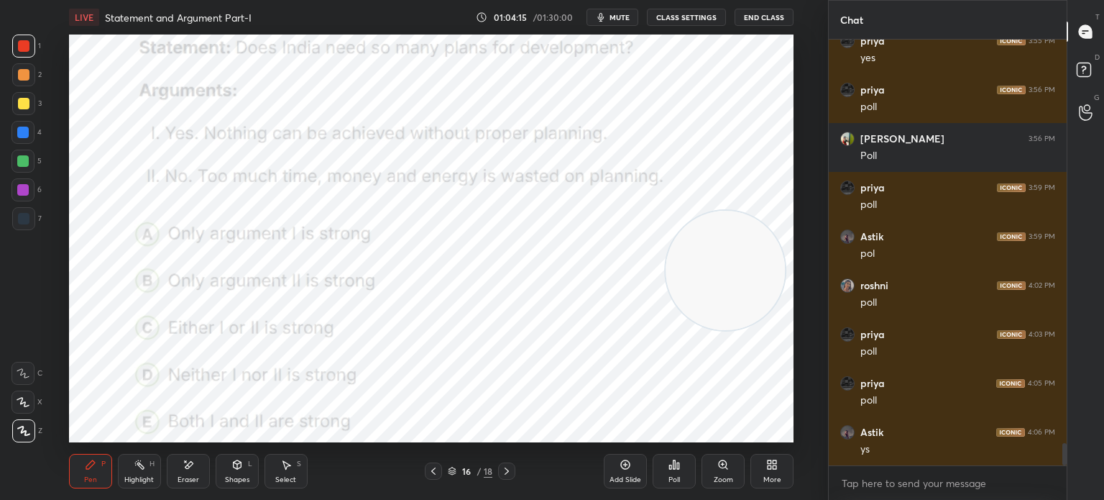
click at [762, 472] on div "More" at bounding box center [772, 471] width 43 height 35
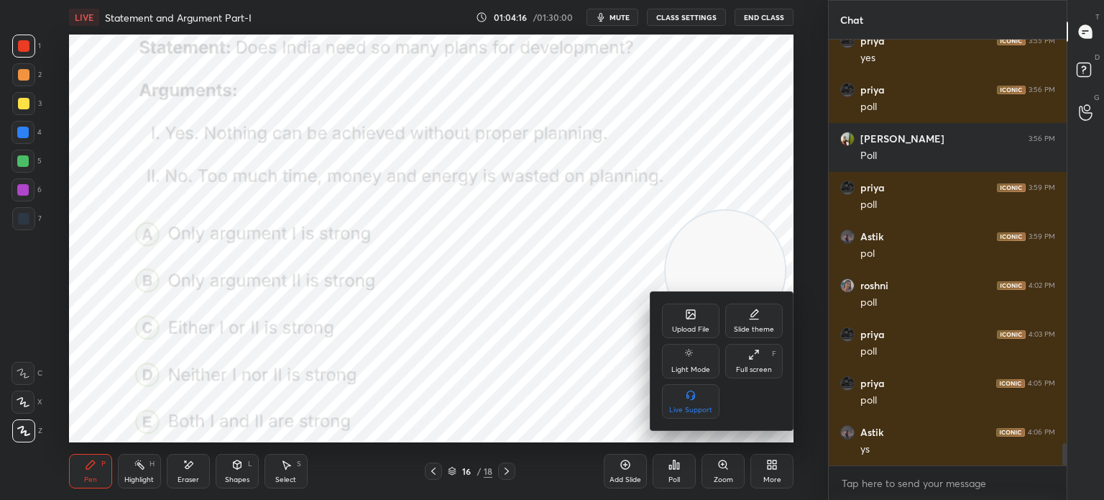
click at [680, 316] on div "Upload File" at bounding box center [691, 320] width 58 height 35
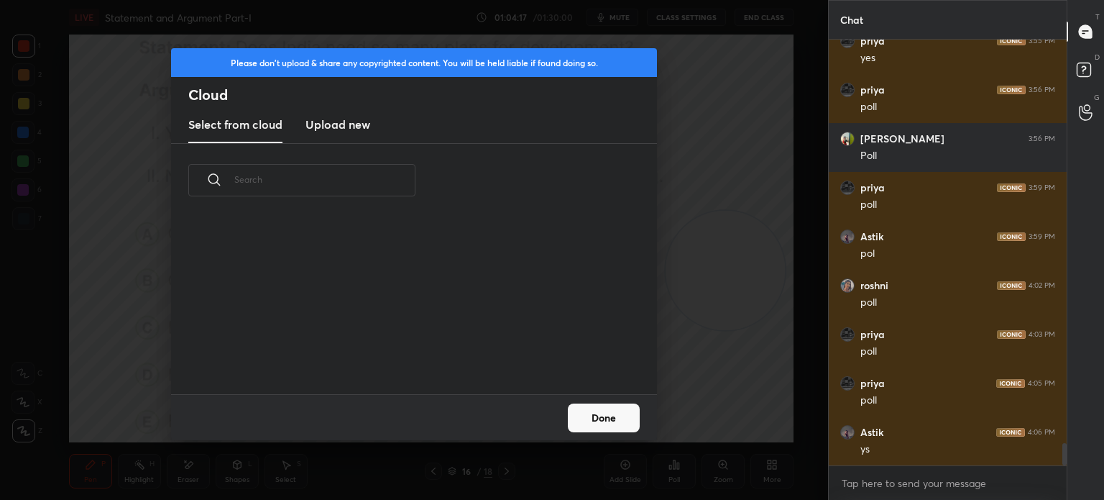
scroll to position [177, 462]
click at [317, 124] on h3 "Upload new" at bounding box center [338, 124] width 65 height 17
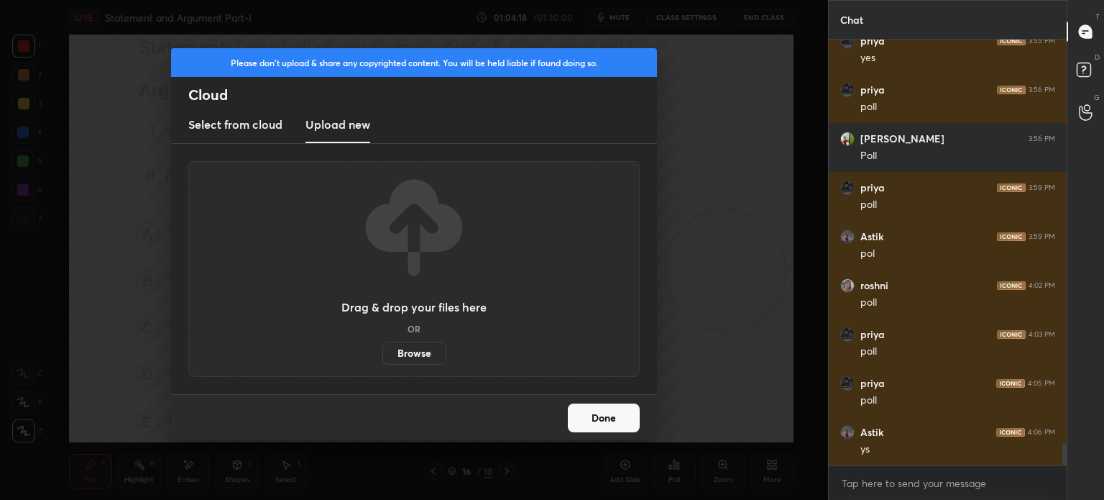
click at [399, 352] on label "Browse" at bounding box center [414, 353] width 64 height 23
click at [382, 352] on input "Browse" at bounding box center [382, 353] width 0 height 23
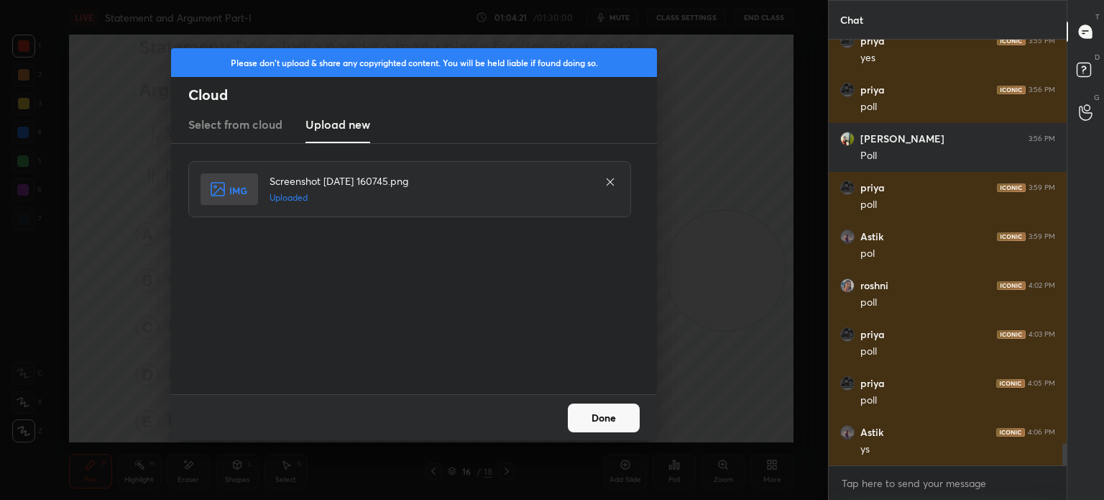
click at [620, 423] on button "Done" at bounding box center [604, 417] width 72 height 29
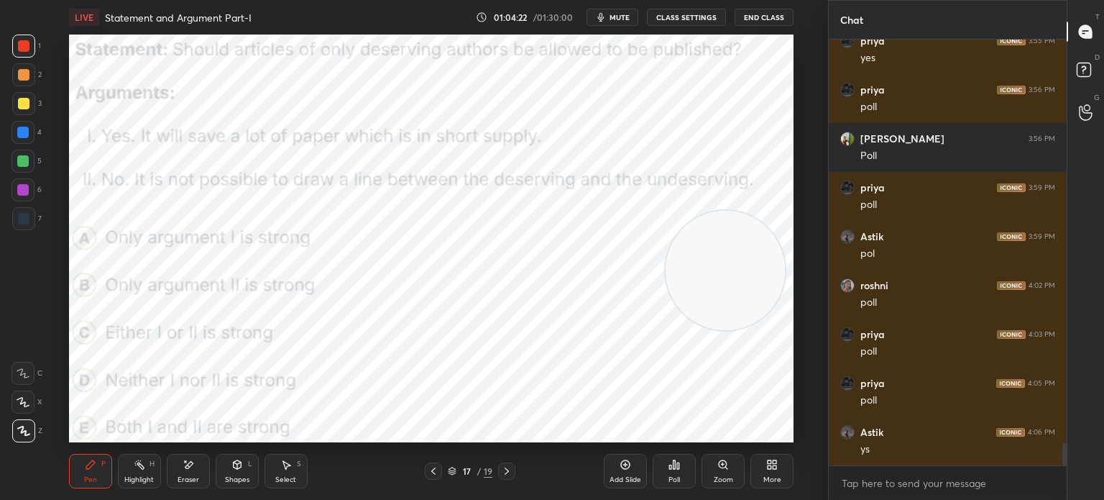
click at [621, 17] on span "mute" at bounding box center [620, 17] width 20 height 10
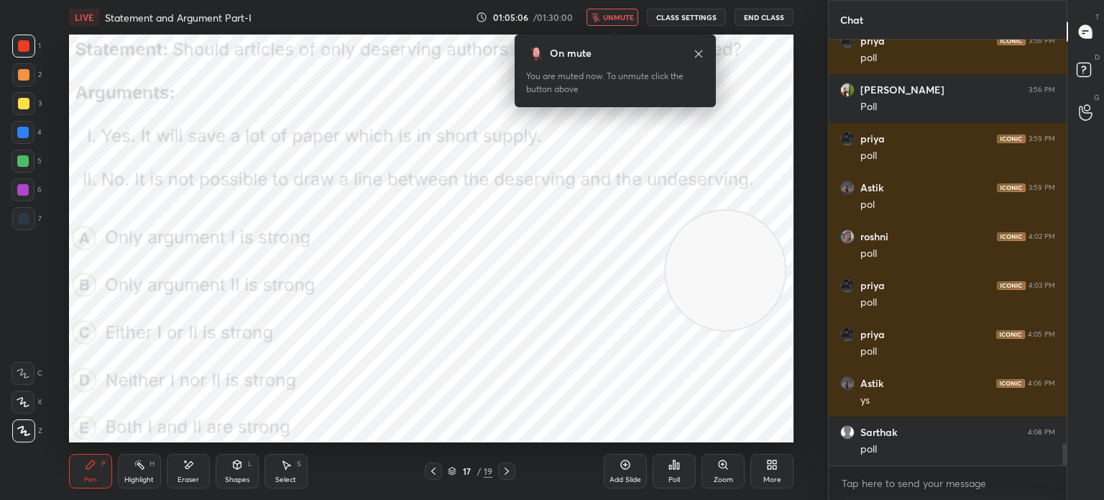
scroll to position [7832, 0]
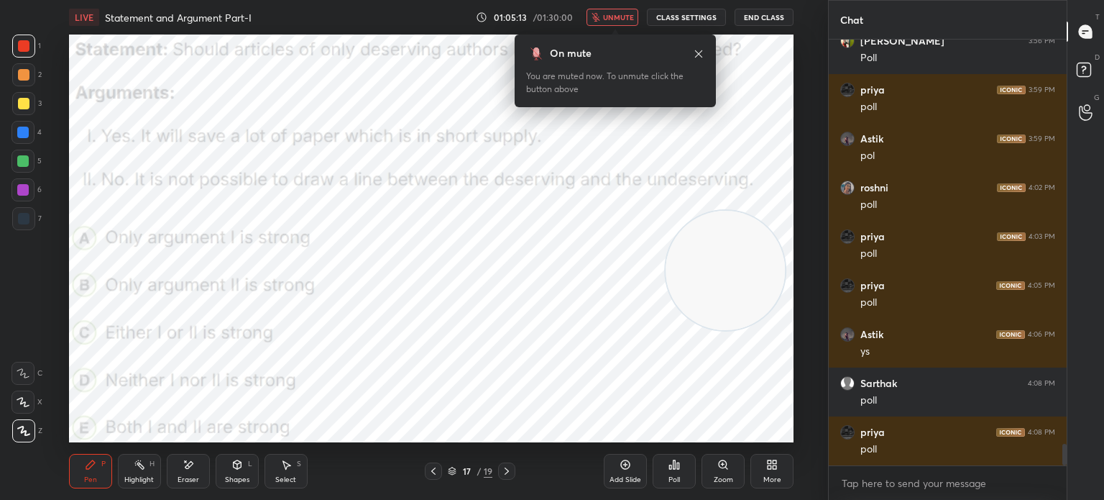
click at [673, 475] on div "Poll" at bounding box center [674, 471] width 43 height 35
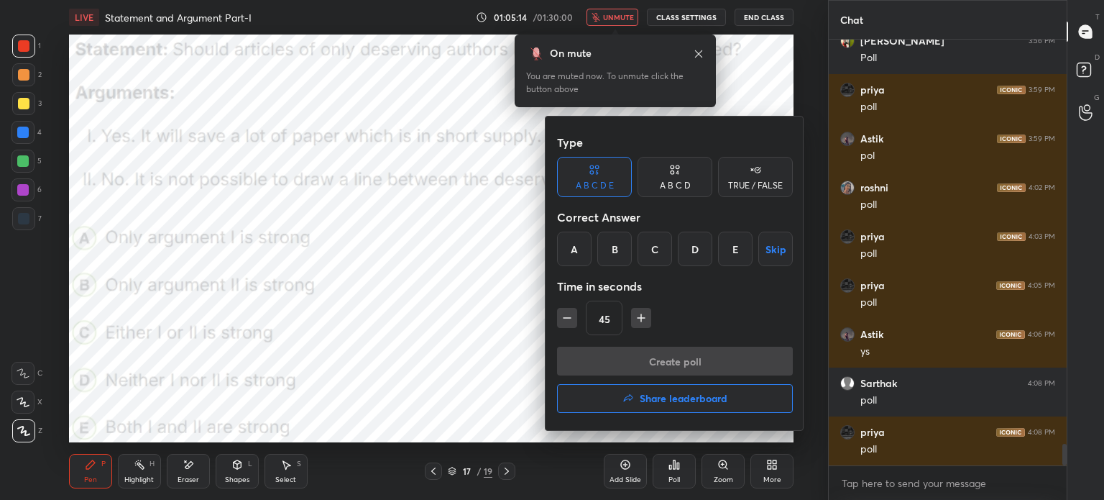
click at [610, 245] on div "B" at bounding box center [614, 249] width 35 height 35
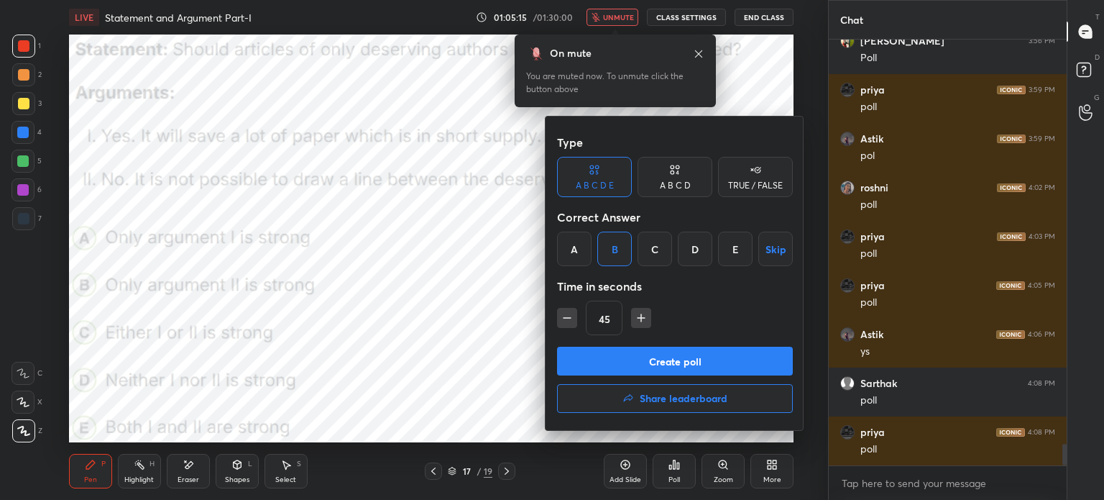
click at [622, 359] on button "Create poll" at bounding box center [675, 361] width 236 height 29
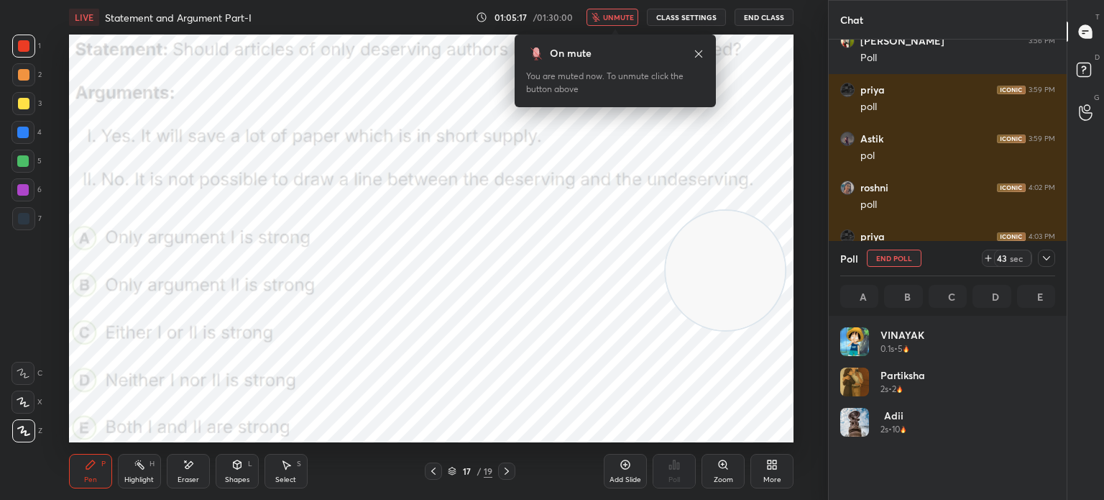
scroll to position [168, 211]
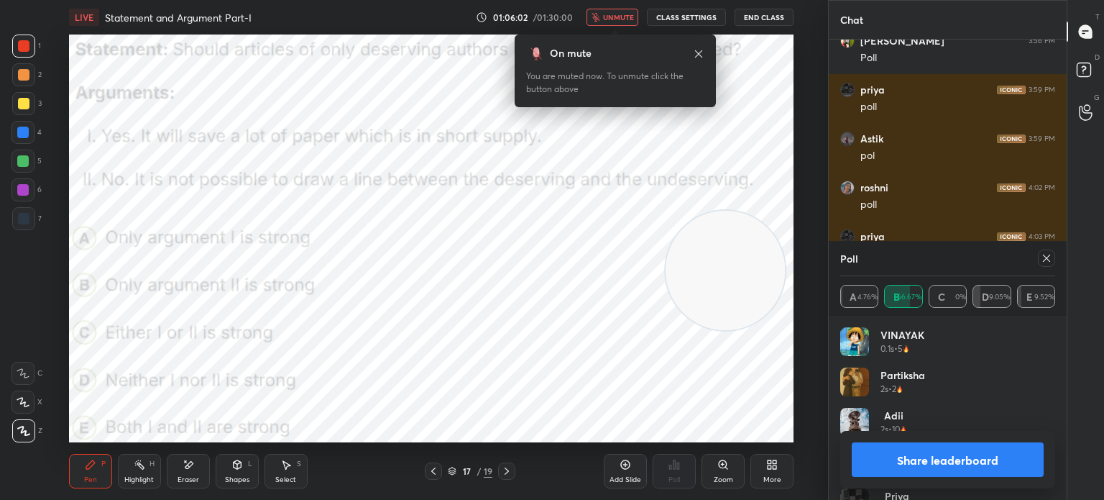
click at [623, 14] on span "unmute" at bounding box center [618, 17] width 31 height 10
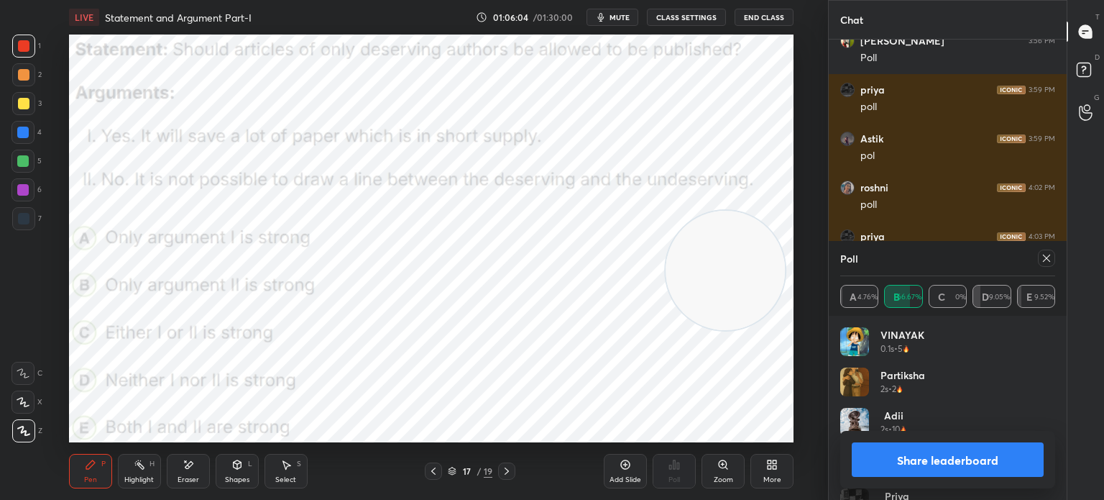
click at [912, 452] on button "Share leaderboard" at bounding box center [948, 459] width 192 height 35
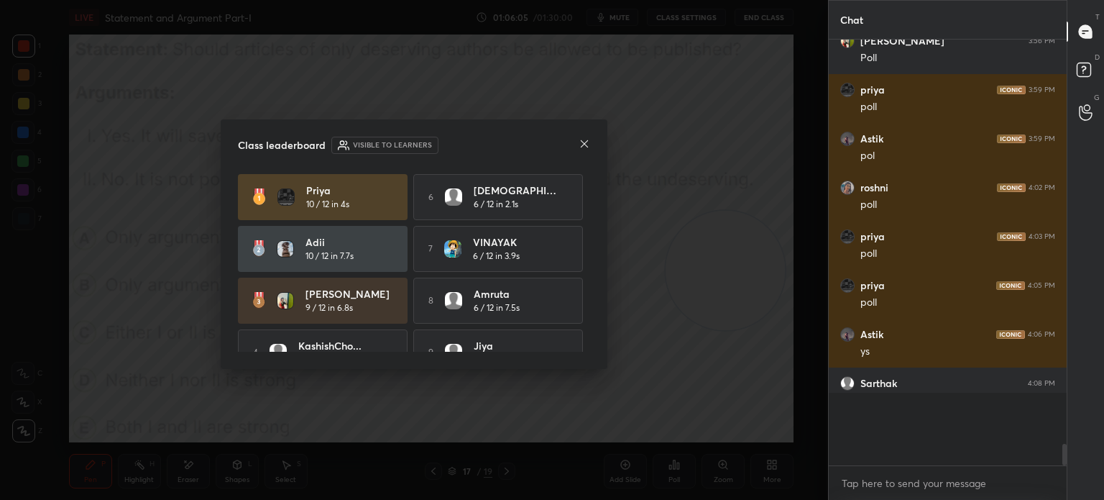
scroll to position [4, 4]
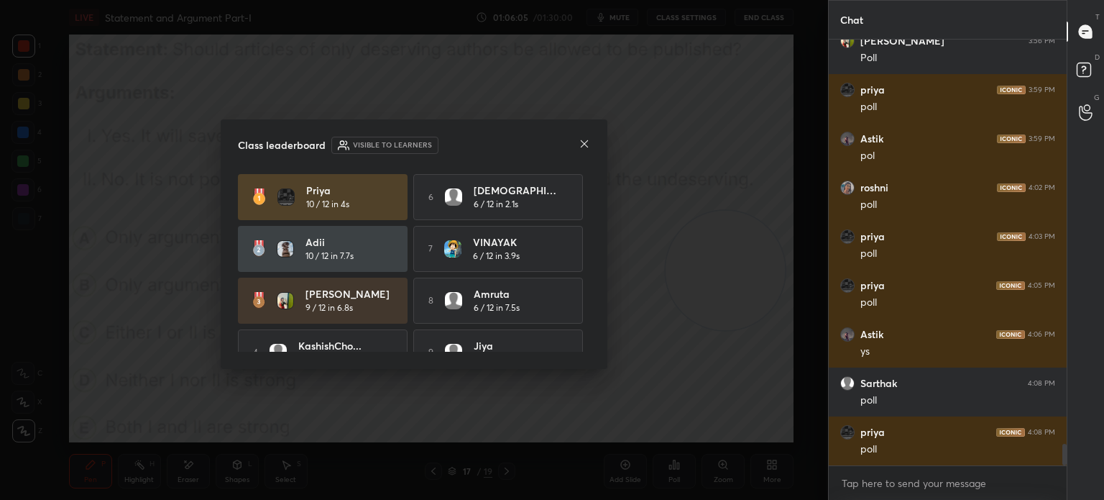
click at [587, 145] on icon at bounding box center [585, 144] width 12 height 12
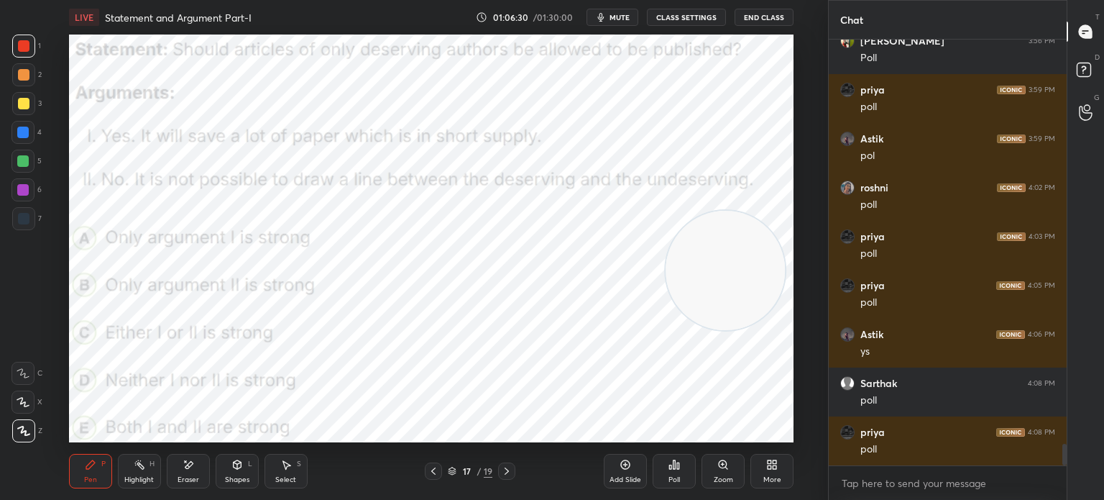
click at [774, 476] on div "More" at bounding box center [773, 479] width 18 height 7
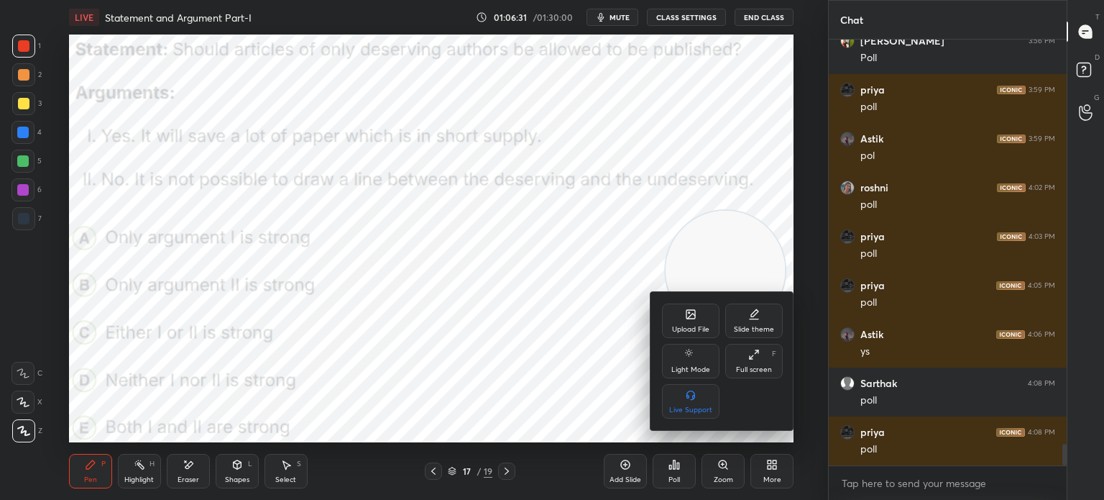
click at [668, 317] on div "Upload File" at bounding box center [691, 320] width 58 height 35
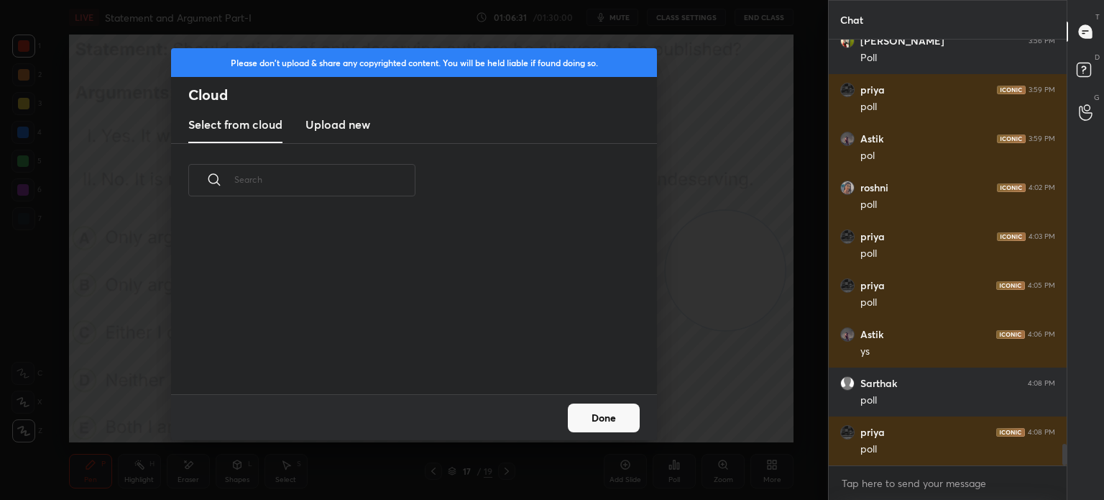
scroll to position [177, 462]
click at [343, 124] on h3 "Upload new" at bounding box center [338, 124] width 65 height 17
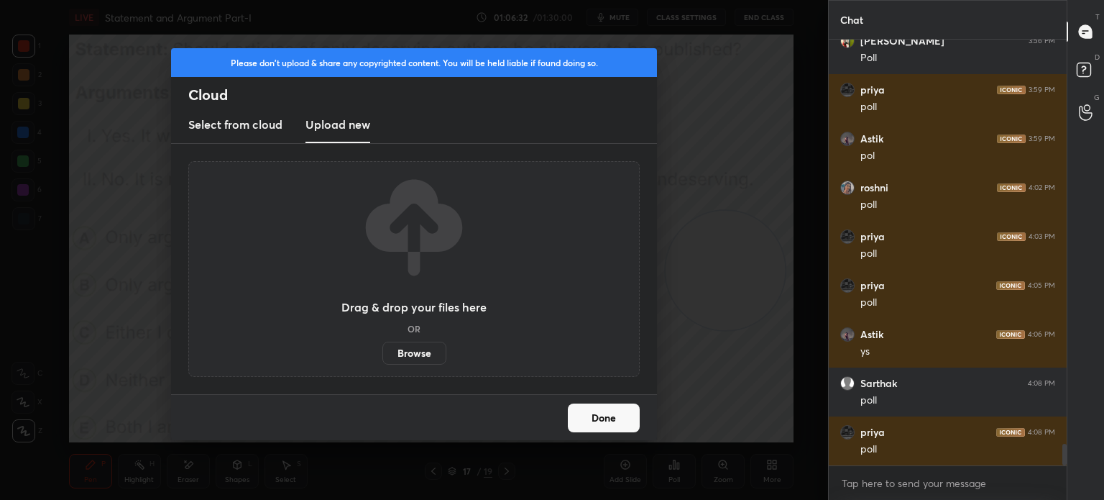
click at [402, 350] on label "Browse" at bounding box center [414, 353] width 64 height 23
click at [382, 350] on input "Browse" at bounding box center [382, 353] width 0 height 23
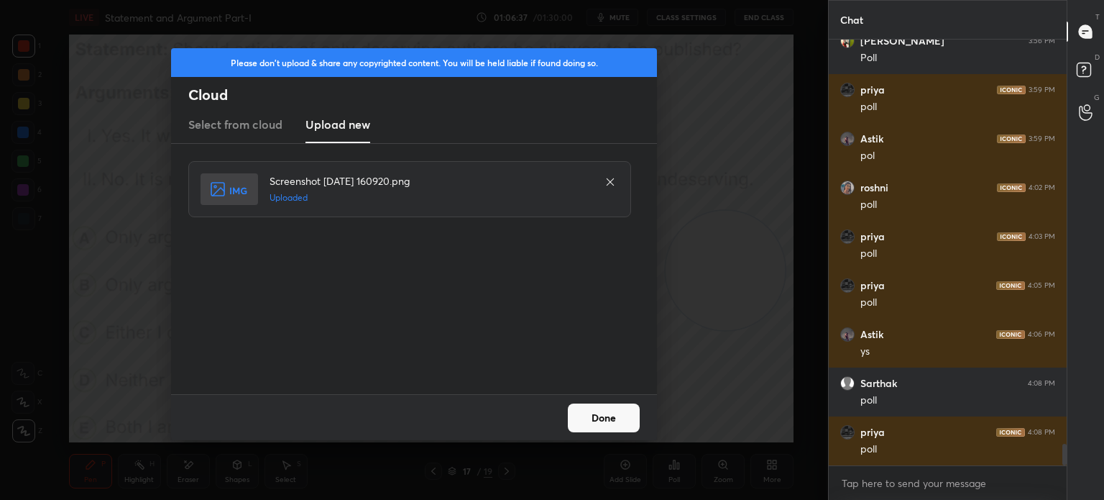
click at [604, 423] on button "Done" at bounding box center [604, 417] width 72 height 29
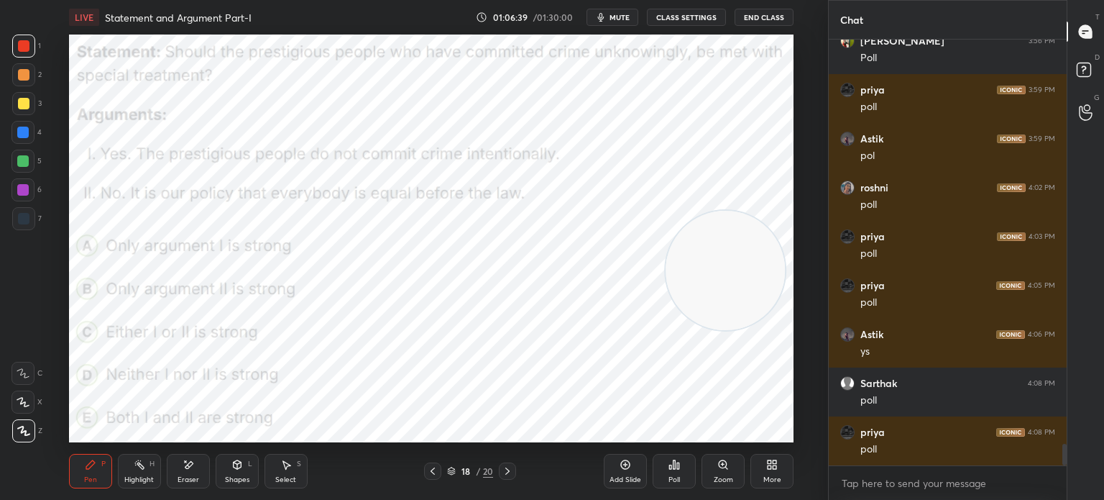
click at [621, 17] on span "mute" at bounding box center [620, 17] width 20 height 10
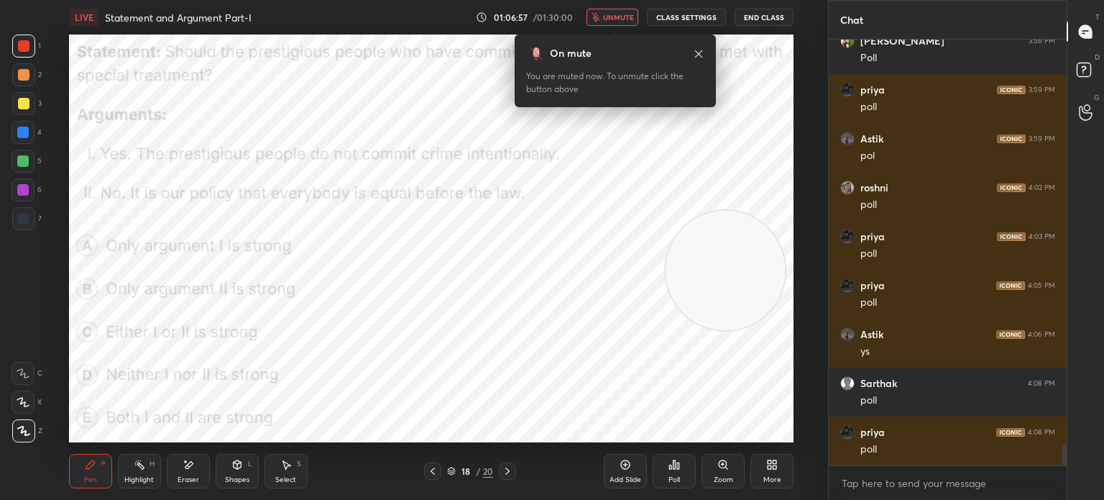
click at [615, 17] on span "unmute" at bounding box center [618, 17] width 31 height 10
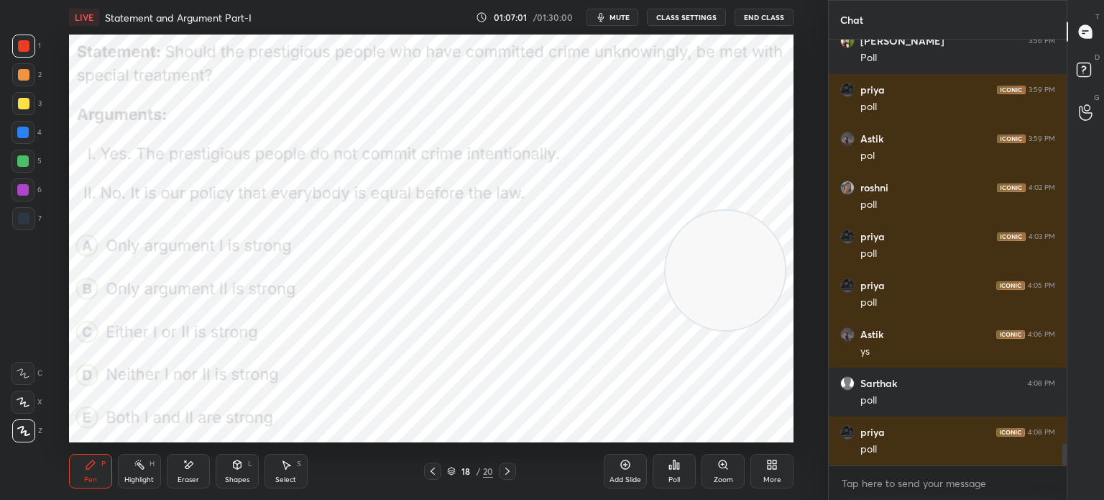
click at [620, 17] on span "mute" at bounding box center [620, 17] width 20 height 10
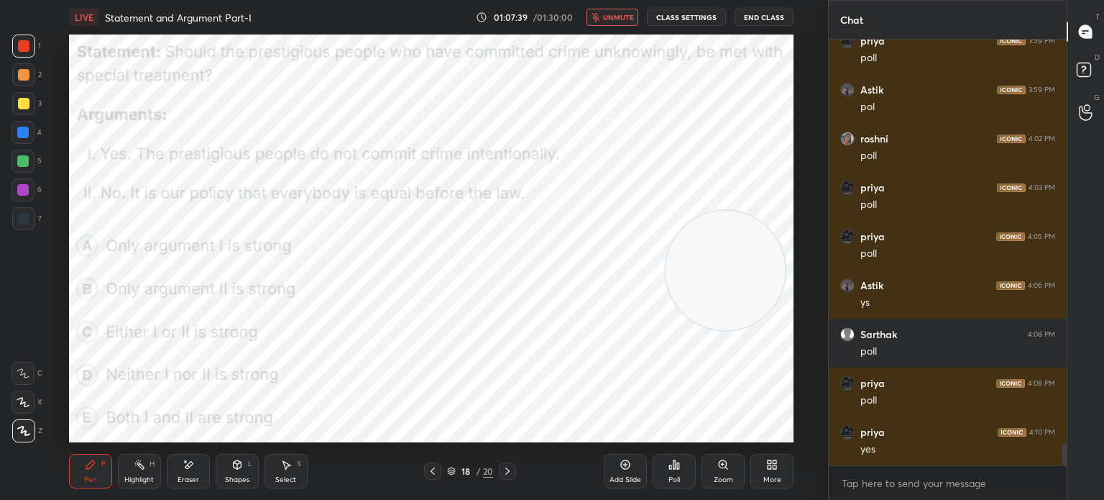
click at [681, 482] on div "Poll" at bounding box center [674, 471] width 43 height 35
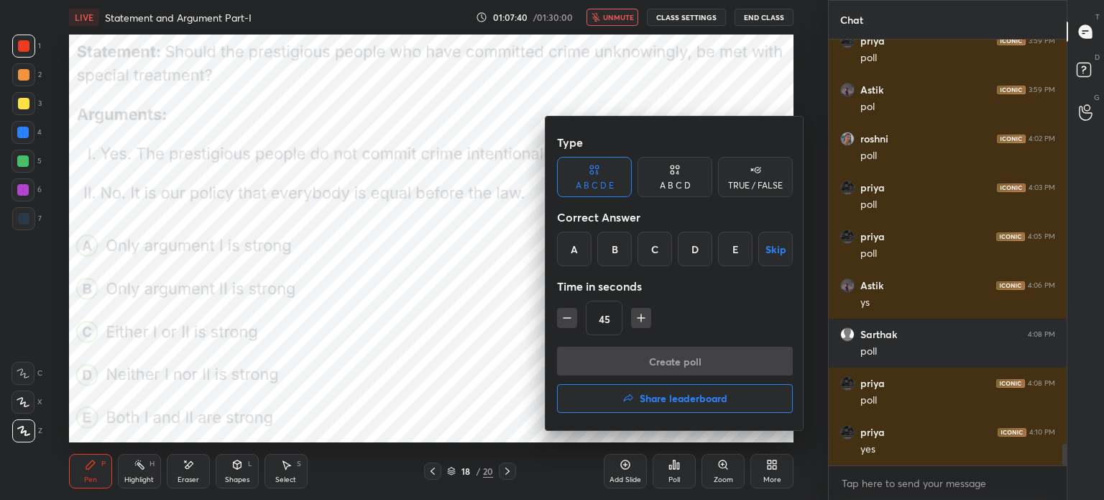
click at [613, 248] on div "B" at bounding box center [614, 249] width 35 height 35
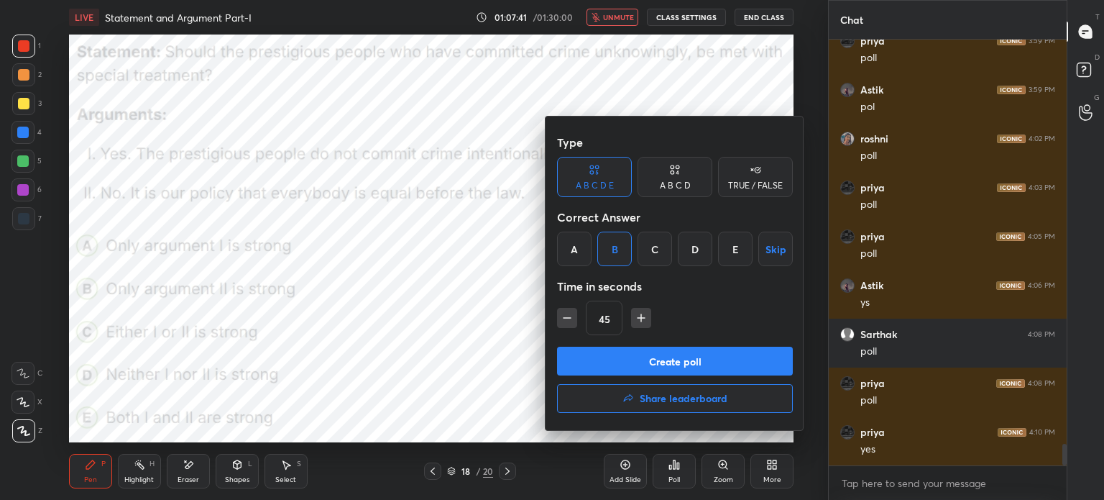
click at [636, 359] on button "Create poll" at bounding box center [675, 361] width 236 height 29
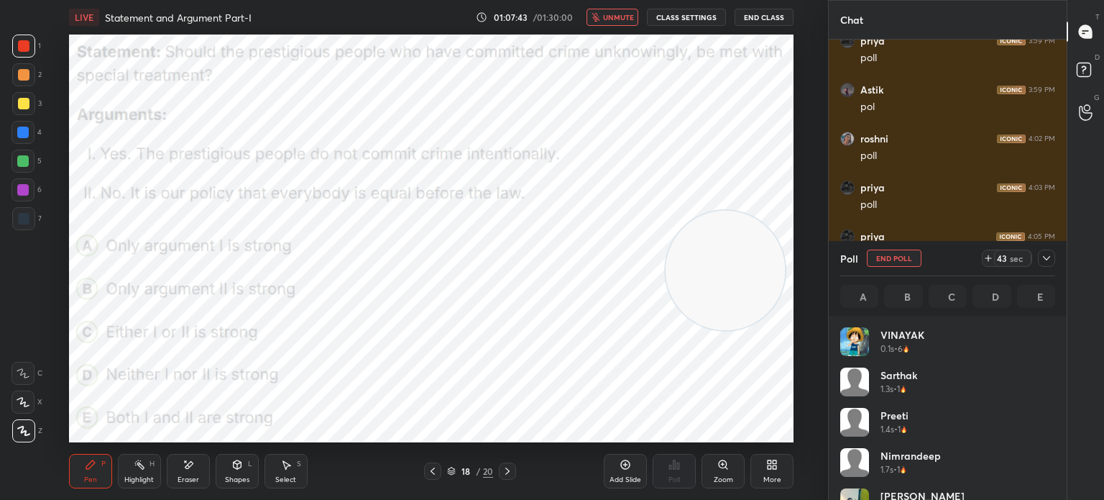
scroll to position [168, 211]
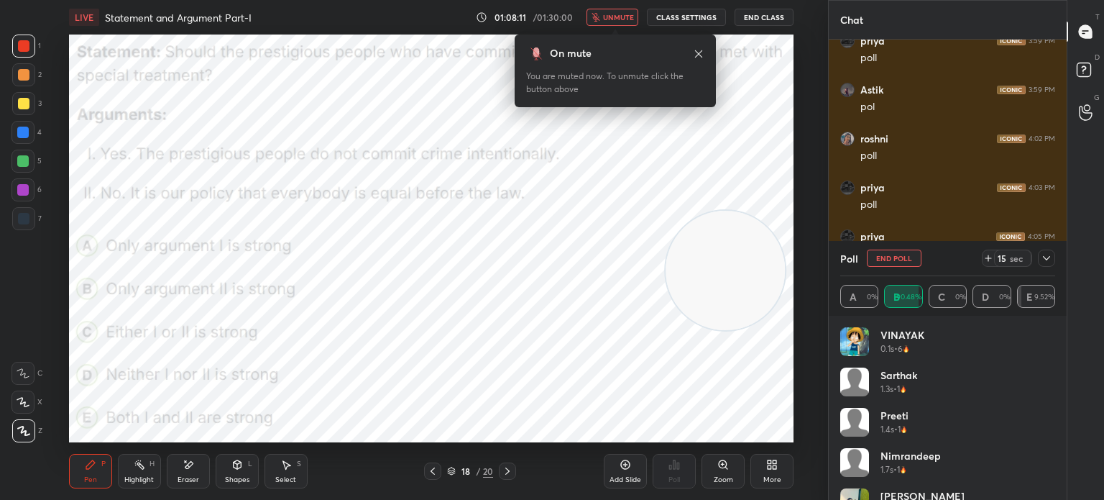
click at [621, 19] on span "unmute" at bounding box center [618, 17] width 31 height 10
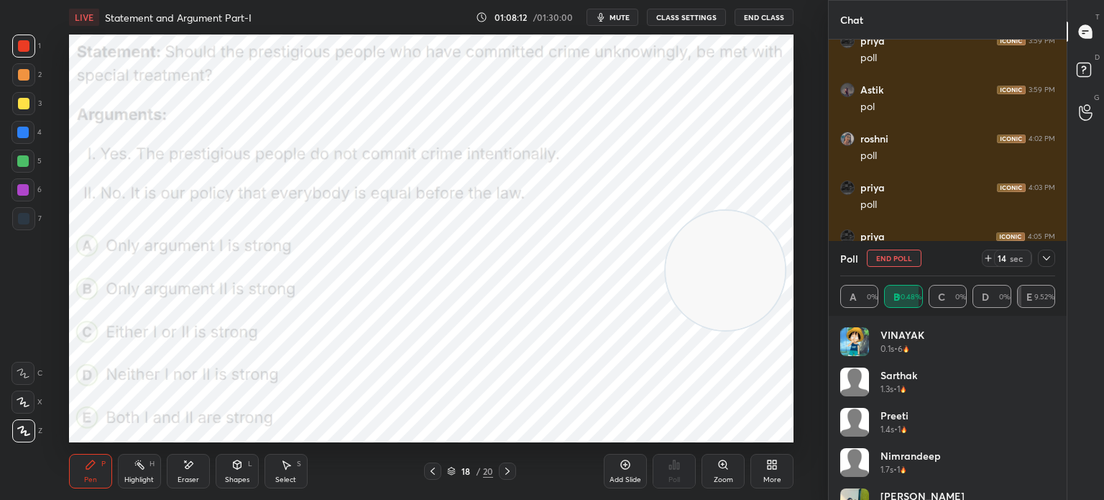
click at [617, 16] on span "mute" at bounding box center [620, 17] width 20 height 10
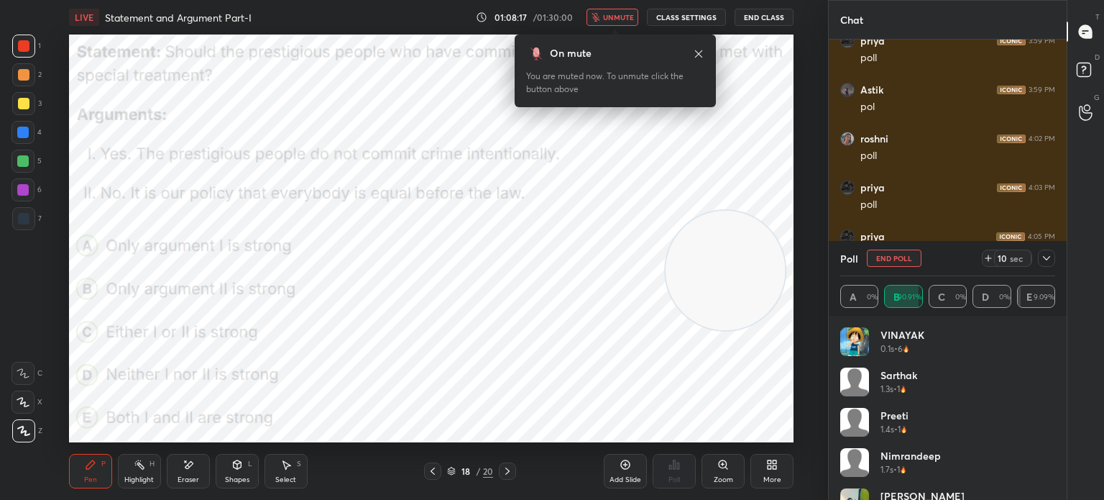
click at [610, 19] on span "unmute" at bounding box center [618, 17] width 31 height 10
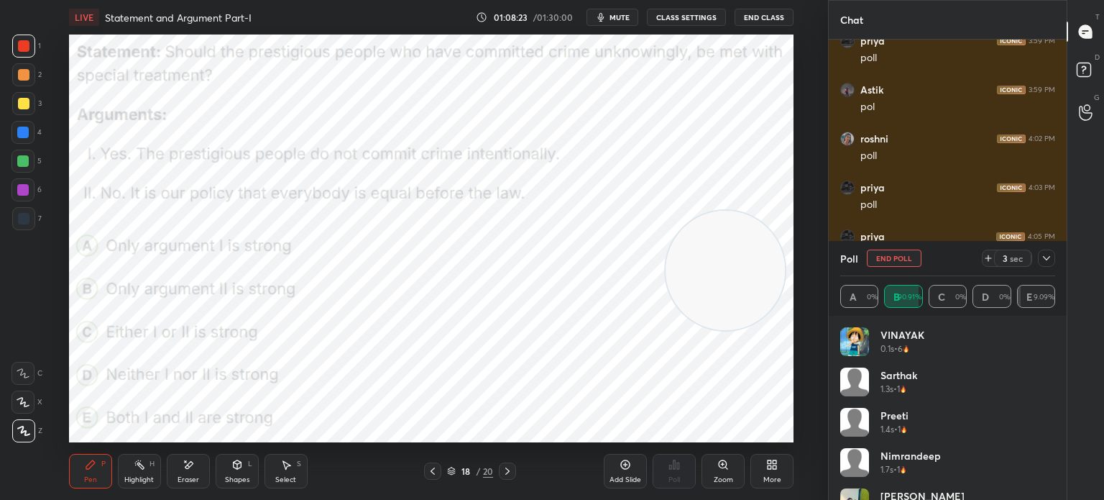
click at [887, 255] on button "End Poll" at bounding box center [894, 257] width 55 height 17
type textarea "x"
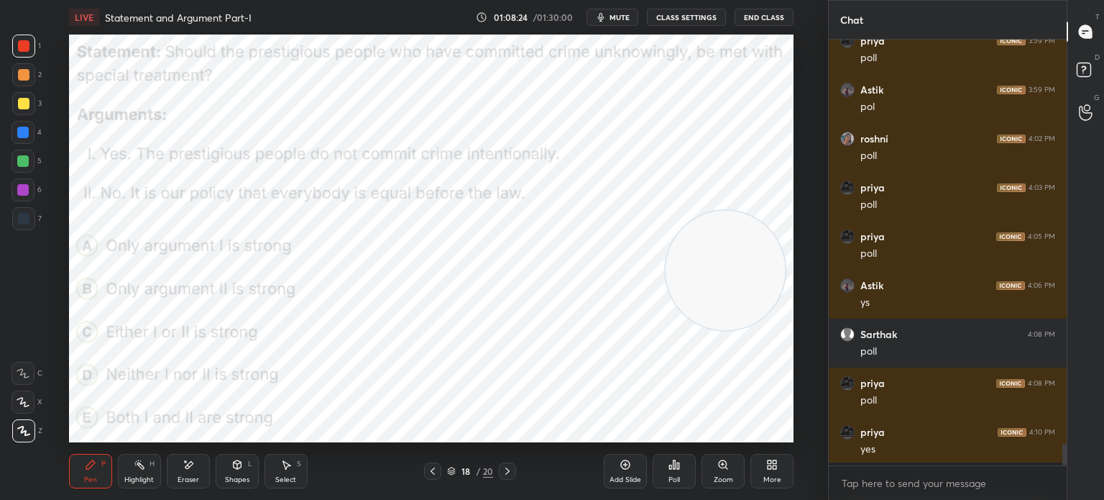
scroll to position [456, 234]
click at [770, 476] on div "More" at bounding box center [773, 479] width 18 height 7
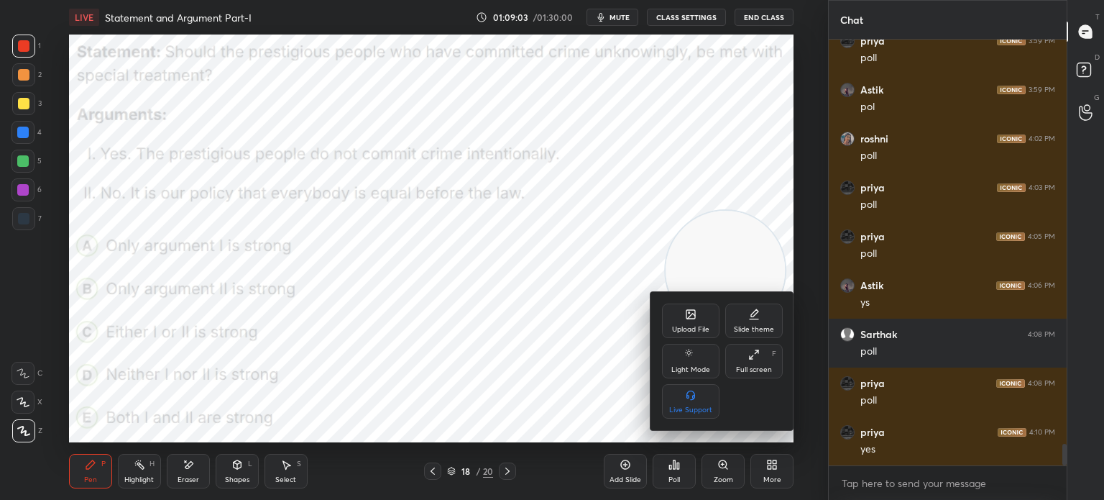
click at [672, 318] on div "Upload File" at bounding box center [691, 320] width 58 height 35
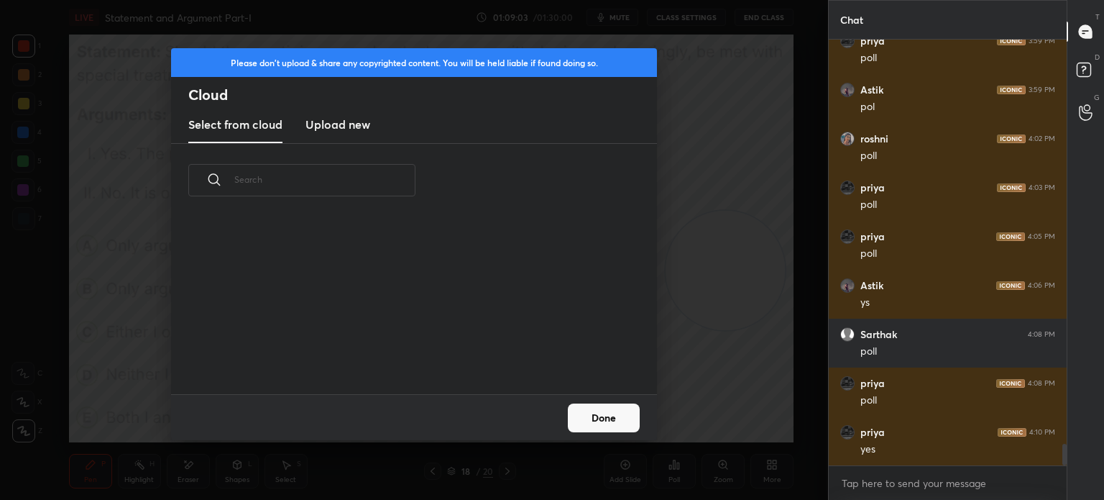
scroll to position [177, 462]
click at [339, 124] on h3 "Upload new" at bounding box center [338, 124] width 65 height 17
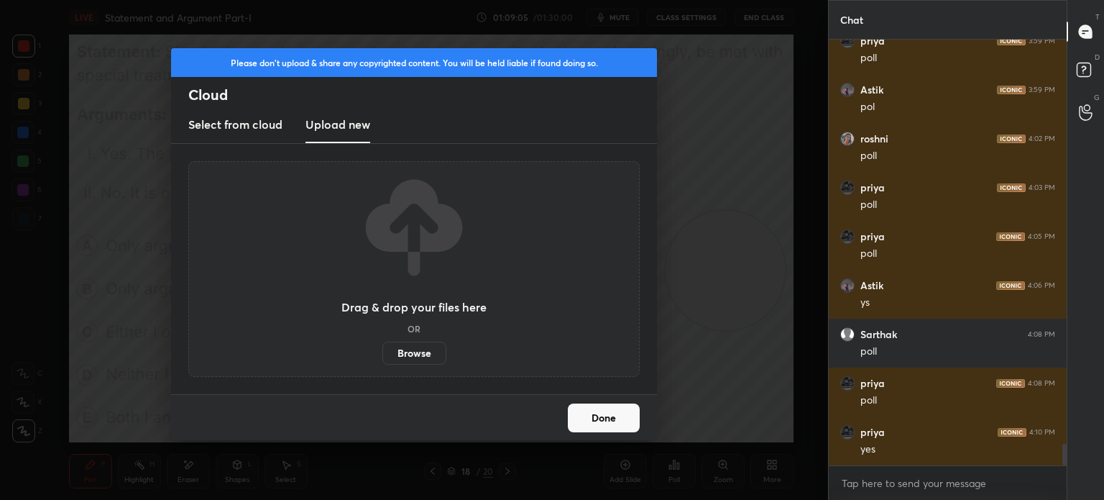
click at [400, 352] on label "Browse" at bounding box center [414, 353] width 64 height 23
click at [382, 352] on input "Browse" at bounding box center [382, 353] width 0 height 23
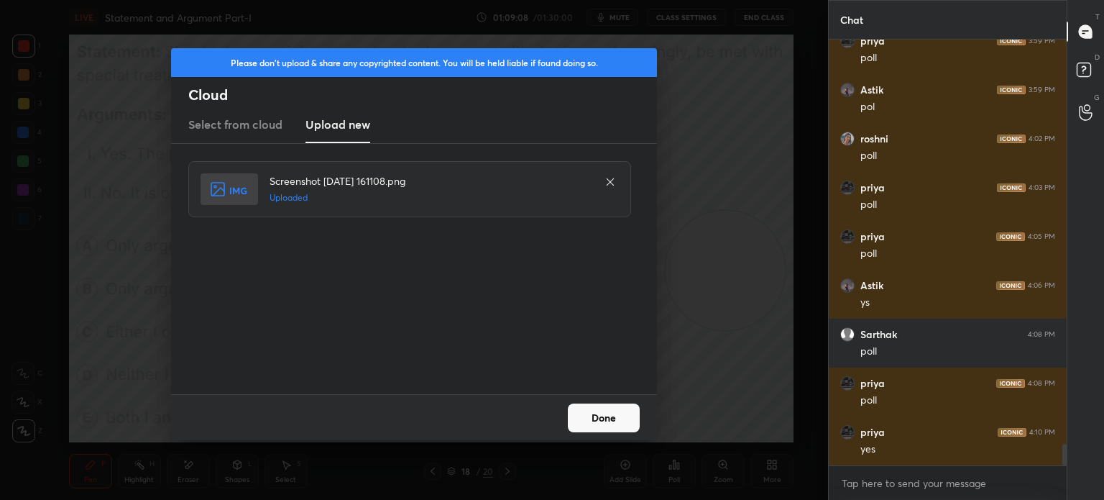
click at [608, 421] on button "Done" at bounding box center [604, 417] width 72 height 29
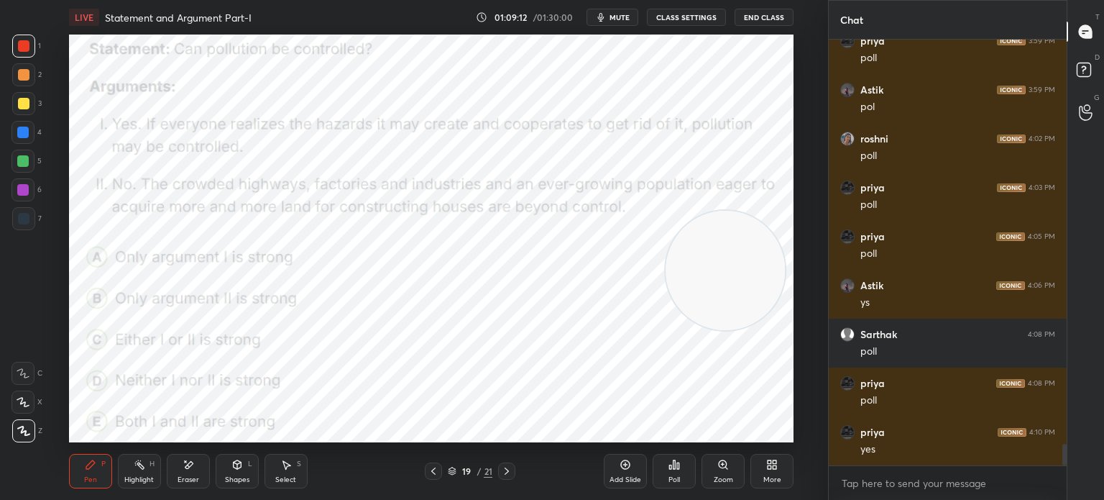
click at [616, 18] on span "mute" at bounding box center [620, 17] width 20 height 10
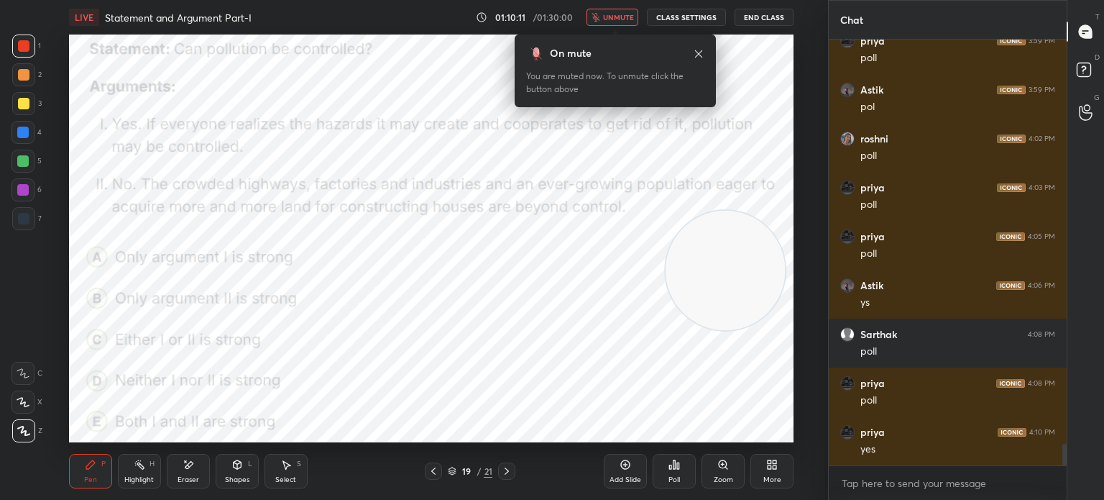
scroll to position [7930, 0]
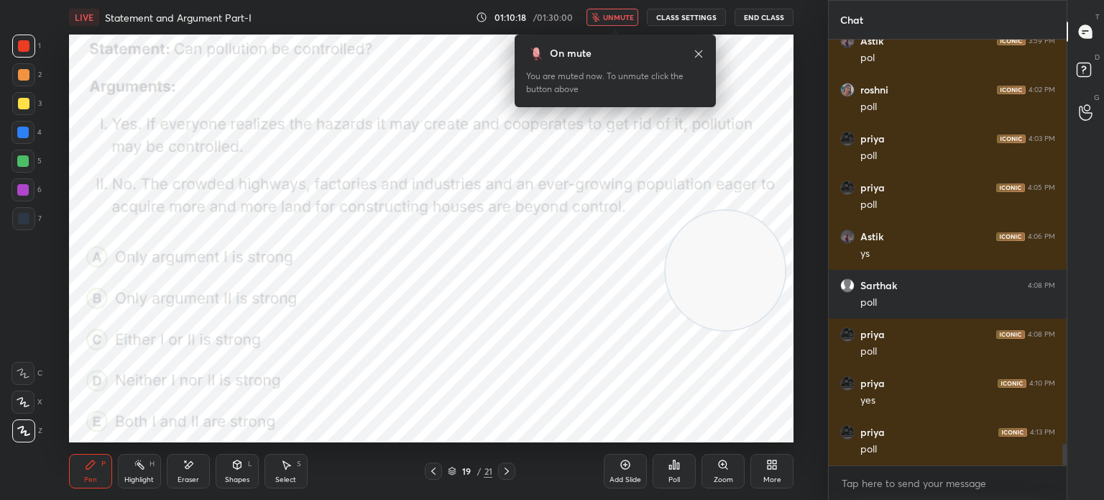
click at [673, 474] on div "Poll" at bounding box center [674, 471] width 43 height 35
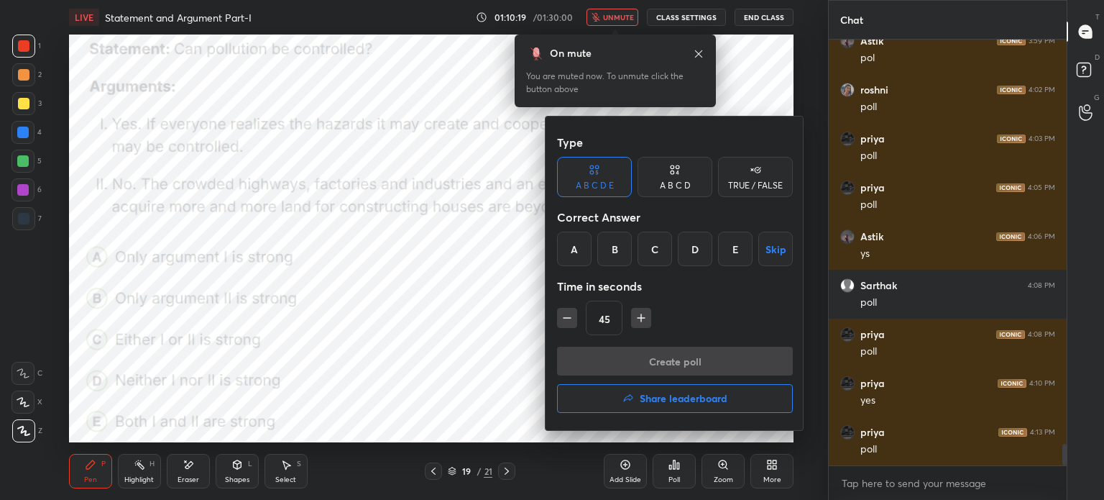
click at [653, 248] on div "C" at bounding box center [655, 249] width 35 height 35
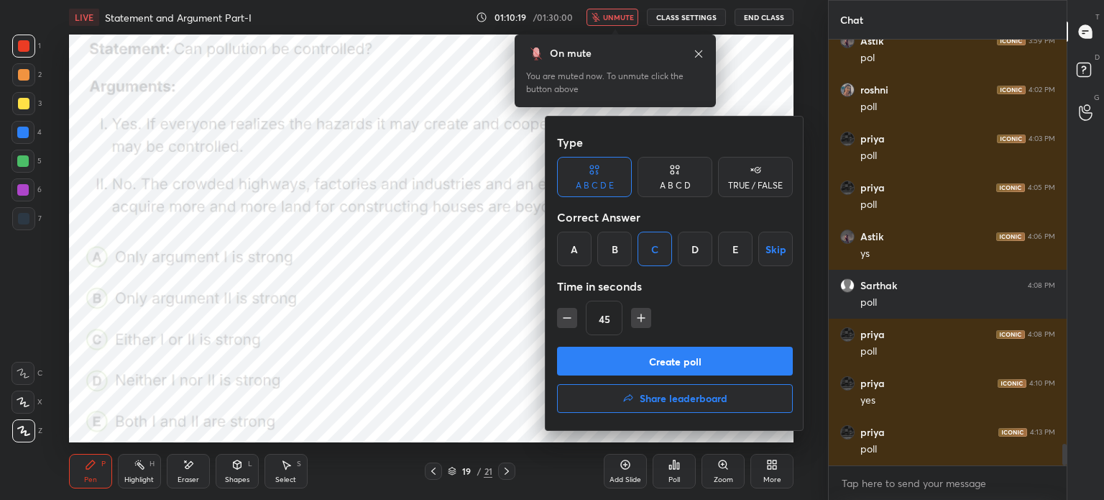
click at [641, 317] on icon "button" at bounding box center [641, 317] width 0 height 7
type input "60"
click at [631, 356] on button "Create poll" at bounding box center [675, 361] width 236 height 29
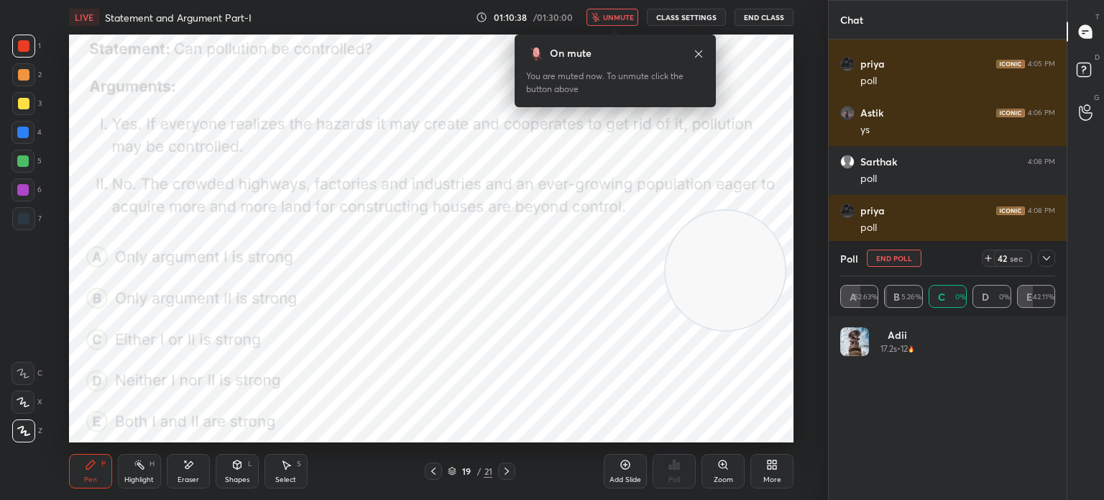
scroll to position [168, 211]
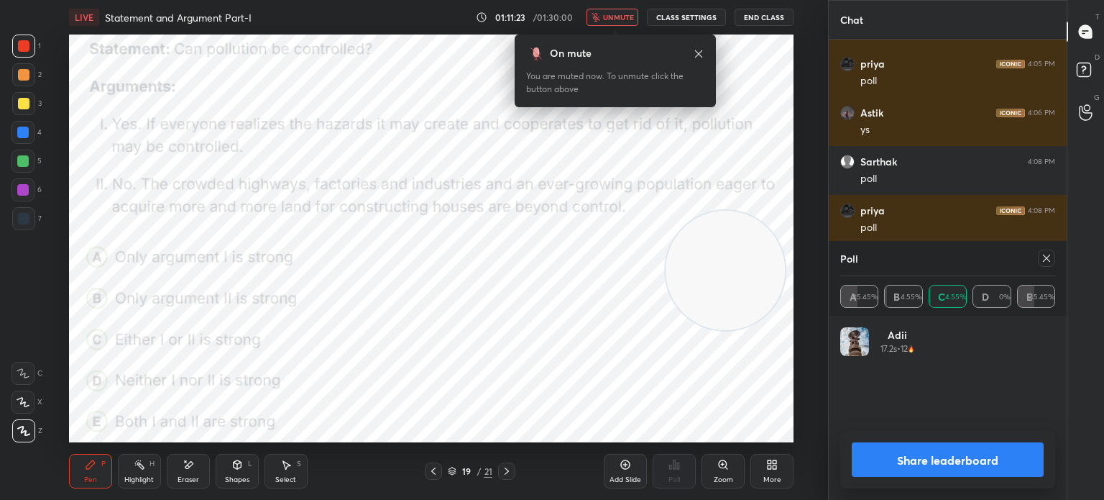
click at [614, 18] on span "unmute" at bounding box center [618, 17] width 31 height 10
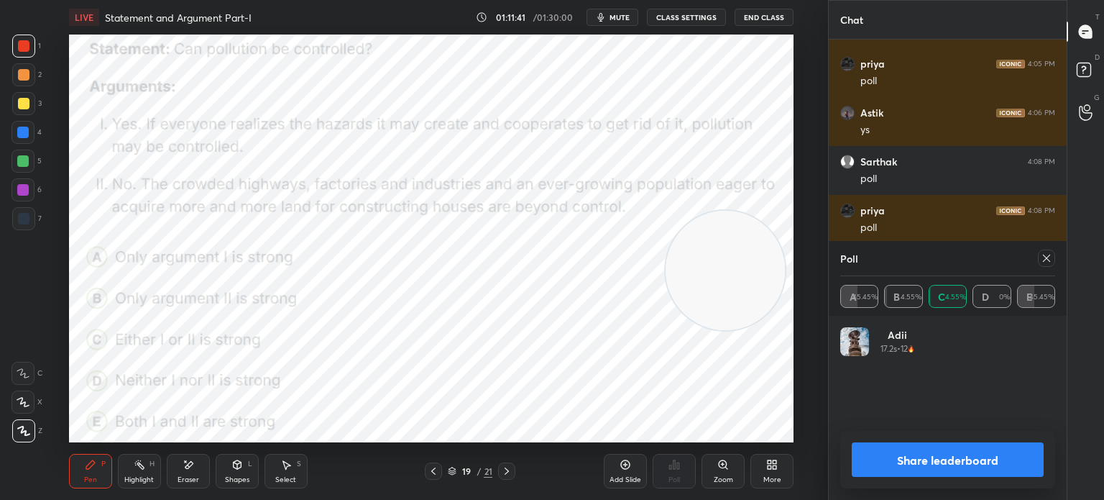
click at [884, 462] on button "Share leaderboard" at bounding box center [948, 459] width 192 height 35
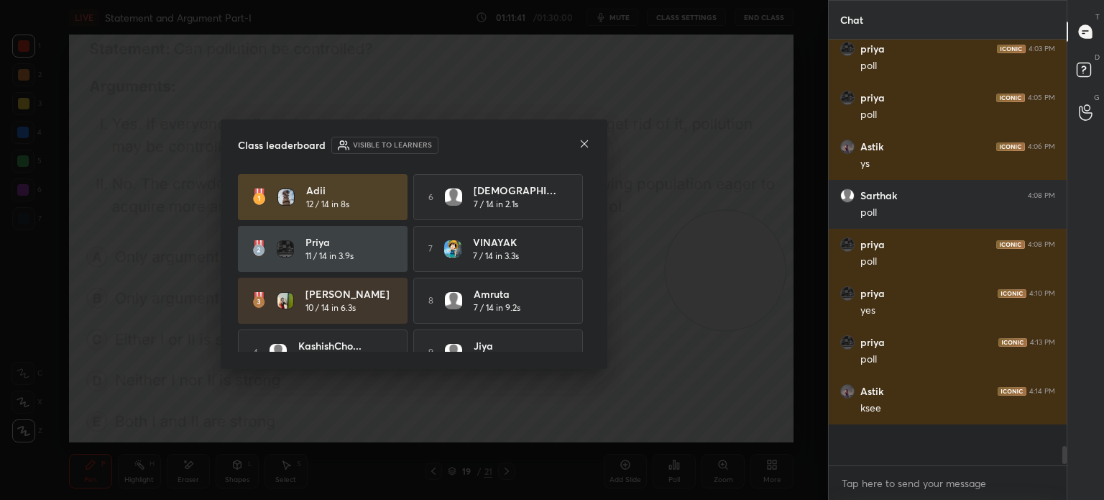
scroll to position [417, 234]
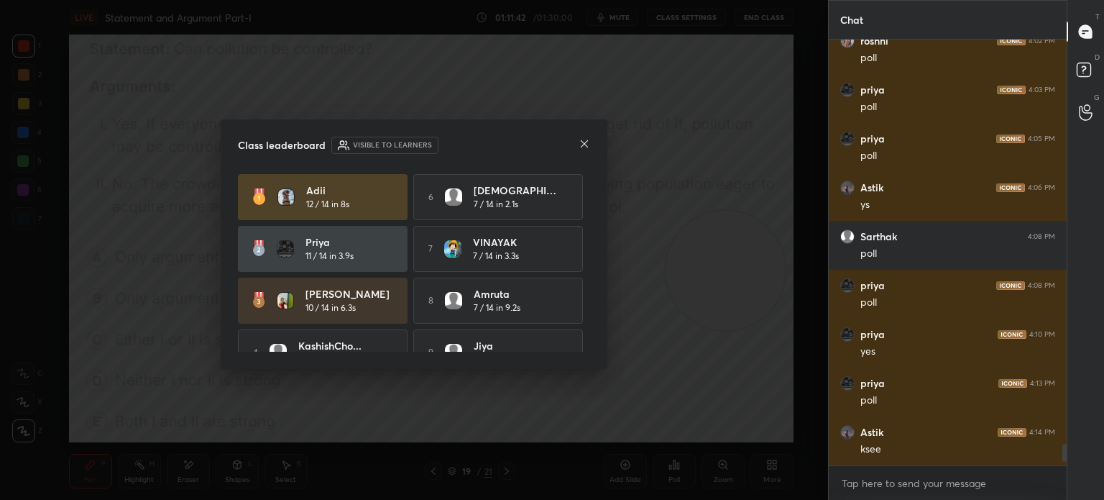
click at [584, 149] on icon at bounding box center [585, 144] width 12 height 12
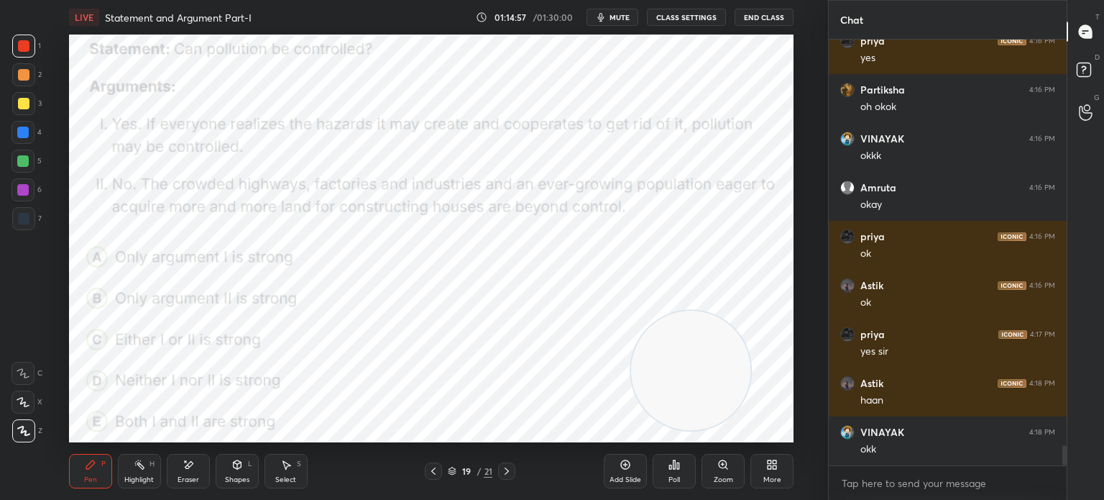
scroll to position [8725, 0]
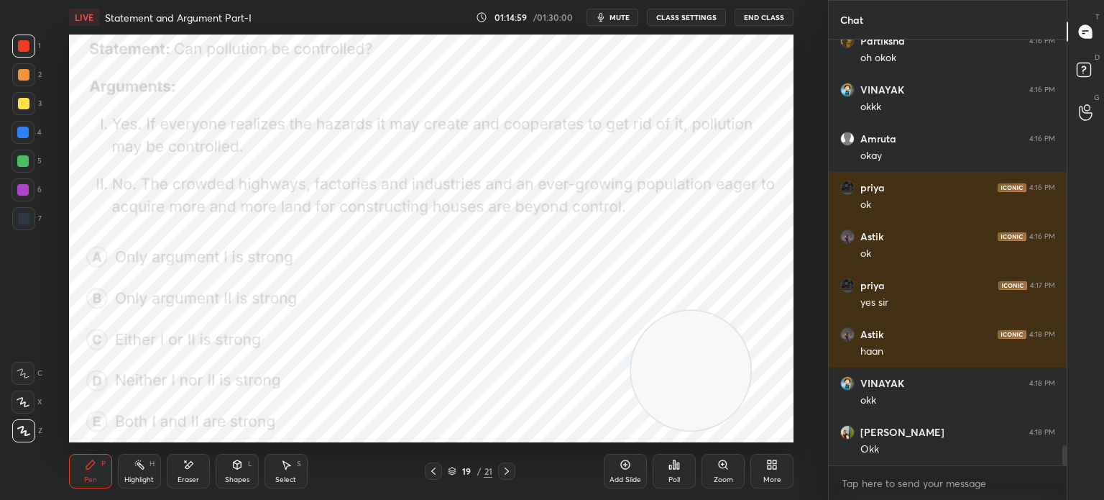
click at [782, 468] on div "More" at bounding box center [772, 471] width 43 height 35
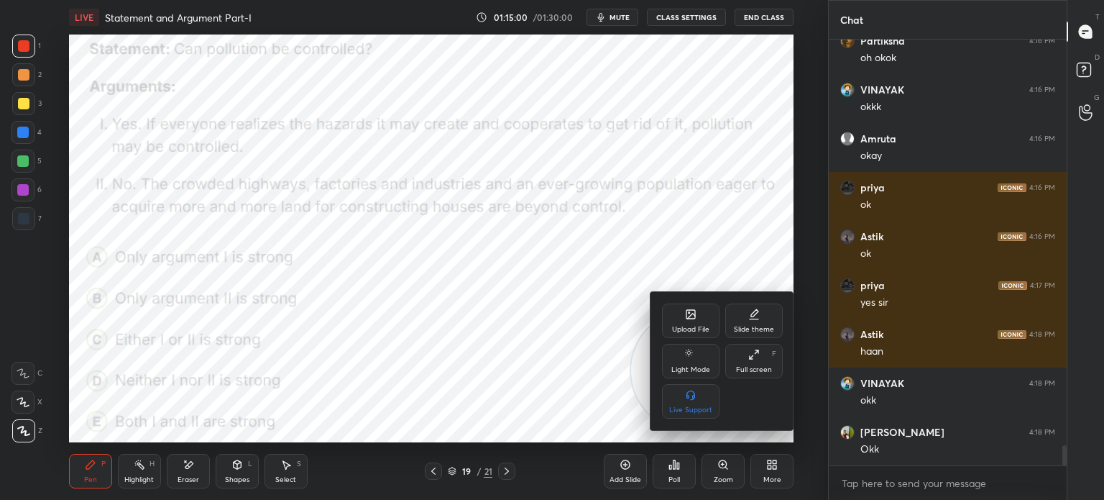
click at [685, 319] on icon at bounding box center [691, 314] width 12 height 12
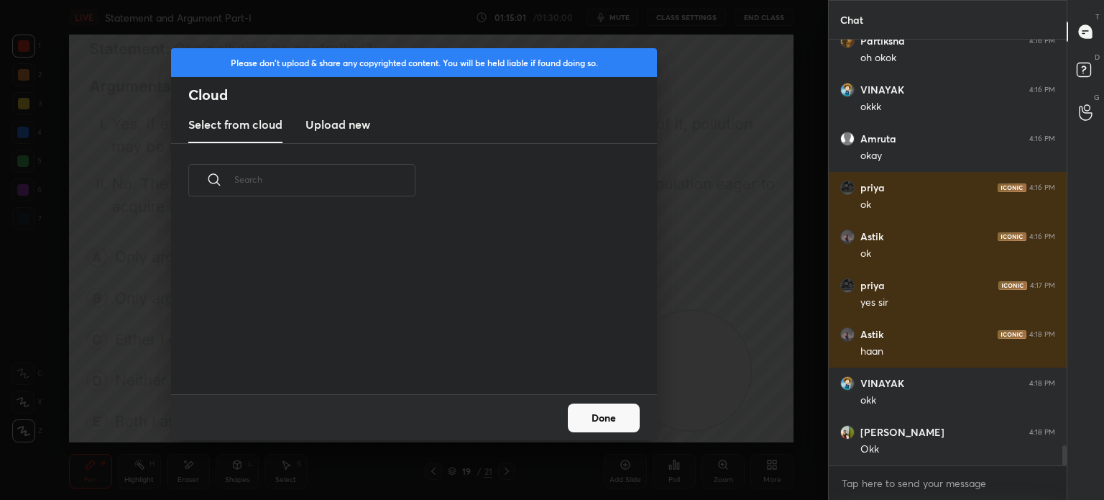
scroll to position [177, 462]
click at [315, 120] on h3 "Upload new" at bounding box center [338, 124] width 65 height 17
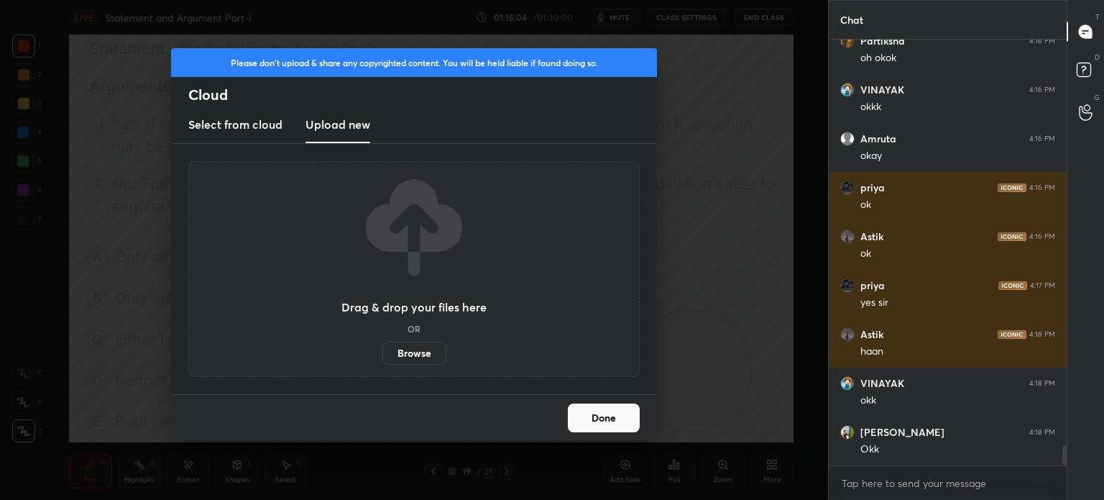
click at [407, 353] on label "Browse" at bounding box center [414, 353] width 64 height 23
click at [382, 353] on input "Browse" at bounding box center [382, 353] width 0 height 23
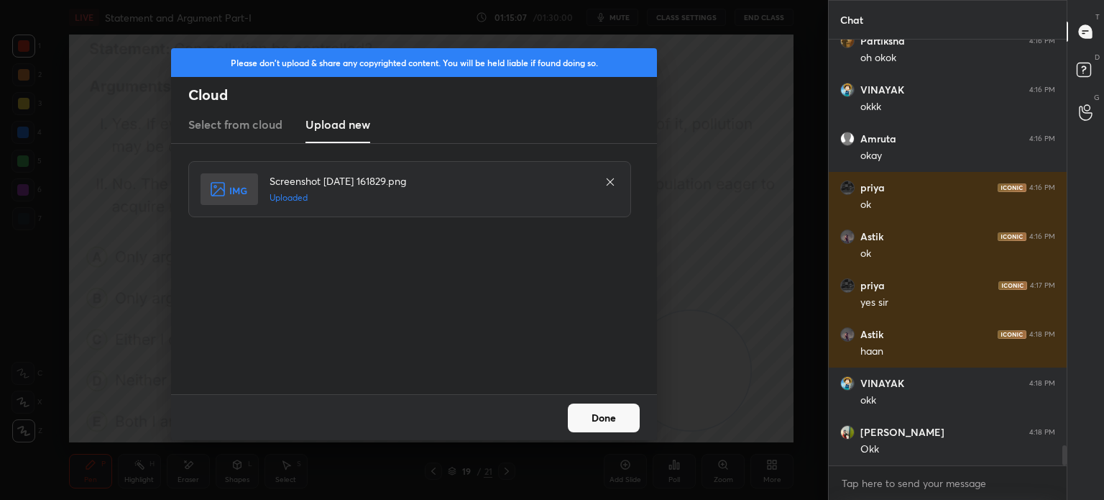
click at [594, 419] on button "Done" at bounding box center [604, 417] width 72 height 29
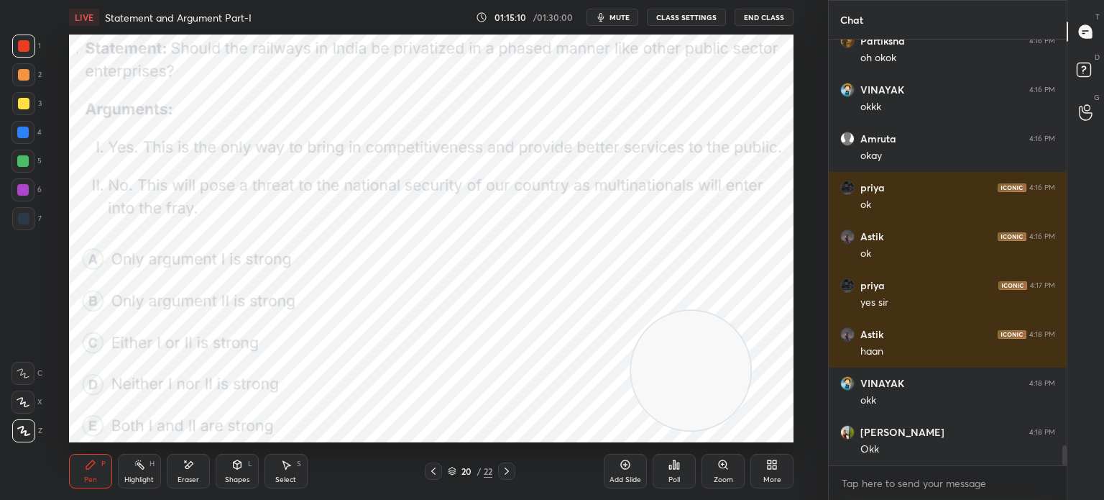
click at [615, 14] on span "mute" at bounding box center [620, 17] width 20 height 10
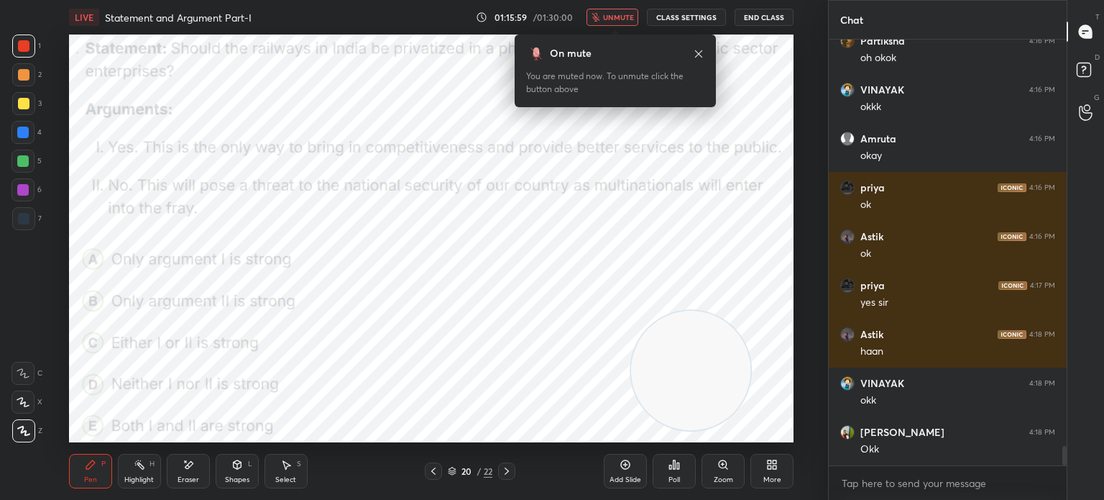
scroll to position [8774, 0]
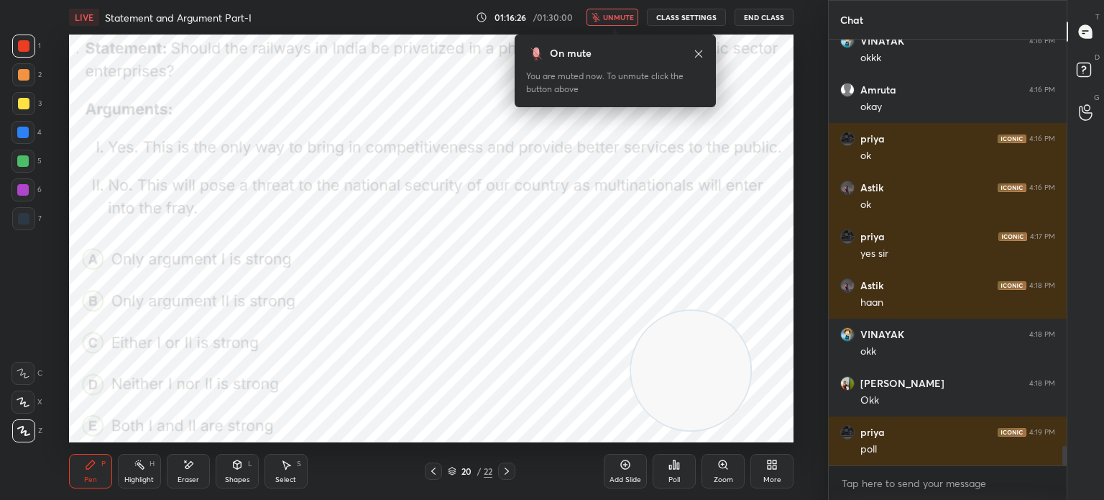
click at [671, 486] on div "Poll" at bounding box center [674, 471] width 43 height 35
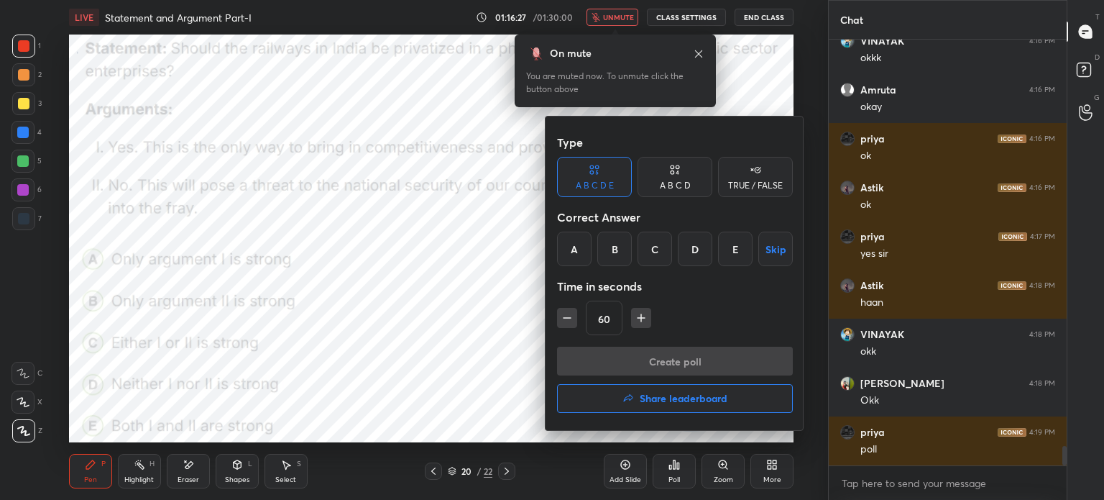
click at [690, 253] on div "D" at bounding box center [695, 249] width 35 height 35
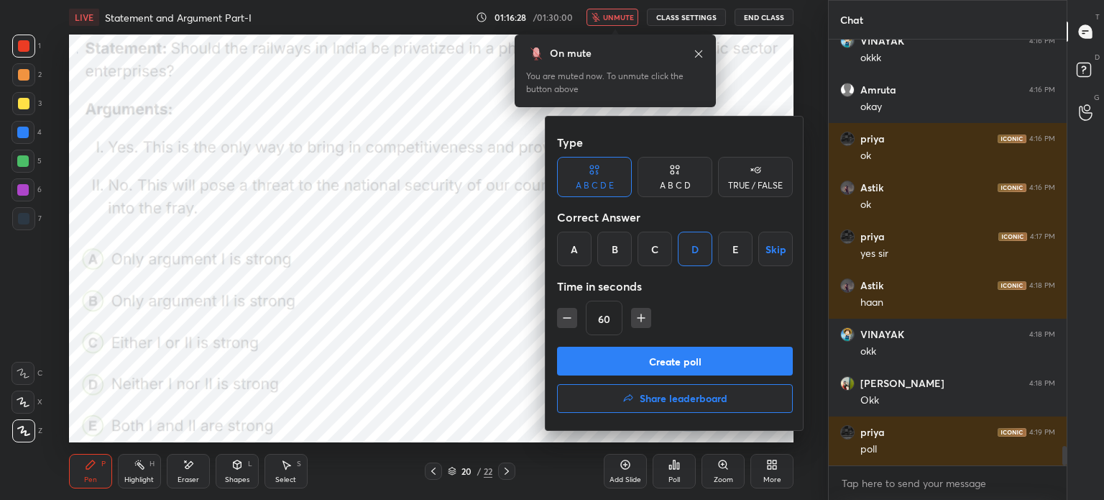
click at [636, 361] on button "Create poll" at bounding box center [675, 361] width 236 height 29
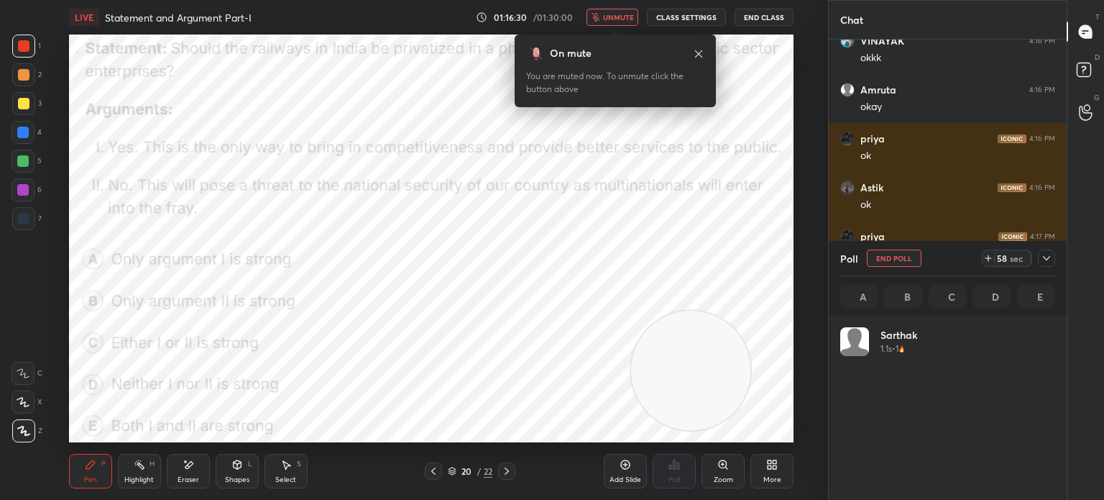
scroll to position [168, 211]
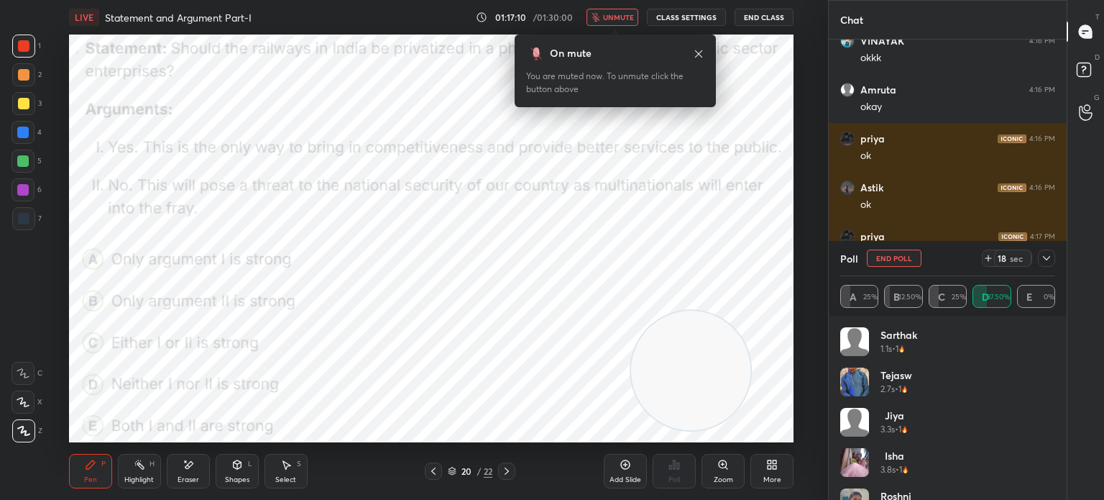
click at [615, 20] on span "unmute" at bounding box center [618, 17] width 31 height 10
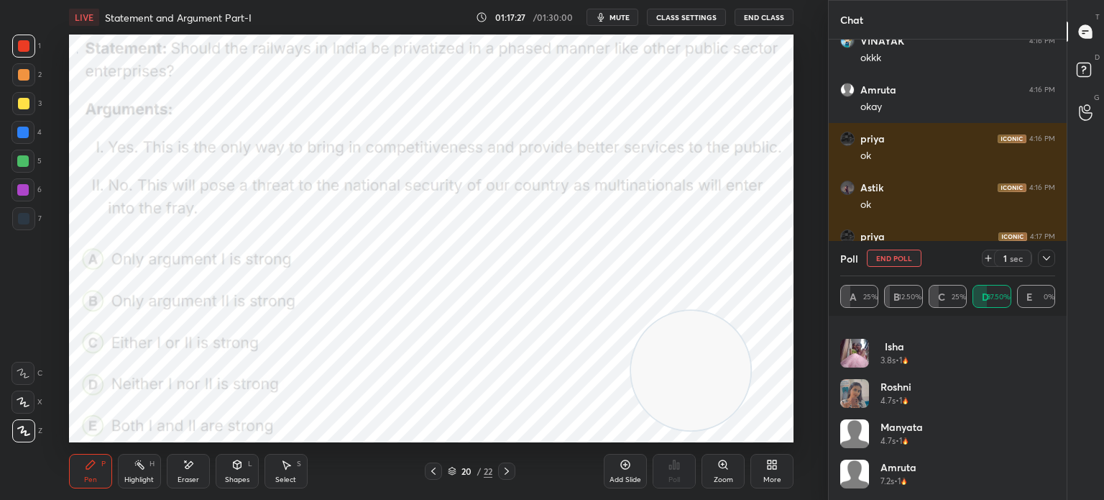
scroll to position [190, 0]
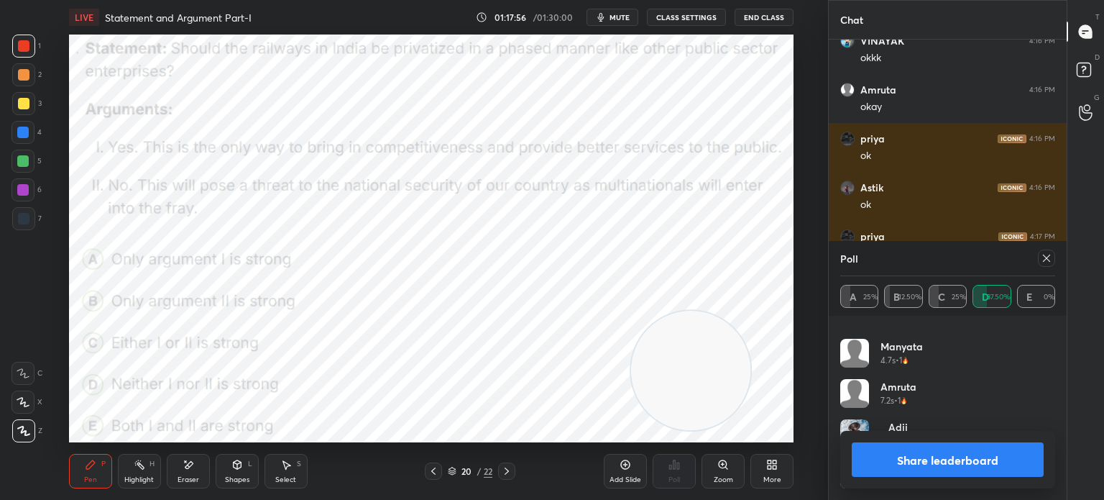
click at [881, 453] on button "Share leaderboard" at bounding box center [948, 459] width 192 height 35
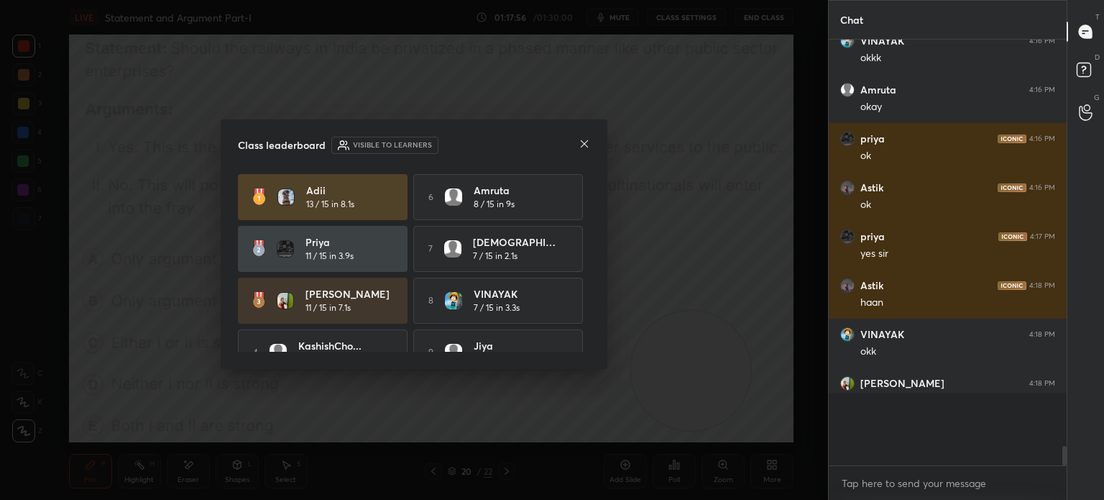
scroll to position [454, 234]
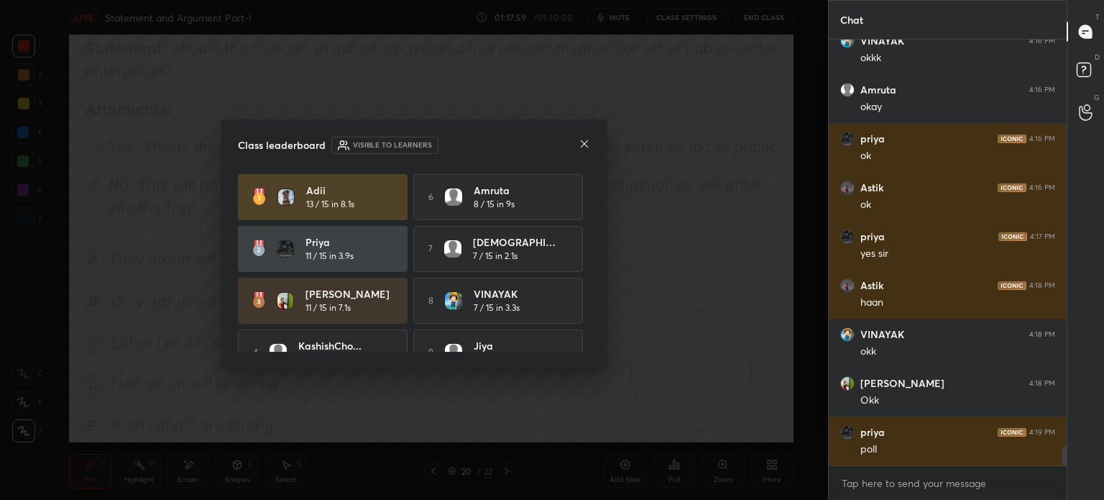
click at [582, 146] on icon at bounding box center [584, 143] width 7 height 7
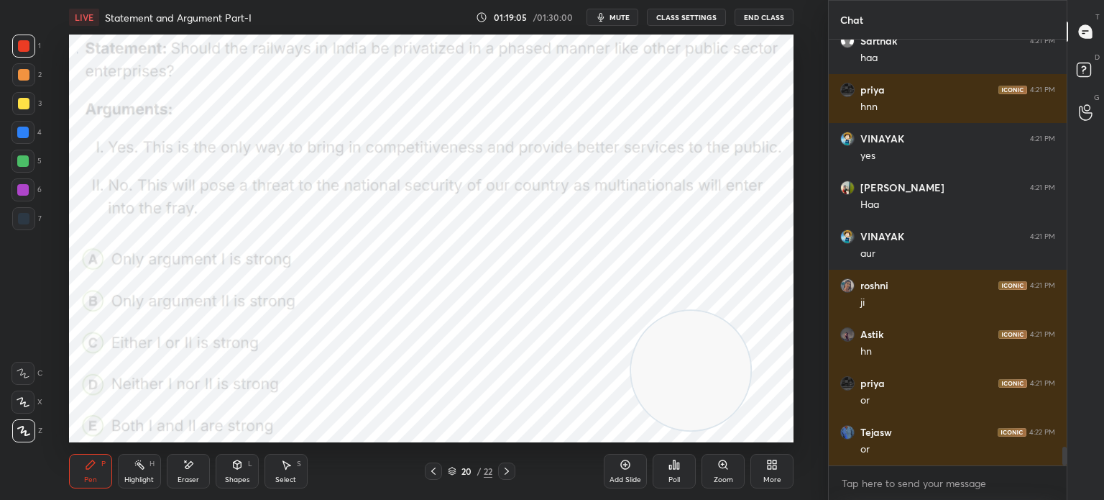
scroll to position [9263, 0]
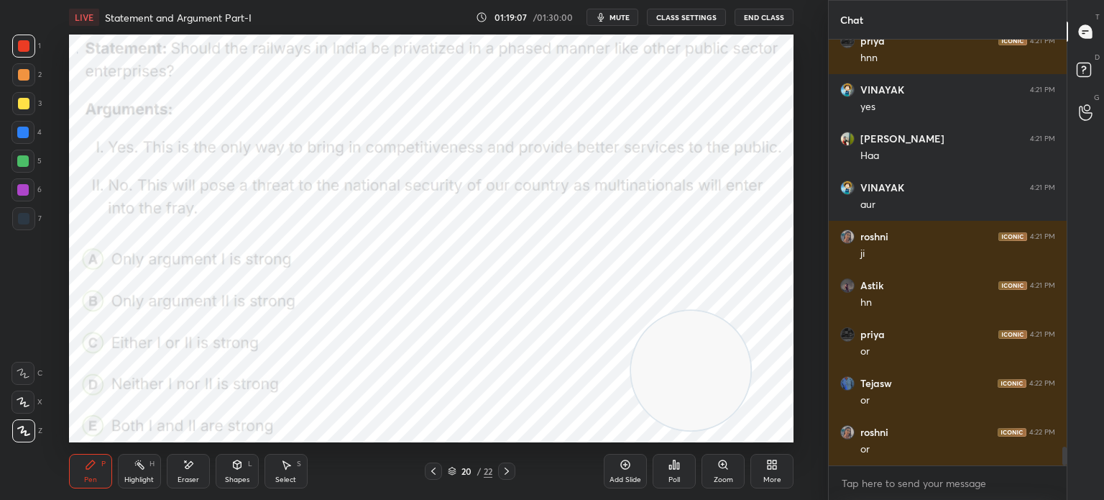
click at [774, 465] on icon at bounding box center [776, 467] width 4 height 4
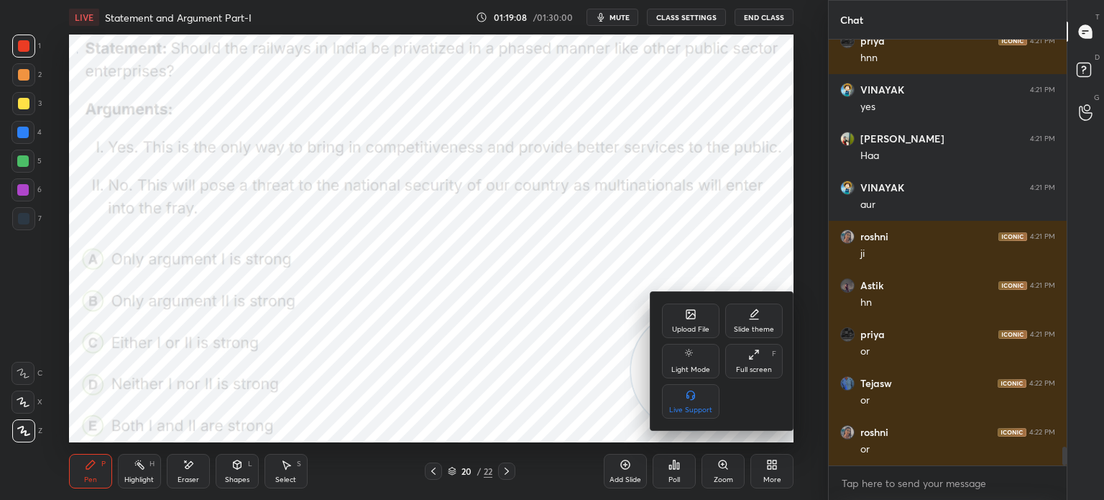
click at [692, 319] on icon at bounding box center [691, 314] width 12 height 12
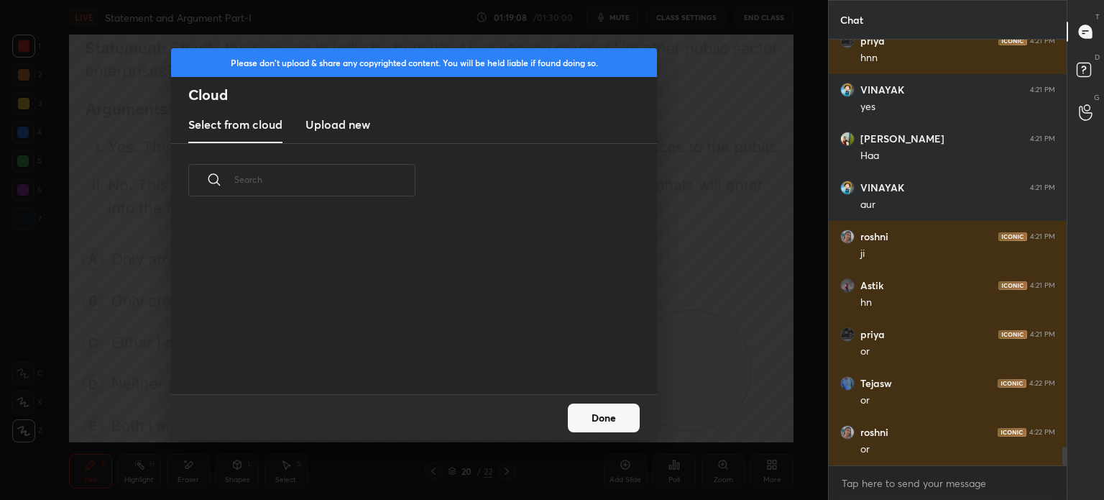
scroll to position [177, 462]
click at [340, 128] on h3 "Upload new" at bounding box center [338, 124] width 65 height 17
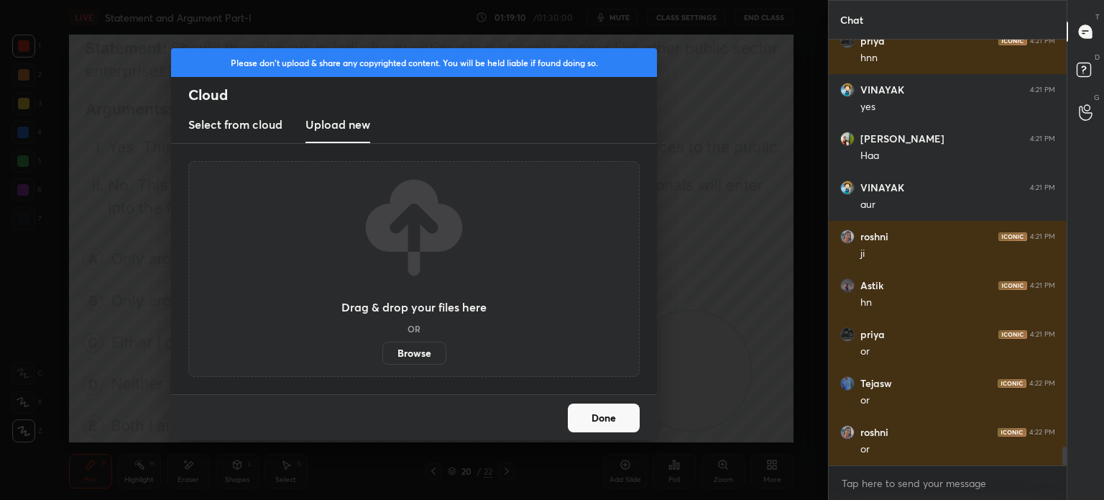
click at [407, 349] on label "Browse" at bounding box center [414, 353] width 64 height 23
click at [382, 349] on input "Browse" at bounding box center [382, 353] width 0 height 23
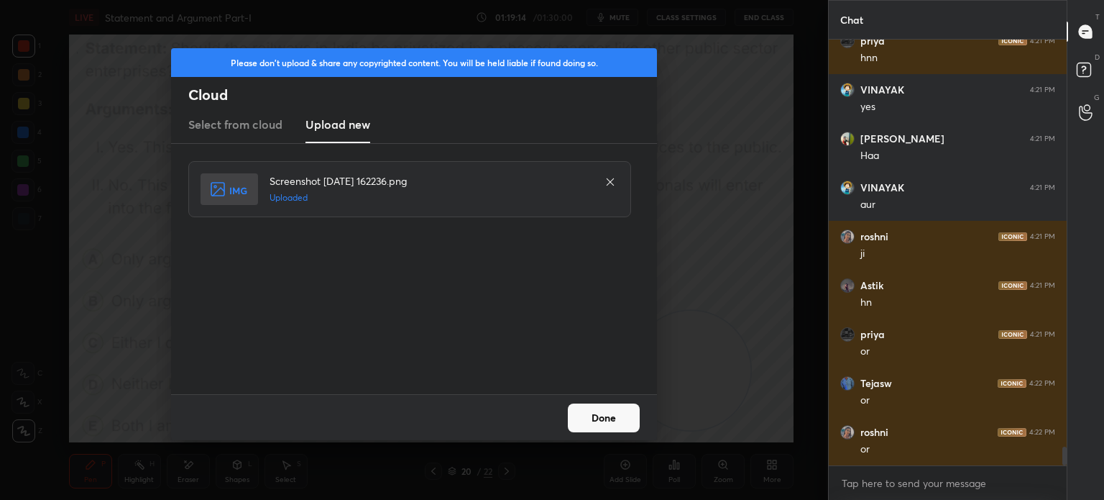
click at [590, 412] on button "Done" at bounding box center [604, 417] width 72 height 29
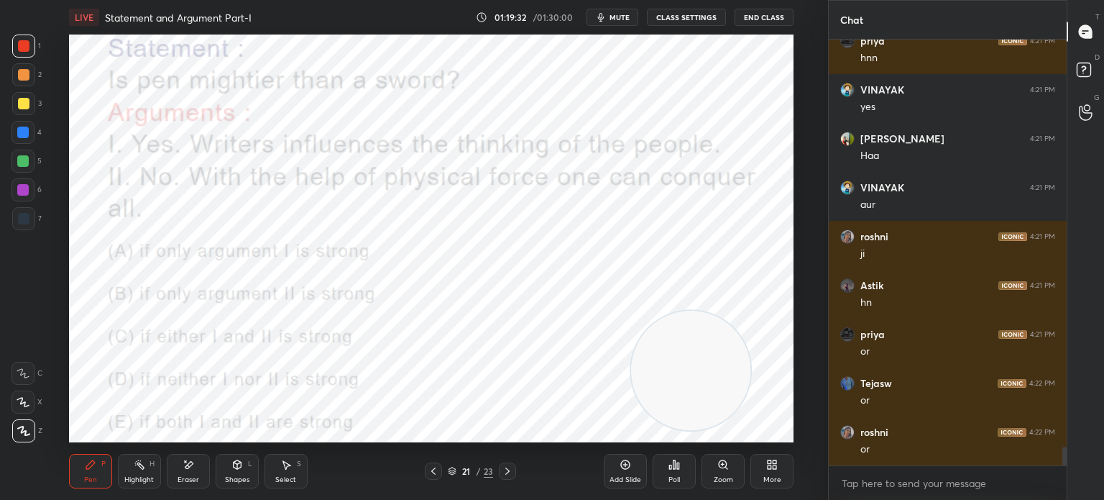
click at [618, 22] on span "mute" at bounding box center [620, 17] width 20 height 10
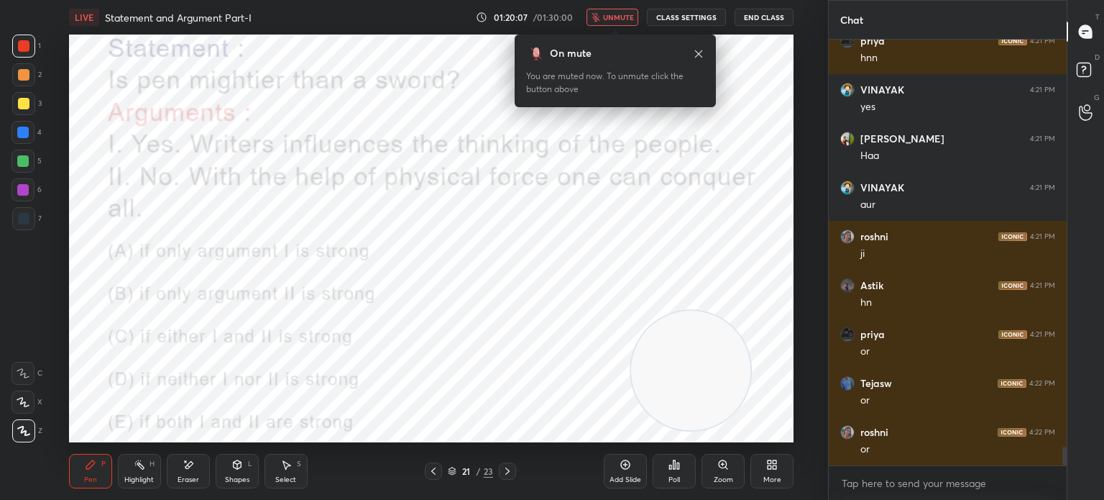
click at [675, 470] on icon at bounding box center [675, 465] width 12 height 12
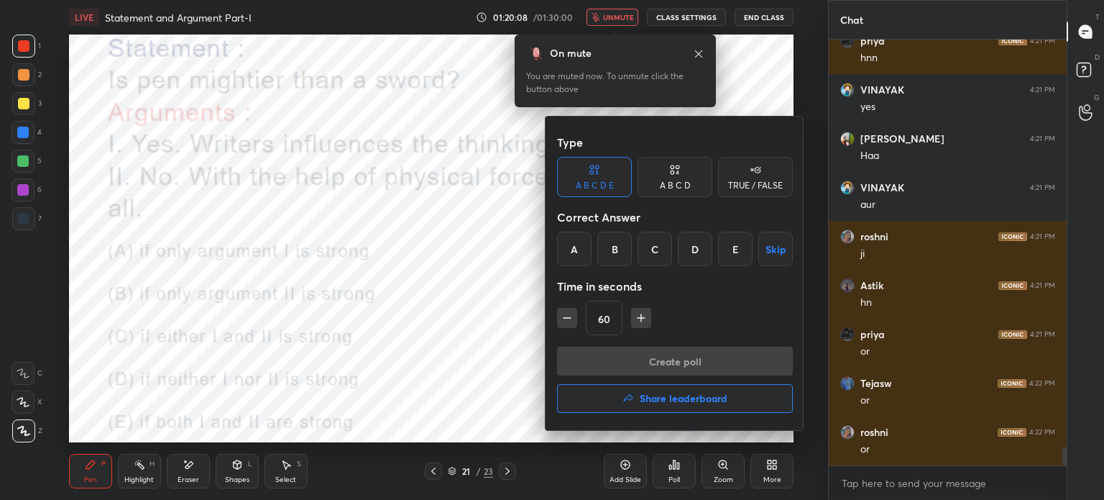
click at [578, 248] on div "A" at bounding box center [574, 249] width 35 height 35
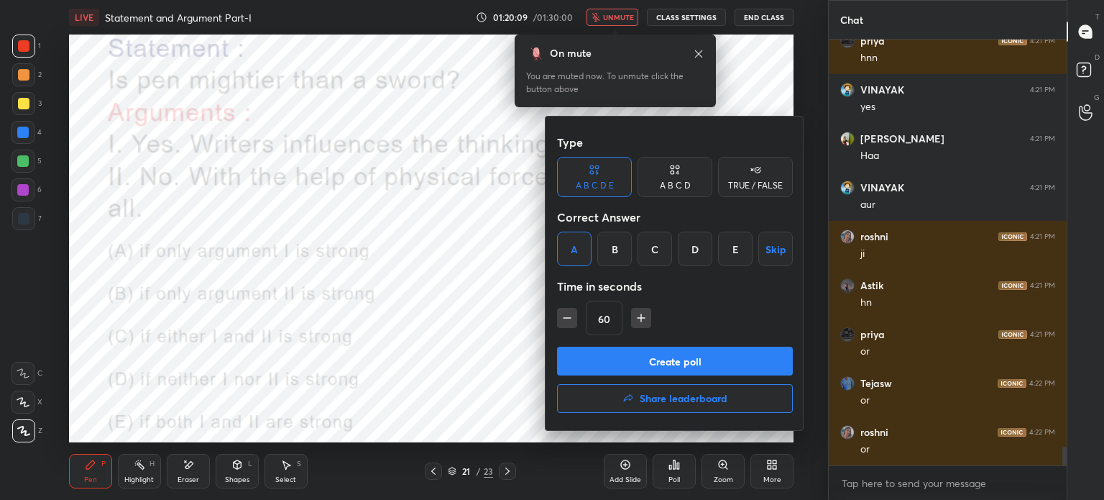
click at [608, 365] on button "Create poll" at bounding box center [675, 361] width 236 height 29
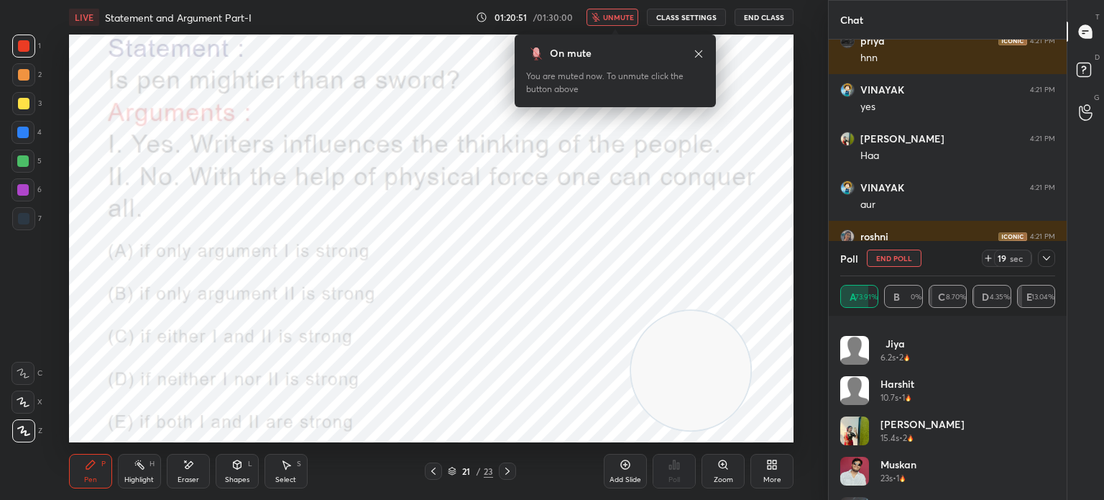
scroll to position [512, 0]
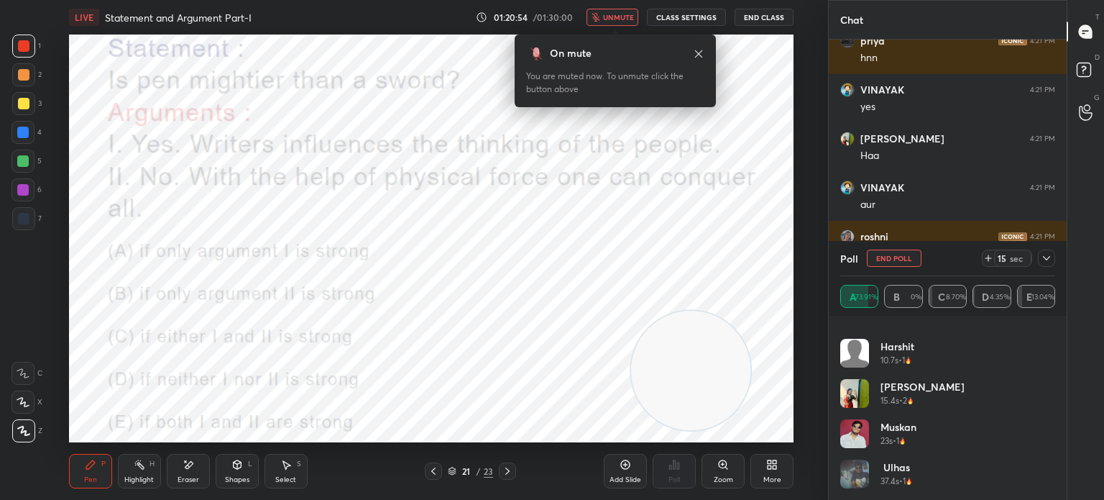
click at [610, 13] on span "unmute" at bounding box center [618, 17] width 31 height 10
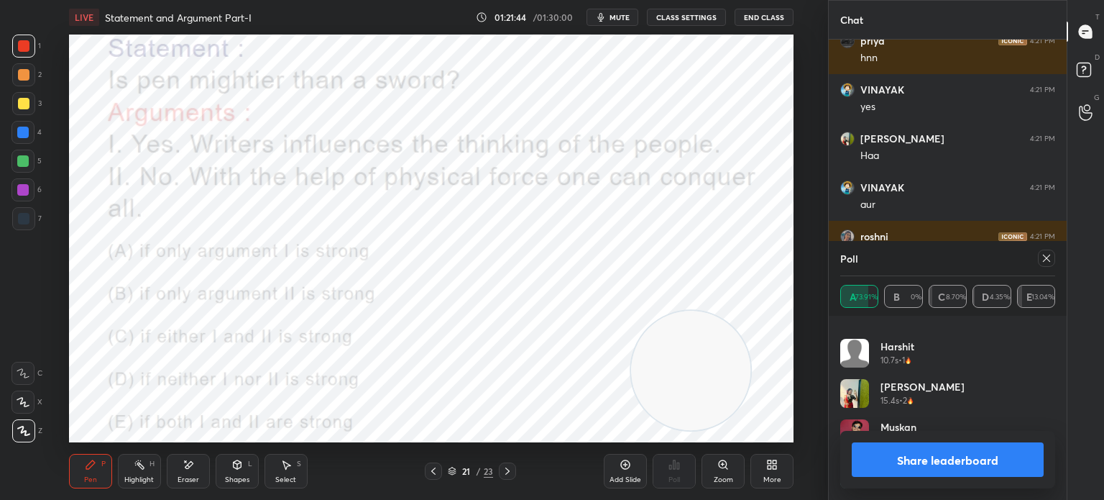
click at [768, 468] on icon at bounding box center [770, 467] width 4 height 4
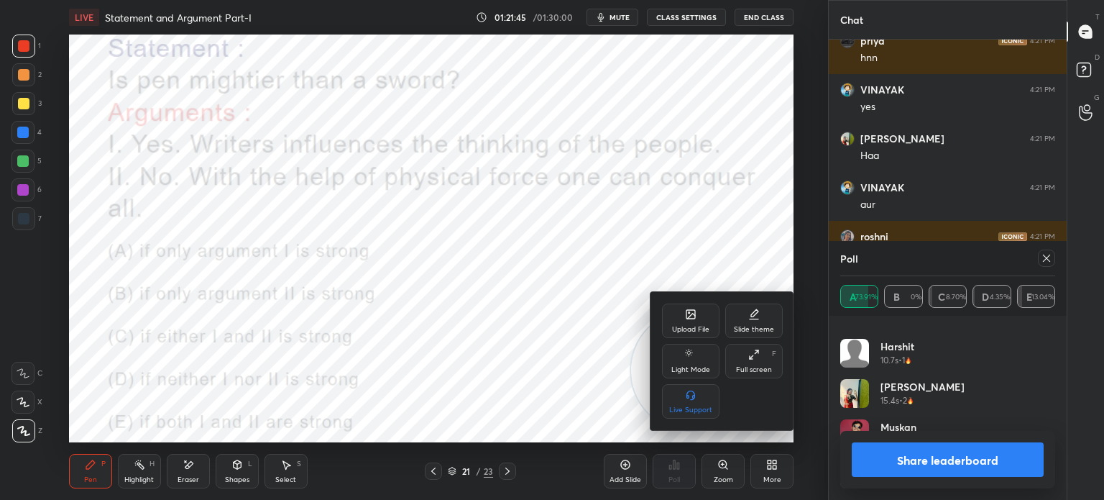
click at [670, 333] on div "Upload File" at bounding box center [691, 320] width 58 height 35
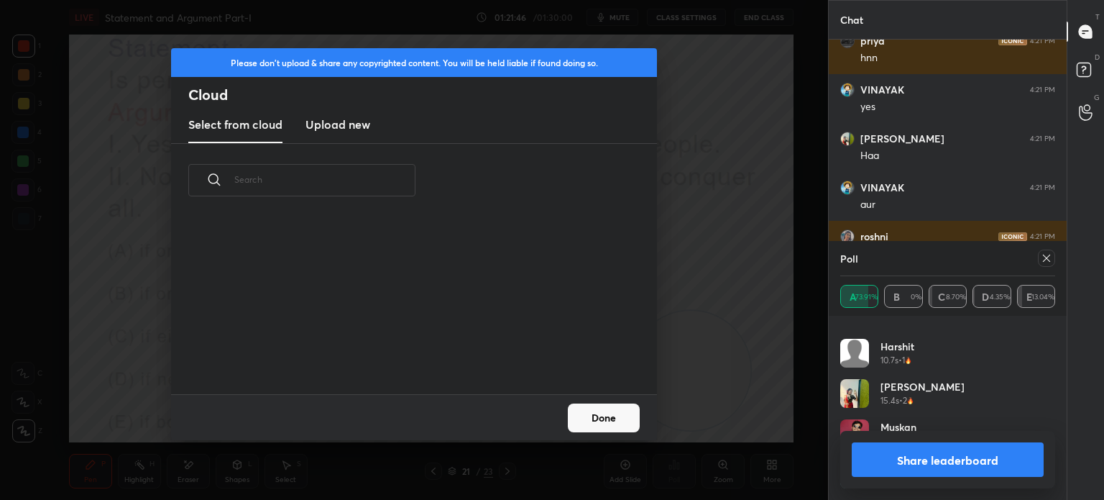
scroll to position [177, 462]
click at [323, 129] on h3 "Upload new" at bounding box center [338, 124] width 65 height 17
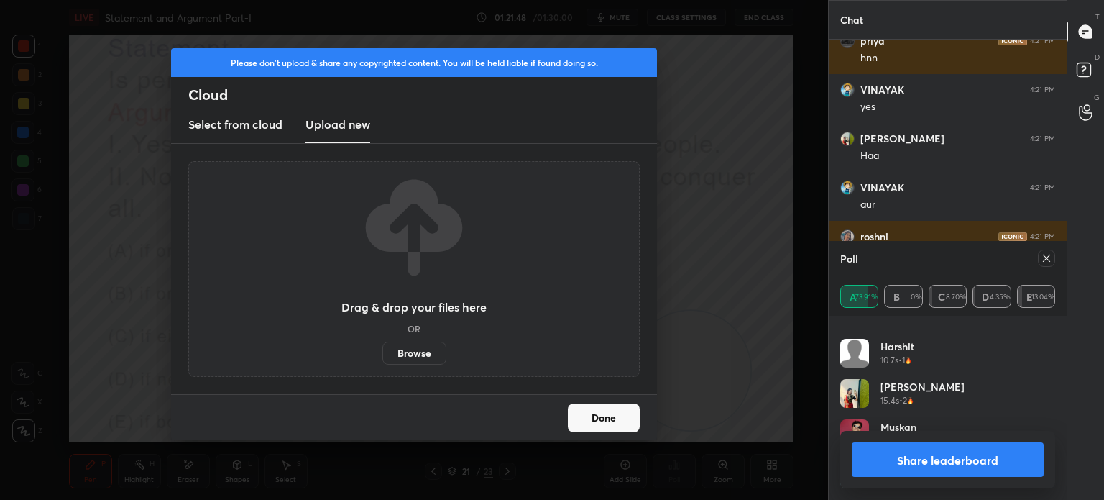
click at [415, 350] on label "Browse" at bounding box center [414, 353] width 64 height 23
click at [382, 350] on input "Browse" at bounding box center [382, 353] width 0 height 23
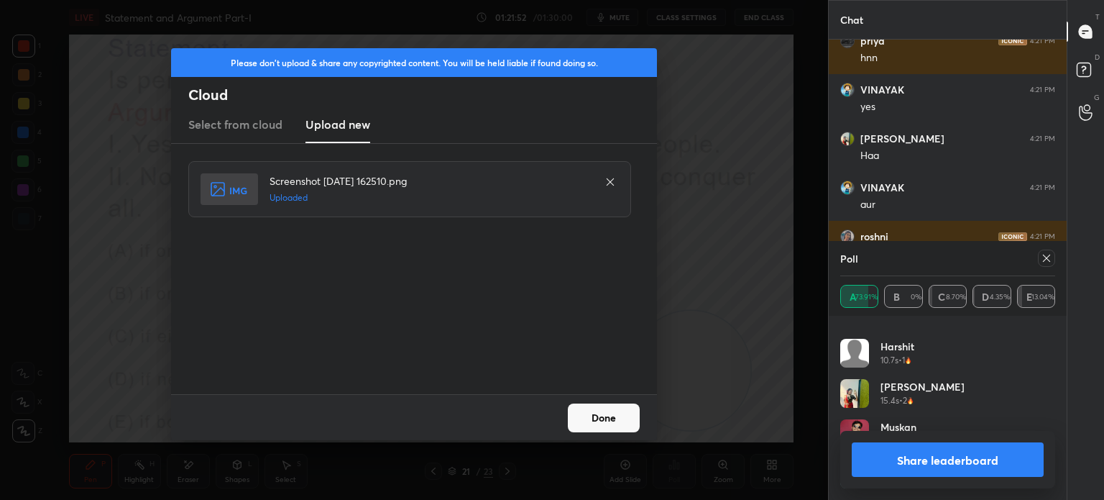
click at [587, 416] on button "Done" at bounding box center [604, 417] width 72 height 29
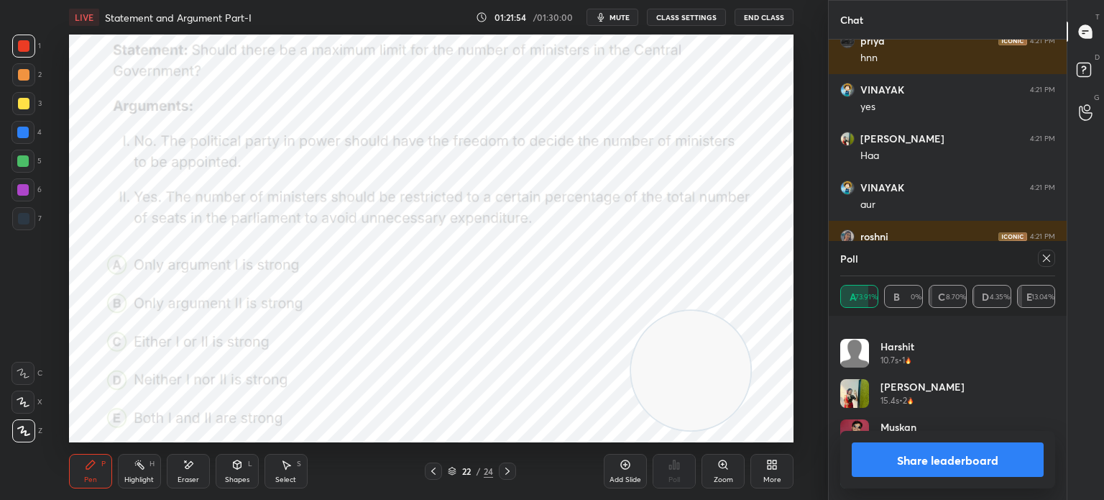
click at [910, 460] on button "Share leaderboard" at bounding box center [948, 459] width 192 height 35
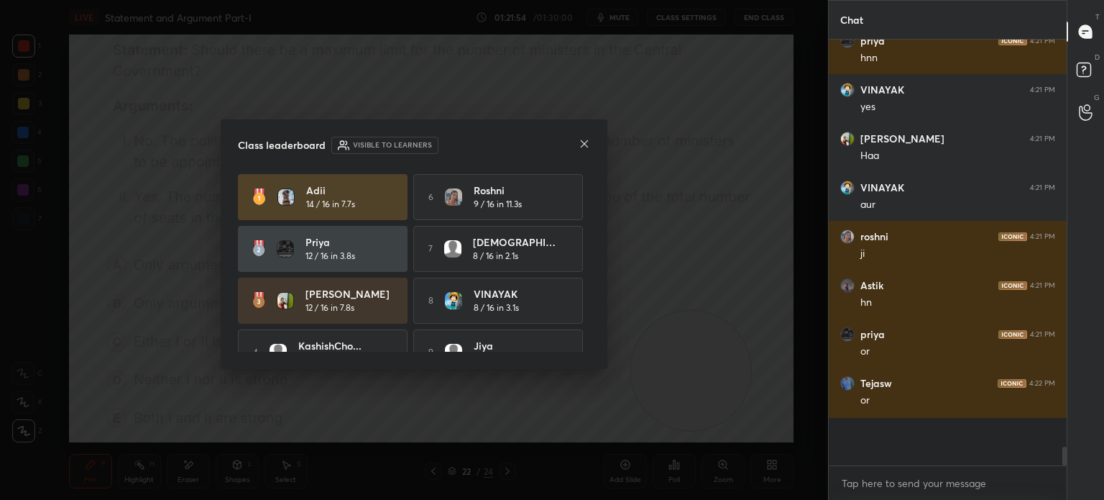
scroll to position [420, 234]
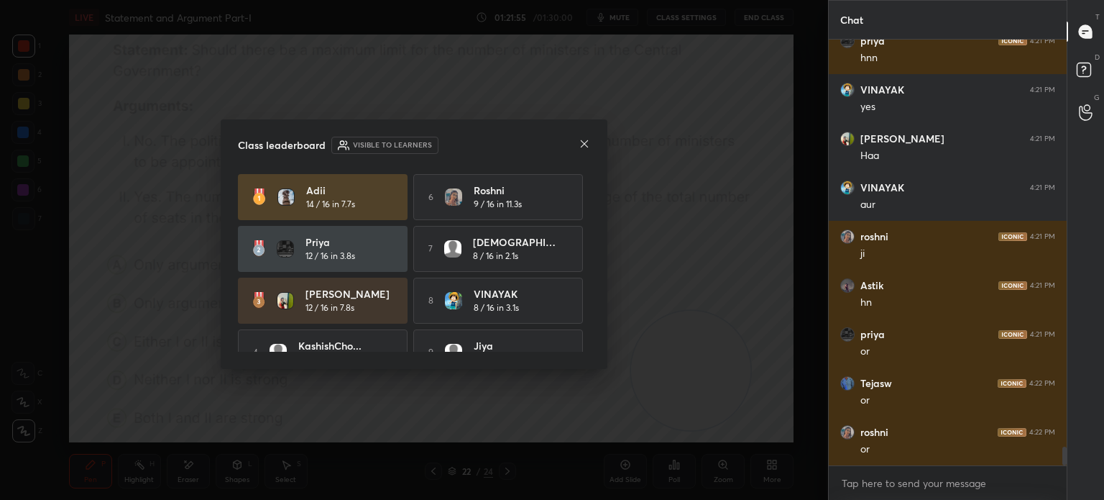
click at [584, 149] on icon at bounding box center [585, 144] width 12 height 12
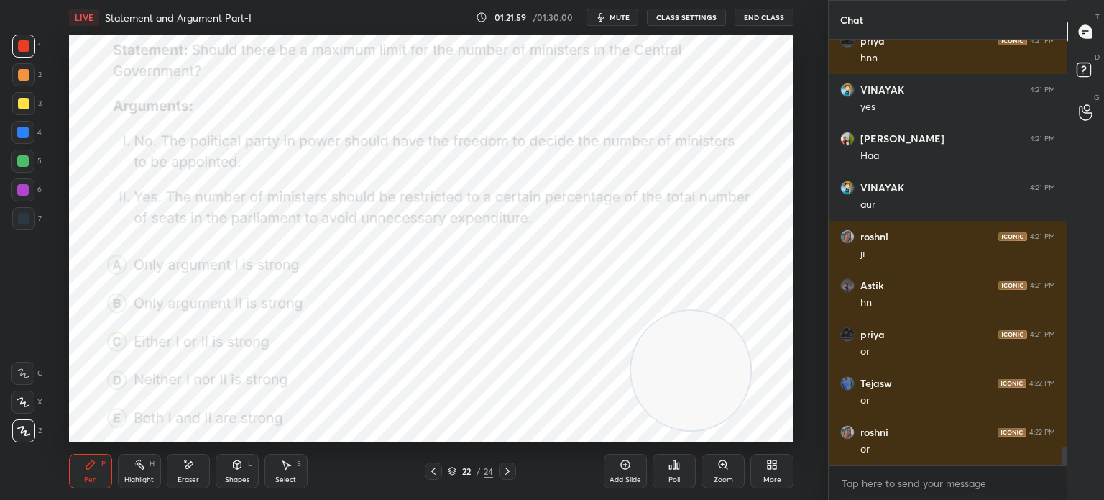
click at [605, 19] on icon "button" at bounding box center [601, 17] width 6 height 9
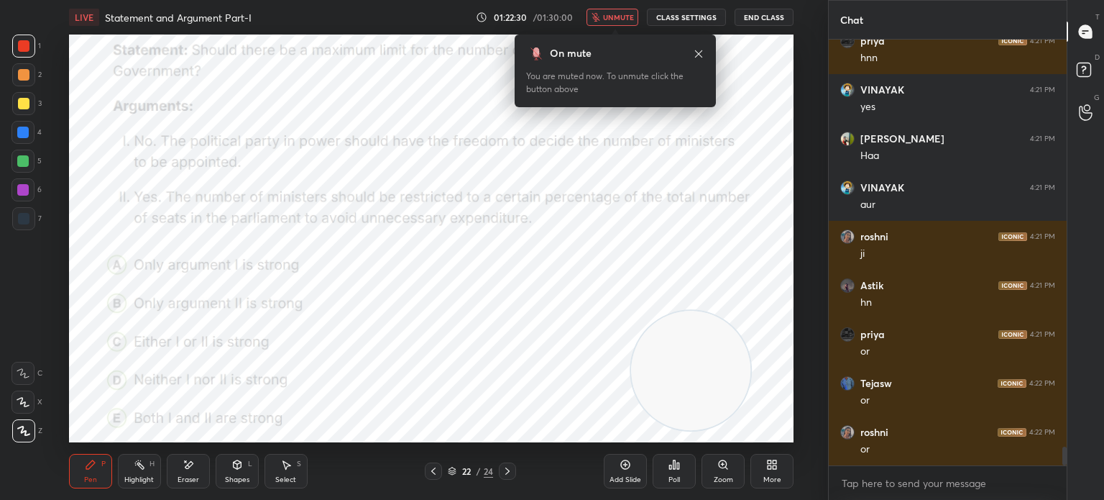
scroll to position [9312, 0]
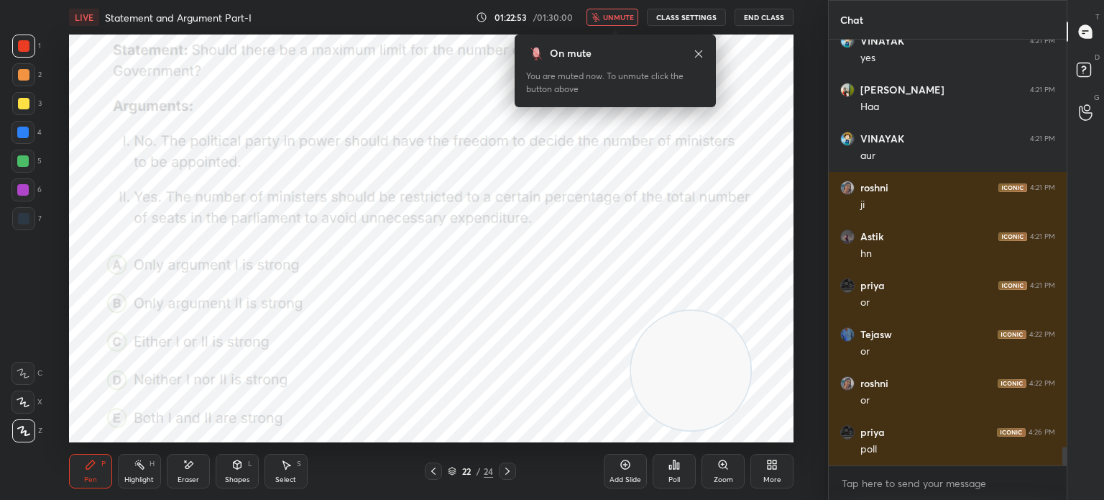
click at [674, 473] on div "Poll" at bounding box center [674, 471] width 43 height 35
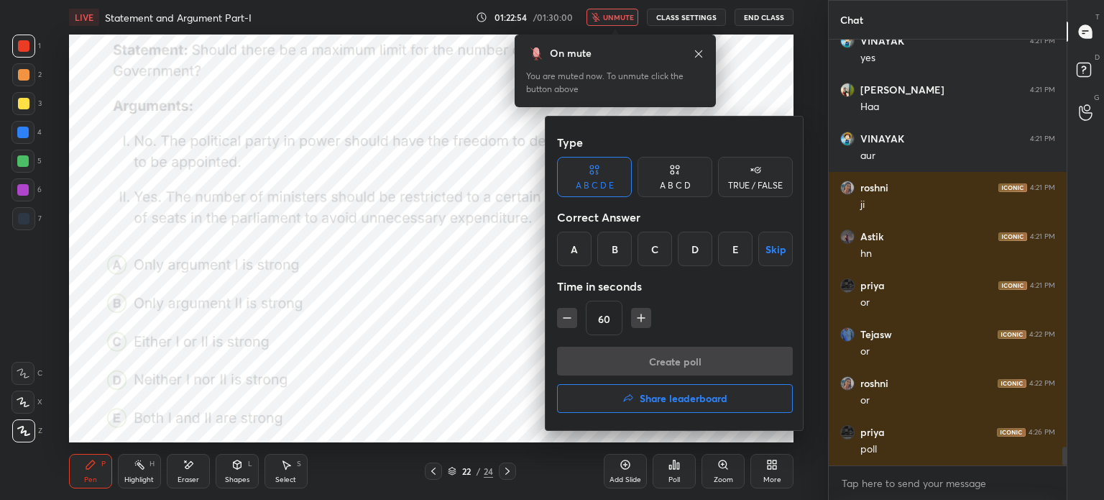
click at [609, 247] on div "B" at bounding box center [614, 249] width 35 height 35
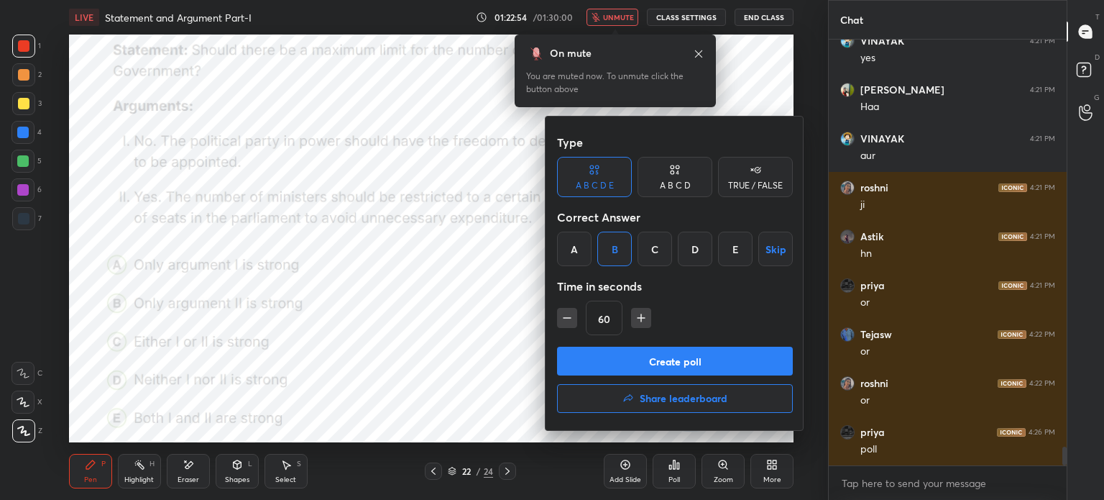
click at [613, 359] on button "Create poll" at bounding box center [675, 361] width 236 height 29
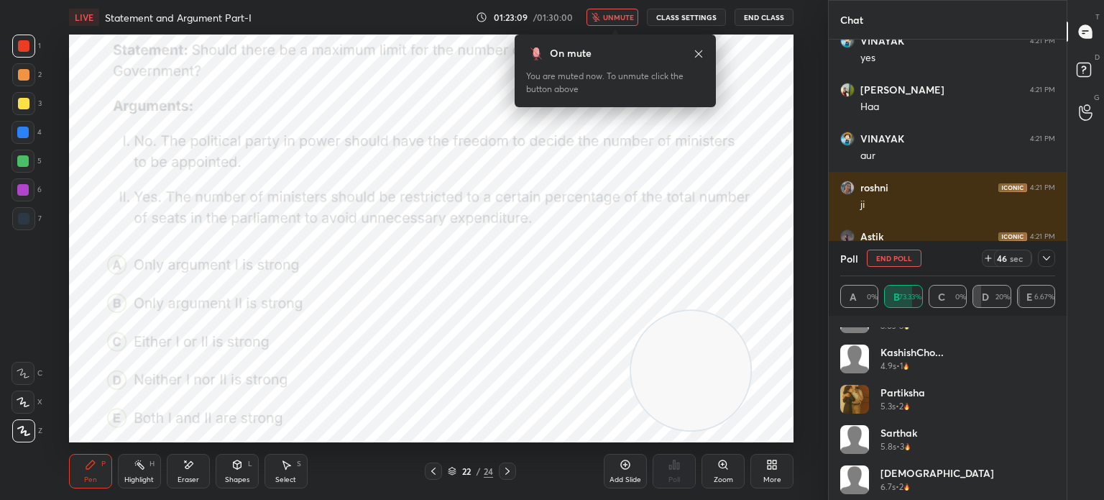
scroll to position [270, 0]
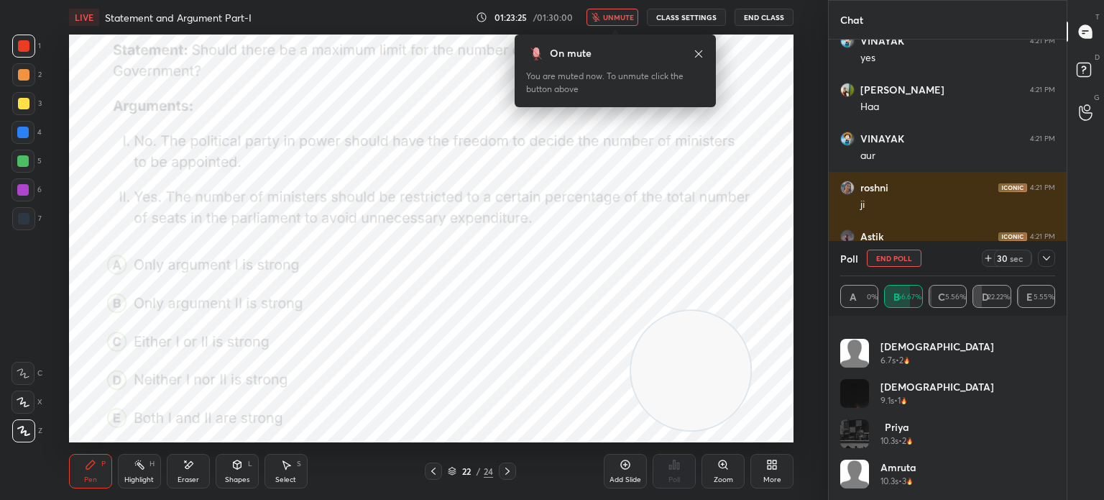
click at [615, 22] on span "unmute" at bounding box center [618, 17] width 31 height 10
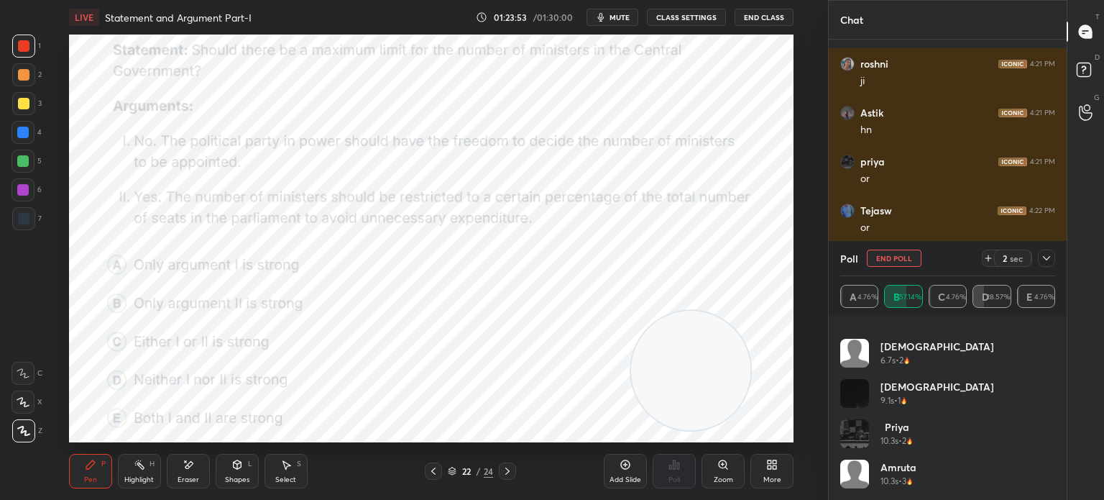
scroll to position [311, 0]
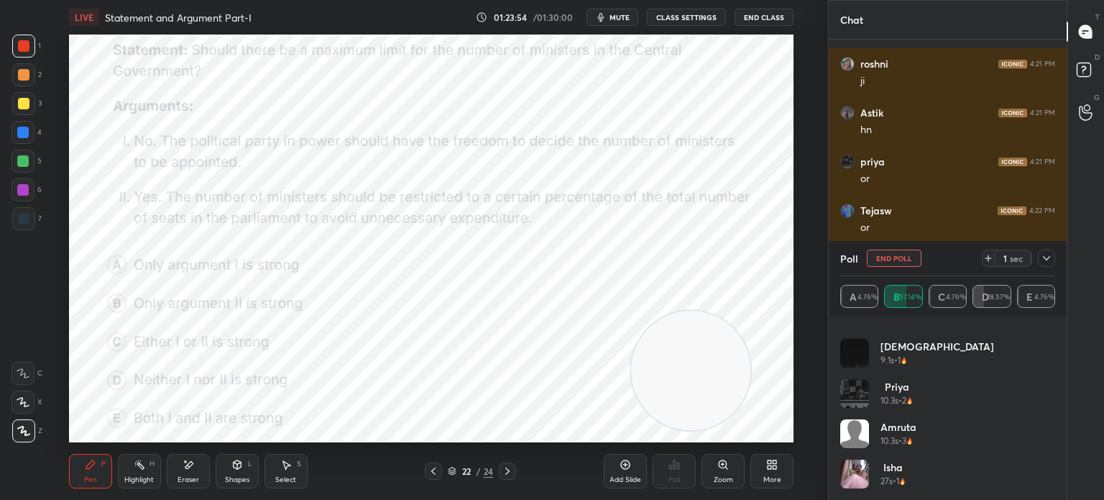
click at [875, 263] on button "End Poll" at bounding box center [894, 257] width 55 height 17
type textarea "x"
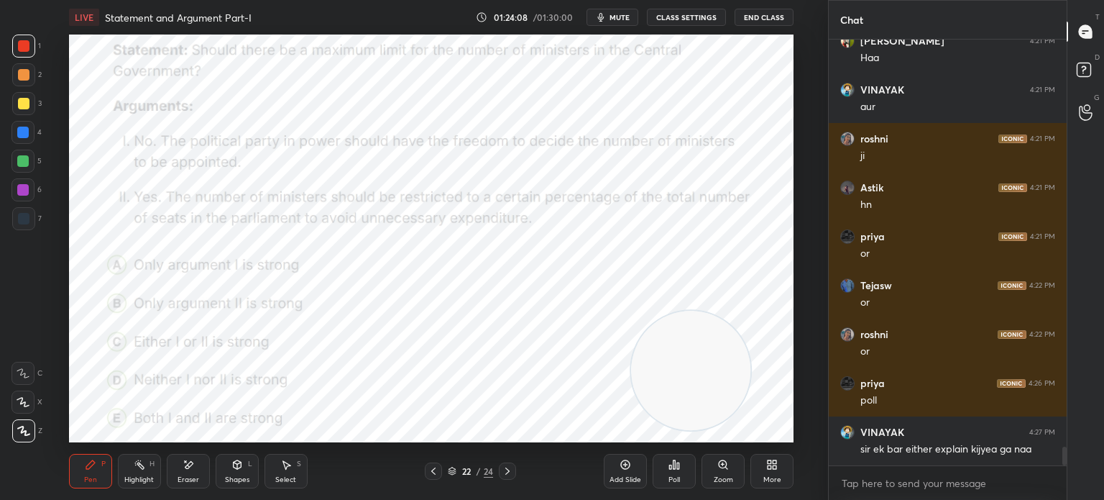
scroll to position [9375, 0]
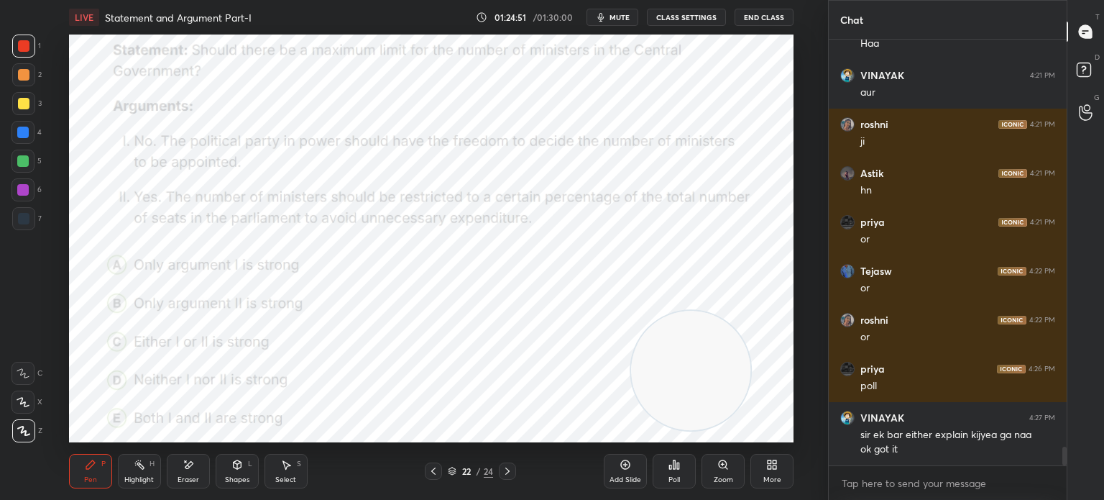
click at [777, 478] on div "More" at bounding box center [773, 479] width 18 height 7
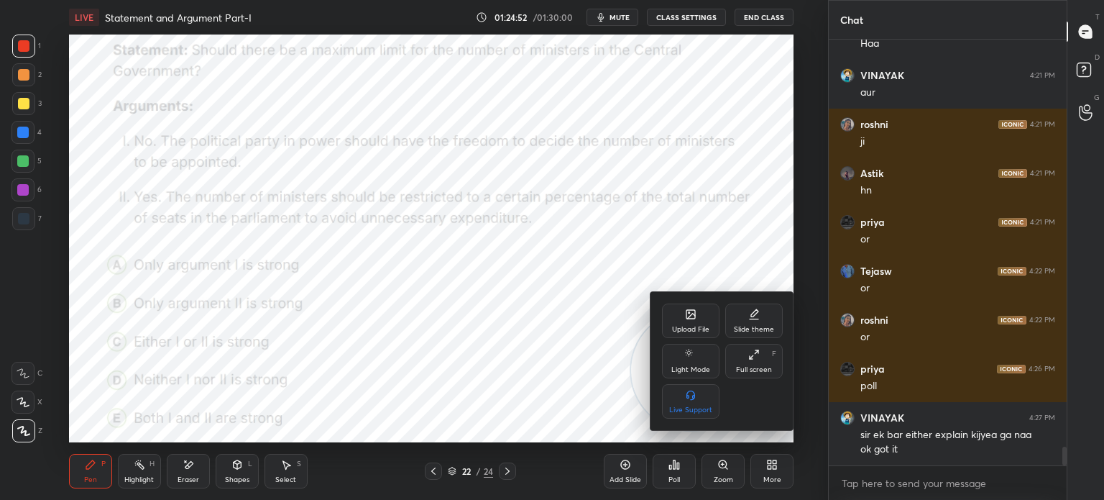
click at [681, 333] on div "Upload File" at bounding box center [690, 329] width 37 height 7
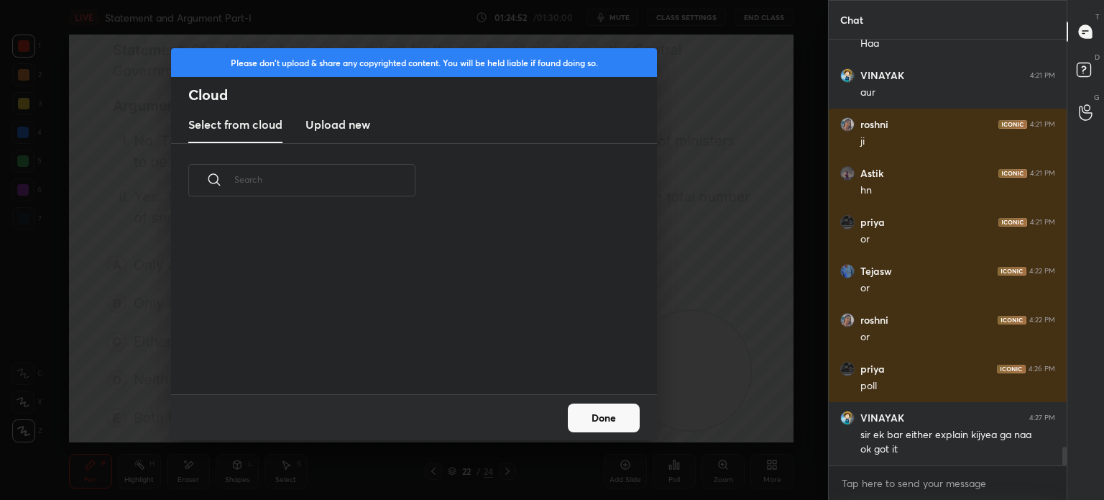
scroll to position [177, 462]
click at [345, 131] on h3 "Upload new" at bounding box center [338, 124] width 65 height 17
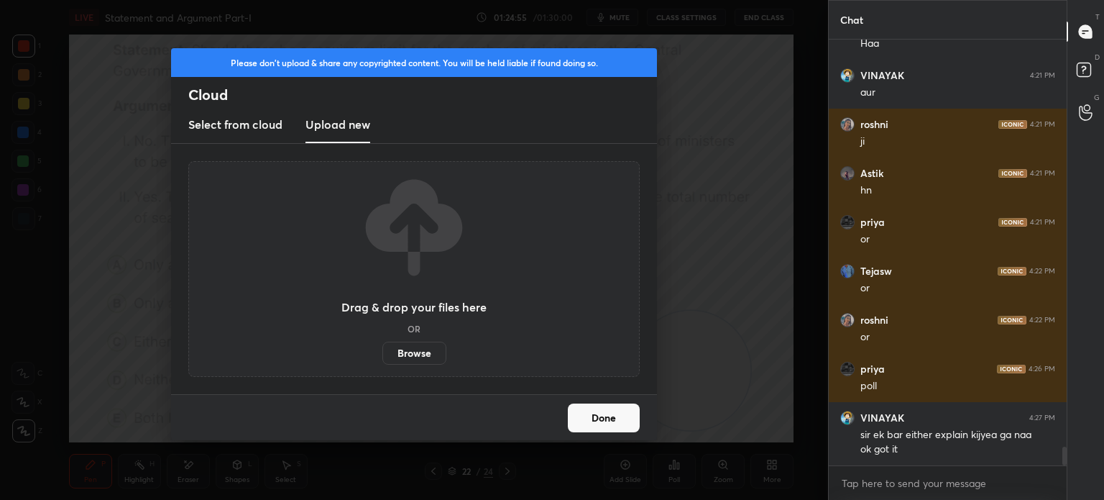
click at [405, 356] on label "Browse" at bounding box center [414, 353] width 64 height 23
click at [382, 356] on input "Browse" at bounding box center [382, 353] width 0 height 23
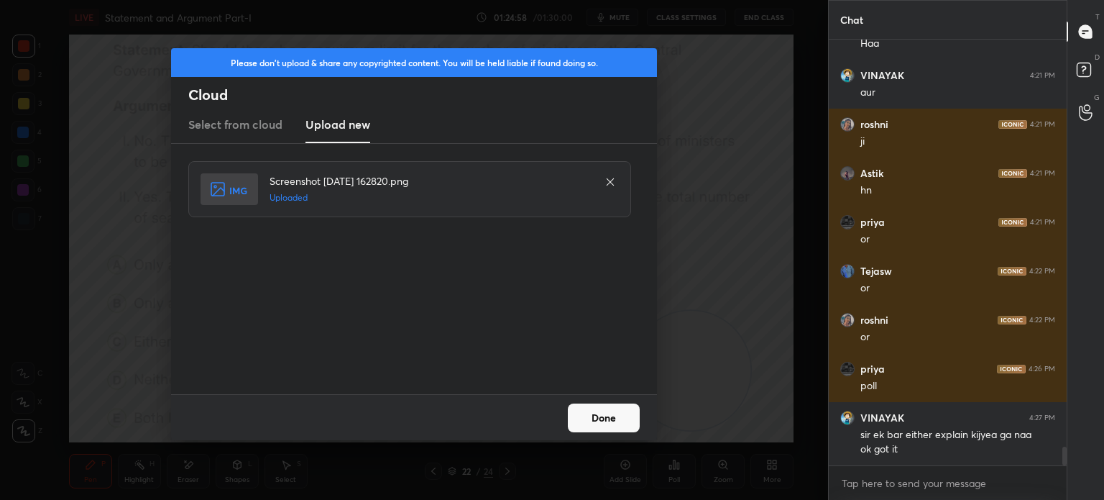
click at [608, 409] on button "Done" at bounding box center [604, 417] width 72 height 29
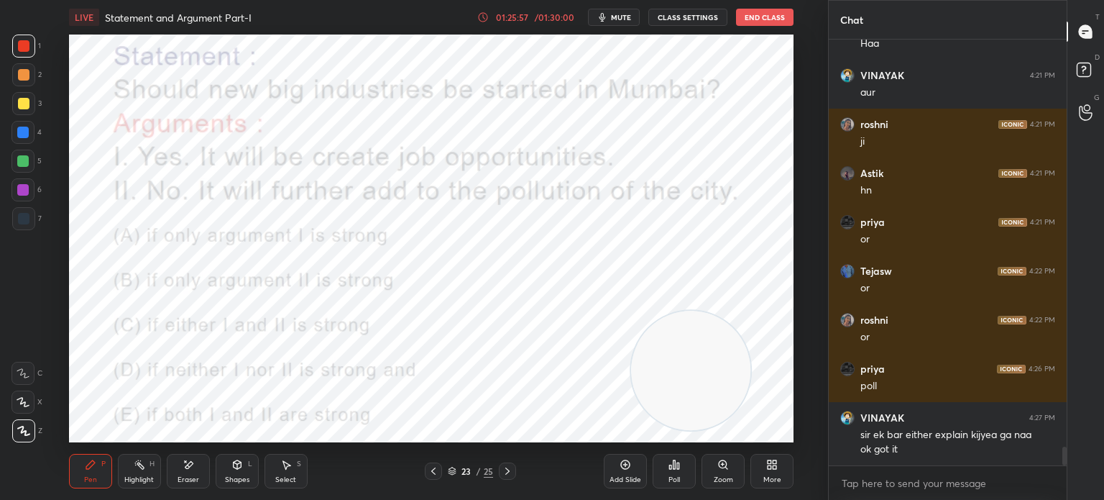
scroll to position [9424, 0]
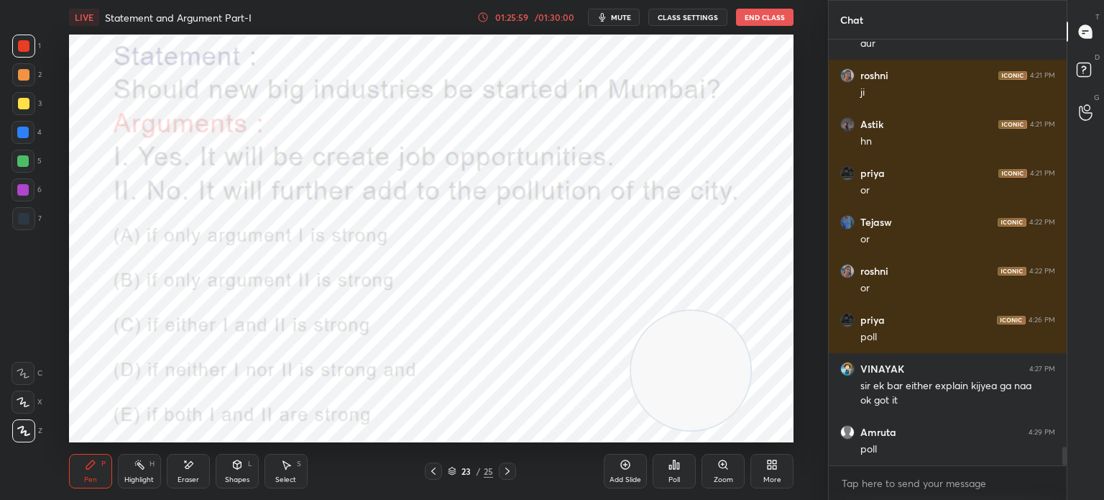
click at [672, 480] on div "Poll" at bounding box center [675, 479] width 12 height 7
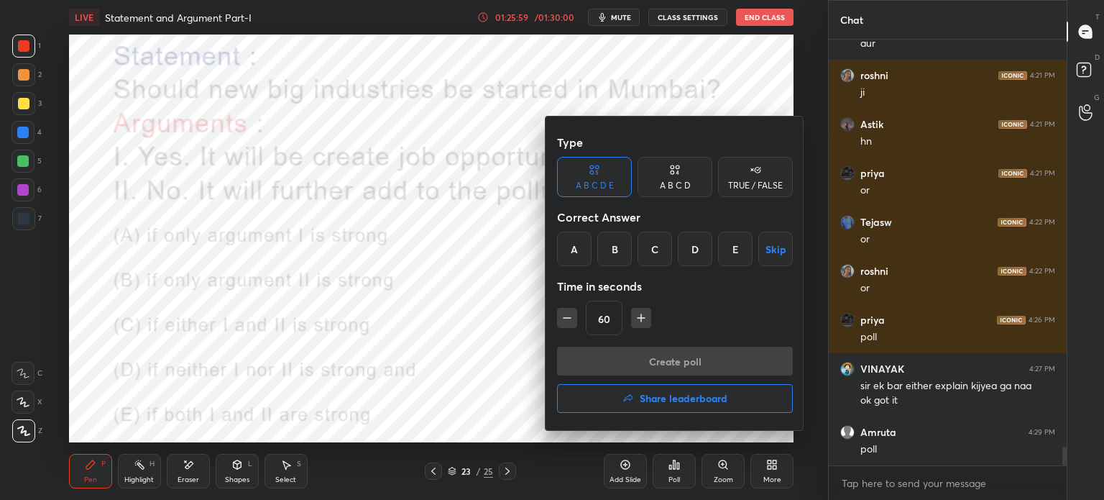
click at [654, 249] on div "C" at bounding box center [655, 249] width 35 height 35
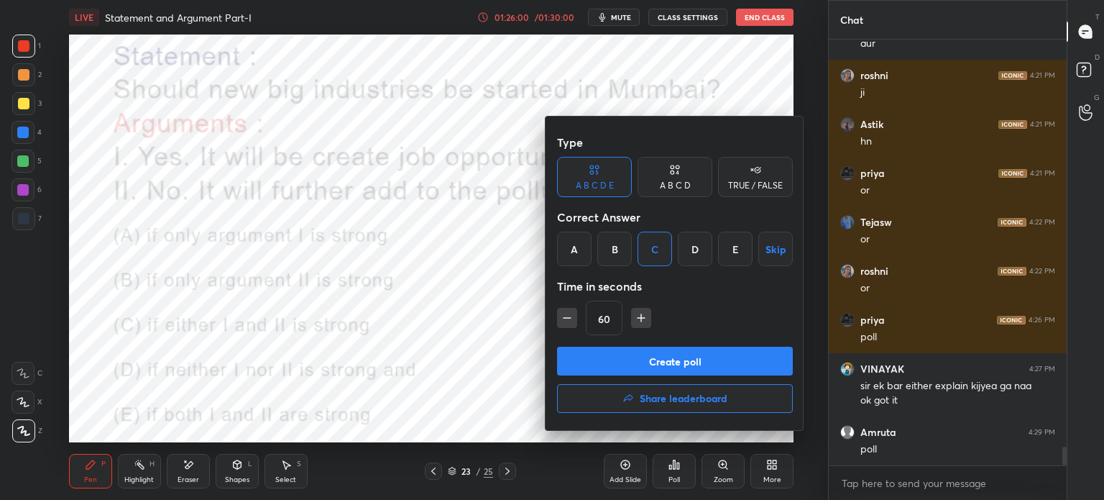
click at [563, 315] on icon "button" at bounding box center [567, 318] width 14 height 14
type input "45"
click at [609, 364] on button "Create poll" at bounding box center [675, 361] width 236 height 29
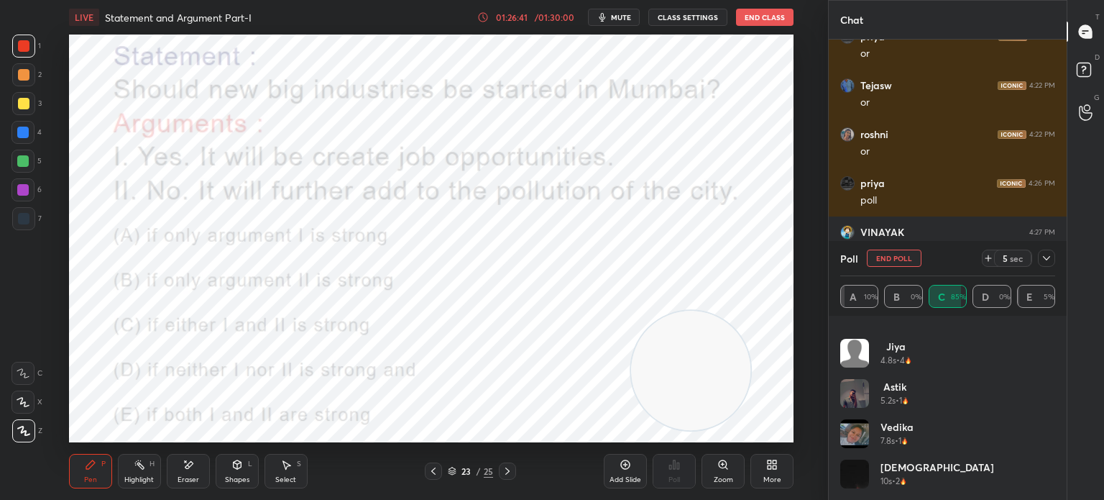
scroll to position [9610, 0]
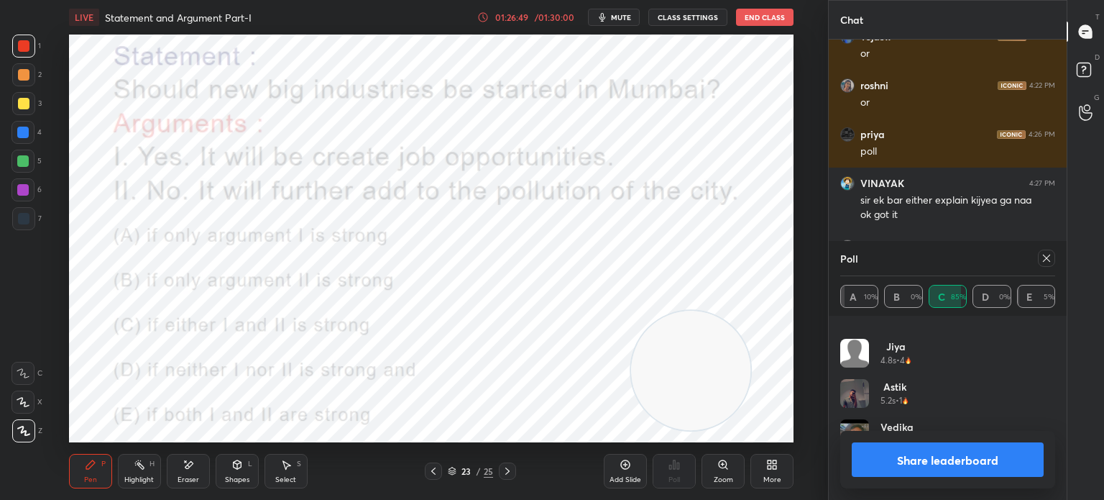
click at [1048, 258] on icon at bounding box center [1047, 258] width 12 height 12
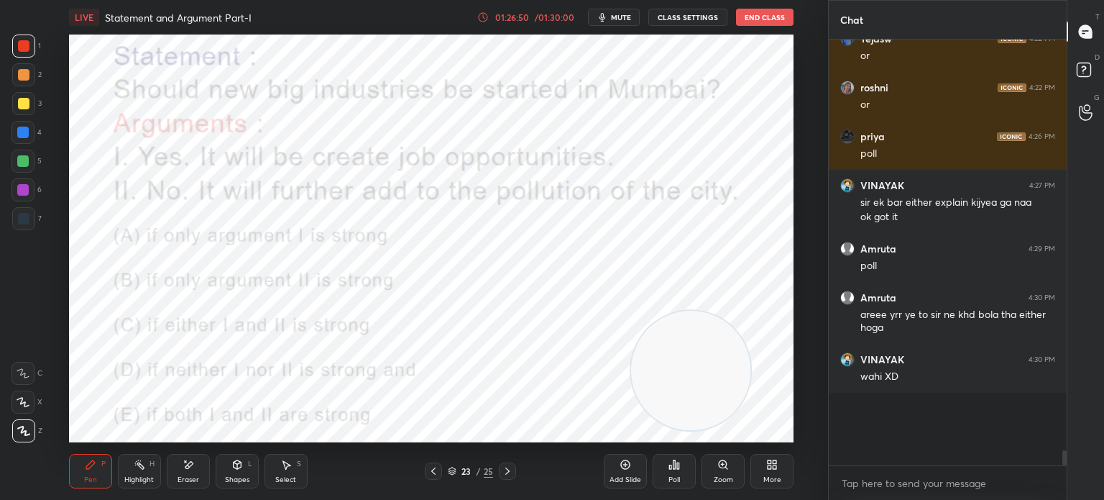
scroll to position [9592, 0]
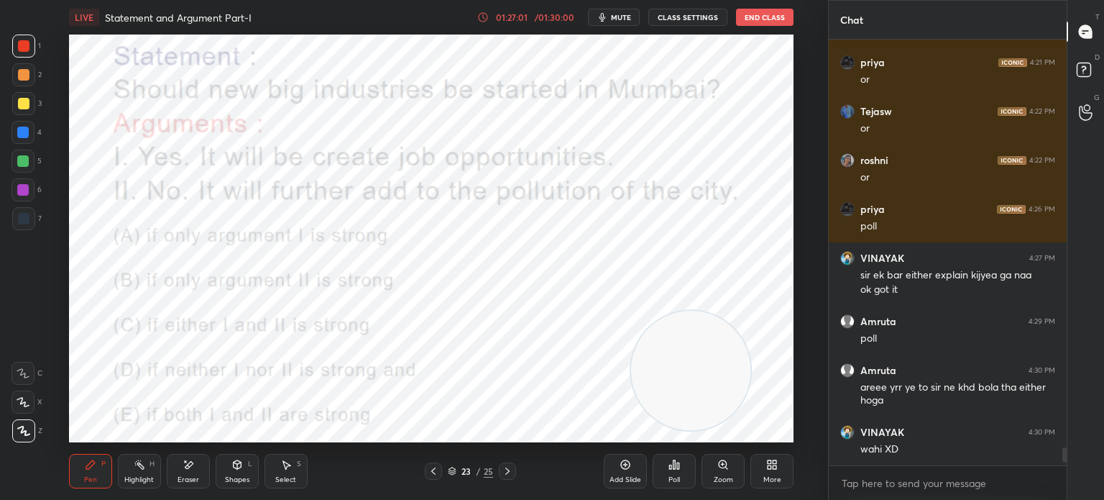
click at [764, 478] on div "More" at bounding box center [773, 479] width 18 height 7
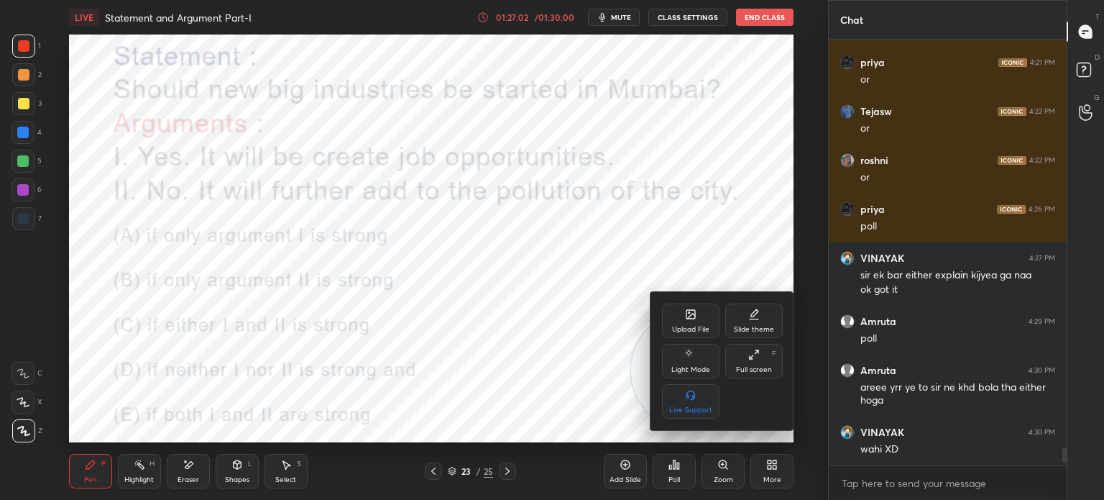
click at [675, 308] on div "Upload File" at bounding box center [691, 320] width 58 height 35
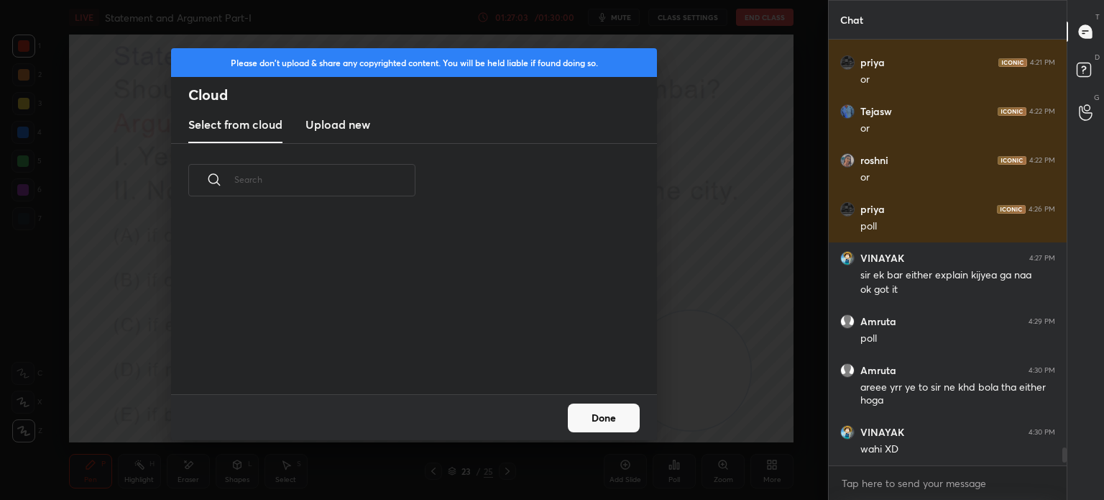
scroll to position [177, 462]
click at [343, 127] on h3 "Upload new" at bounding box center [338, 124] width 65 height 17
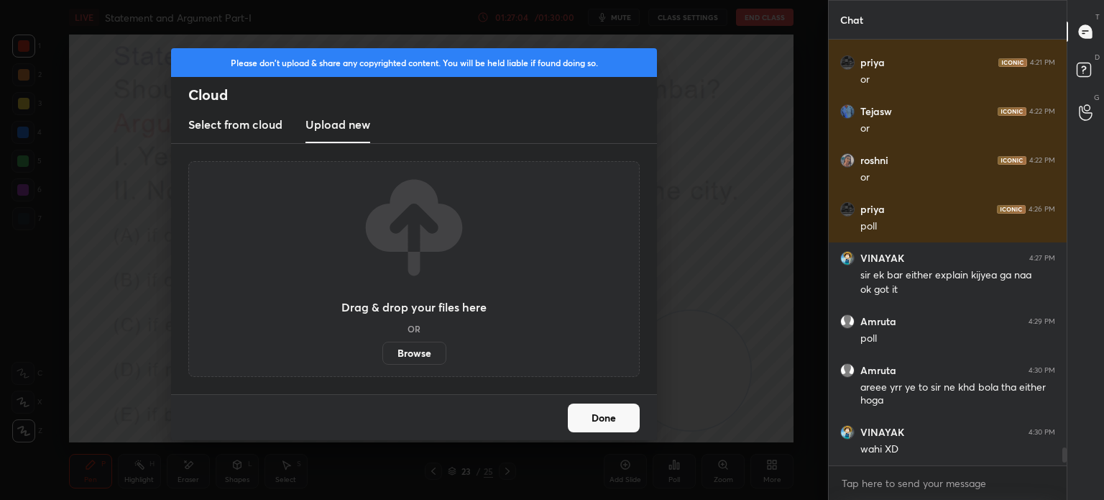
click at [413, 353] on label "Browse" at bounding box center [414, 353] width 64 height 23
click at [382, 353] on input "Browse" at bounding box center [382, 353] width 0 height 23
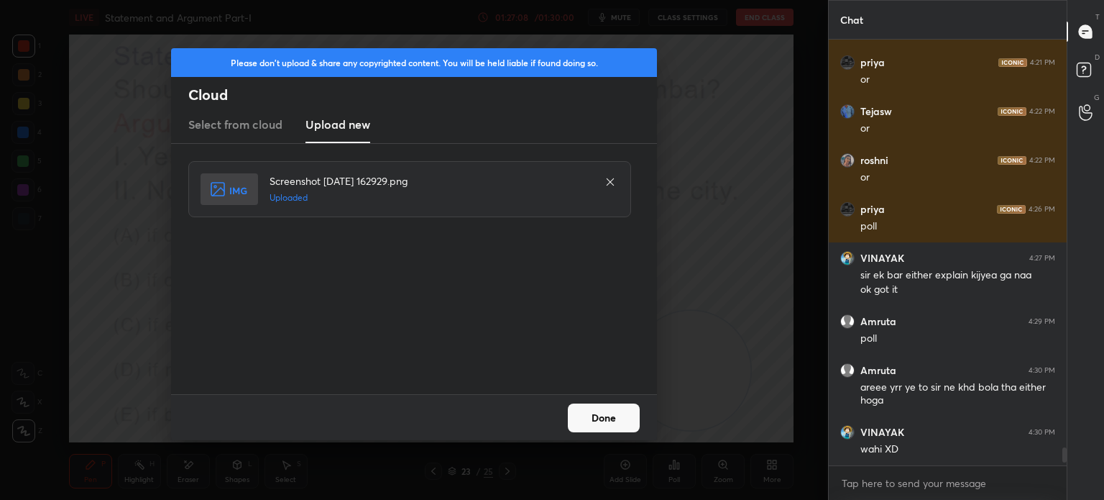
click at [621, 422] on button "Done" at bounding box center [604, 417] width 72 height 29
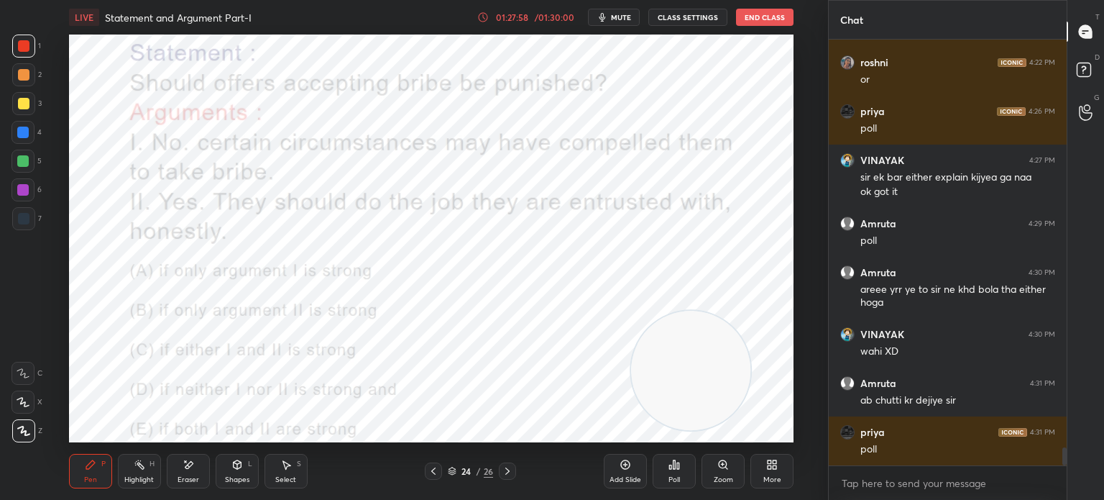
scroll to position [9681, 0]
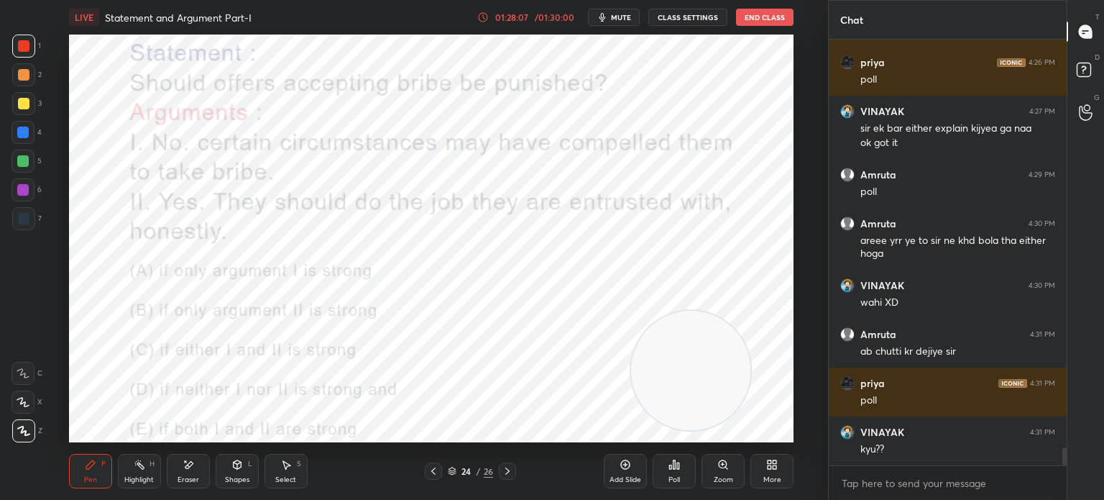
click at [620, 18] on span "mute" at bounding box center [621, 17] width 20 height 10
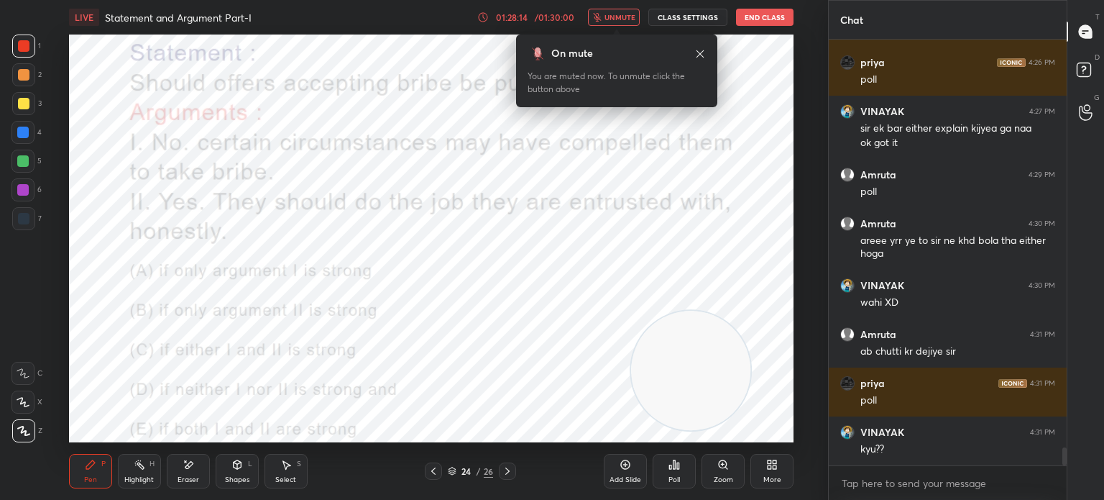
click at [619, 19] on span "unmute" at bounding box center [620, 17] width 31 height 10
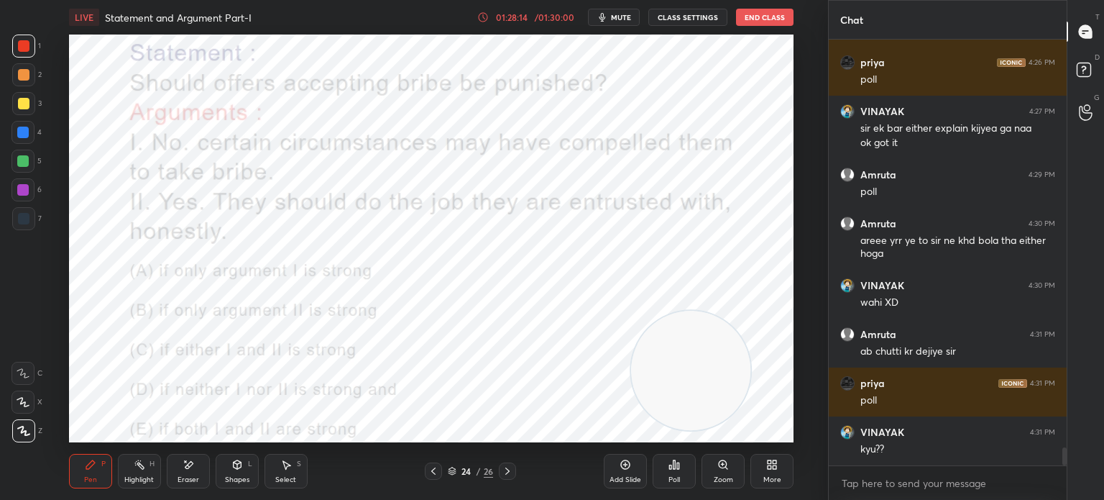
scroll to position [9730, 0]
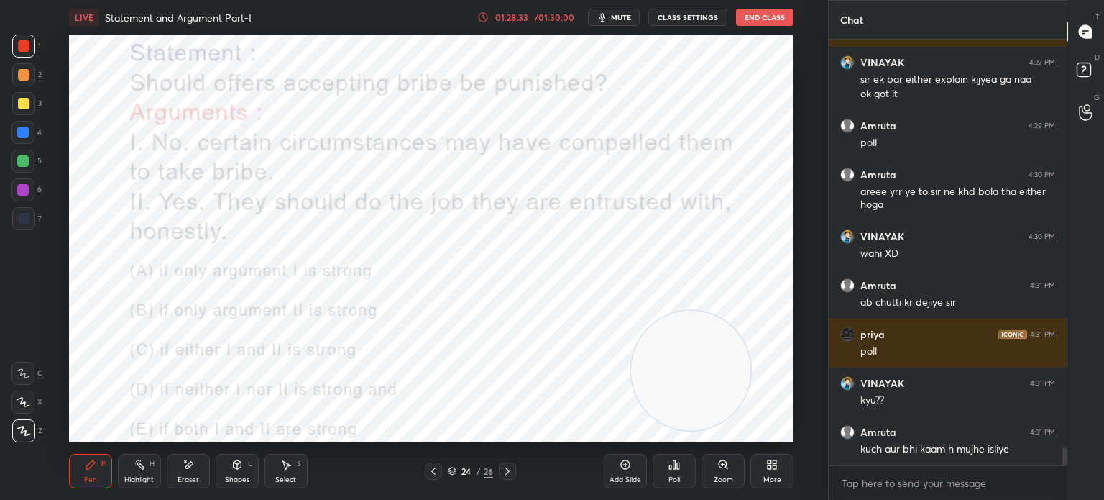
click at [672, 481] on div "Poll" at bounding box center [675, 479] width 12 height 7
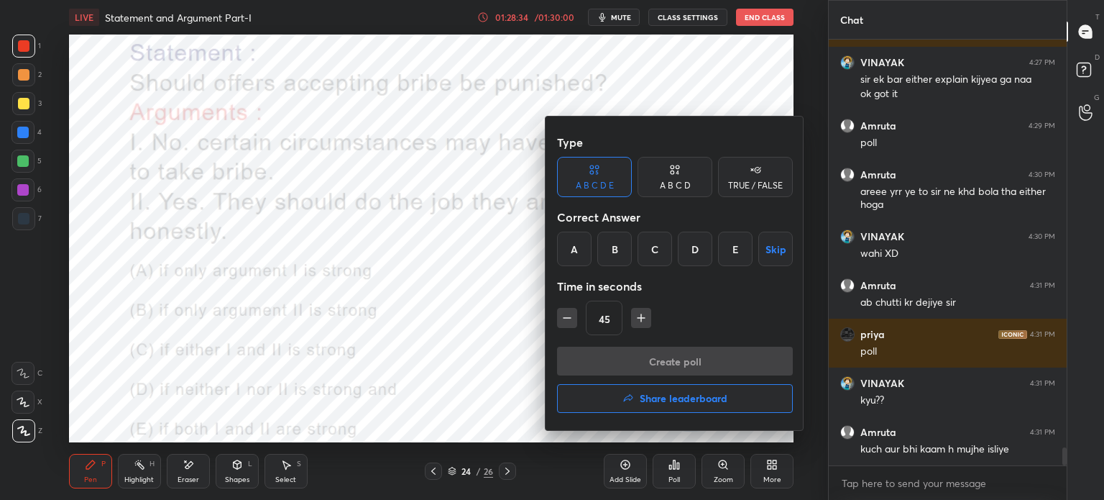
click at [613, 249] on div "B" at bounding box center [614, 249] width 35 height 35
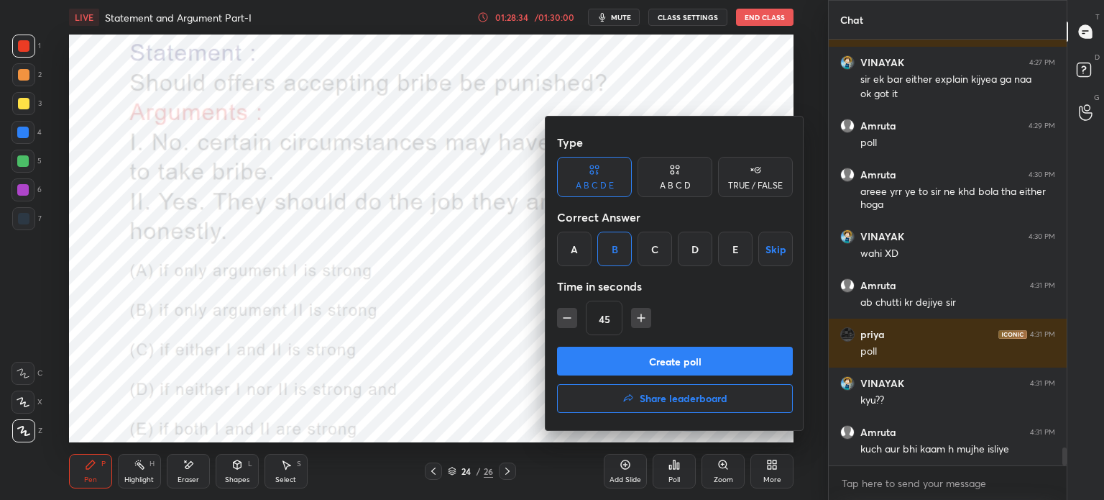
click at [620, 358] on button "Create poll" at bounding box center [675, 361] width 236 height 29
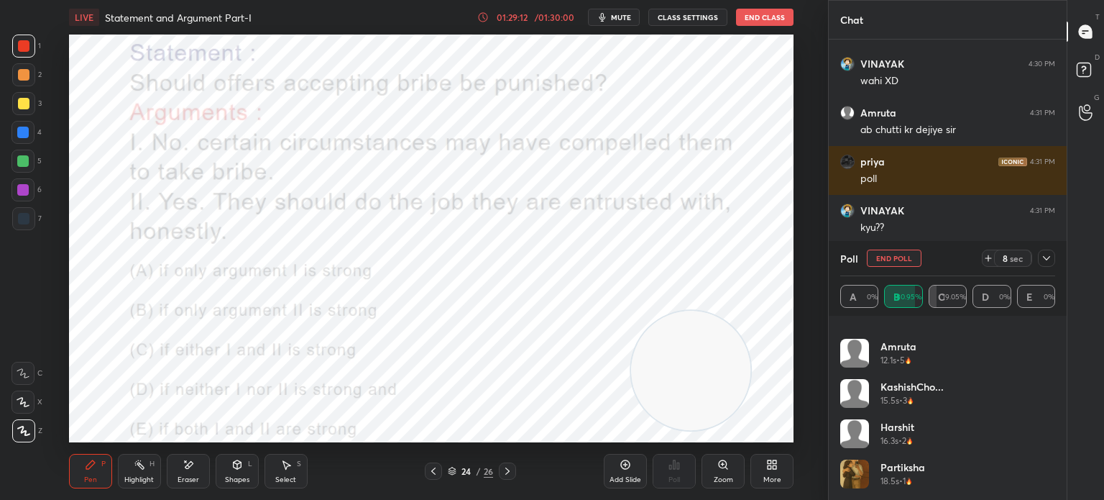
scroll to position [512, 0]
click at [886, 256] on button "End Poll" at bounding box center [894, 257] width 55 height 17
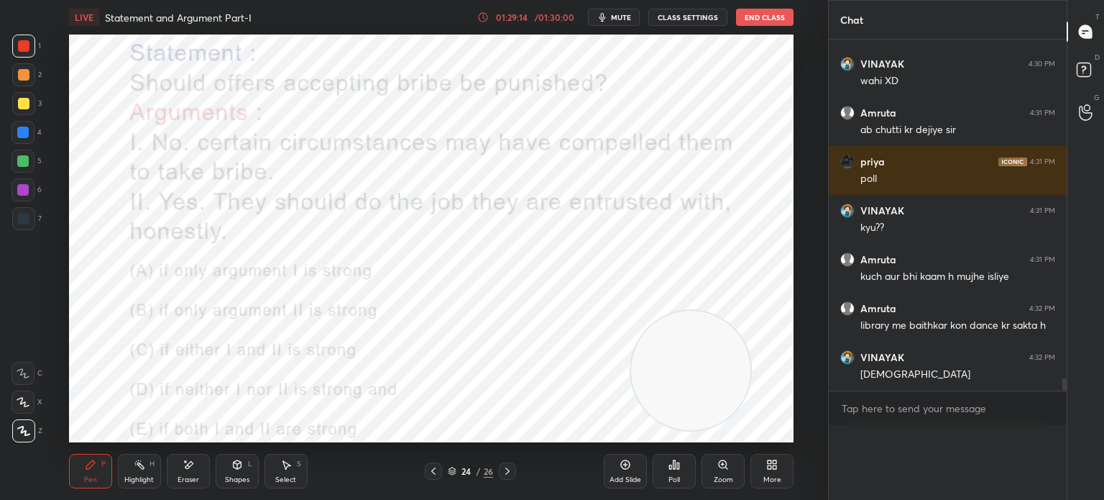
scroll to position [9931, 0]
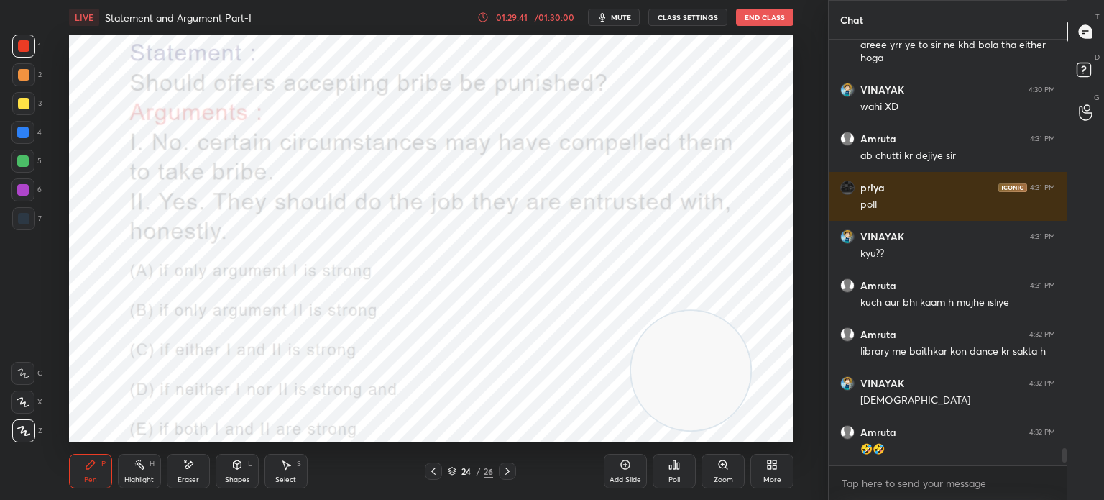
click at [670, 472] on div "Poll" at bounding box center [674, 471] width 43 height 35
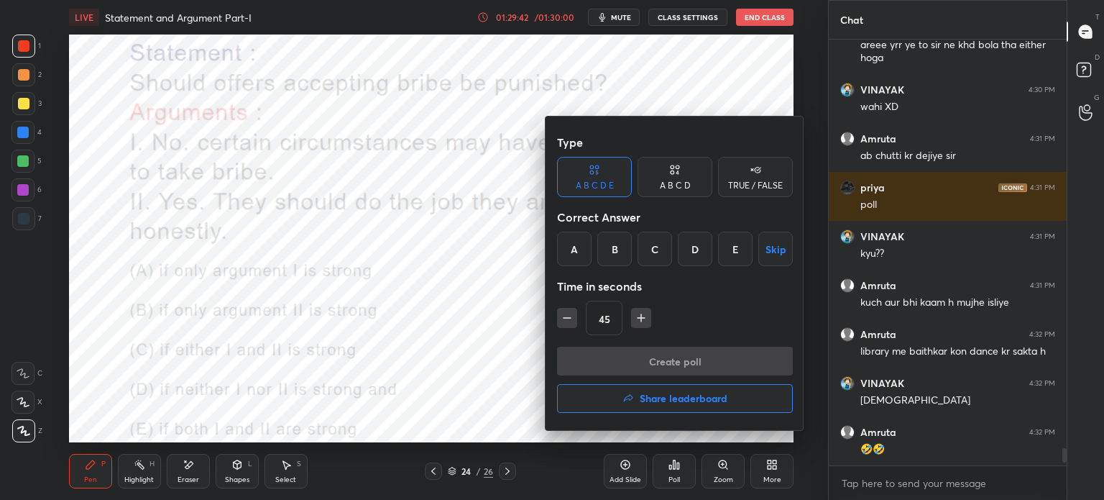
click at [505, 279] on div at bounding box center [552, 250] width 1104 height 500
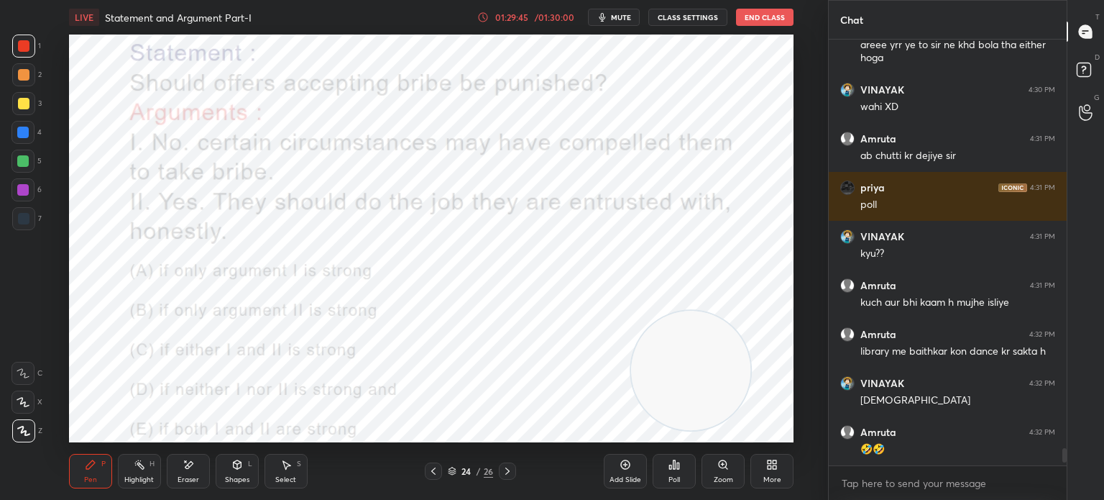
scroll to position [9926, 0]
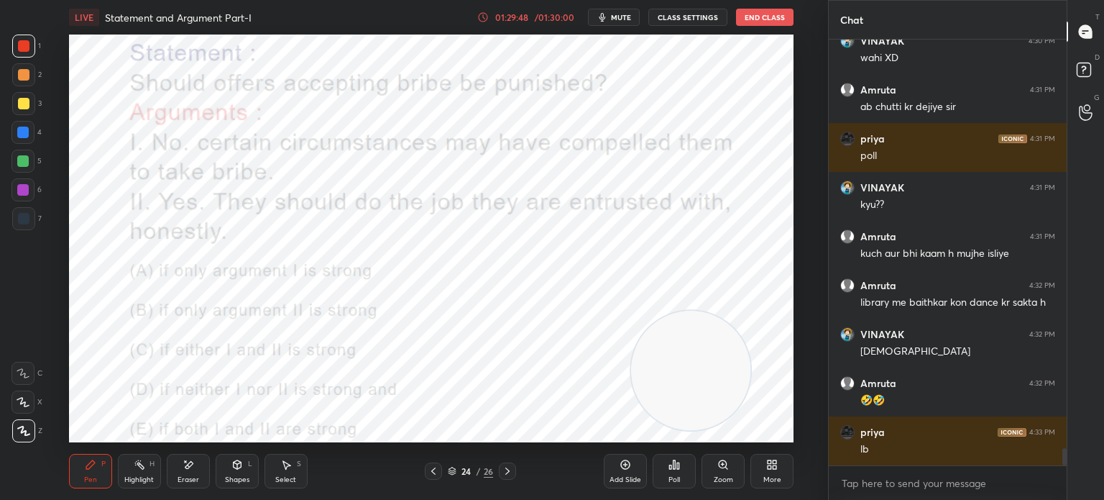
click at [677, 477] on div "Poll" at bounding box center [675, 479] width 12 height 7
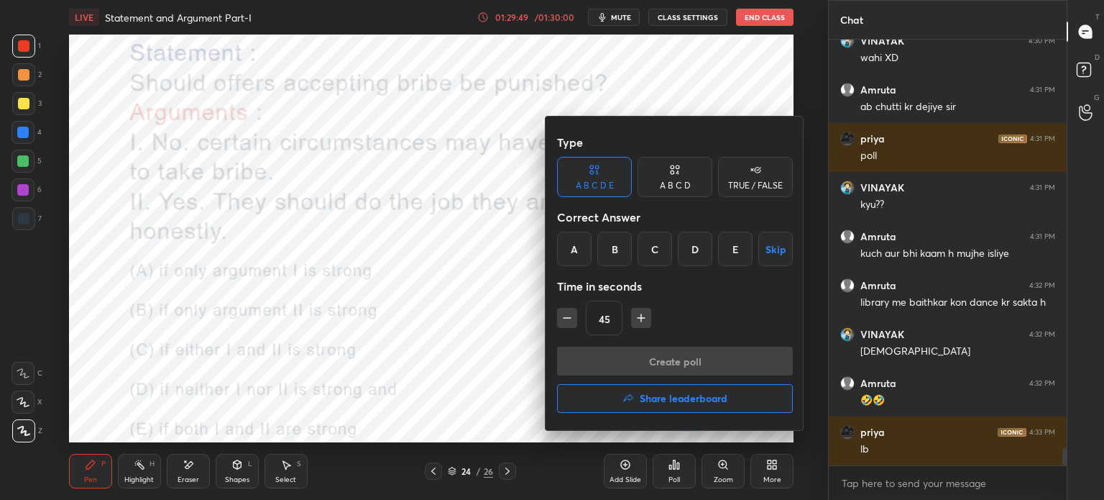
click at [661, 400] on h4 "Share leaderboard" at bounding box center [684, 398] width 88 height 10
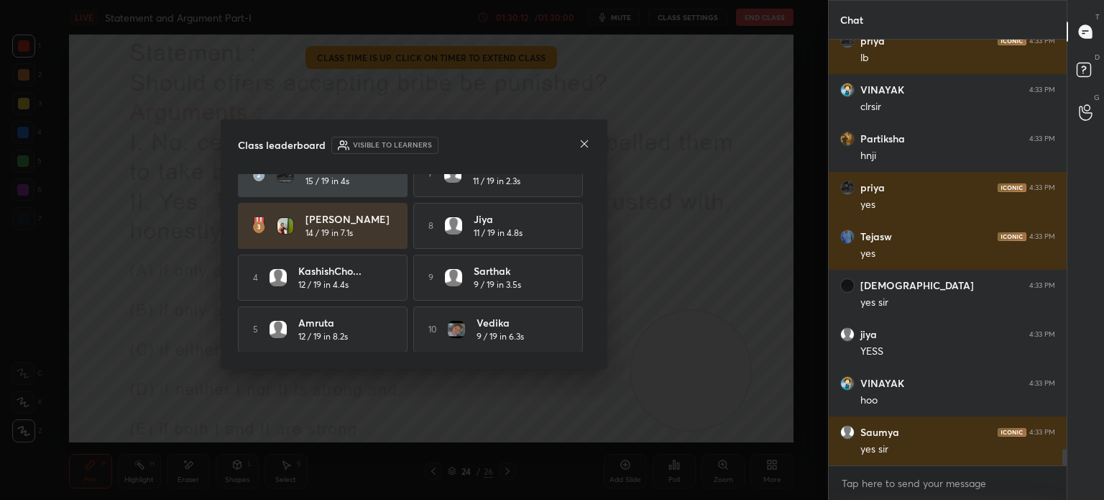
scroll to position [10366, 0]
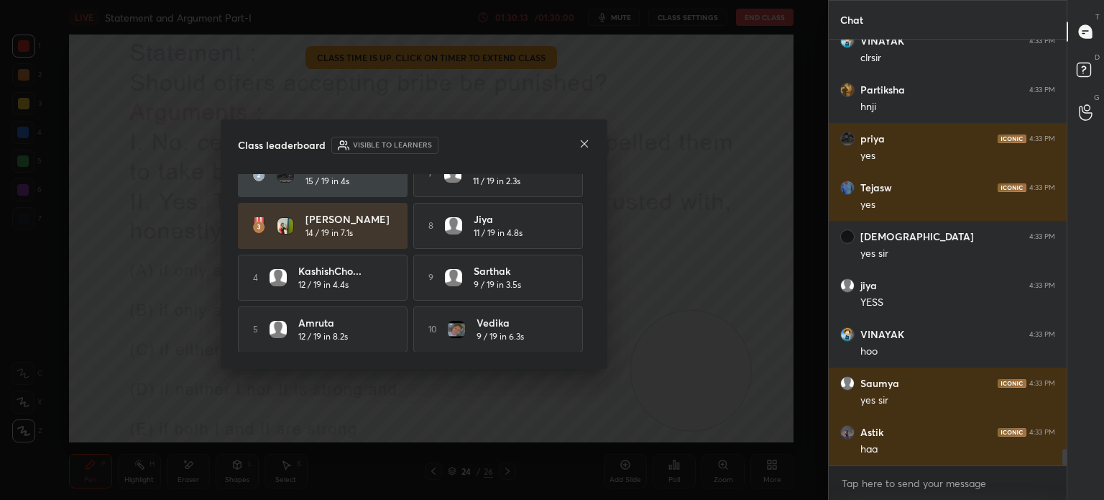
click at [587, 147] on icon at bounding box center [584, 143] width 7 height 7
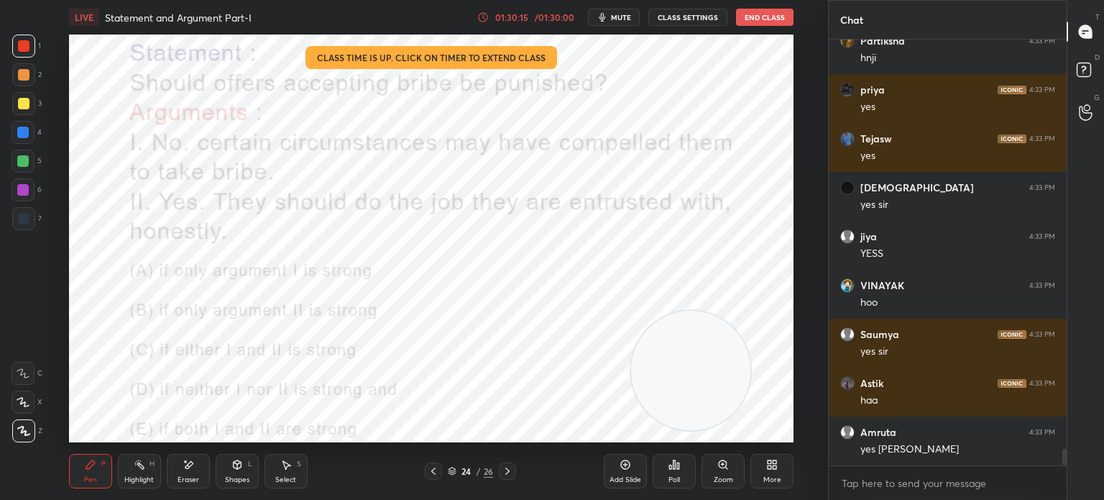
scroll to position [10464, 0]
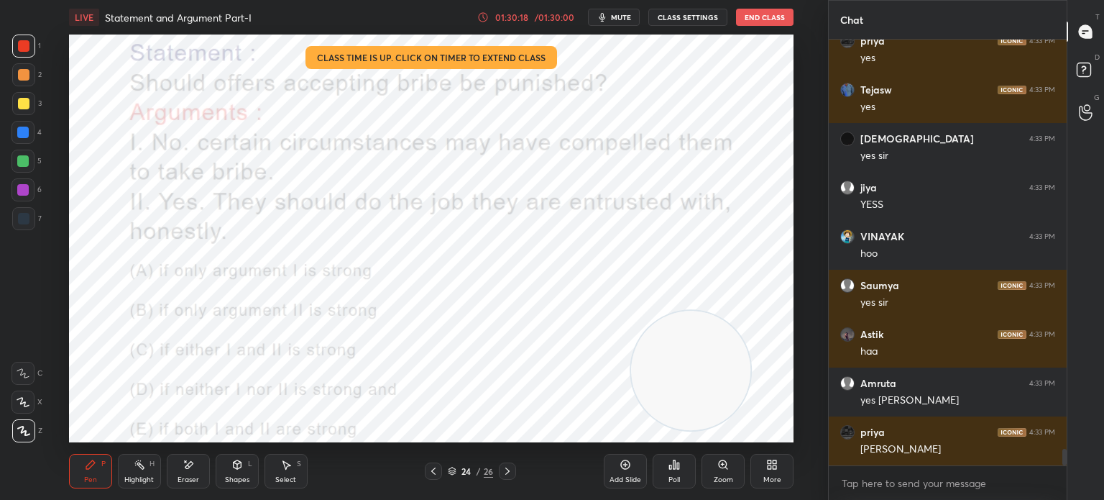
click at [764, 19] on button "End Class" at bounding box center [765, 17] width 58 height 17
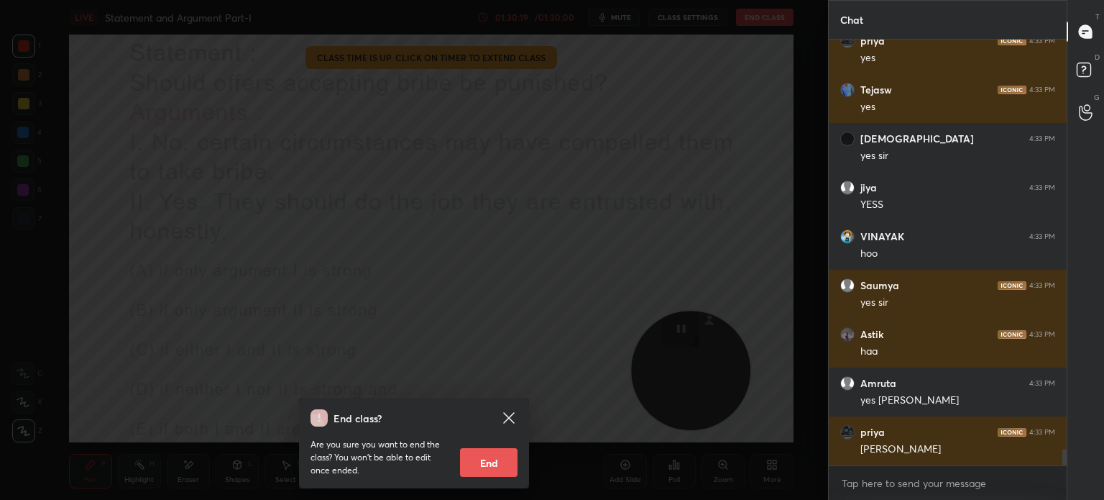
scroll to position [10513, 0]
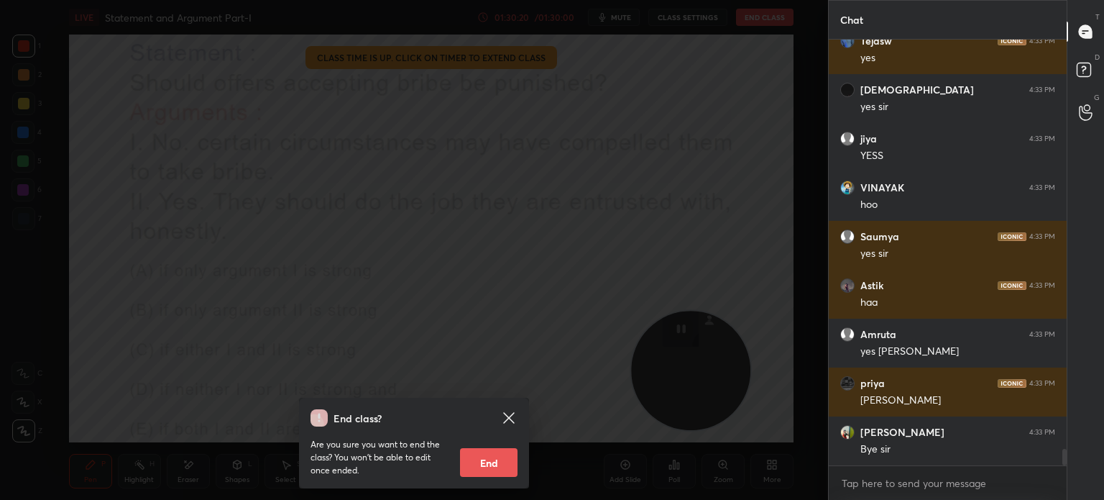
click at [492, 462] on button "End" at bounding box center [489, 462] width 58 height 29
type textarea "x"
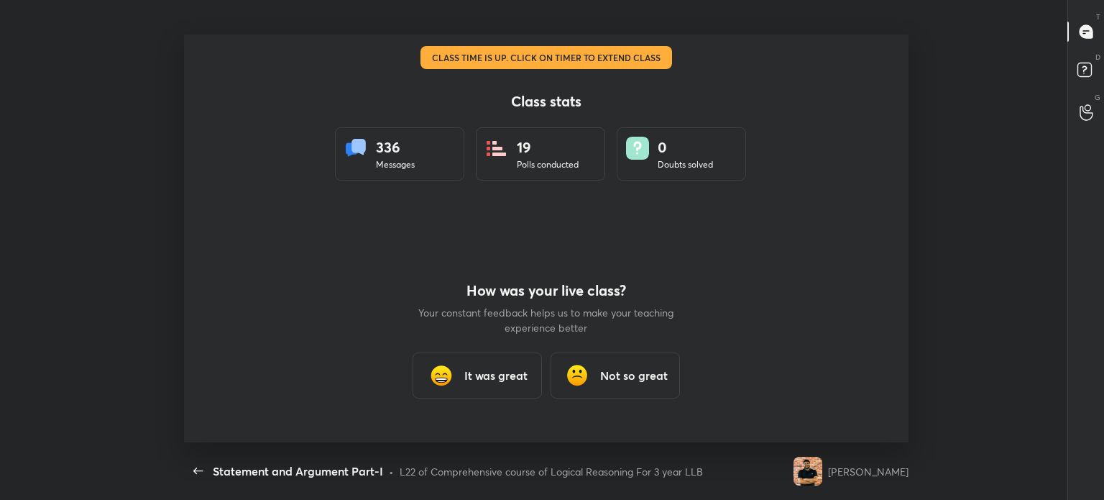
scroll to position [408, 1053]
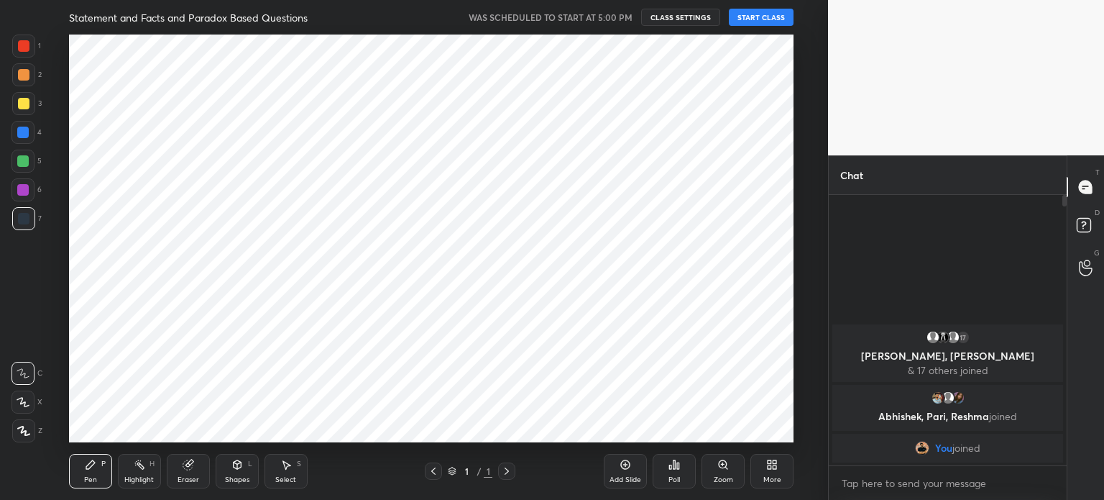
scroll to position [71487, 71125]
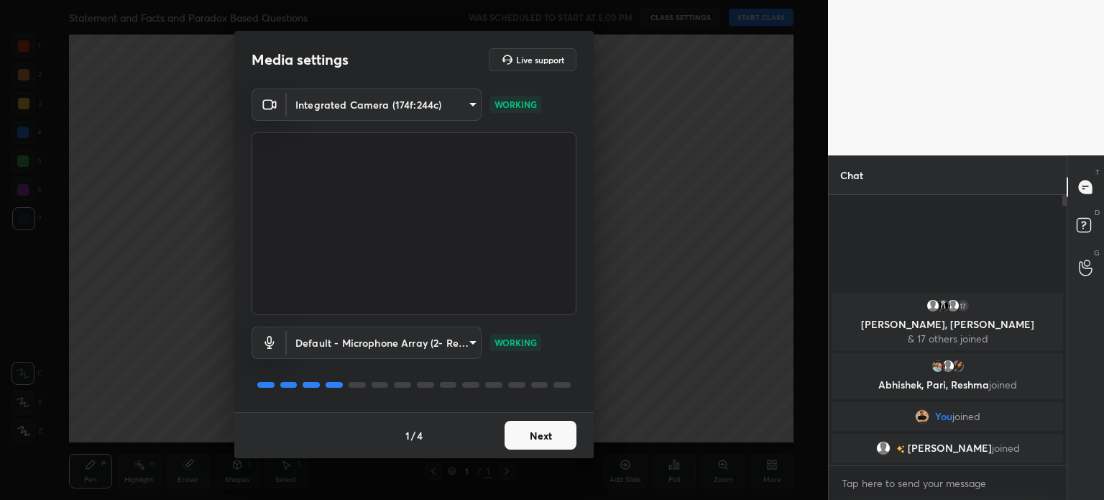
click at [548, 439] on button "Next" at bounding box center [541, 435] width 72 height 29
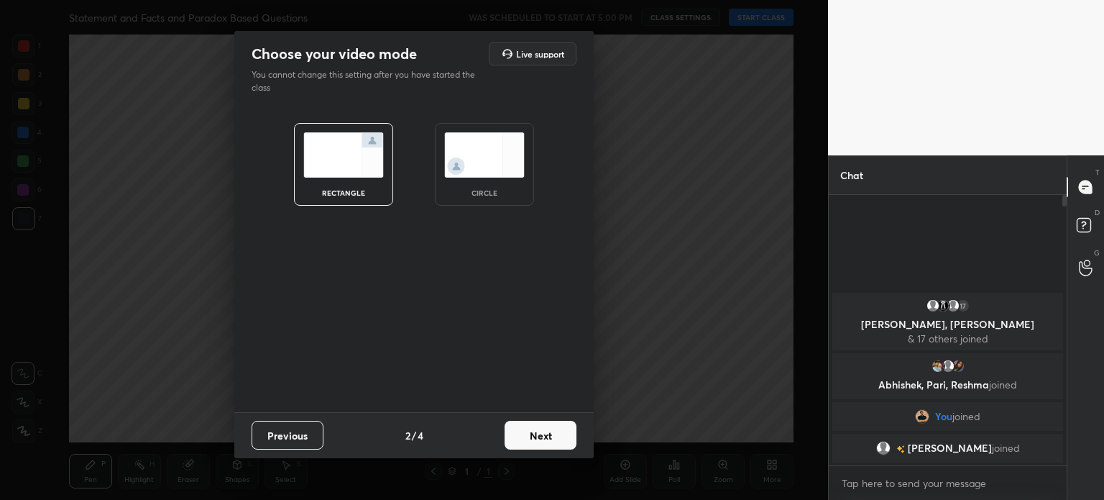
click at [496, 171] on img at bounding box center [484, 154] width 81 height 45
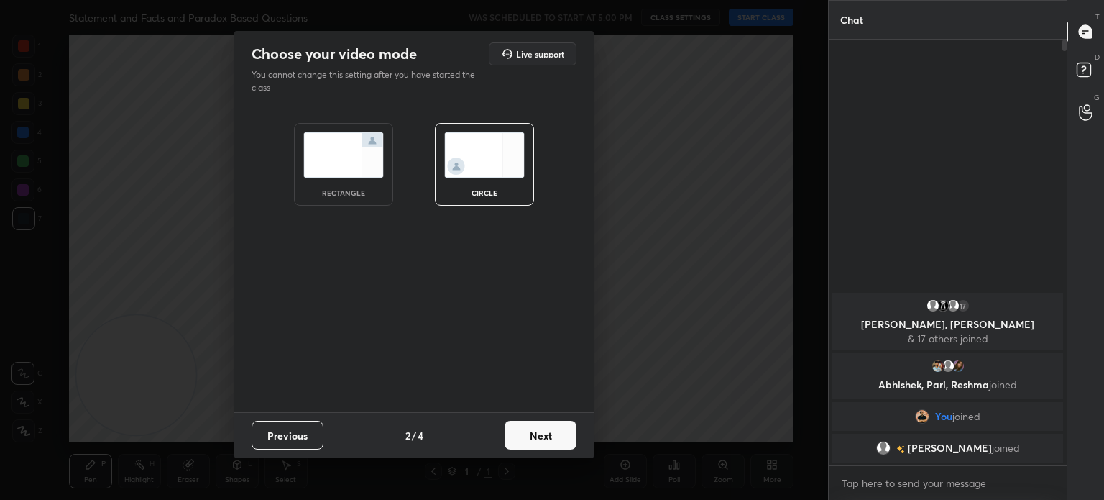
click at [552, 438] on button "Next" at bounding box center [541, 435] width 72 height 29
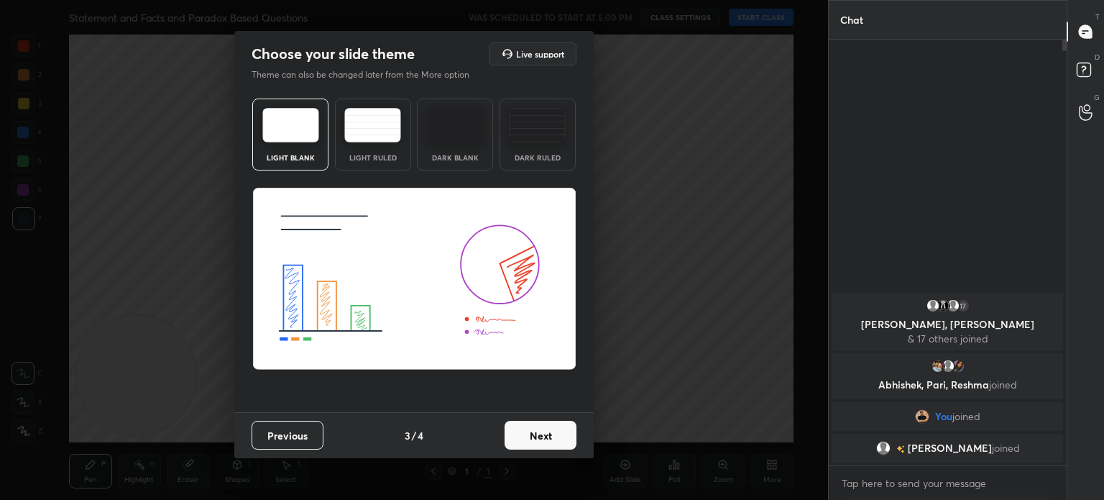
click at [552, 438] on button "Next" at bounding box center [541, 435] width 72 height 29
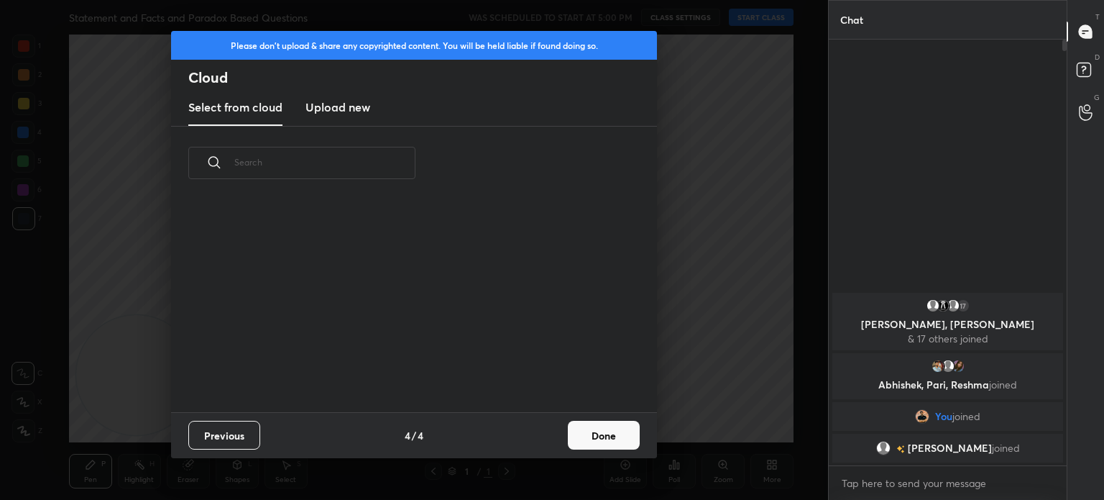
scroll to position [213, 462]
click at [599, 435] on button "Done" at bounding box center [604, 435] width 72 height 29
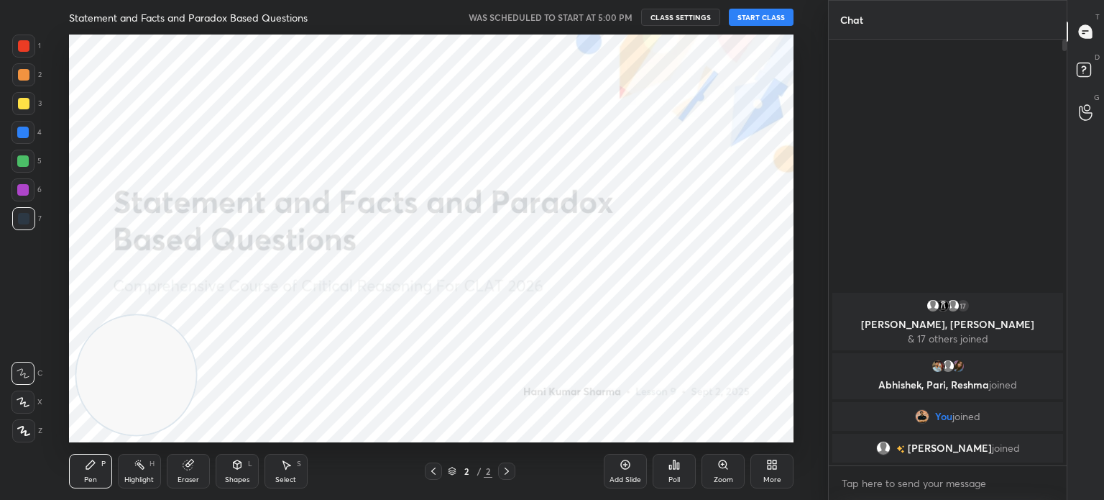
click at [753, 22] on button "START CLASS" at bounding box center [761, 17] width 65 height 17
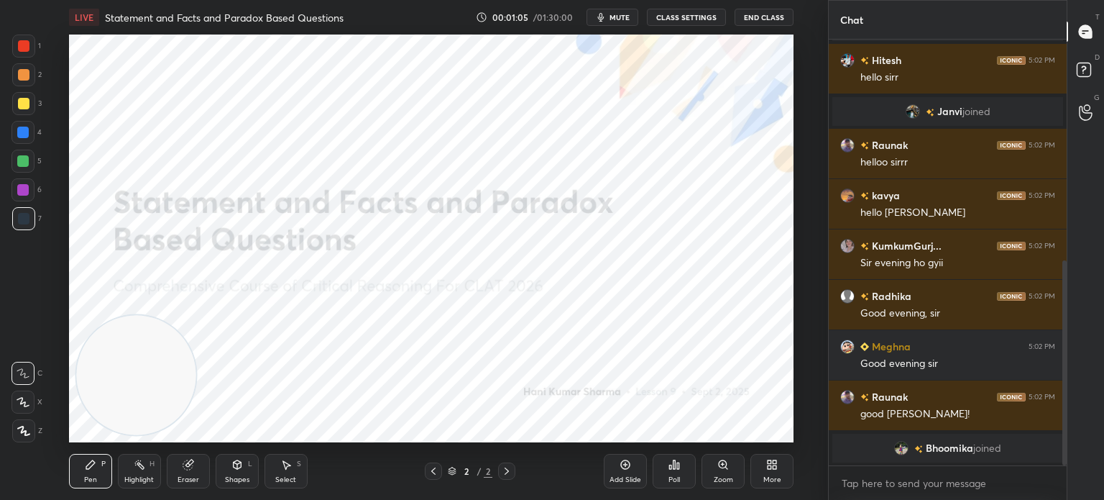
scroll to position [475, 0]
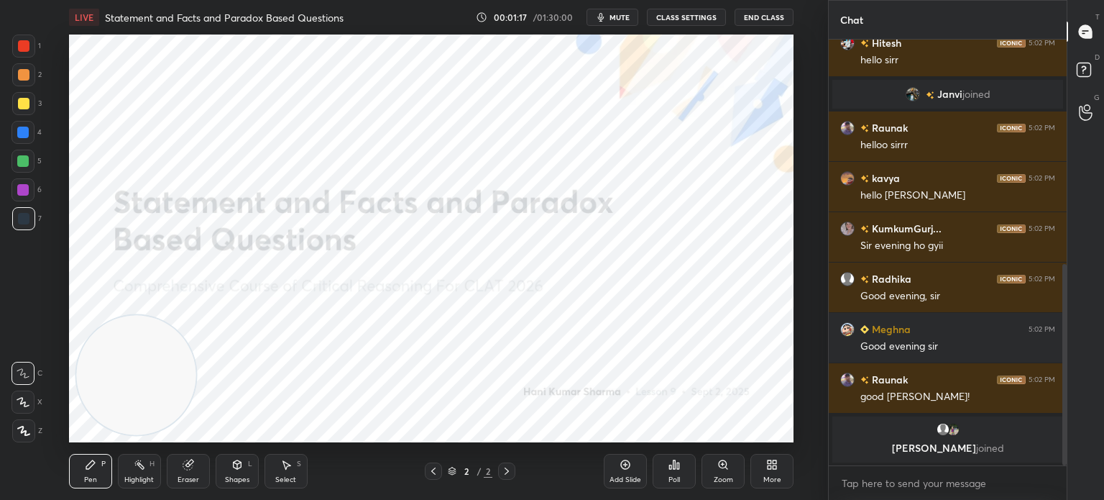
click at [694, 17] on button "CLASS SETTINGS" at bounding box center [686, 17] width 79 height 17
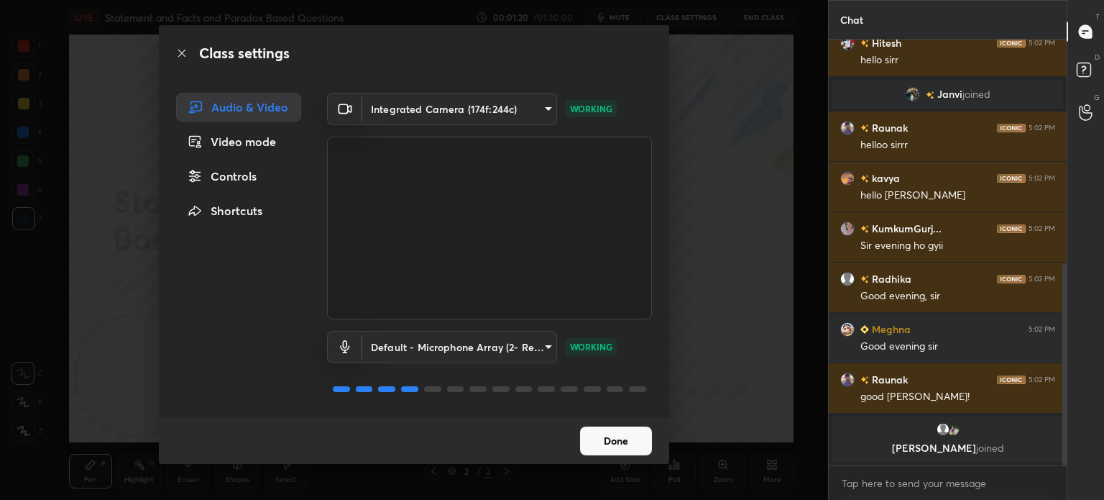
click at [617, 447] on button "Done" at bounding box center [616, 440] width 72 height 29
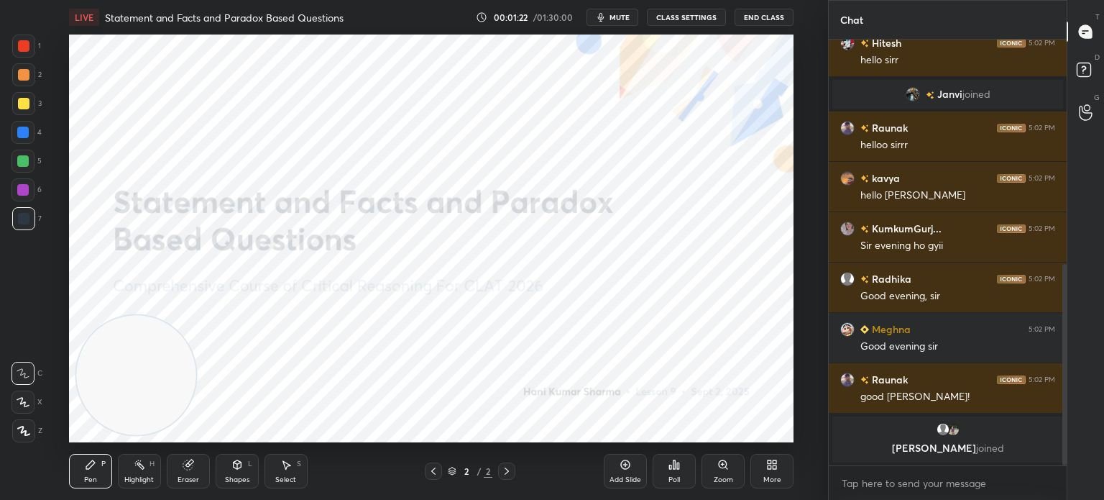
click at [623, 10] on button "mute" at bounding box center [613, 17] width 52 height 17
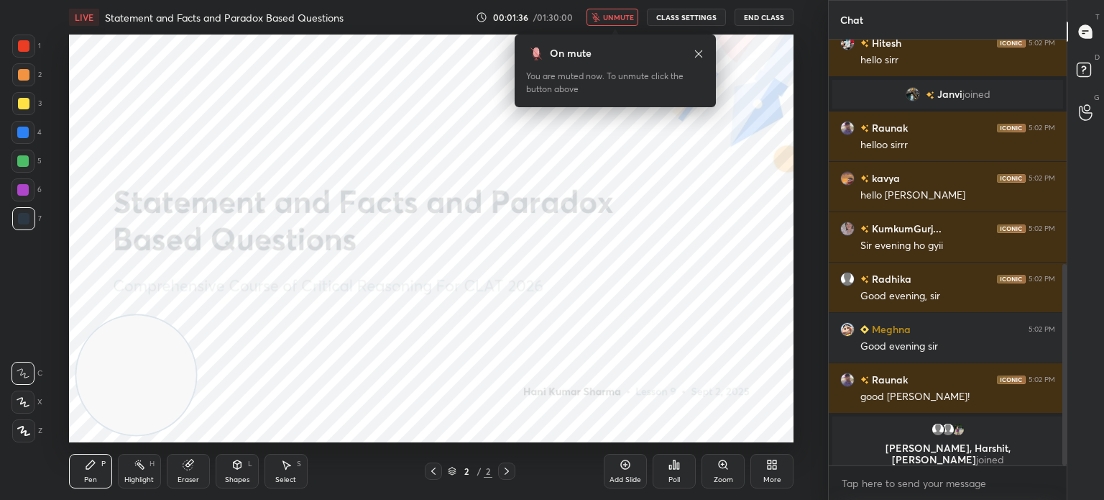
scroll to position [525, 0]
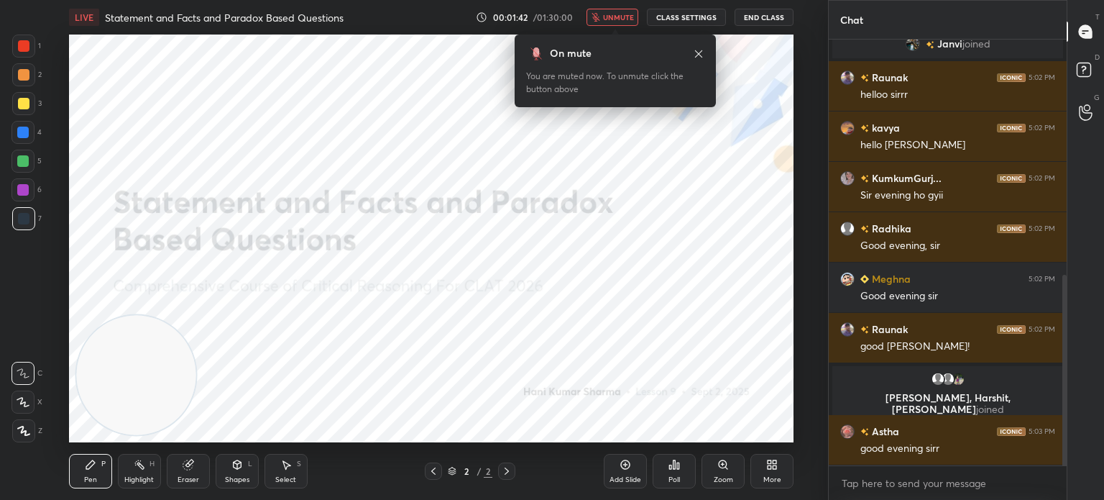
click at [611, 17] on span "unmute" at bounding box center [618, 17] width 31 height 10
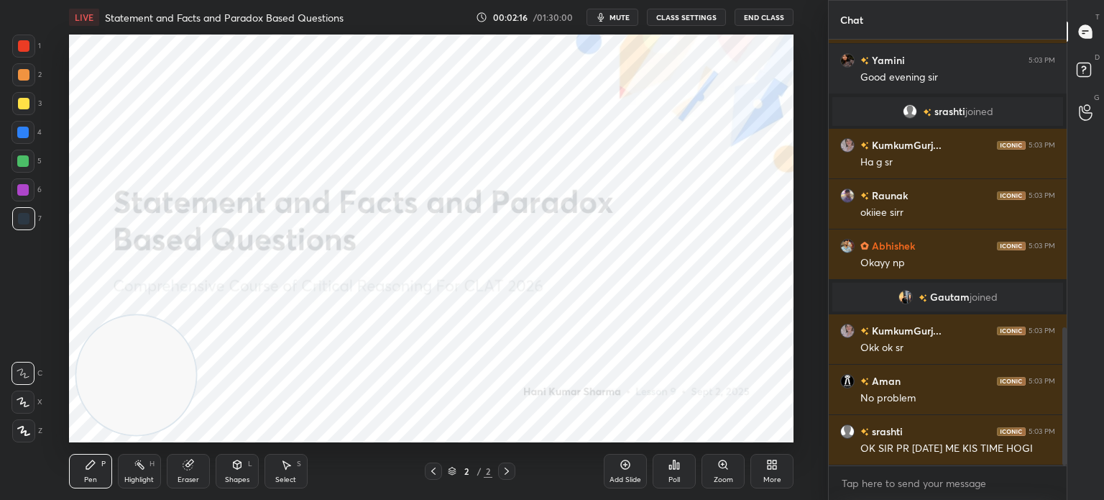
scroll to position [936, 0]
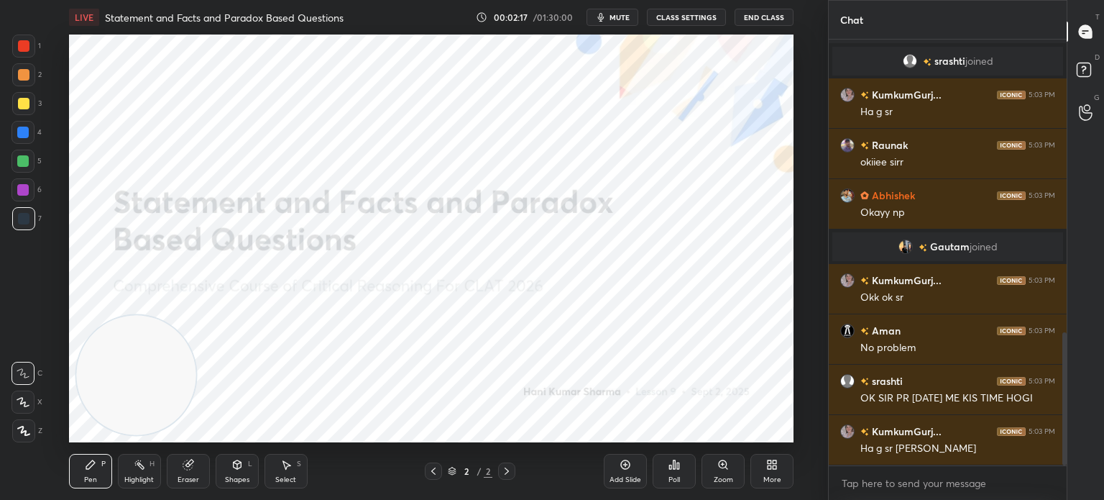
click at [26, 48] on div at bounding box center [24, 46] width 12 height 12
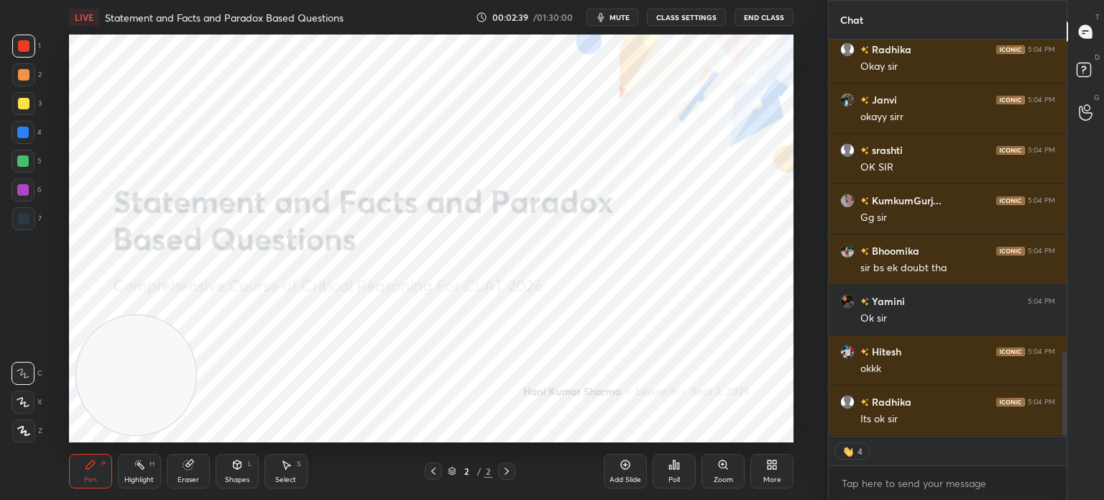
scroll to position [1518, 0]
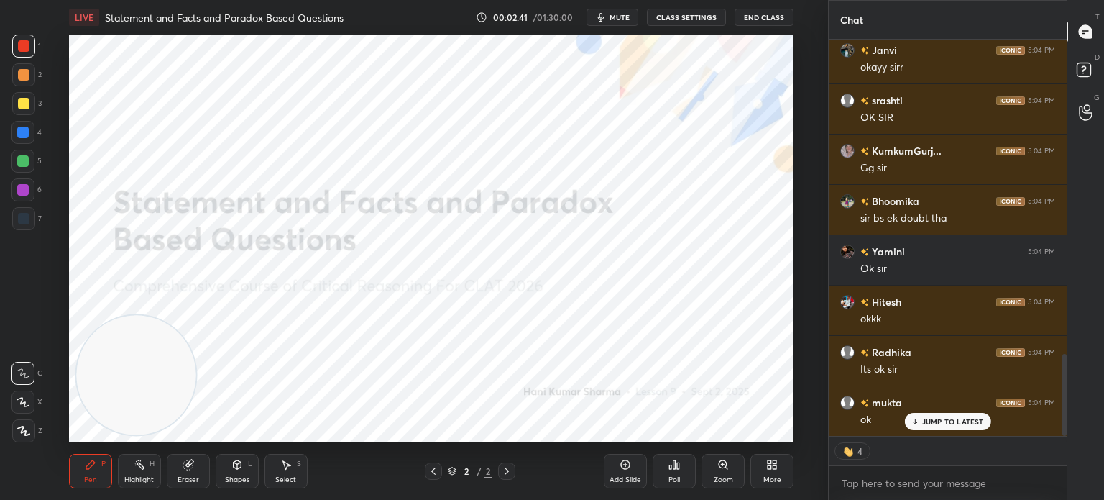
click at [930, 421] on p "JUMP TO LATEST" at bounding box center [953, 421] width 62 height 9
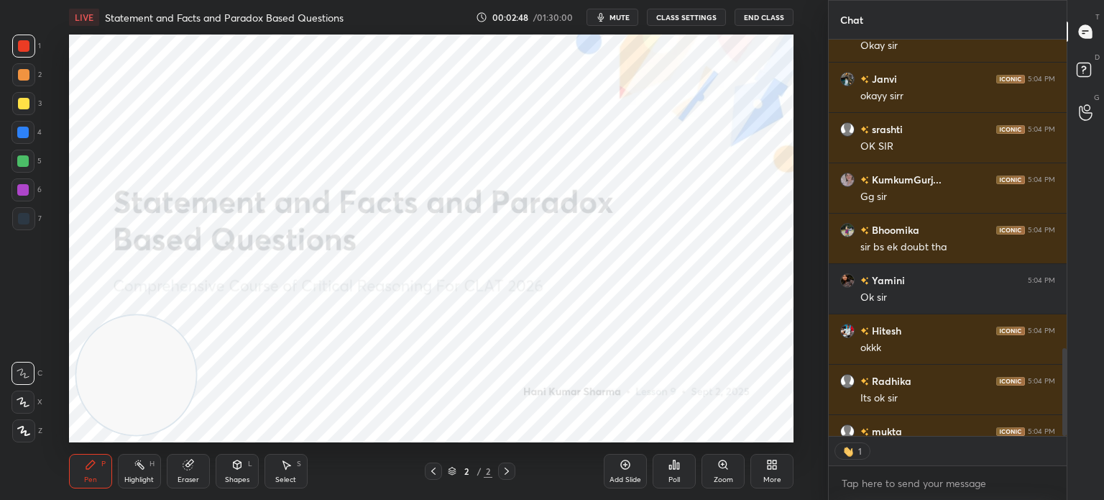
scroll to position [393, 234]
click at [24, 217] on div at bounding box center [24, 219] width 12 height 12
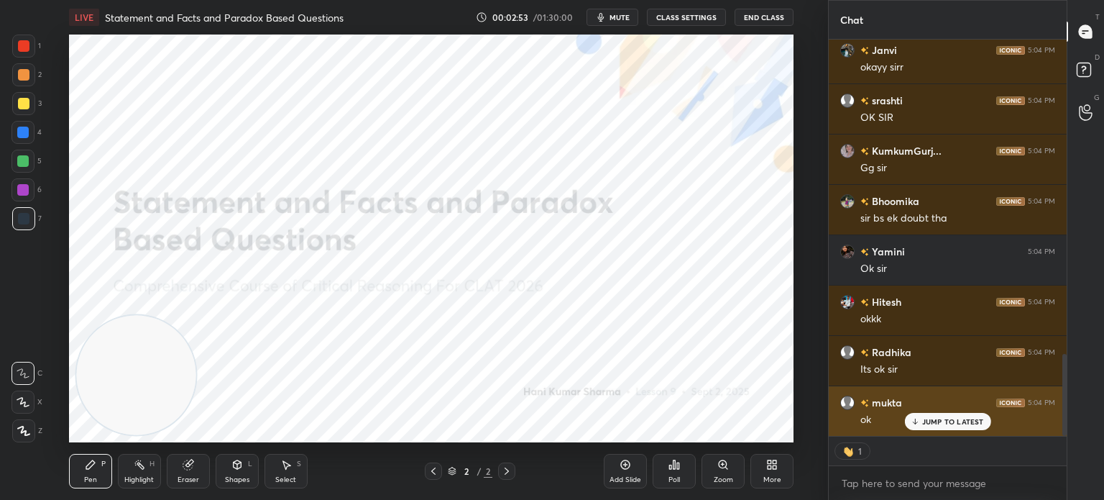
click at [945, 422] on p "JUMP TO LATEST" at bounding box center [953, 421] width 62 height 9
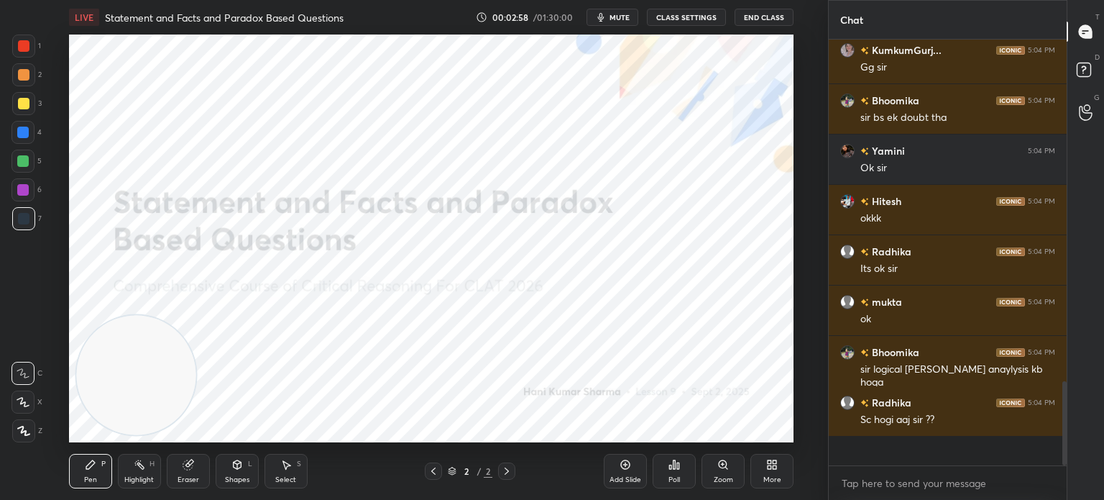
scroll to position [421, 234]
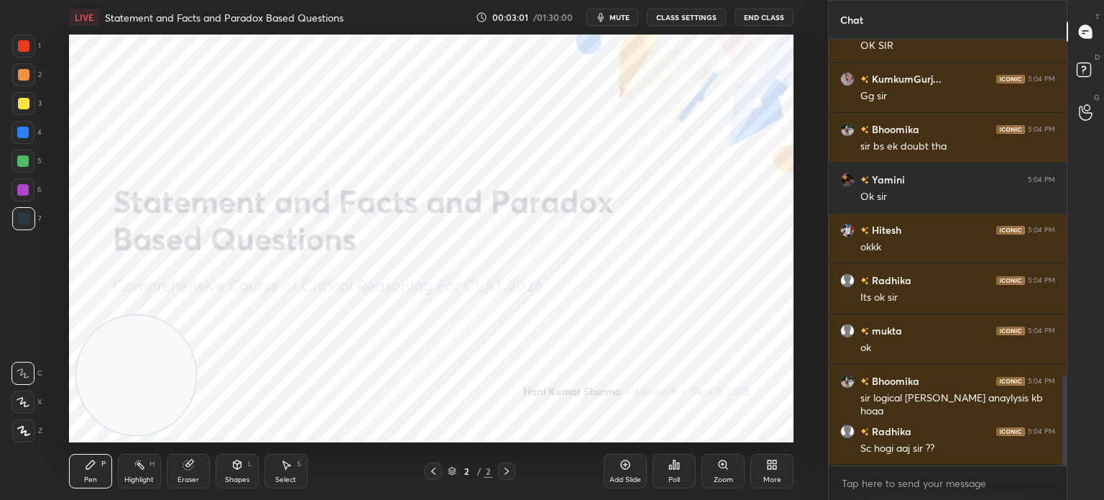
click at [24, 432] on icon at bounding box center [24, 430] width 12 height 9
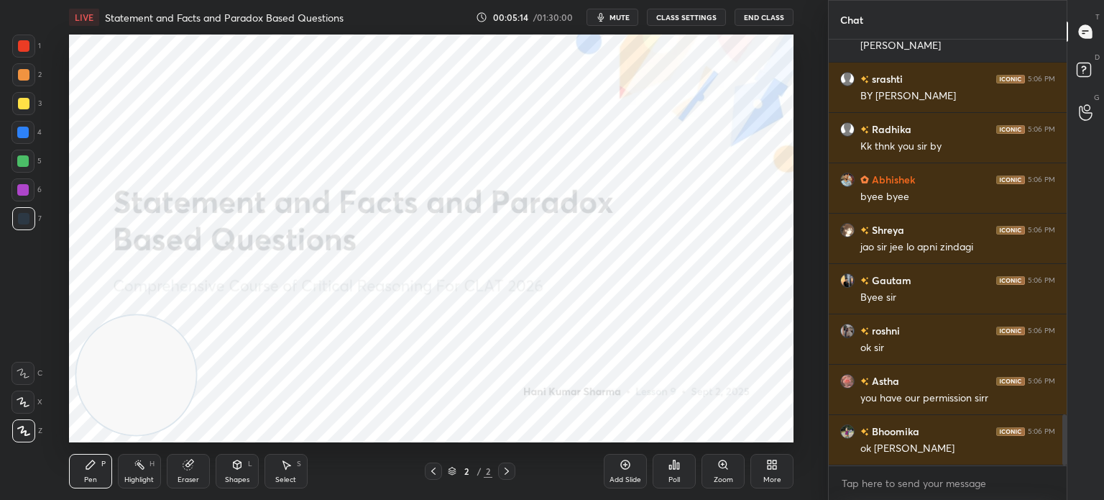
scroll to position [3161, 0]
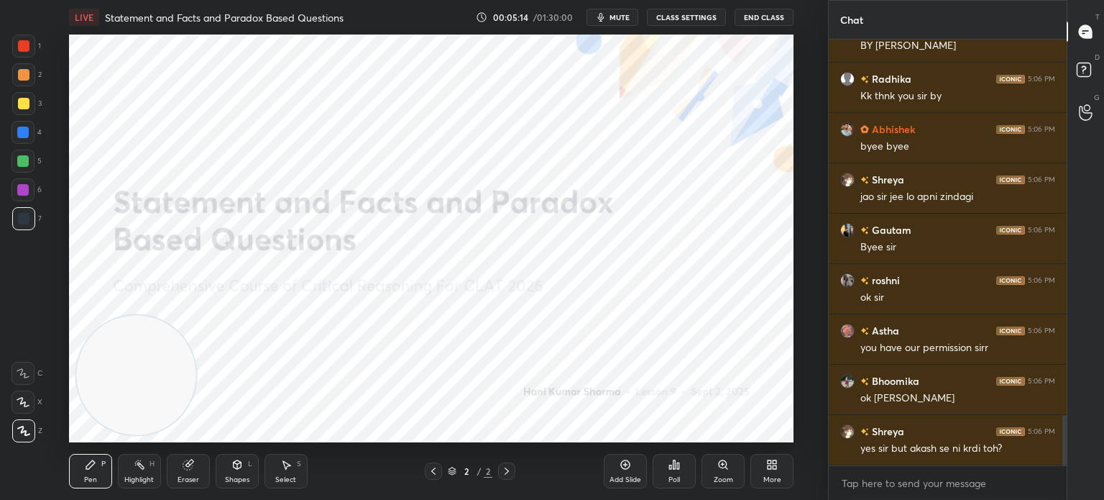
click at [757, 19] on button "End Class" at bounding box center [764, 17] width 59 height 17
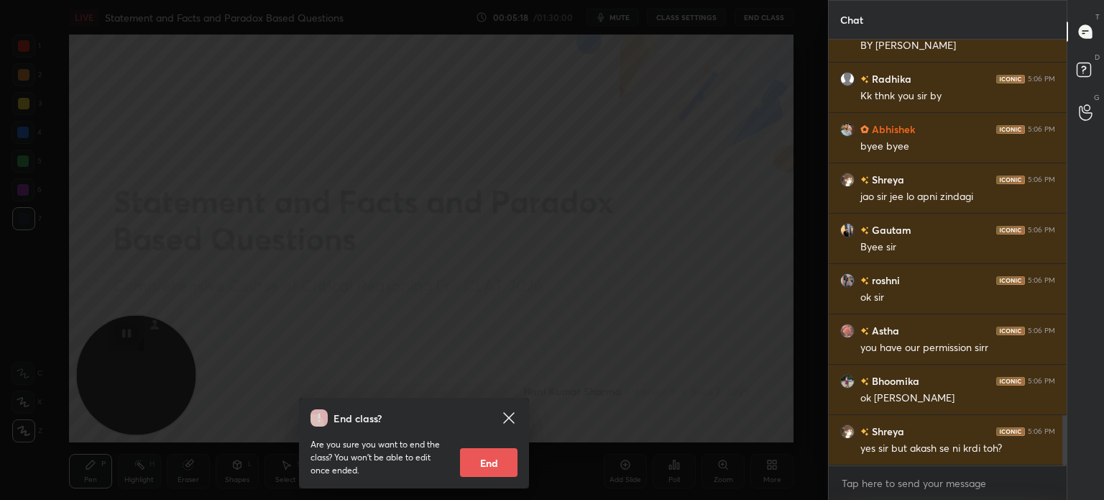
click at [498, 326] on div "End class? Are you sure you want to end the class? You won’t be able to edit on…" at bounding box center [414, 250] width 828 height 500
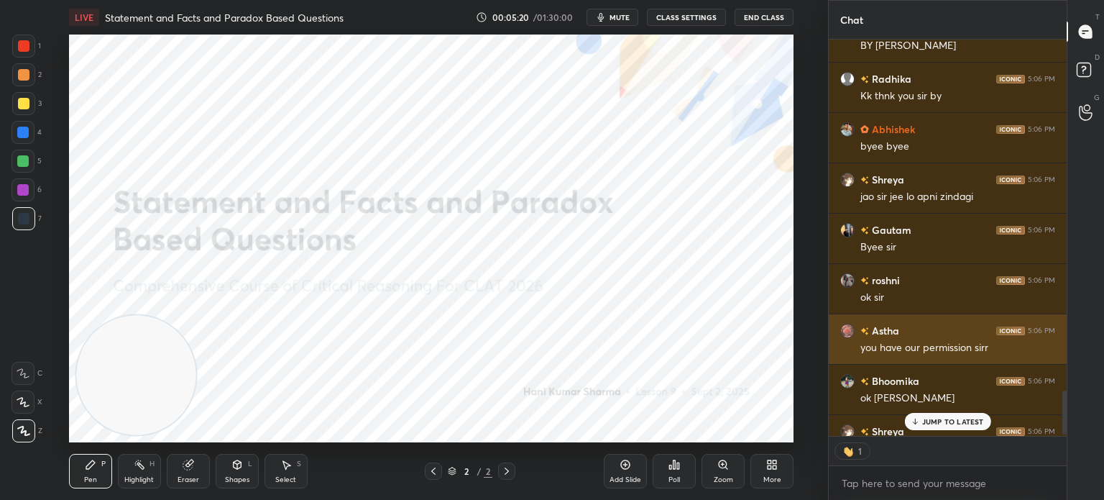
scroll to position [3189, 0]
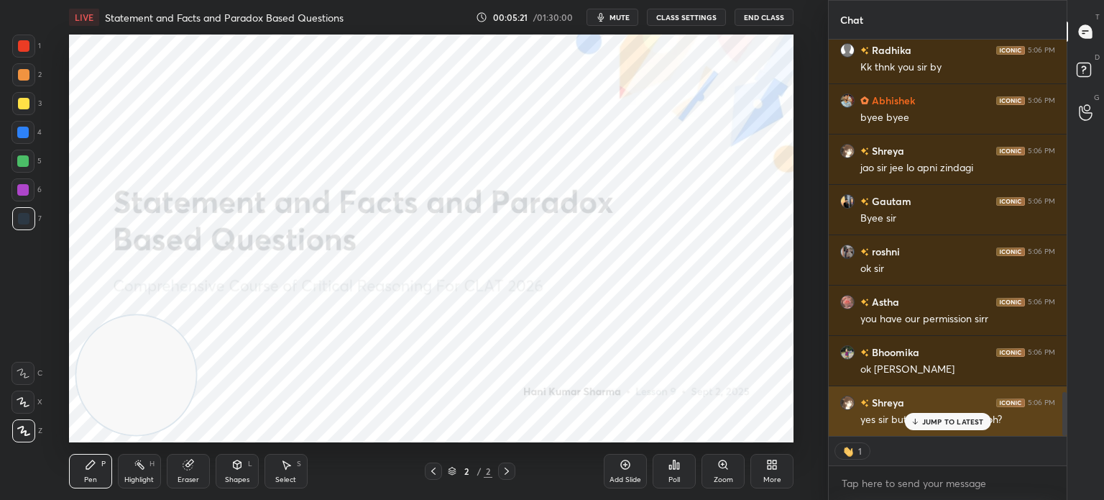
click at [920, 421] on icon at bounding box center [914, 421] width 9 height 9
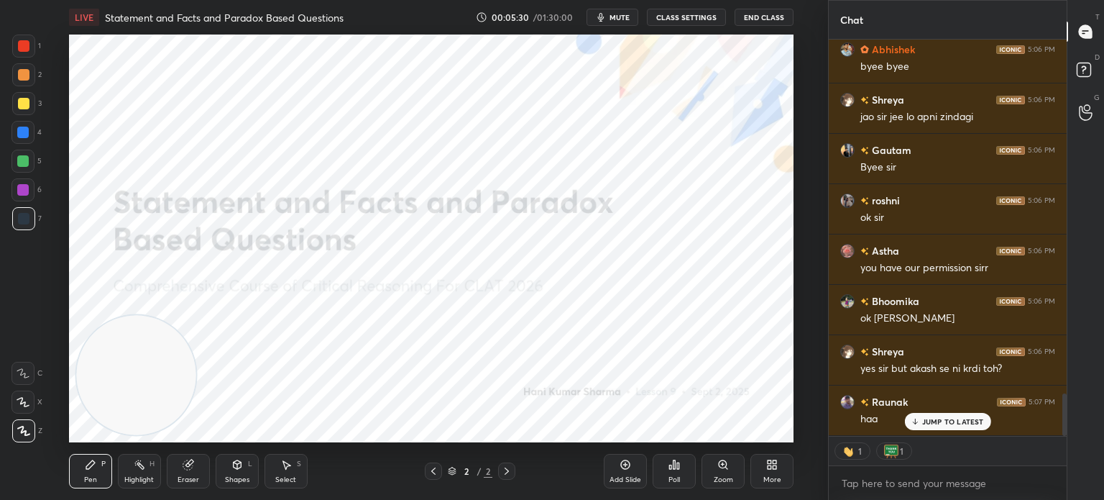
scroll to position [3290, 0]
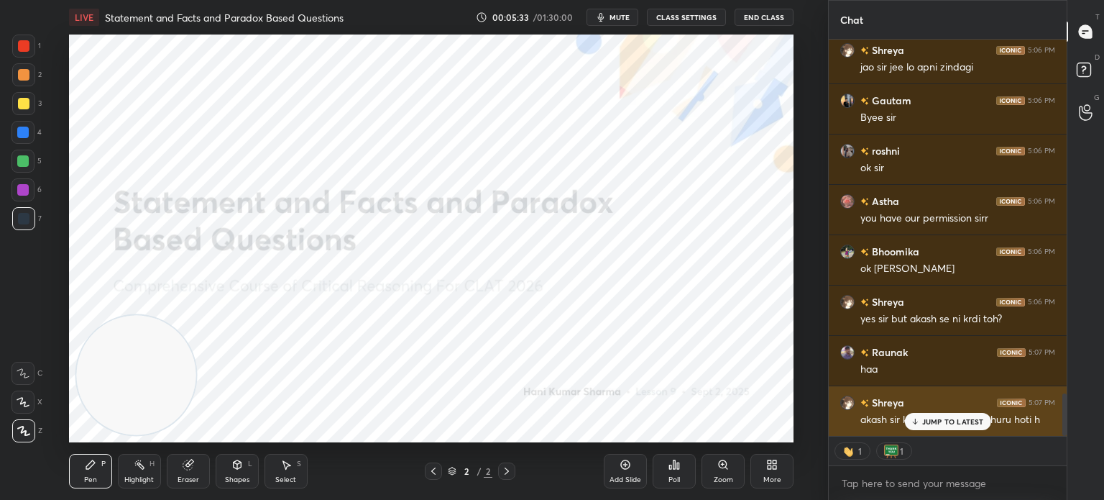
click at [943, 421] on p "JUMP TO LATEST" at bounding box center [953, 421] width 62 height 9
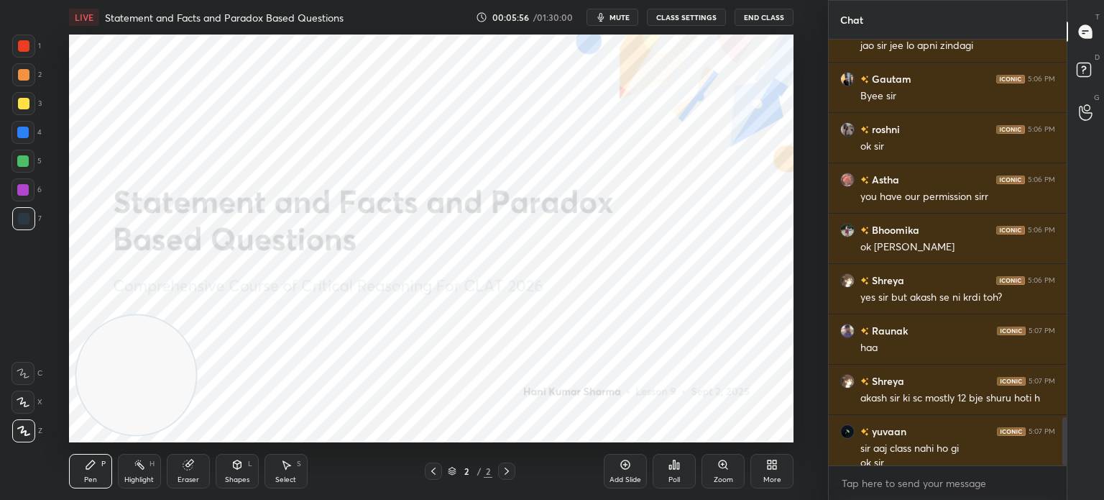
scroll to position [3326, 0]
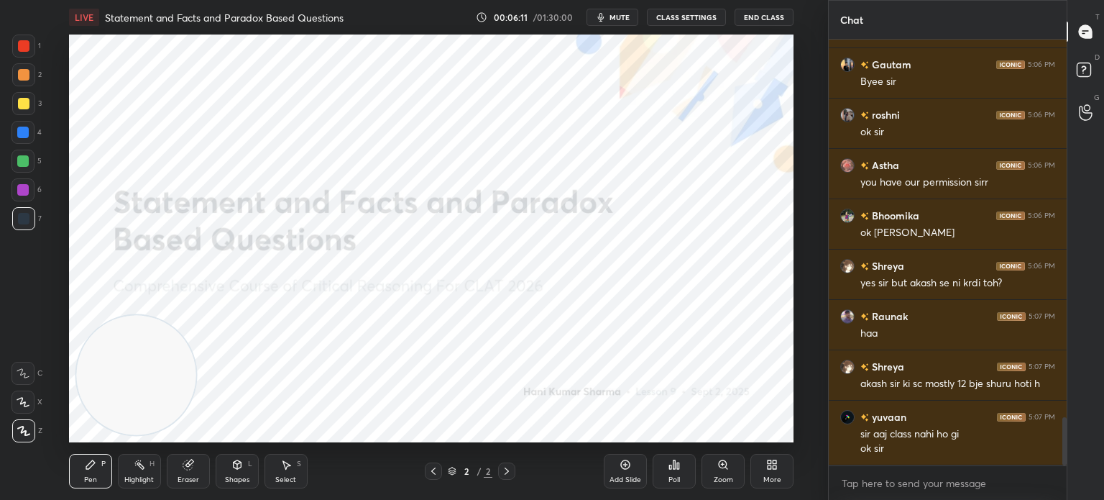
click at [766, 18] on button "End Class" at bounding box center [764, 17] width 59 height 17
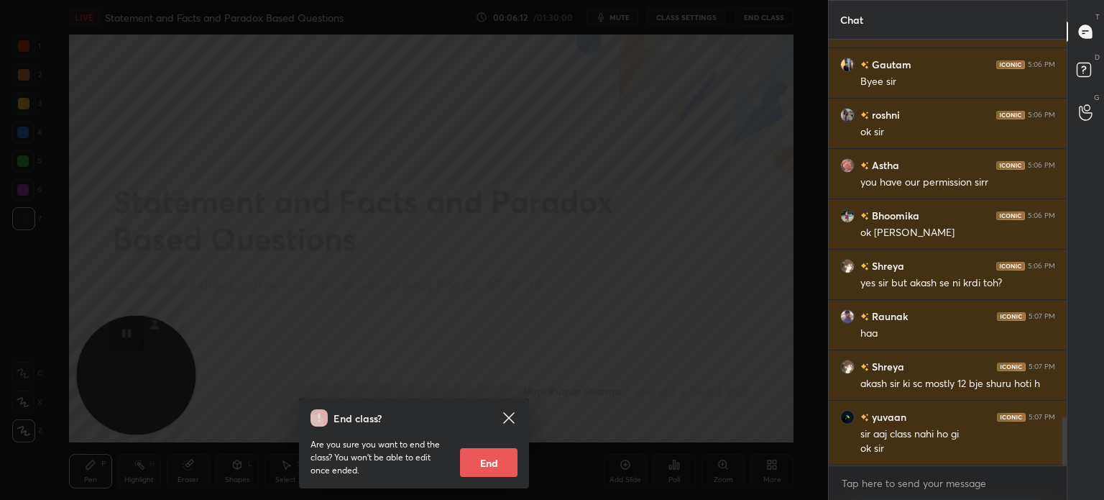
scroll to position [3360, 0]
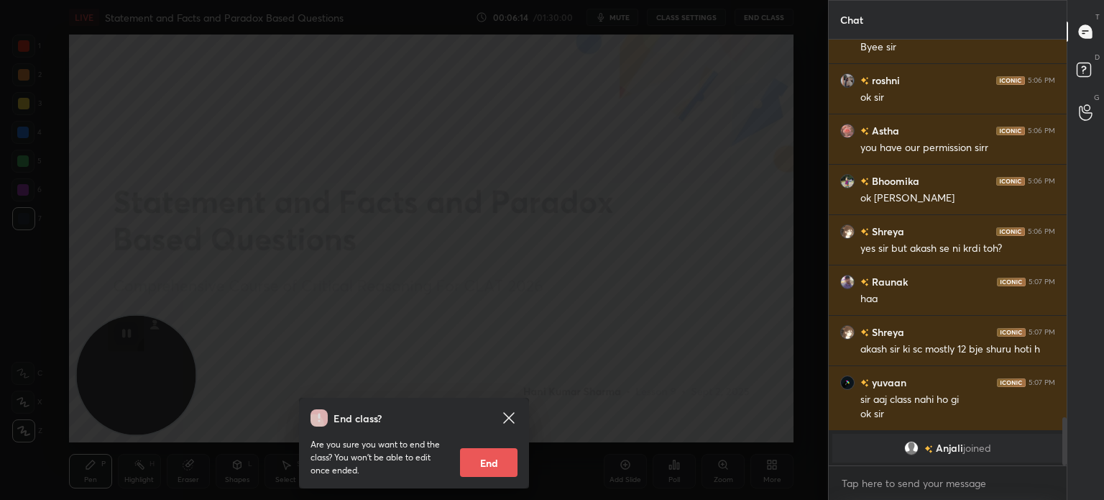
click at [483, 462] on button "End" at bounding box center [489, 462] width 58 height 29
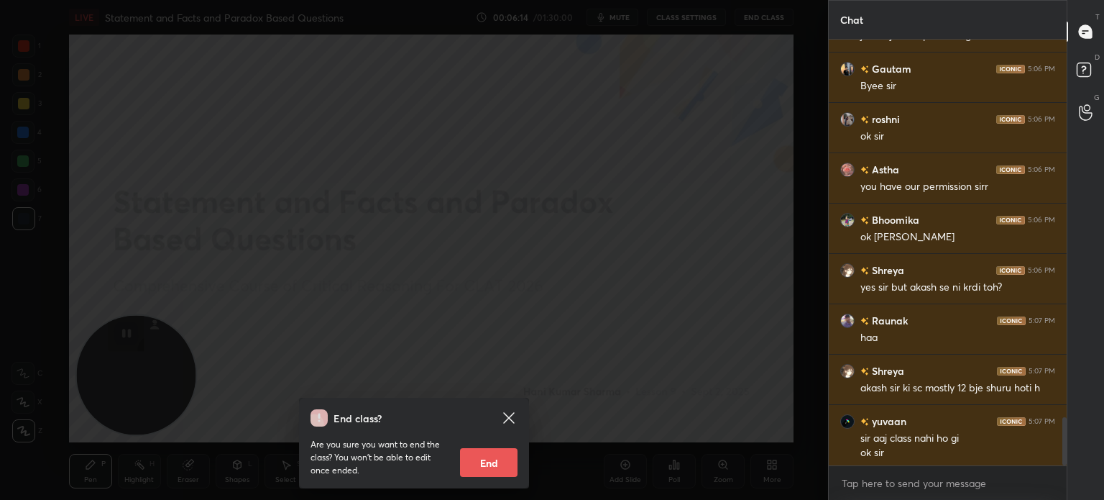
scroll to position [0, 0]
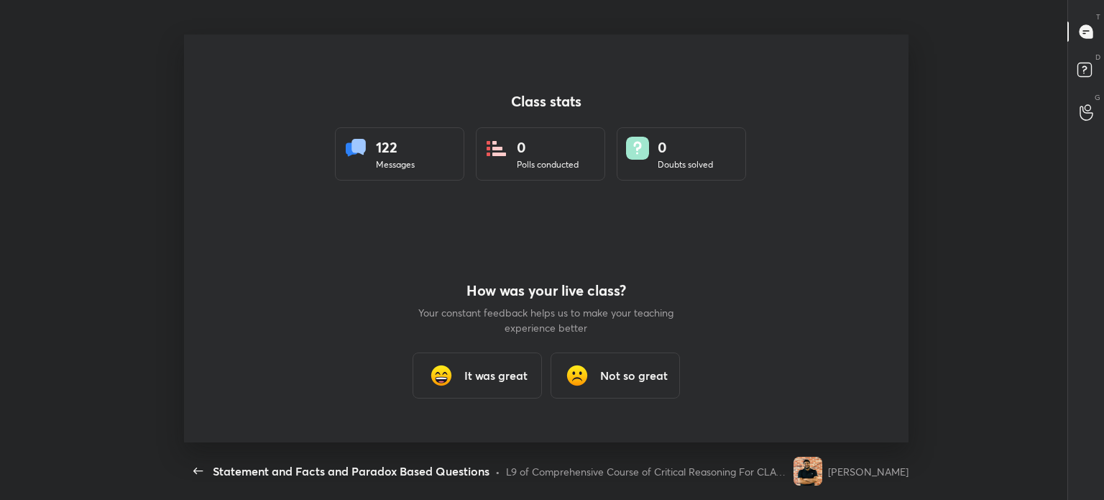
type textarea "x"
